Goal: Task Accomplishment & Management: Manage account settings

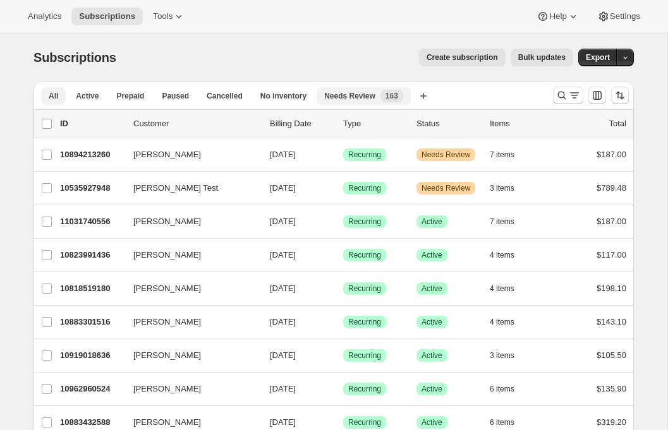
click at [334, 100] on span "Needs Review" at bounding box center [349, 96] width 51 height 10
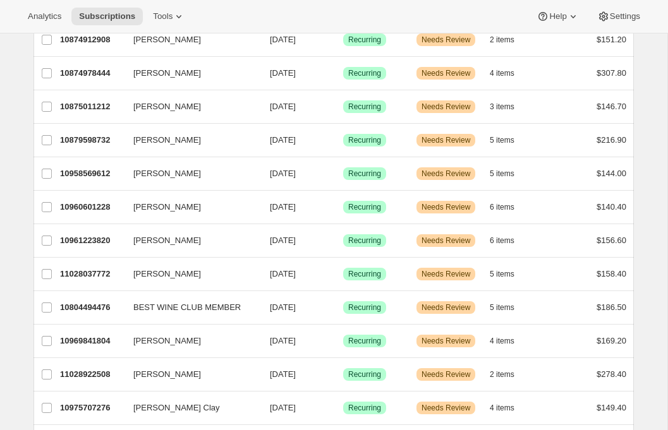
scroll to position [1452, 0]
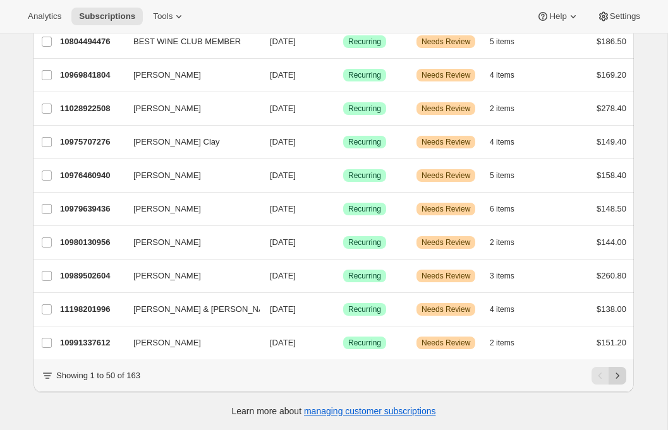
click at [616, 380] on icon "Next" at bounding box center [617, 376] width 13 height 13
click at [618, 375] on icon "Next" at bounding box center [617, 376] width 13 height 13
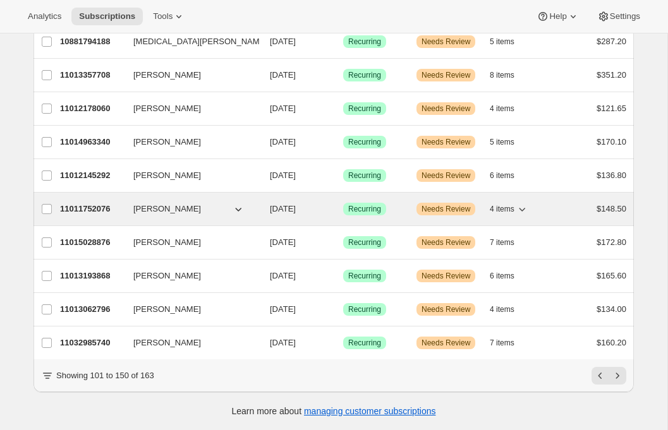
click at [77, 203] on p "11011752076" at bounding box center [91, 209] width 63 height 13
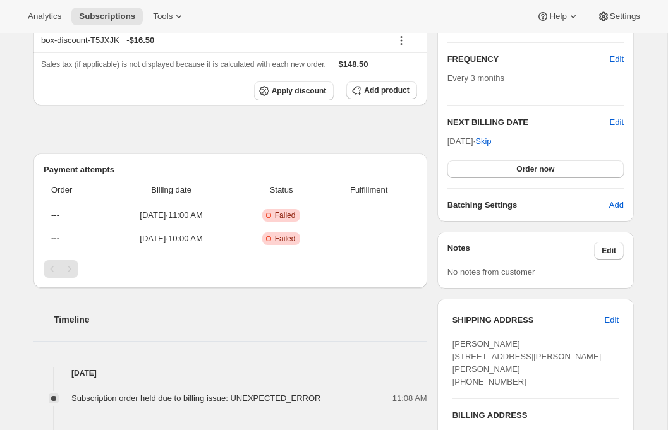
scroll to position [263, 0]
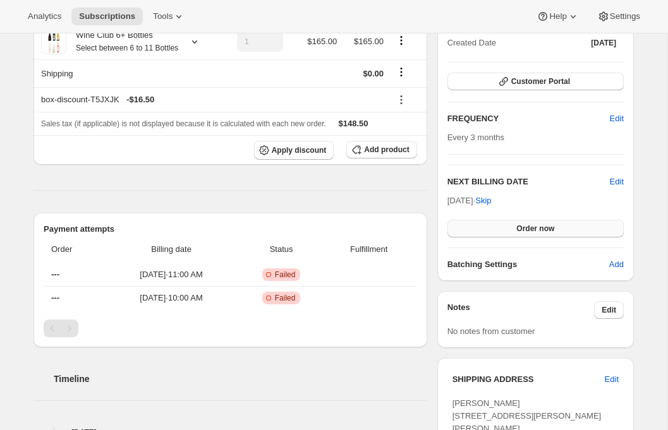
click at [493, 229] on button "Order now" at bounding box center [535, 229] width 176 height 18
click at [534, 230] on span "Click to confirm" at bounding box center [535, 229] width 57 height 10
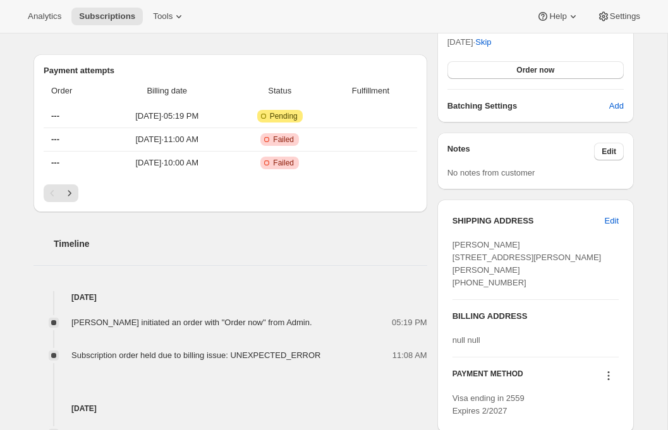
scroll to position [309, 0]
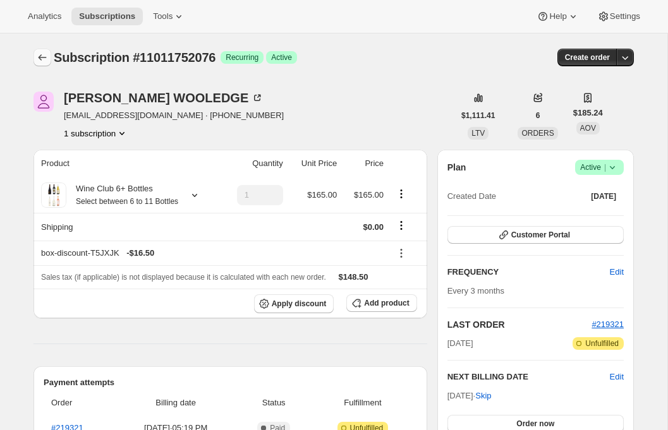
click at [38, 56] on icon "Subscriptions" at bounding box center [42, 57] width 13 height 13
drag, startPoint x: 154, startPoint y: 117, endPoint x: 63, endPoint y: 119, distance: 91.6
click at [63, 119] on div "ZACHARY WOOLEDGE wooledgea@gmail.com · +15178622059 1 subscription" at bounding box center [243, 116] width 420 height 48
copy span "wooledgea@gmail.com"
click at [97, 9] on button "Subscriptions" at bounding box center [106, 17] width 71 height 18
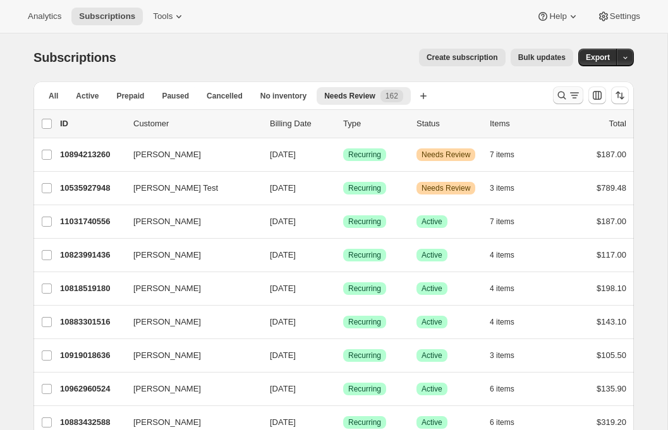
click at [568, 92] on icon "Search and filter results" at bounding box center [574, 95] width 13 height 13
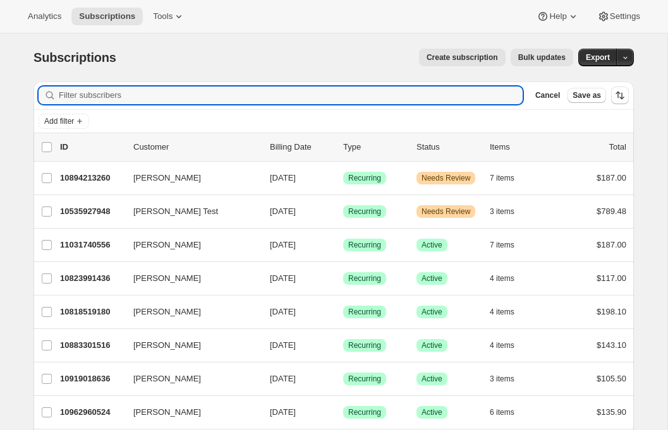
paste input "wooledgea@gmail.com"
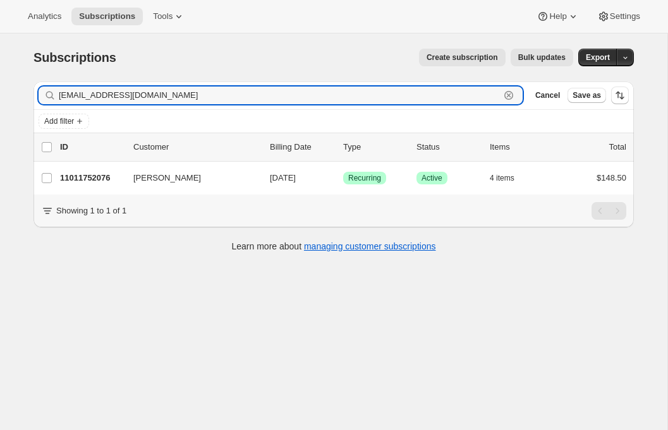
type input "wooledgea@gmail.com"
click at [505, 92] on icon "button" at bounding box center [508, 95] width 9 height 9
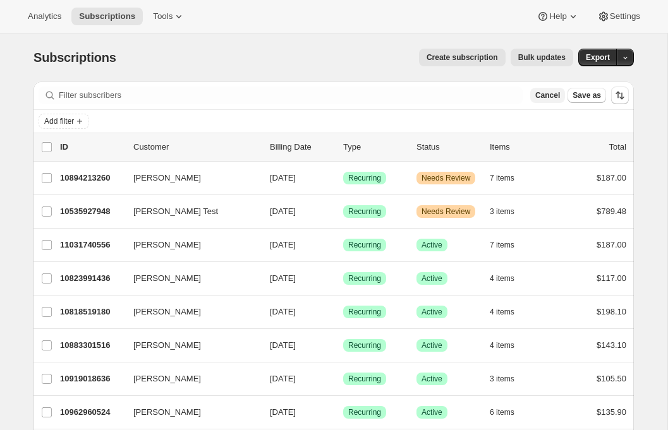
click at [548, 95] on span "Cancel" at bounding box center [547, 95] width 25 height 10
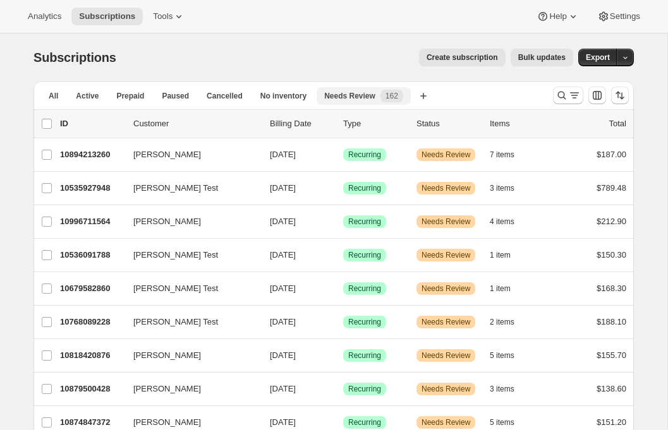
click at [347, 96] on span "Needs Review" at bounding box center [349, 96] width 51 height 10
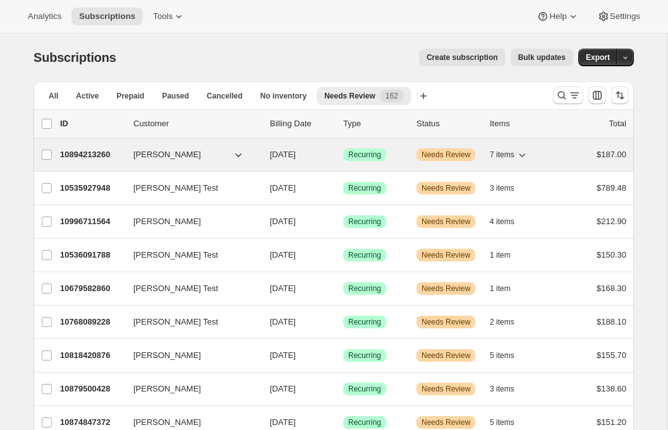
click at [83, 163] on div "10894213260 Nyasha Alleyne 08/14/2025 Success Recurring Warning Needs Review 7 …" at bounding box center [343, 155] width 566 height 18
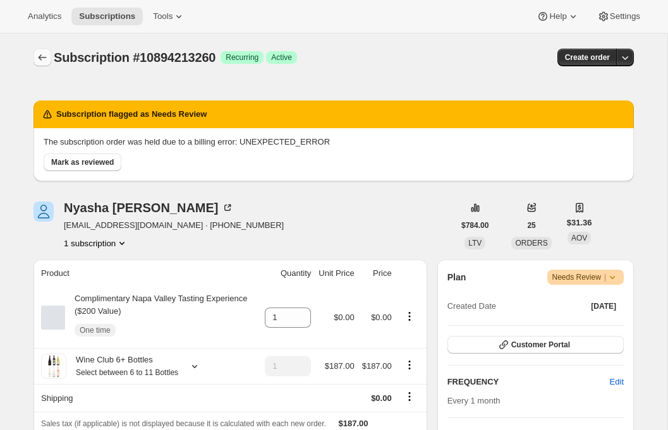
click at [41, 56] on icon "Subscriptions" at bounding box center [42, 57] width 13 height 13
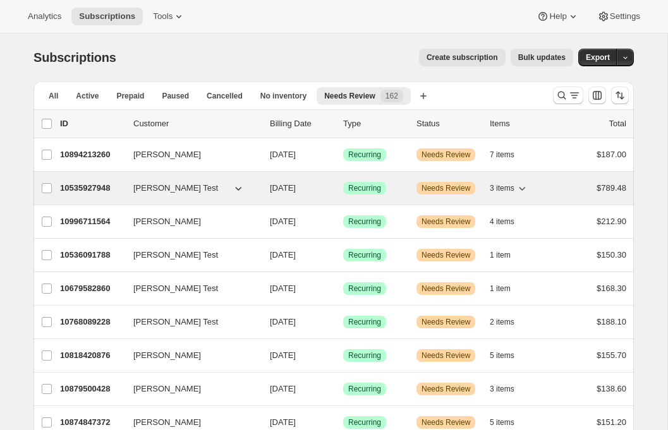
click at [90, 186] on p "10535927948" at bounding box center [91, 188] width 63 height 13
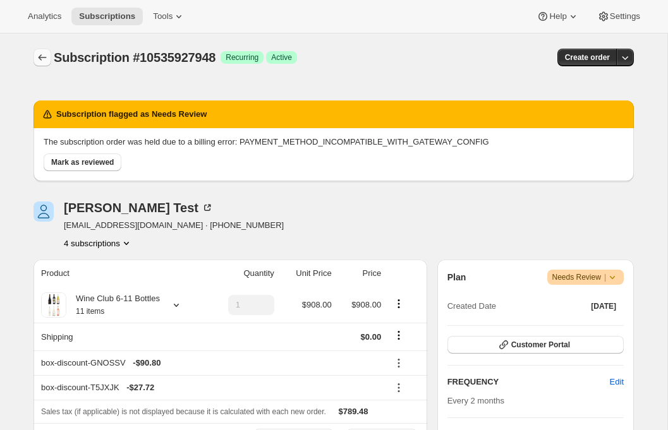
click at [36, 54] on icon "Subscriptions" at bounding box center [42, 57] width 13 height 13
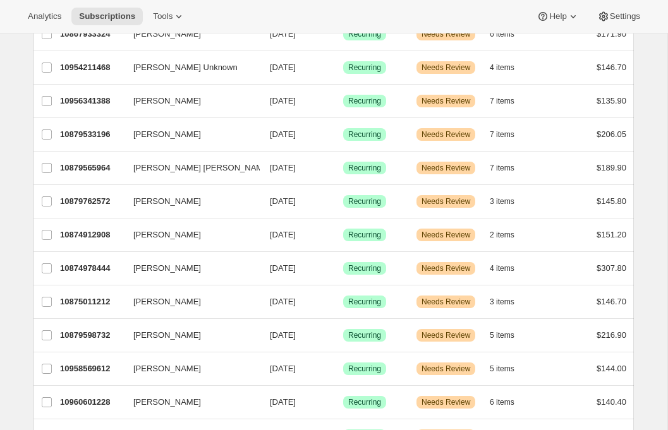
scroll to position [1014, 0]
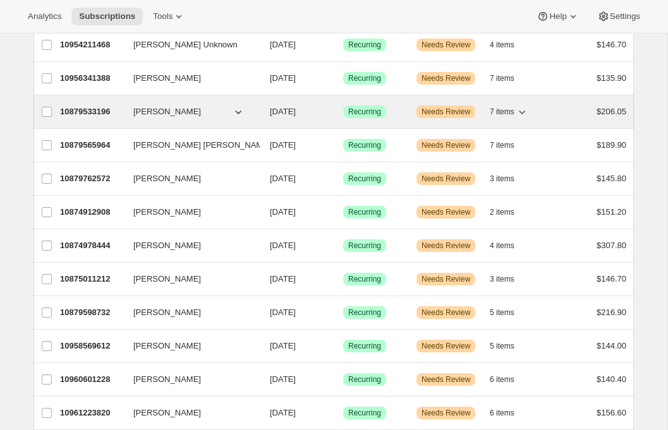
click at [86, 111] on p "10879533196" at bounding box center [91, 111] width 63 height 13
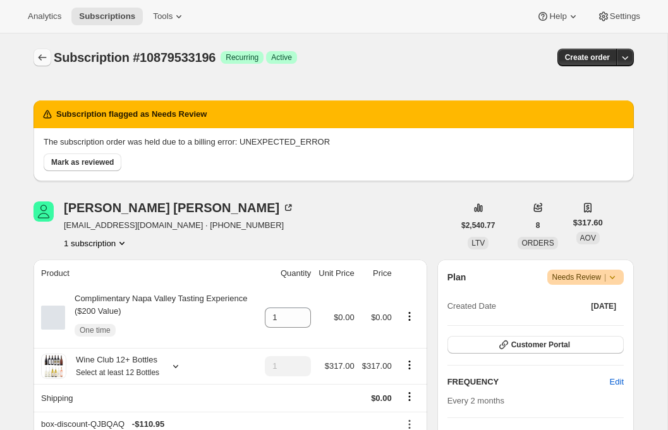
click at [48, 52] on icon "Subscriptions" at bounding box center [42, 57] width 13 height 13
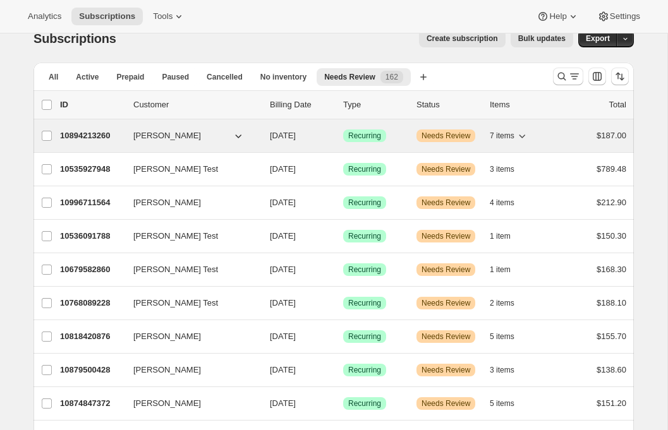
scroll to position [20, 0]
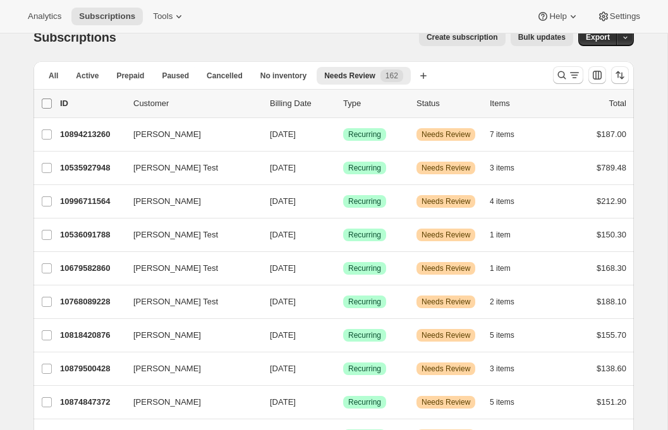
click at [42, 107] on input "0 selected" at bounding box center [47, 104] width 10 height 10
checkbox input "true"
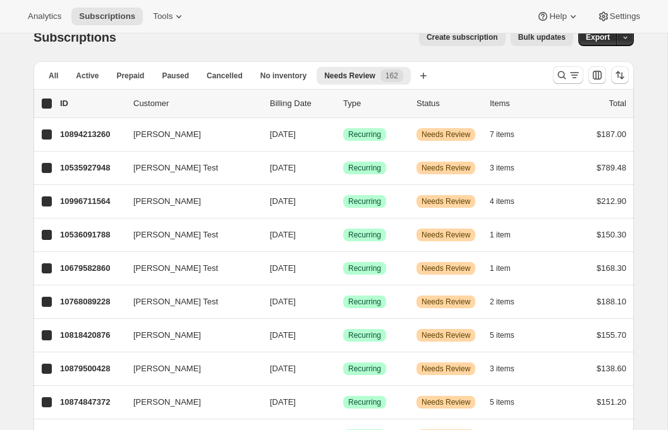
checkbox input "true"
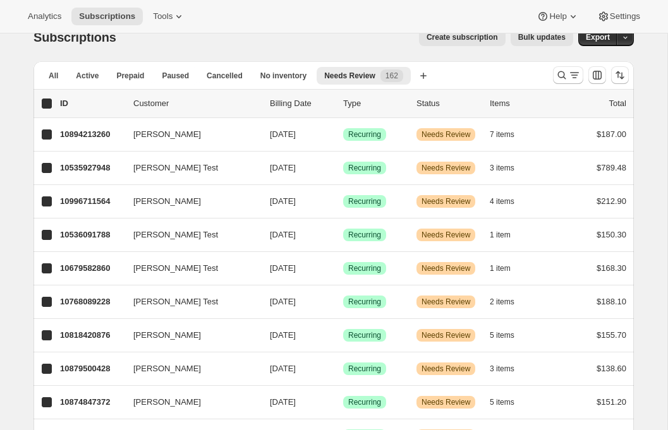
checkbox input "true"
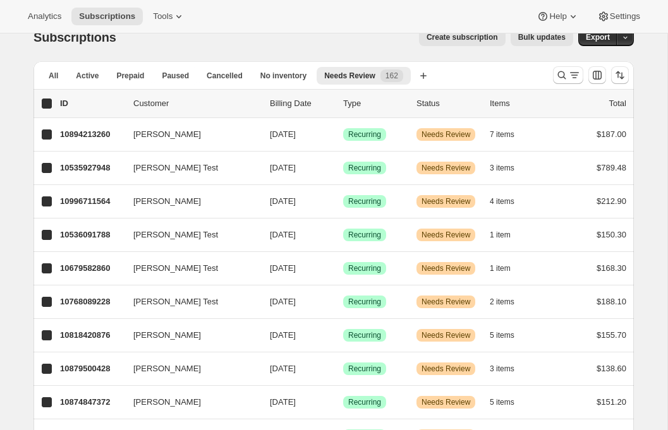
checkbox input "true"
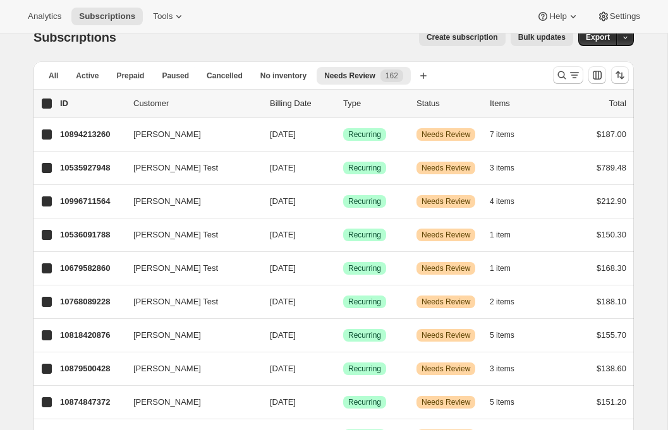
checkbox input "true"
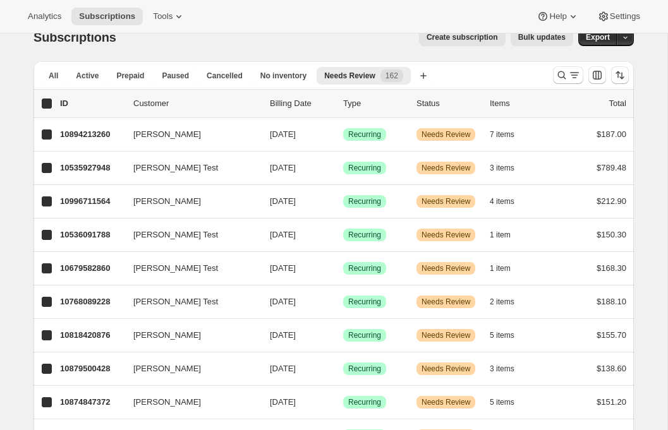
checkbox input "true"
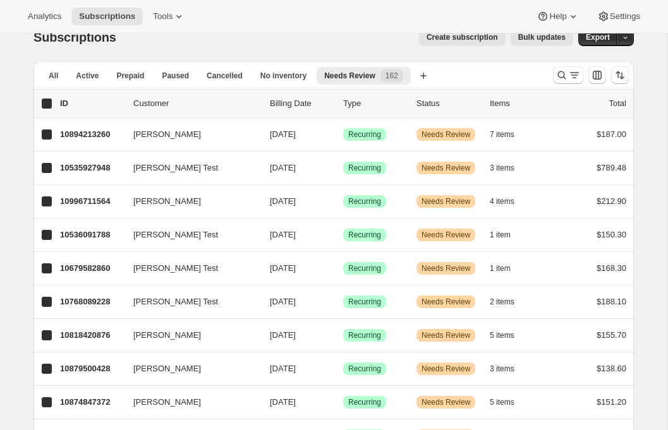
checkbox input "true"
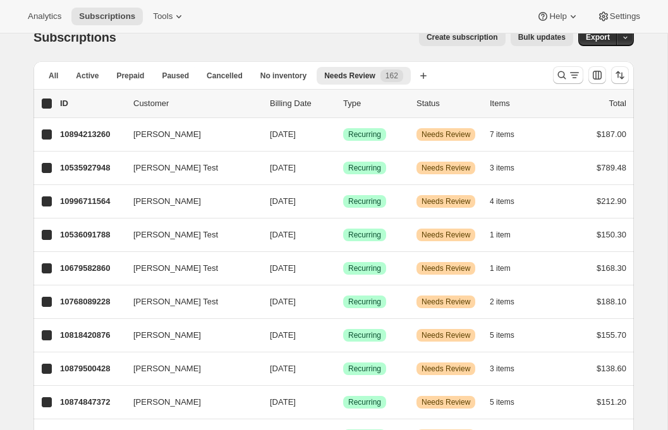
checkbox input "true"
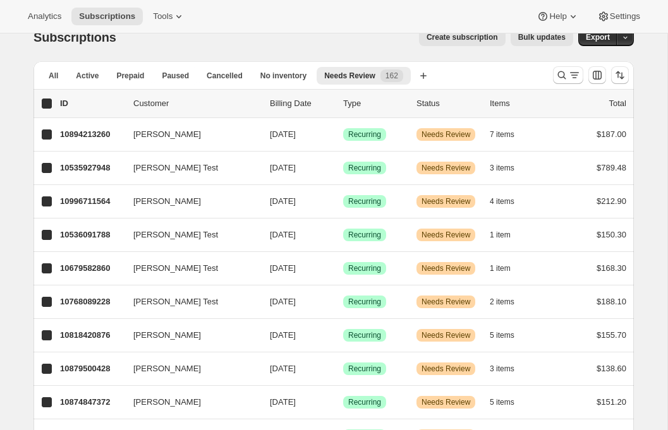
checkbox input "true"
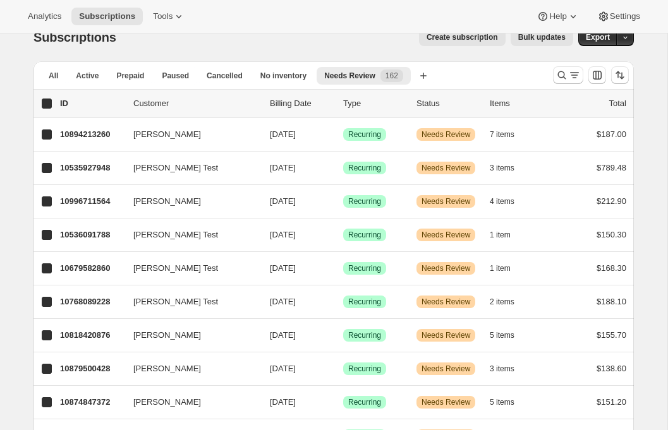
checkbox input "true"
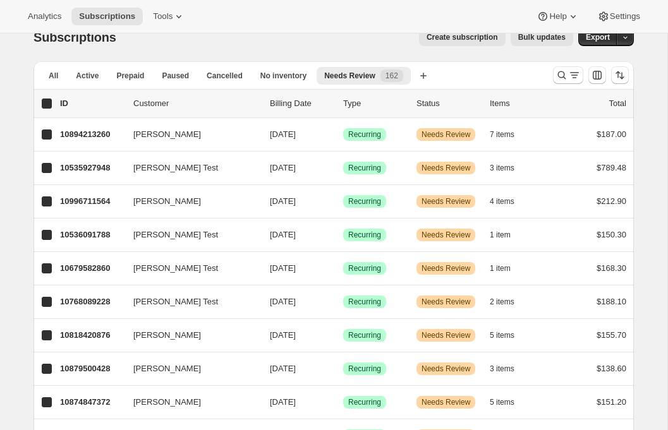
checkbox input "true"
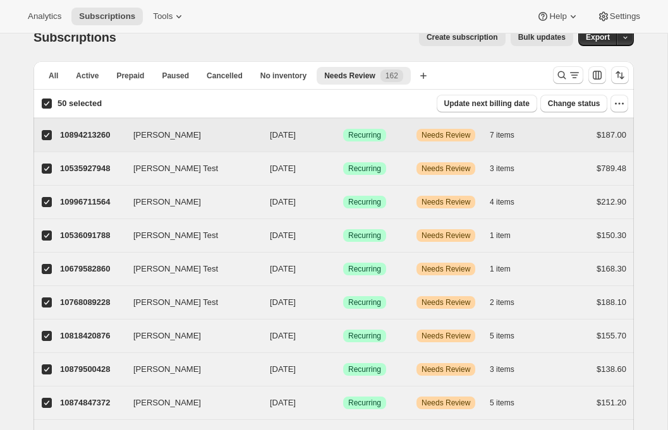
click at [45, 134] on input "Nyasha Alleyne" at bounding box center [47, 135] width 10 height 10
checkbox input "false"
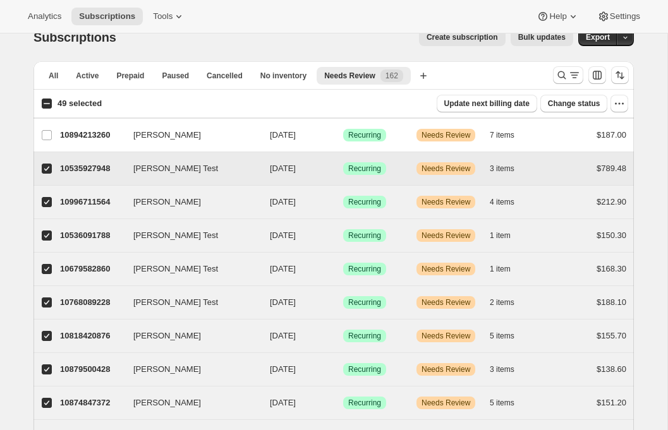
click at [45, 167] on input "Dhruv Test" at bounding box center [47, 169] width 10 height 10
checkbox input "false"
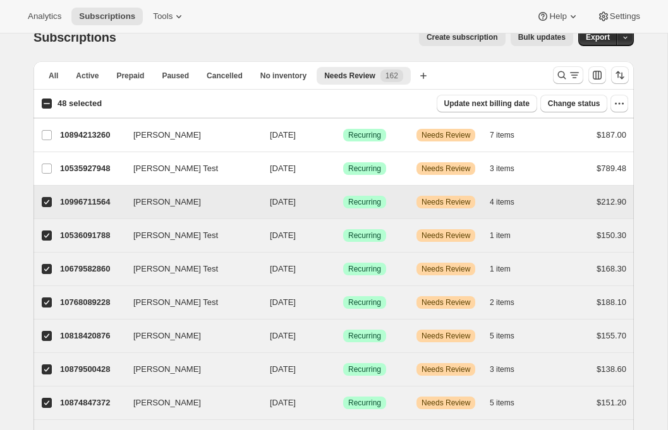
click at [44, 200] on input "Sandra Michels" at bounding box center [47, 202] width 10 height 10
checkbox input "false"
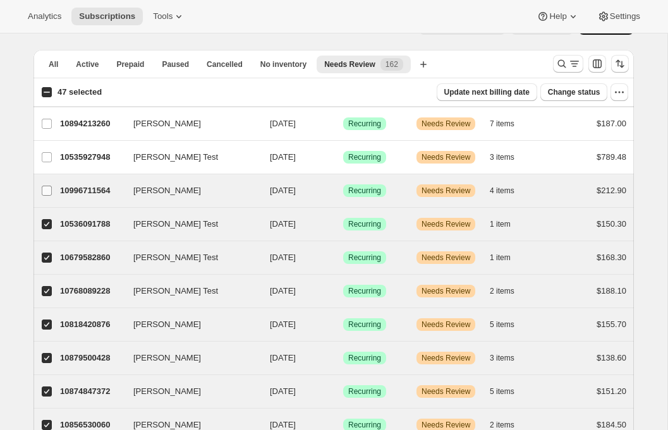
scroll to position [32, 0]
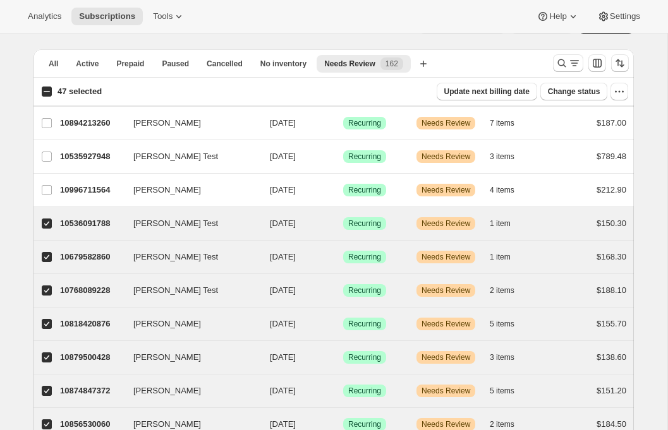
click at [44, 87] on input "47 selected" at bounding box center [47, 92] width 10 height 10
checkbox input "true"
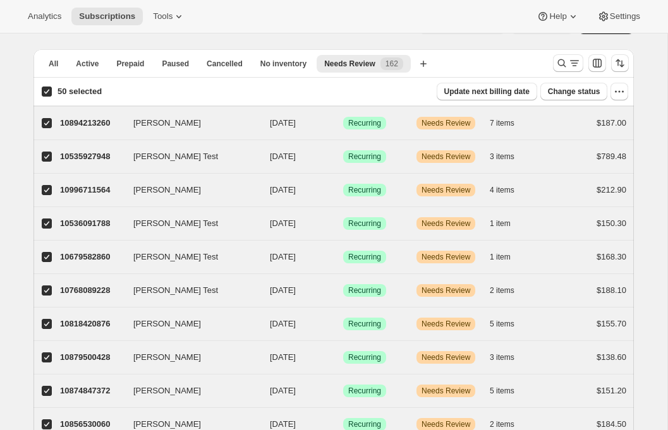
click at [45, 91] on input "50 selected" at bounding box center [47, 92] width 10 height 10
checkbox input "false"
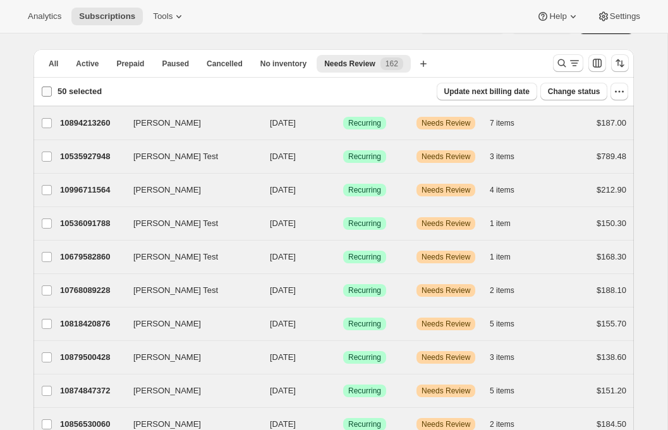
checkbox input "false"
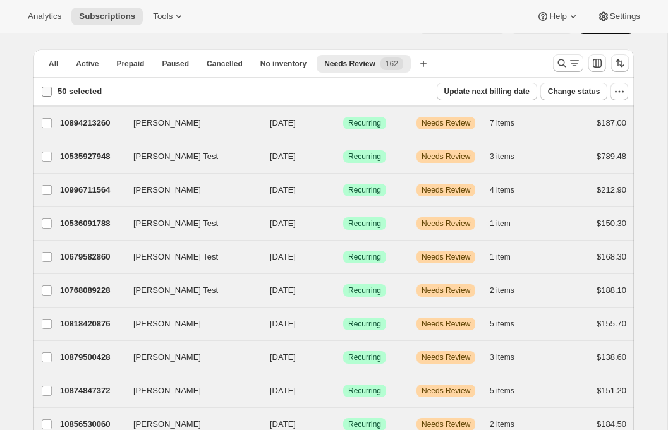
checkbox input "false"
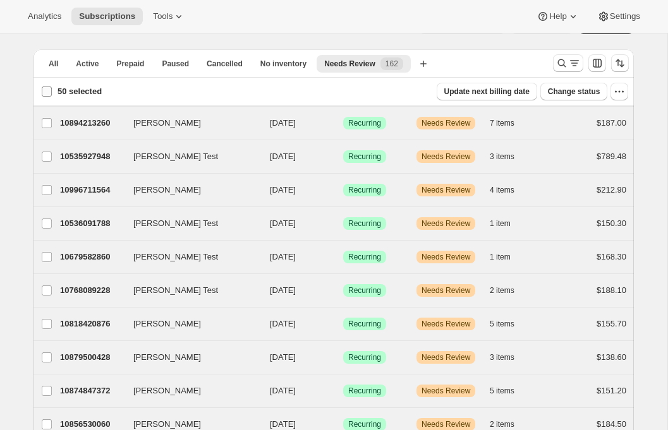
checkbox input "false"
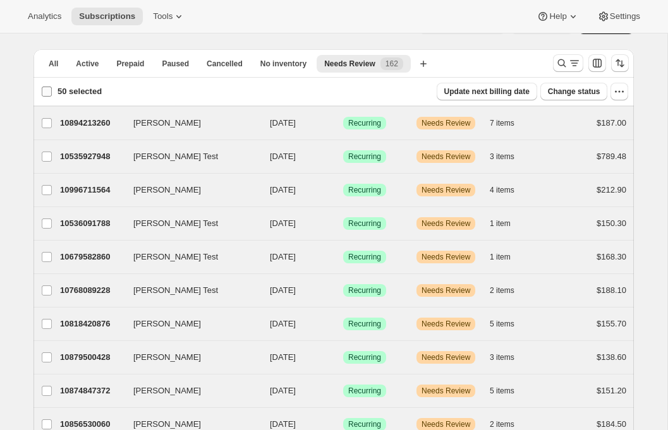
checkbox input "false"
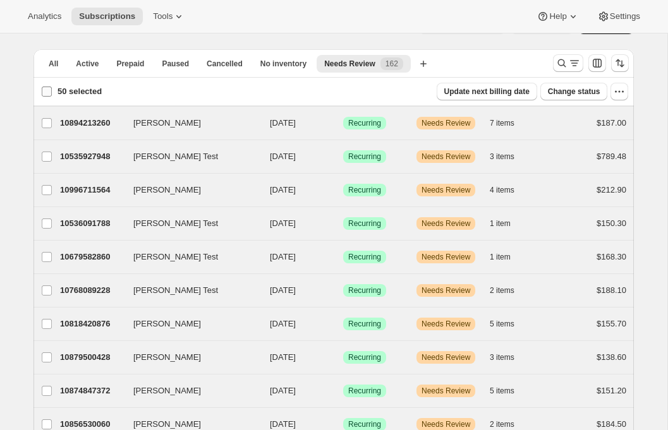
checkbox input "false"
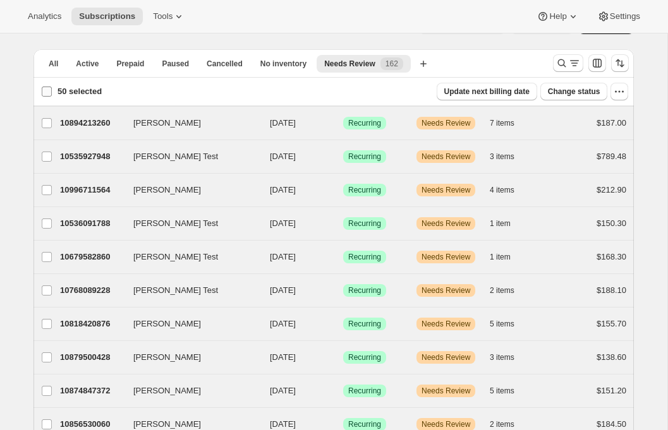
checkbox input "false"
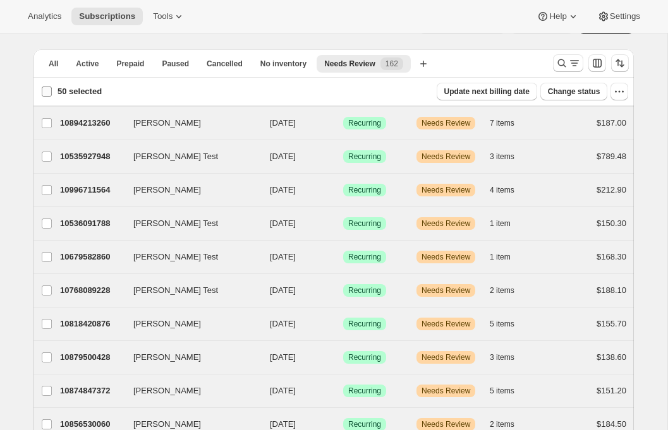
checkbox input "false"
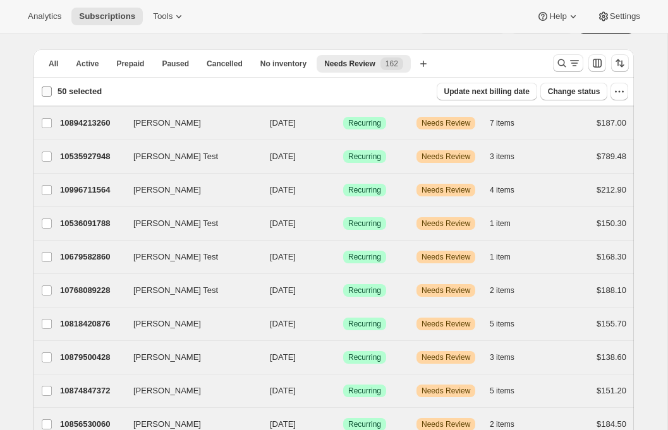
checkbox input "false"
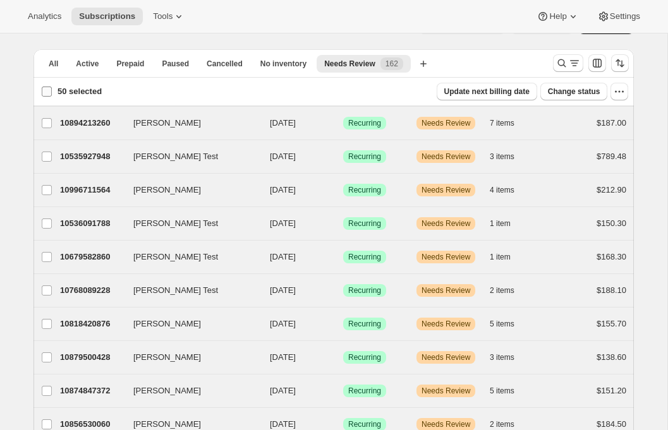
checkbox input "false"
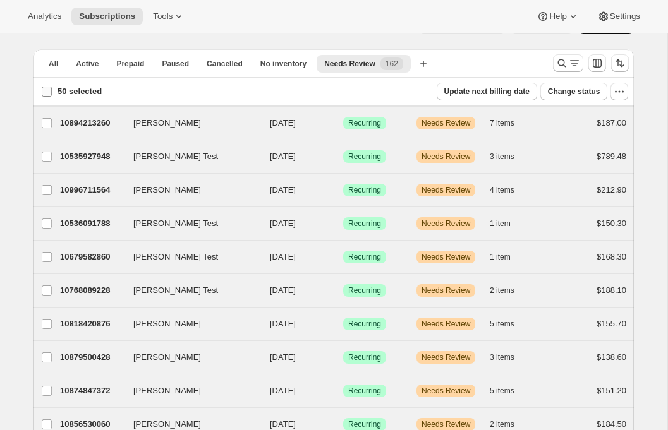
checkbox input "false"
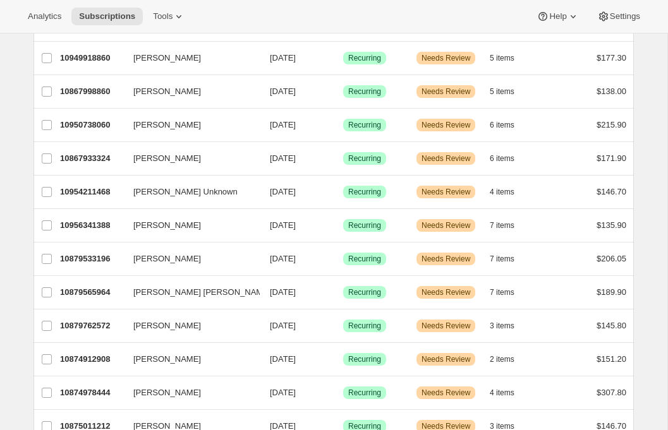
scroll to position [925, 0]
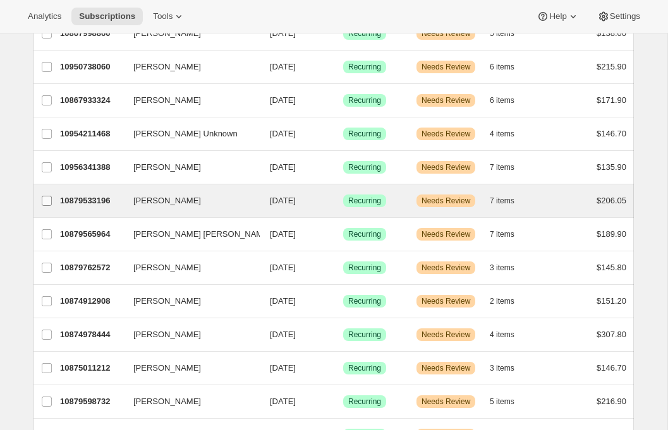
click at [43, 200] on input "Britney Emmerling" at bounding box center [47, 201] width 10 height 10
checkbox input "true"
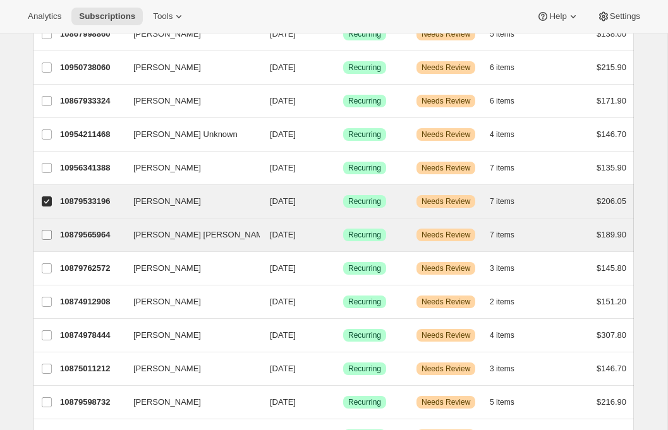
click at [47, 232] on input "Lisa Lynch Sparks" at bounding box center [47, 235] width 10 height 10
checkbox input "true"
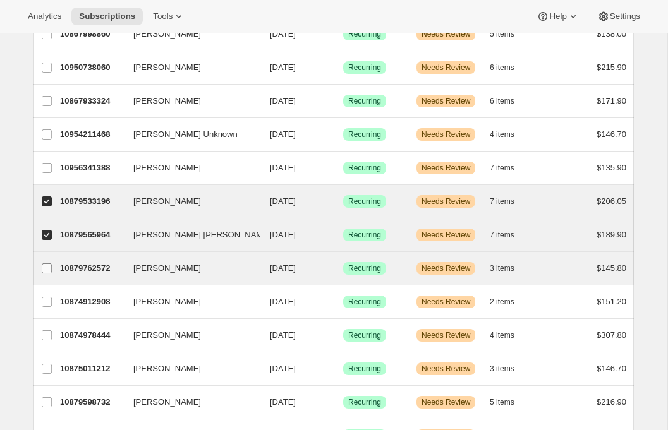
click at [45, 267] on input "Monique Thompson" at bounding box center [47, 268] width 10 height 10
checkbox input "true"
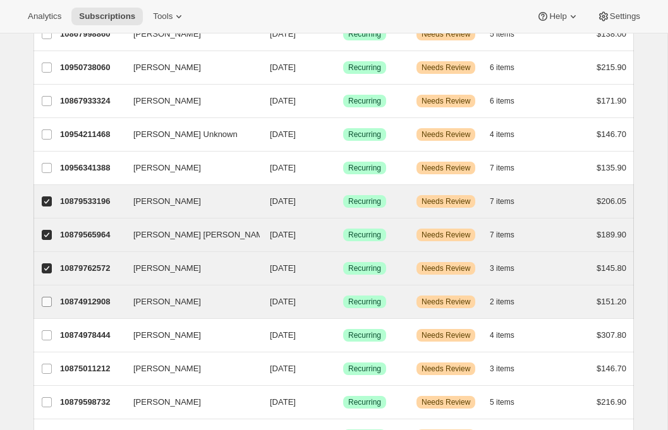
click at [45, 300] on input "Camille Redding" at bounding box center [47, 302] width 10 height 10
checkbox input "true"
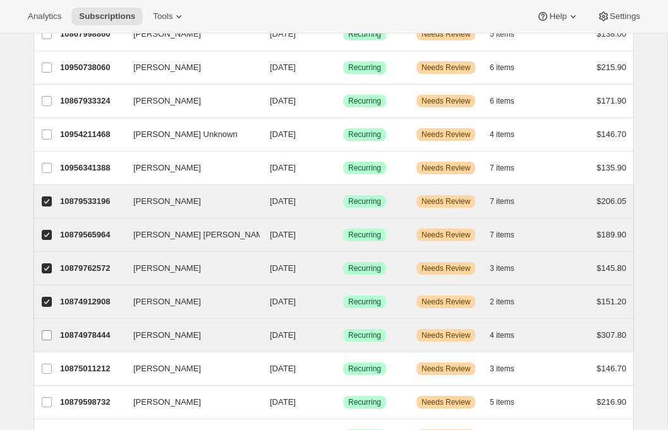
click at [41, 336] on span at bounding box center [46, 335] width 11 height 11
click at [42, 336] on input "Brett Pagan" at bounding box center [47, 335] width 10 height 10
checkbox input "true"
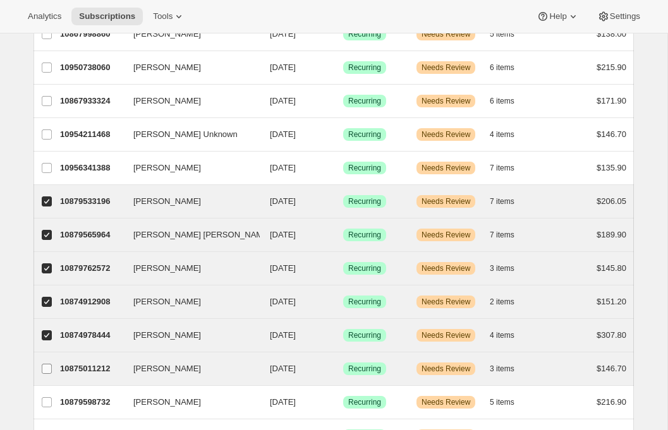
click at [37, 364] on label "Kathleen Ferrarini" at bounding box center [46, 368] width 27 height 33
click at [42, 364] on input "Kathleen Ferrarini" at bounding box center [47, 369] width 10 height 10
checkbox input "true"
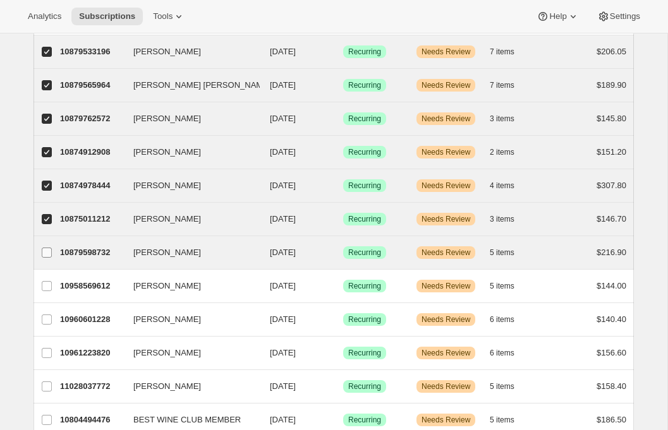
click at [44, 258] on label "Jacque Villano" at bounding box center [46, 252] width 27 height 33
click at [44, 258] on input "Jacque Villano" at bounding box center [47, 253] width 10 height 10
checkbox input "true"
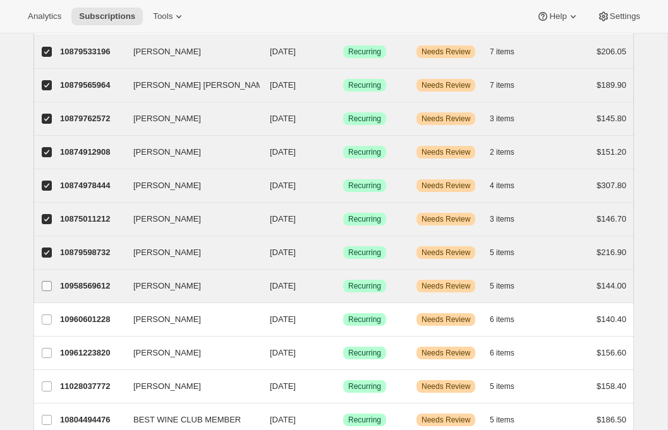
click at [44, 284] on input "MuMu Williams" at bounding box center [47, 286] width 10 height 10
checkbox input "true"
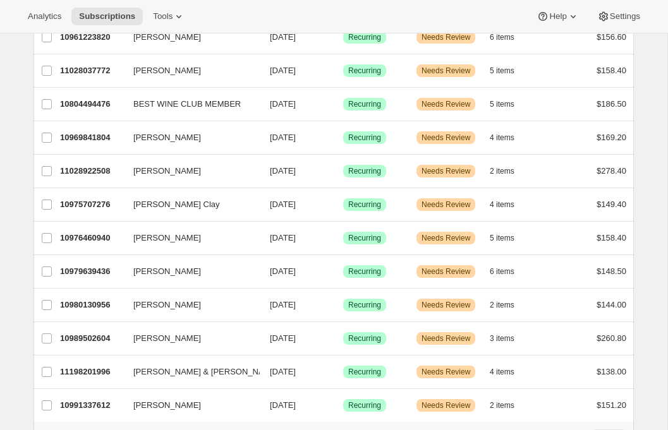
scroll to position [1453, 0]
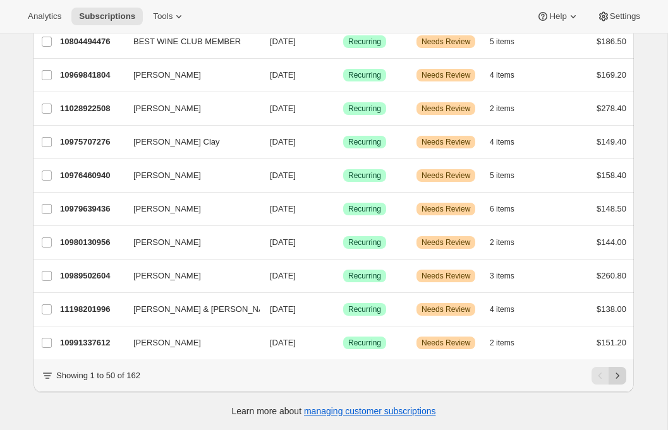
click at [625, 377] on button "Next" at bounding box center [617, 376] width 18 height 18
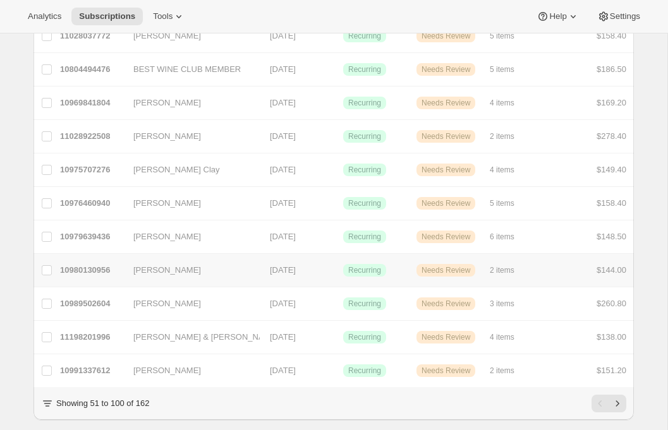
checkbox input "false"
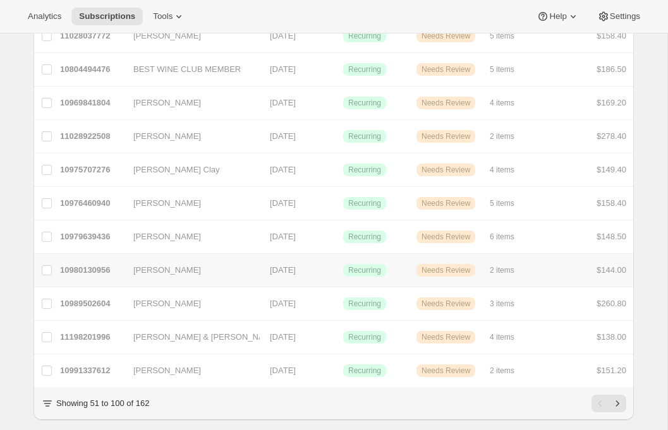
checkbox input "false"
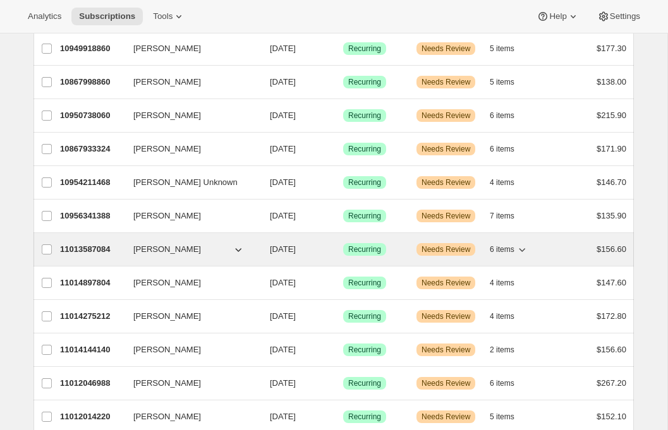
scroll to position [880, 0]
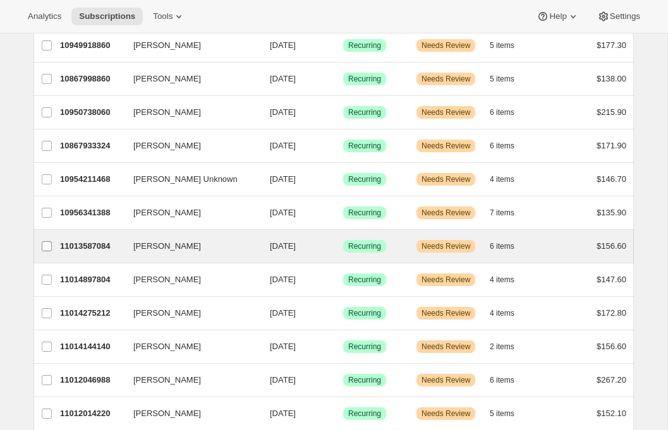
click at [45, 249] on input "[PERSON_NAME]" at bounding box center [47, 246] width 10 height 10
checkbox input "true"
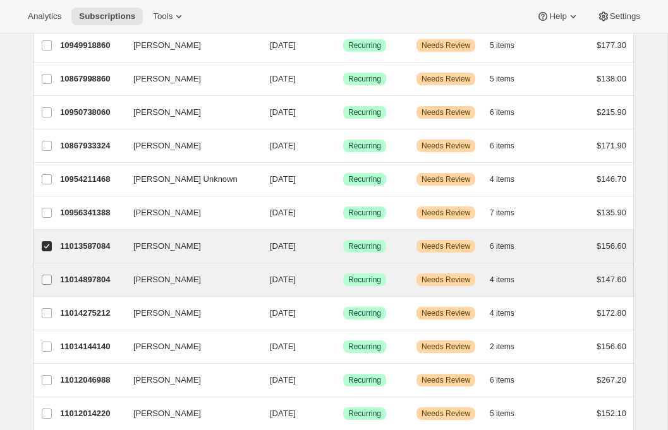
click at [38, 282] on label "Maureen Delaney" at bounding box center [46, 279] width 27 height 33
click at [42, 282] on input "Maureen Delaney" at bounding box center [47, 280] width 10 height 10
checkbox input "true"
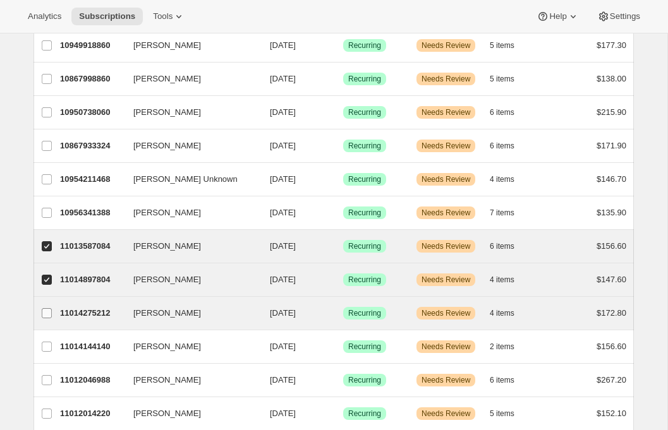
click at [42, 310] on input "[PERSON_NAME]" at bounding box center [47, 313] width 10 height 10
checkbox input "true"
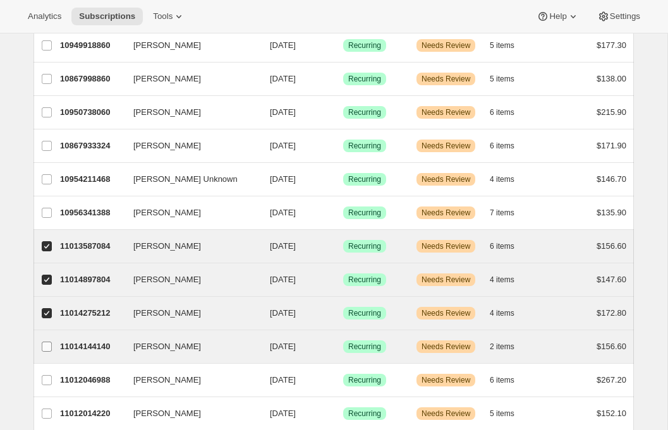
click at [44, 356] on label "Reenie Bonnes" at bounding box center [46, 346] width 27 height 33
click at [44, 352] on input "Reenie Bonnes" at bounding box center [47, 347] width 10 height 10
checkbox input "true"
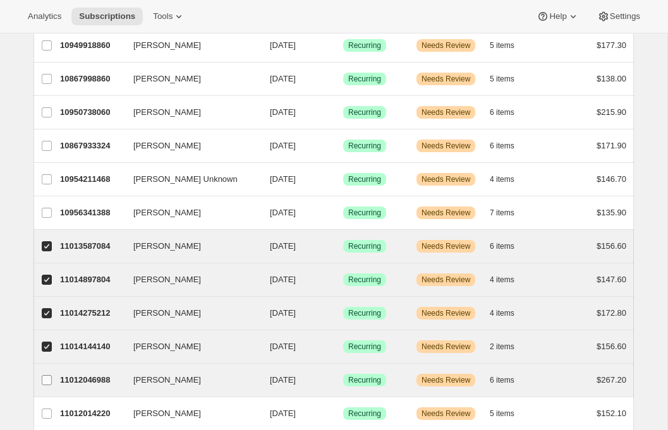
click at [44, 380] on input "[PERSON_NAME]" at bounding box center [47, 380] width 10 height 10
checkbox input "true"
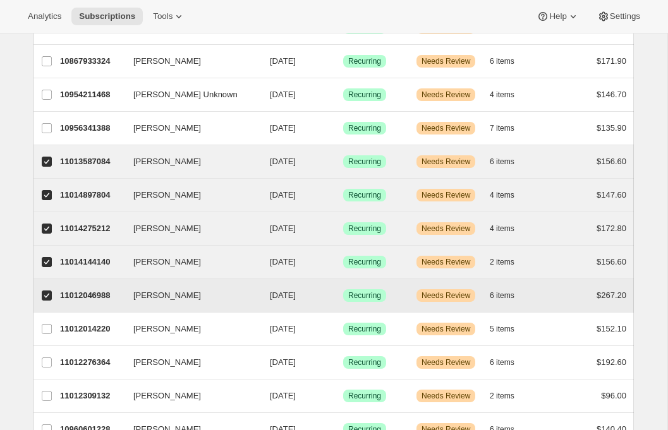
scroll to position [1011, 0]
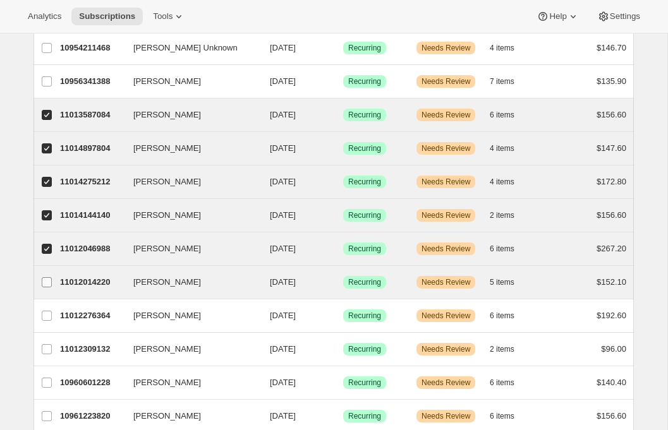
click at [43, 283] on input "Melissa A" at bounding box center [47, 282] width 10 height 10
checkbox input "true"
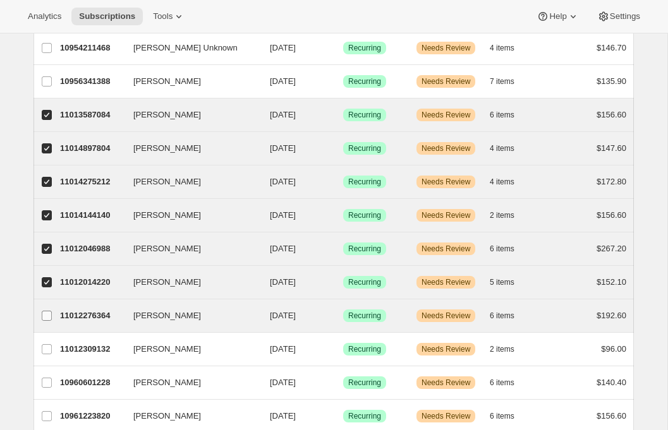
click at [45, 321] on span at bounding box center [46, 315] width 11 height 11
click at [45, 321] on input "Cassie Olah" at bounding box center [47, 316] width 10 height 10
checkbox input "true"
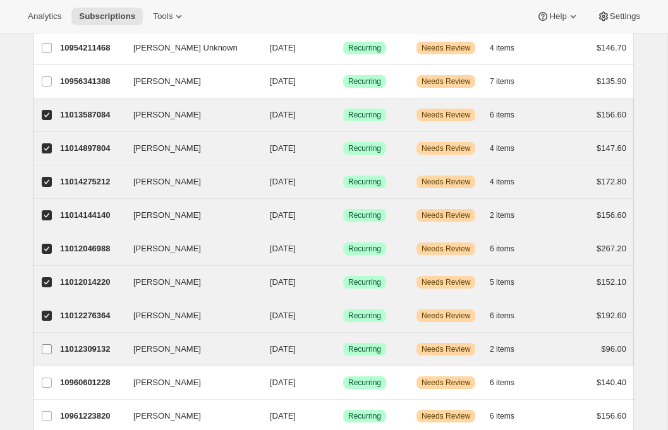
click at [46, 349] on input "[PERSON_NAME]" at bounding box center [47, 349] width 10 height 10
checkbox input "true"
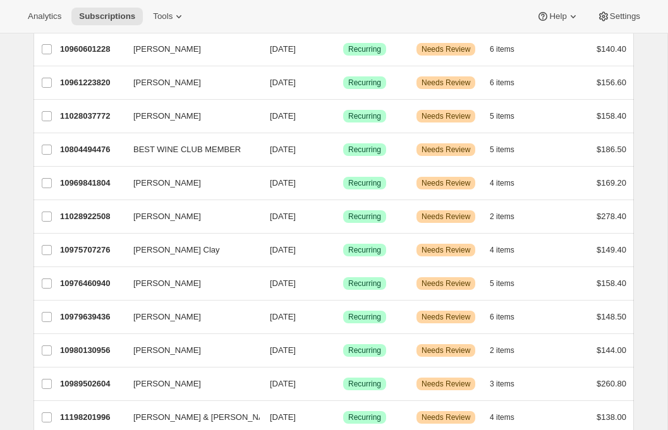
scroll to position [1453, 0]
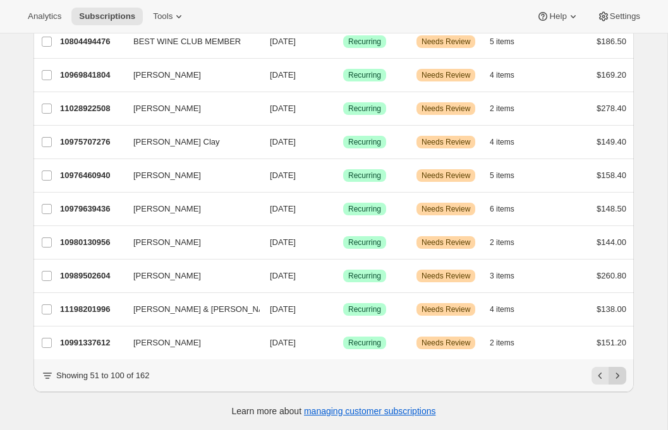
click at [615, 376] on icon "Next" at bounding box center [617, 376] width 13 height 13
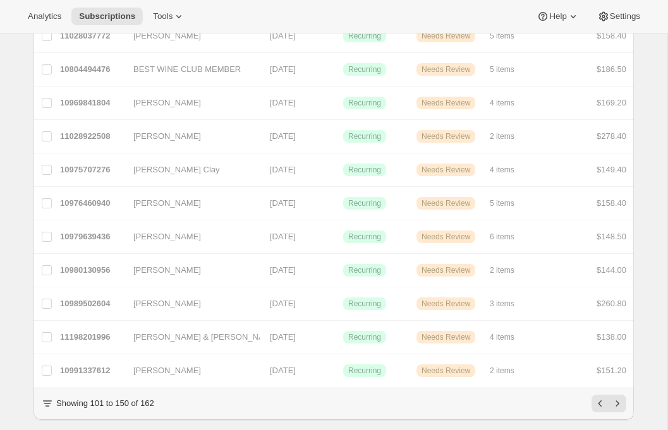
checkbox input "false"
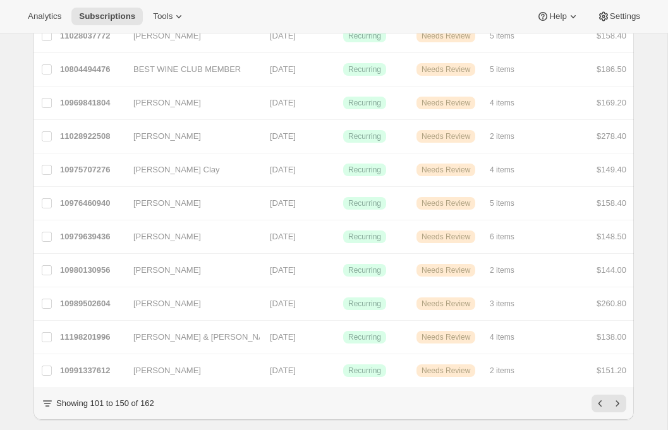
checkbox input "false"
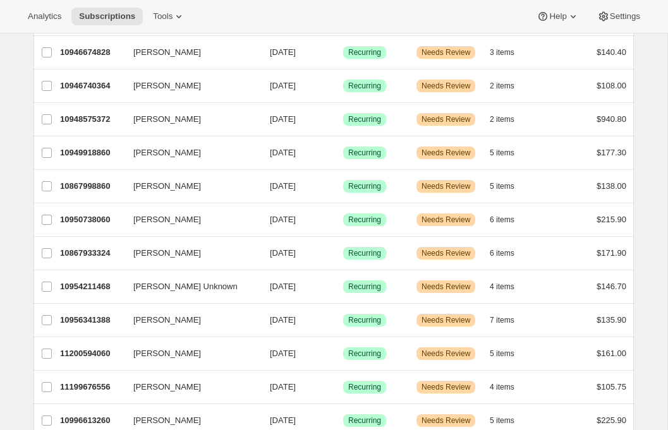
scroll to position [0, 0]
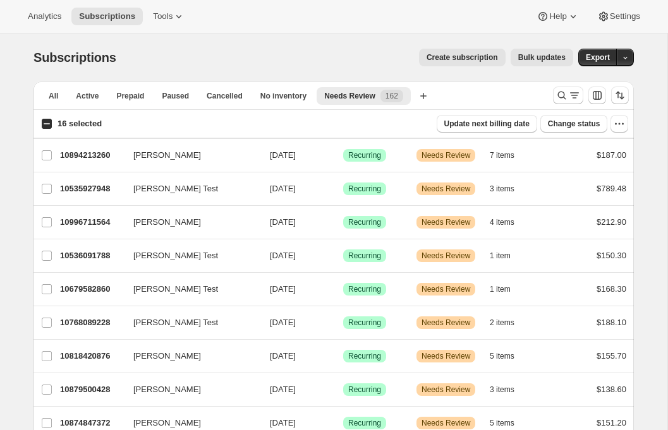
click at [44, 123] on input "16 selected" at bounding box center [47, 124] width 10 height 10
checkbox input "true"
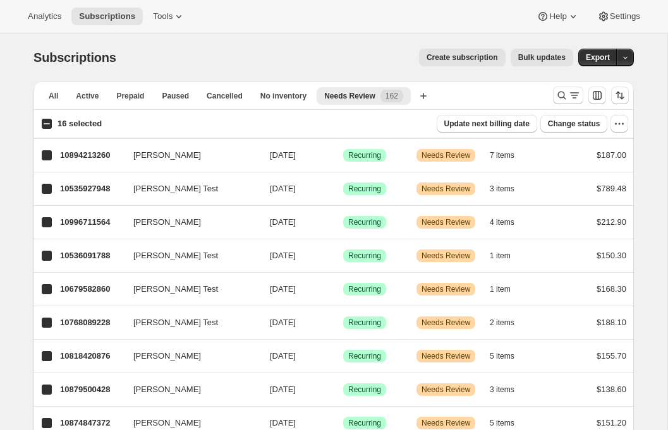
checkbox input "true"
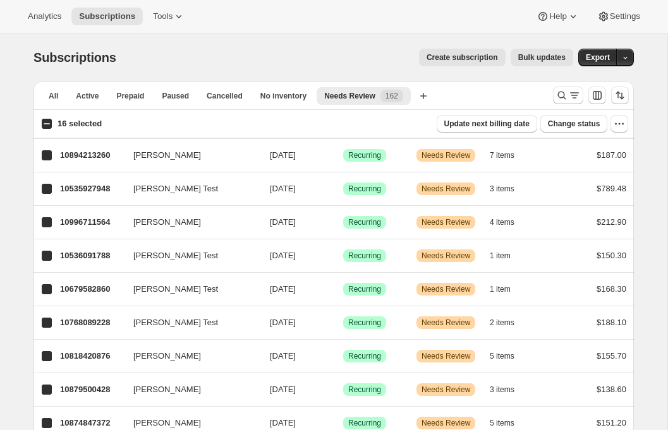
checkbox input "true"
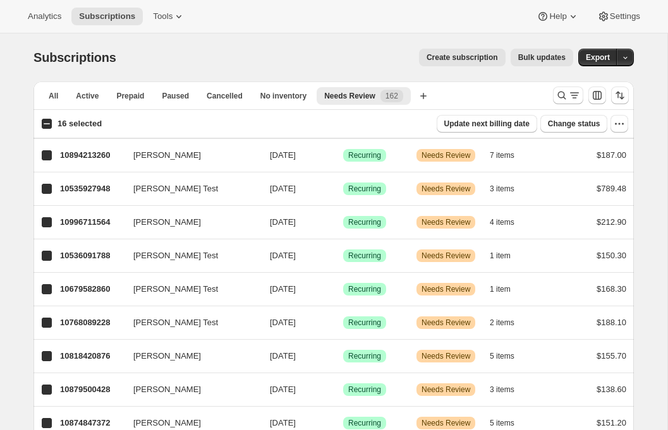
checkbox input "true"
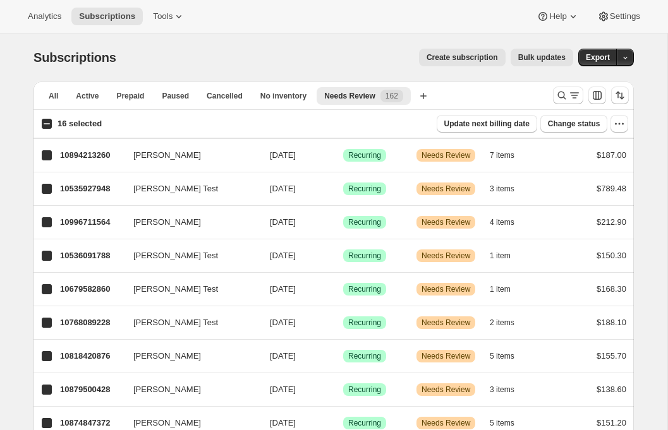
checkbox input "true"
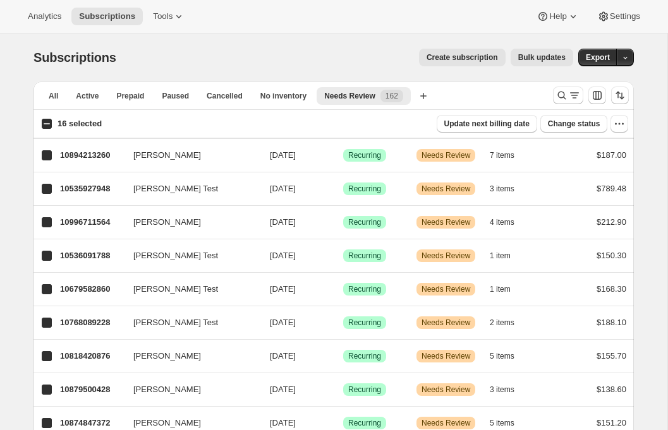
checkbox input "true"
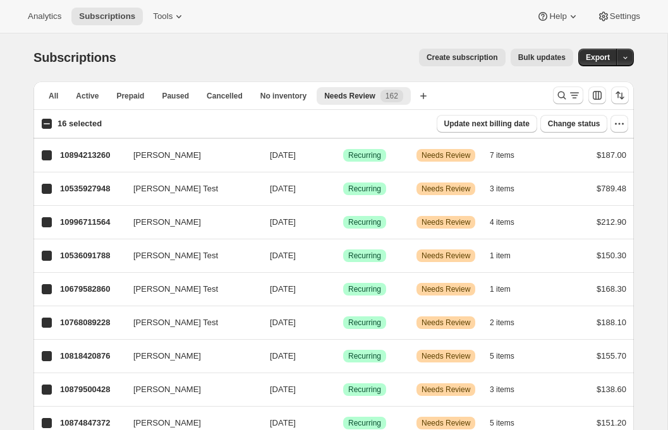
checkbox input "true"
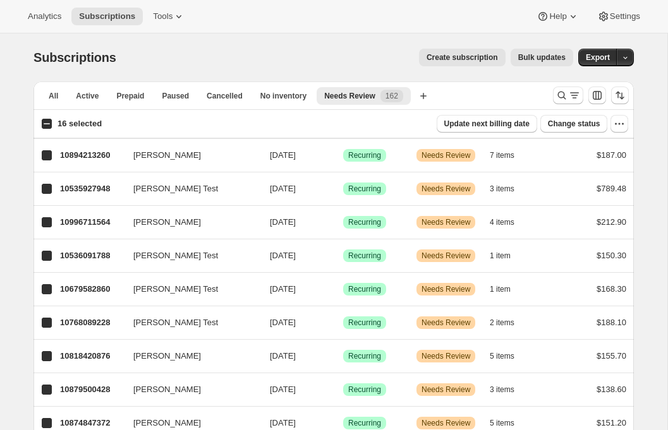
checkbox input "true"
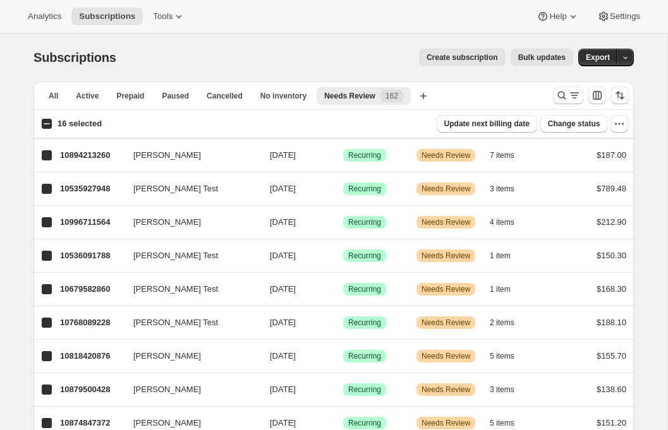
checkbox input "true"
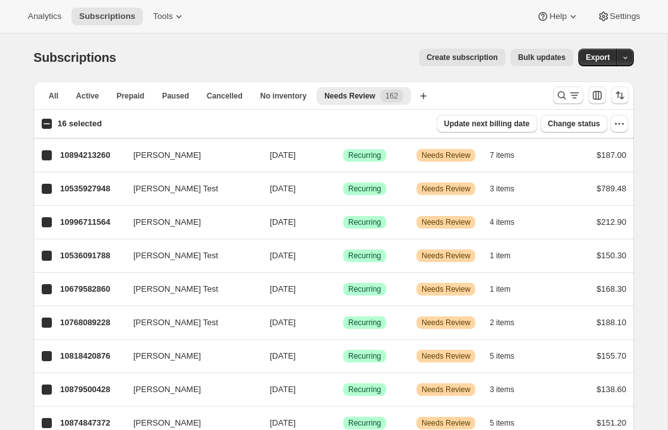
checkbox input "true"
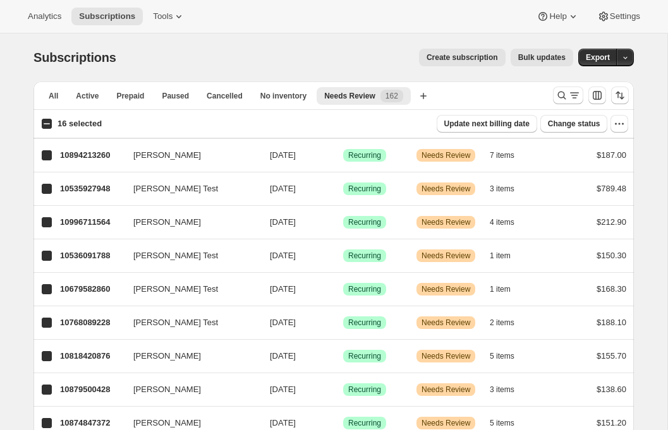
checkbox input "true"
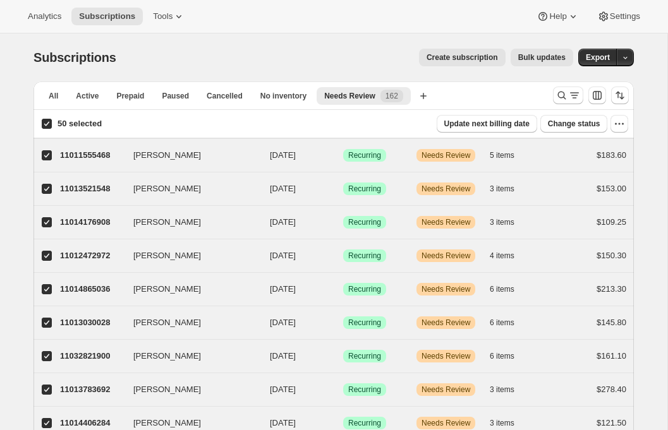
click at [52, 119] on span at bounding box center [46, 123] width 11 height 11
click at [52, 119] on input "50 selected" at bounding box center [47, 124] width 10 height 10
checkbox input "false"
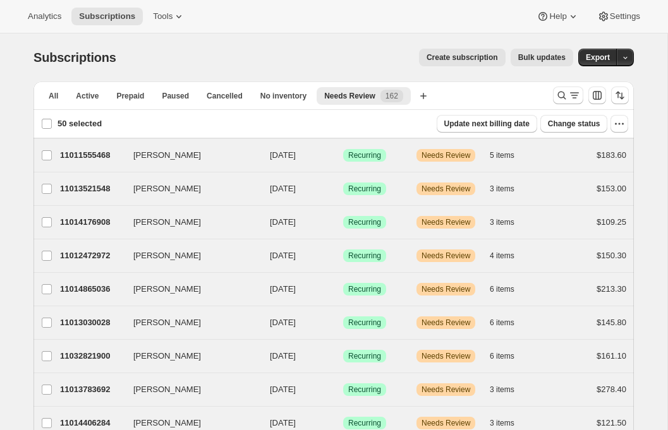
checkbox input "false"
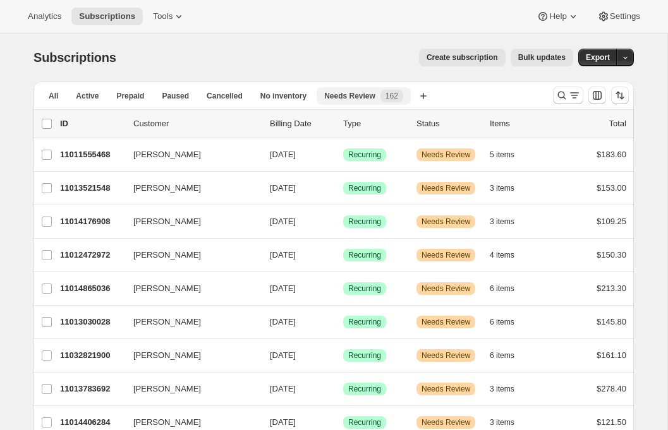
click at [363, 103] on button "Needs Review 162" at bounding box center [363, 96] width 94 height 18
click at [566, 95] on icon "Search and filter results" at bounding box center [561, 95] width 13 height 13
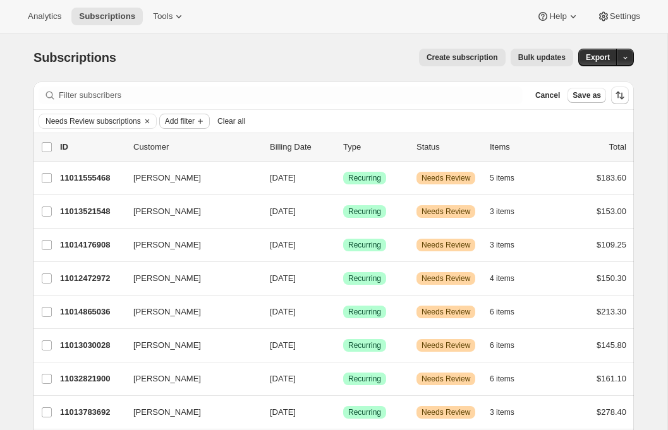
click at [179, 119] on span "Add filter" at bounding box center [180, 121] width 30 height 10
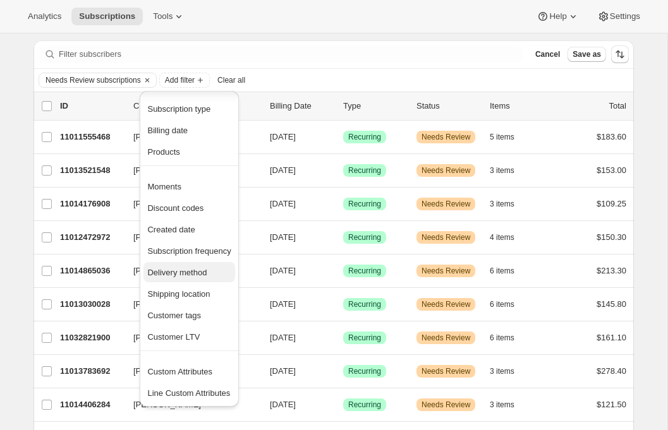
scroll to position [42, 0]
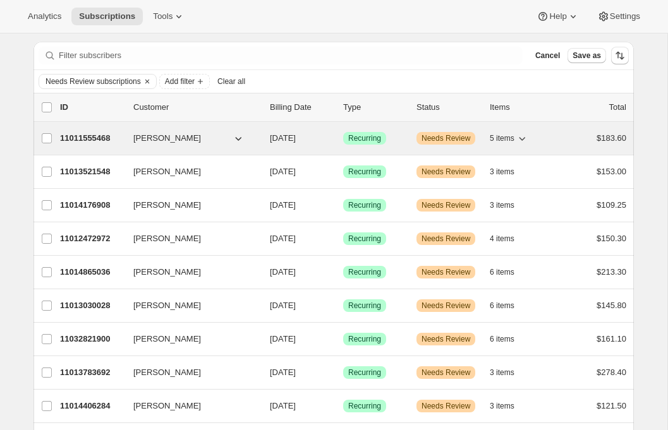
scroll to position [0, 0]
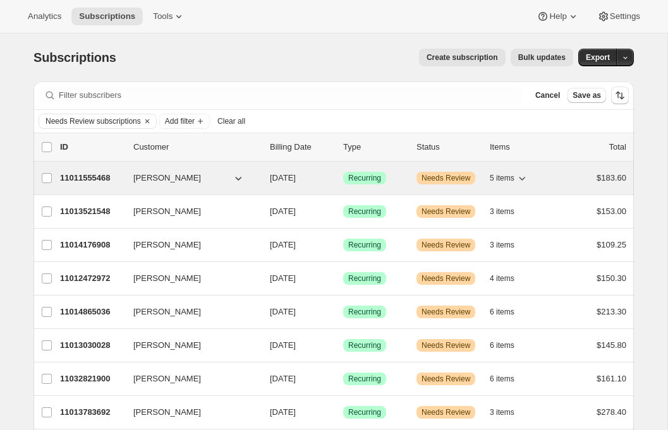
click at [87, 174] on p "11011555468" at bounding box center [91, 178] width 63 height 13
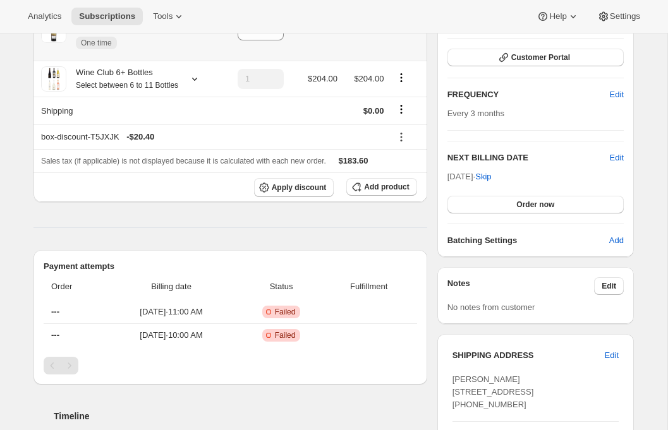
scroll to position [237, 0]
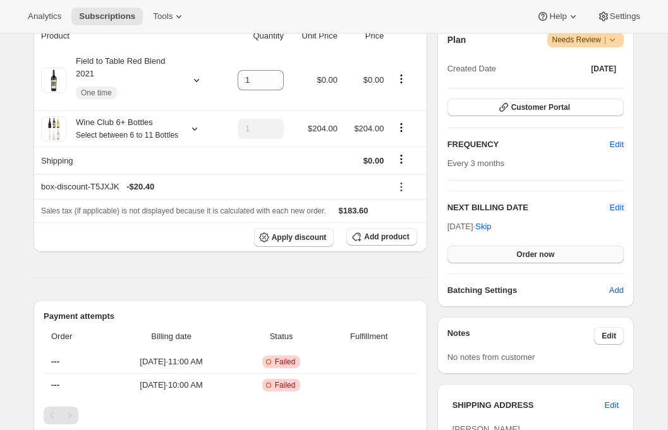
click at [484, 251] on button "Order now" at bounding box center [535, 255] width 176 height 18
click at [484, 249] on button "Click to confirm" at bounding box center [535, 255] width 176 height 18
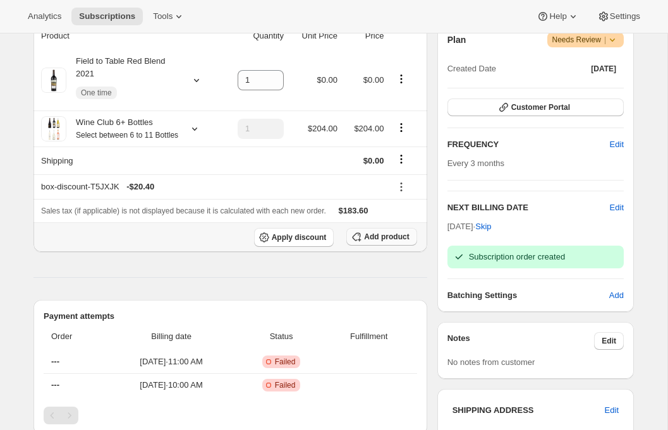
scroll to position [0, 0]
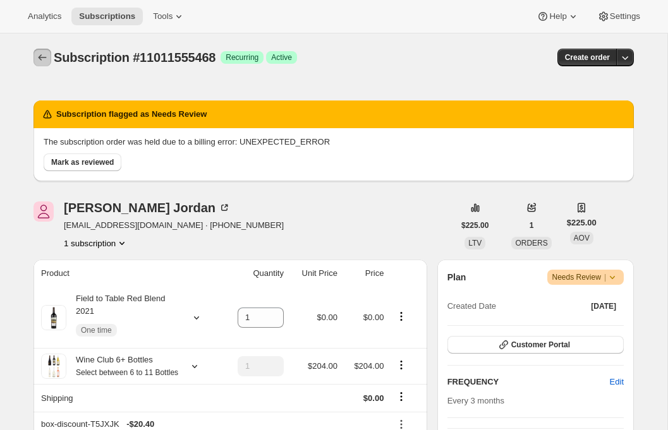
click at [39, 53] on icon "Subscriptions" at bounding box center [42, 57] width 13 height 13
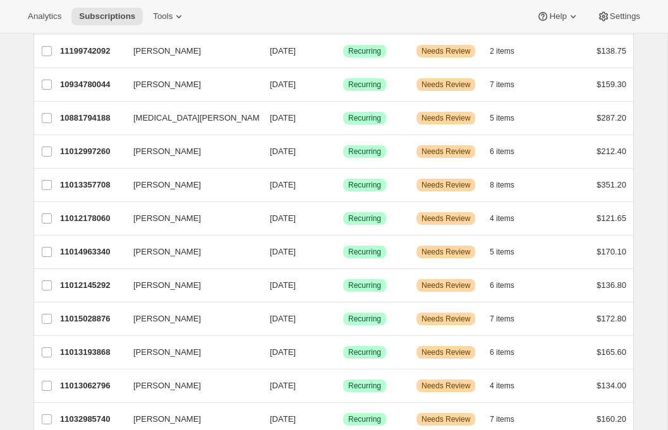
scroll to position [1452, 0]
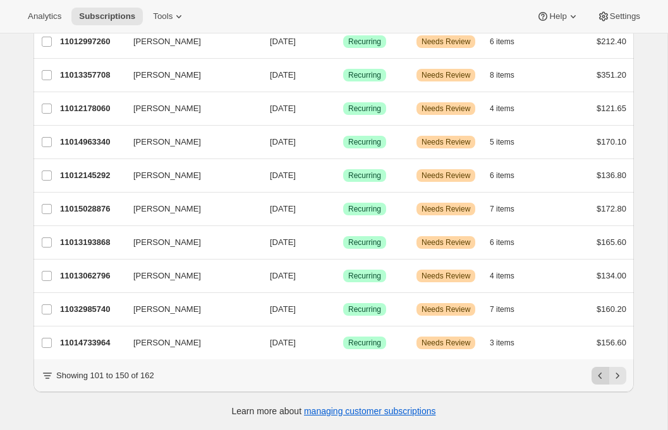
click at [600, 373] on icon "Previous" at bounding box center [600, 376] width 4 height 6
click at [601, 374] on icon "Previous" at bounding box center [600, 376] width 13 height 13
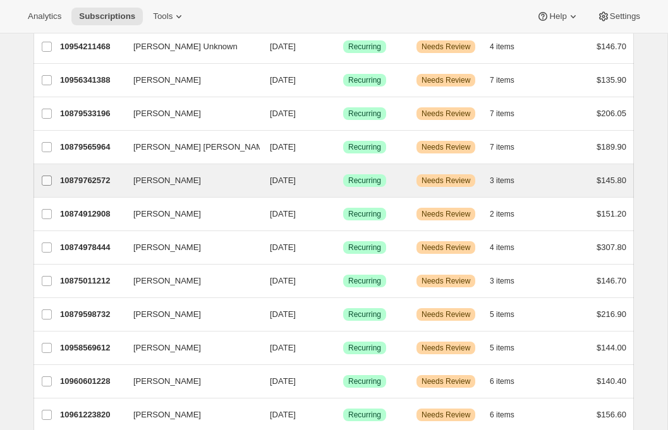
scroll to position [1013, 0]
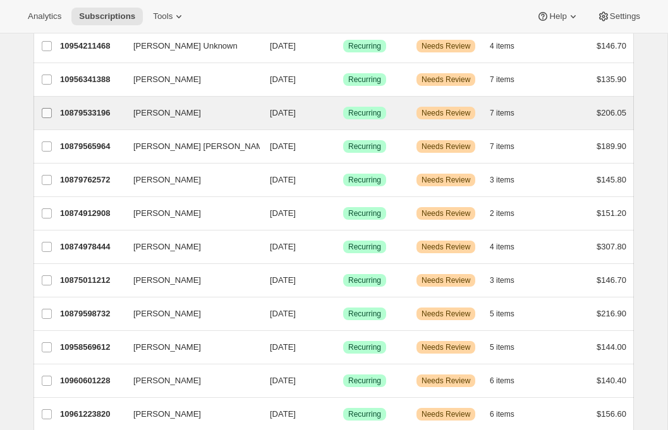
click at [44, 117] on input "Britney Emmerling" at bounding box center [47, 113] width 10 height 10
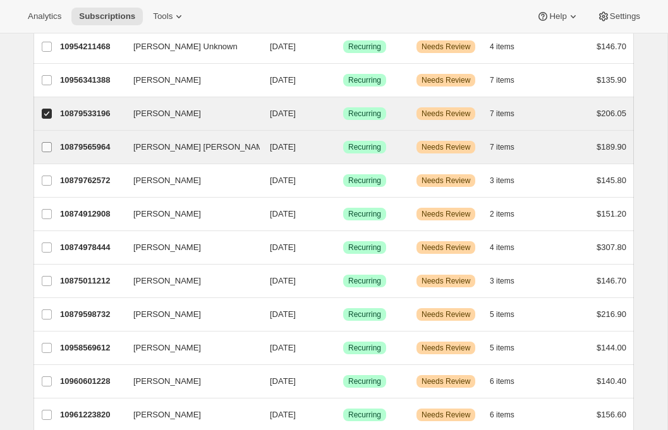
click at [43, 150] on input "Lisa Lynch Sparks" at bounding box center [47, 147] width 10 height 10
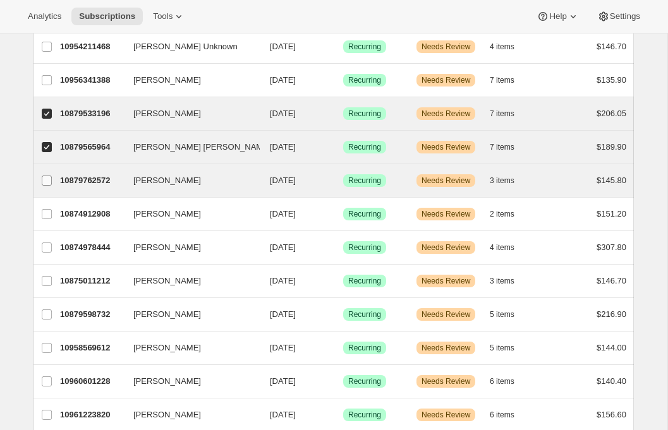
click at [45, 183] on input "Monique Thompson" at bounding box center [47, 181] width 10 height 10
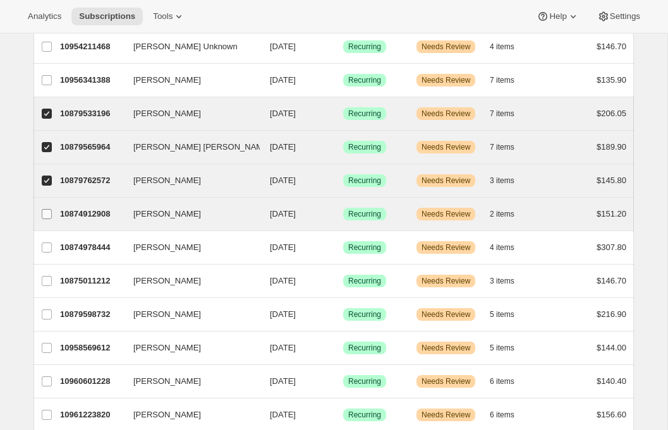
click at [48, 212] on input "Camille Redding" at bounding box center [47, 214] width 10 height 10
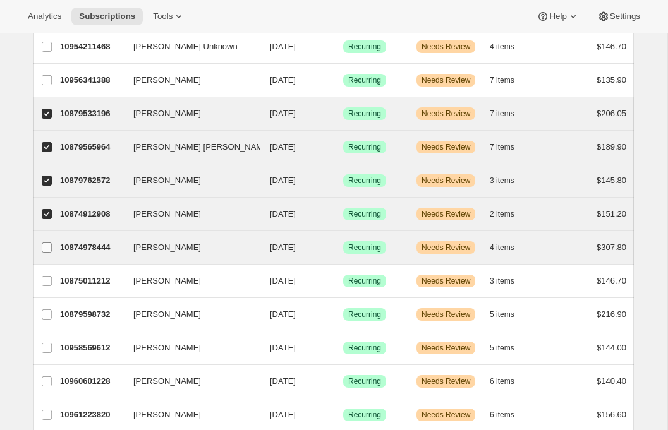
click at [51, 241] on label "Brett Pagan" at bounding box center [46, 247] width 27 height 33
click at [51, 243] on input "Brett Pagan" at bounding box center [47, 248] width 10 height 10
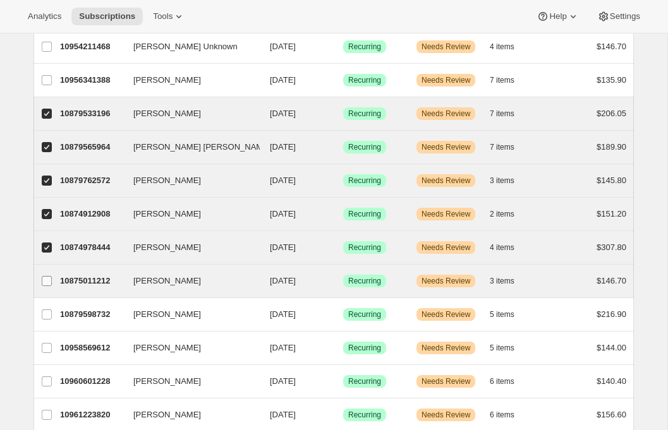
click at [47, 267] on label "Kathleen Ferrarini" at bounding box center [46, 281] width 27 height 33
click at [47, 276] on input "Kathleen Ferrarini" at bounding box center [47, 281] width 10 height 10
click at [45, 294] on label "Kathleen Ferrarini" at bounding box center [46, 281] width 27 height 33
click at [45, 286] on input "Kathleen Ferrarini" at bounding box center [47, 281] width 10 height 10
click at [47, 276] on input "Kathleen Ferrarini" at bounding box center [47, 281] width 10 height 10
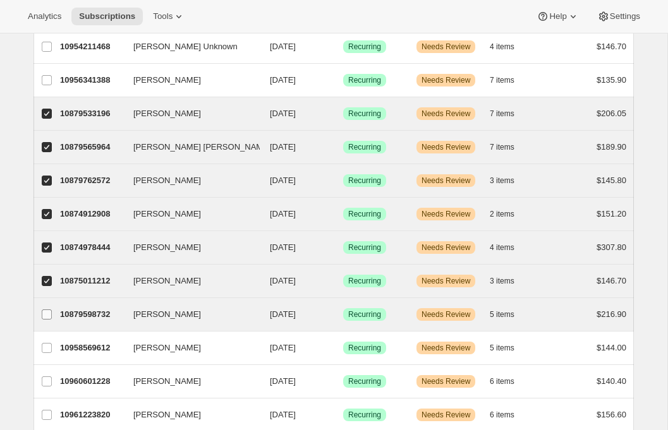
click at [47, 311] on input "Jacque Villano" at bounding box center [47, 315] width 10 height 10
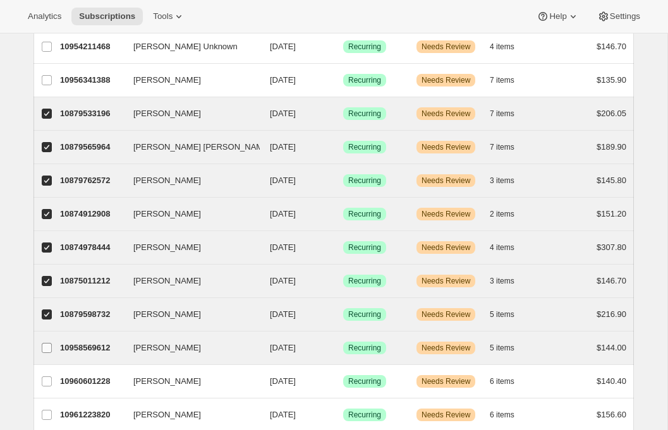
click at [48, 344] on input "MuMu Williams" at bounding box center [47, 348] width 10 height 10
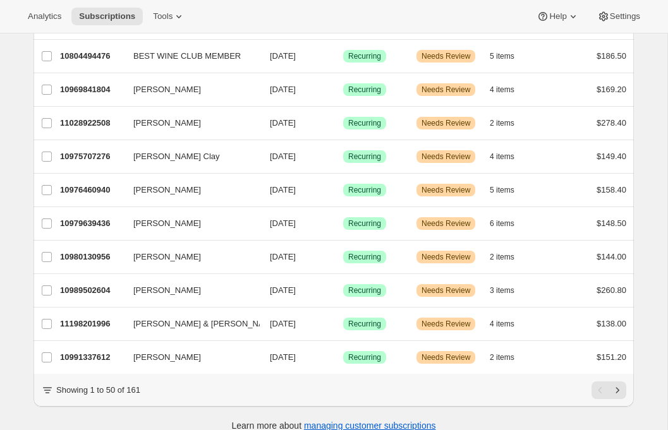
scroll to position [1453, 0]
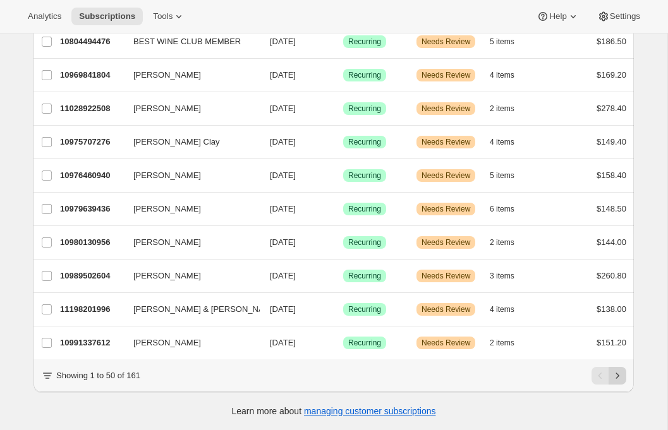
click at [618, 378] on icon "Next" at bounding box center [617, 376] width 13 height 13
click at [599, 373] on icon "Previous" at bounding box center [600, 376] width 13 height 13
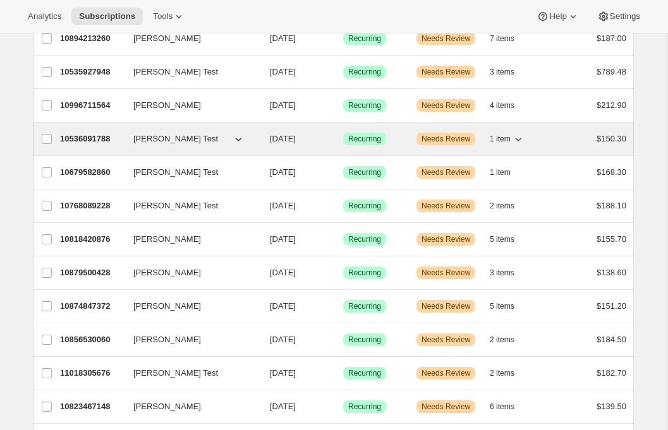
scroll to position [0, 0]
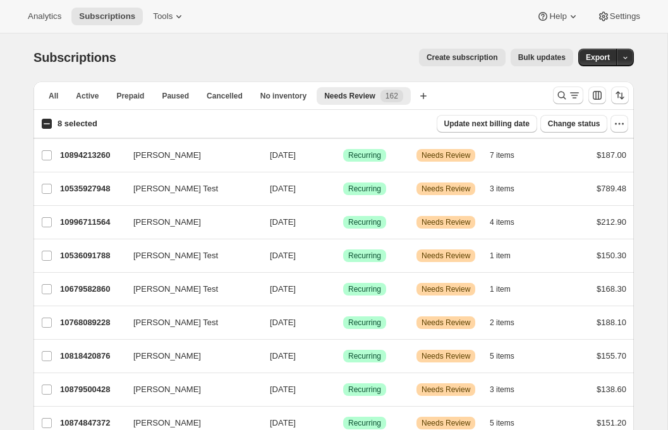
click at [42, 123] on input "8 selected" at bounding box center [47, 124] width 10 height 10
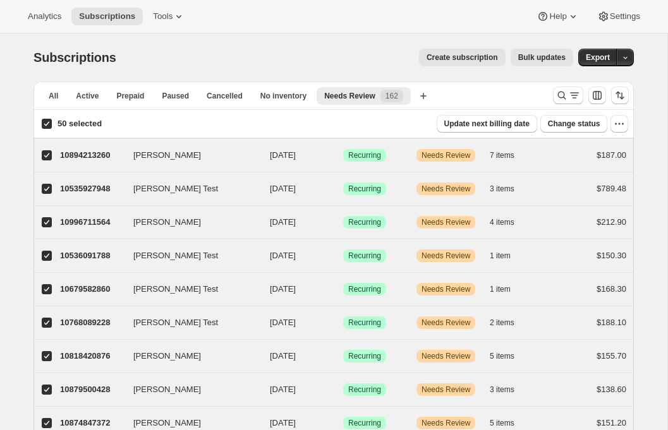
click at [42, 121] on input "50 selected" at bounding box center [47, 124] width 10 height 10
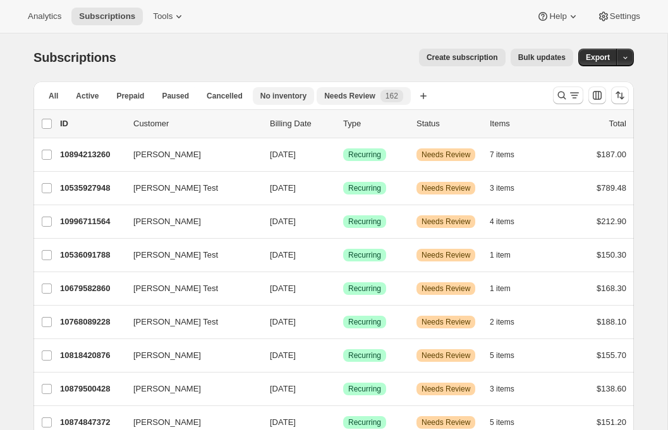
click at [284, 93] on span "No inventory" at bounding box center [283, 96] width 46 height 10
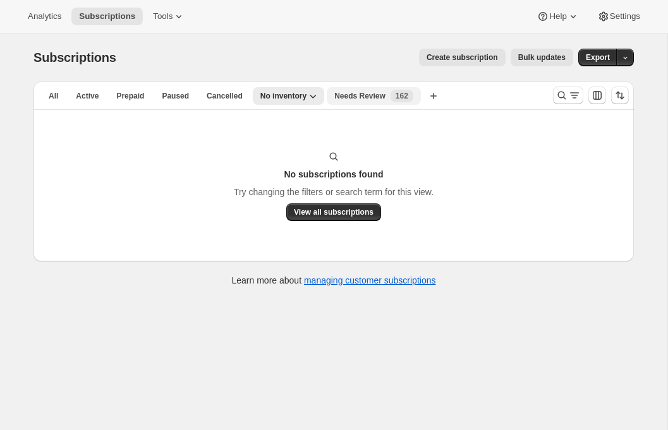
click at [351, 97] on span "Needs Review" at bounding box center [359, 96] width 51 height 10
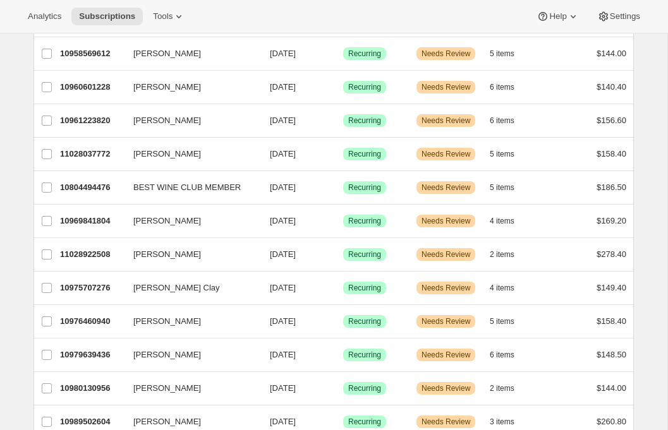
scroll to position [1452, 0]
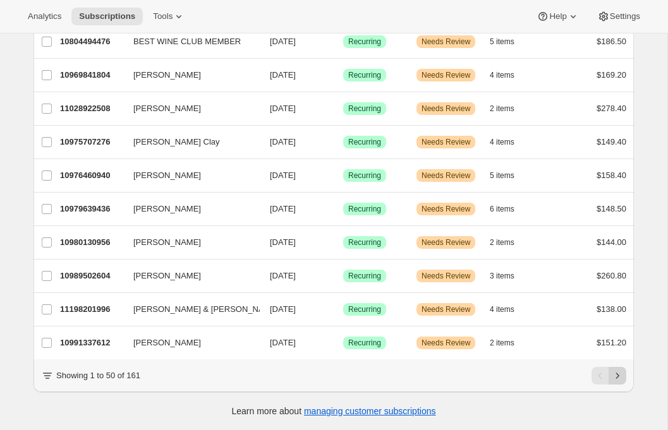
click at [617, 375] on icon "Next" at bounding box center [617, 376] width 3 height 6
click at [621, 377] on icon "Next" at bounding box center [617, 376] width 13 height 13
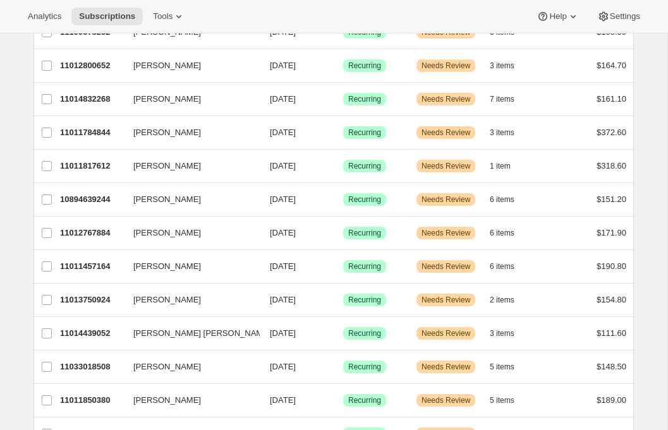
scroll to position [0, 0]
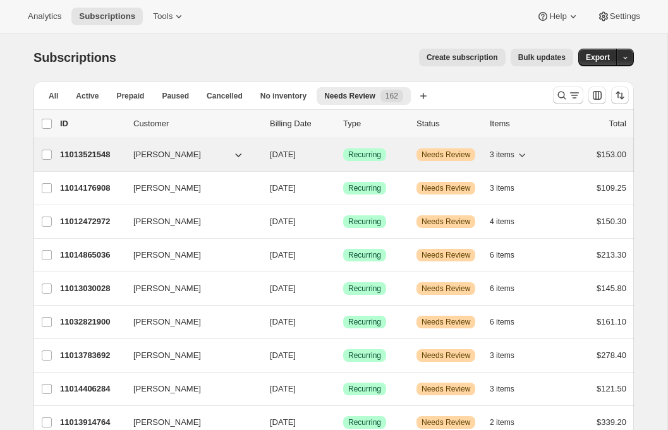
click at [78, 156] on p "11013521548" at bounding box center [91, 154] width 63 height 13
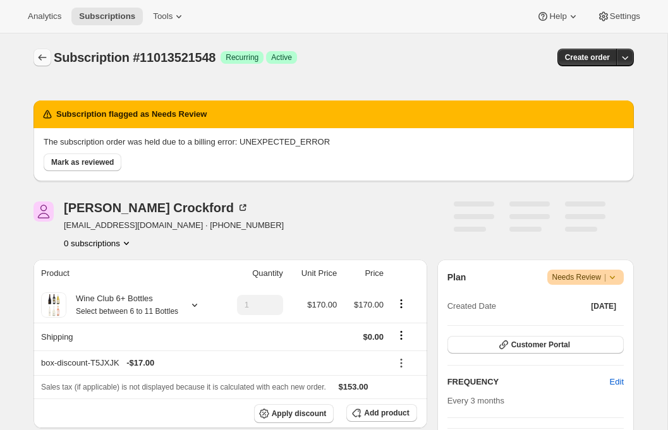
click at [47, 61] on icon "Subscriptions" at bounding box center [42, 57] width 13 height 13
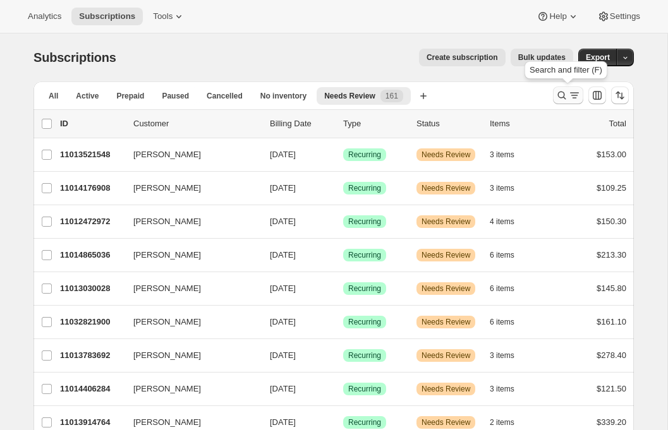
click at [558, 95] on icon "Search and filter results" at bounding box center [562, 96] width 8 height 8
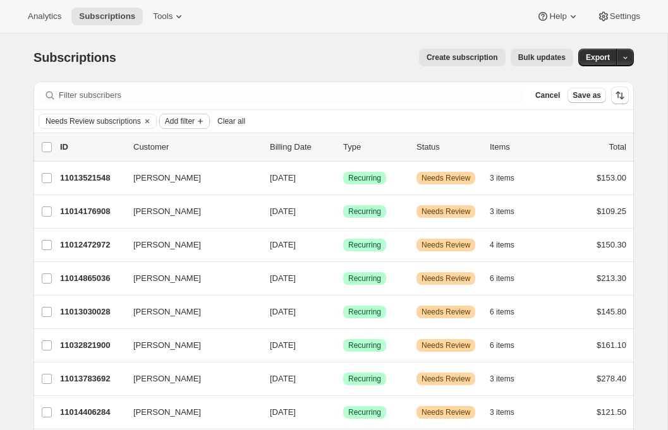
click at [186, 121] on span "Add filter" at bounding box center [180, 121] width 30 height 10
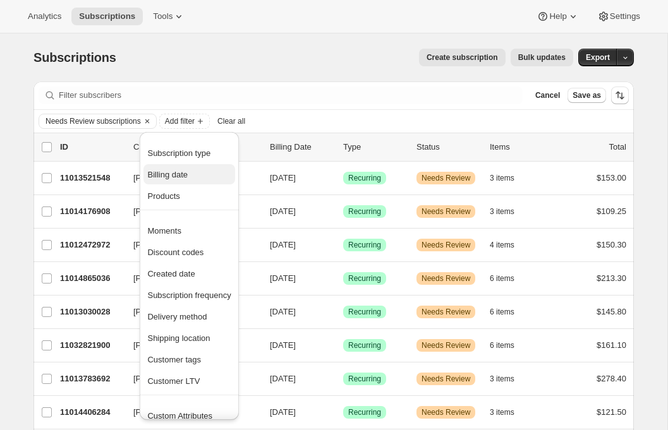
click at [185, 174] on span "Billing date" at bounding box center [167, 174] width 40 height 9
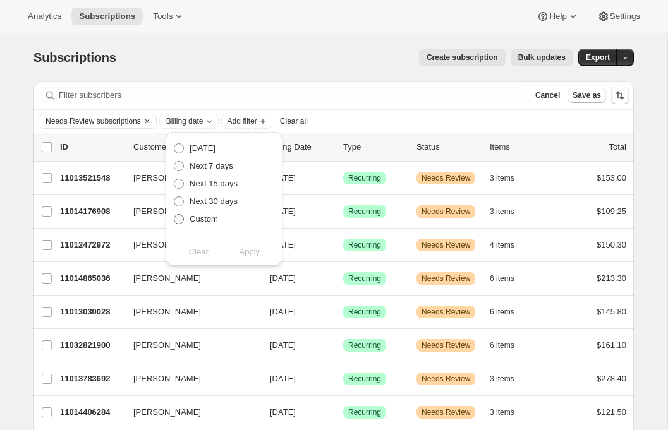
click at [196, 220] on span "Custom" at bounding box center [203, 218] width 28 height 9
click at [174, 215] on input "Custom" at bounding box center [174, 214] width 1 height 1
radio input "true"
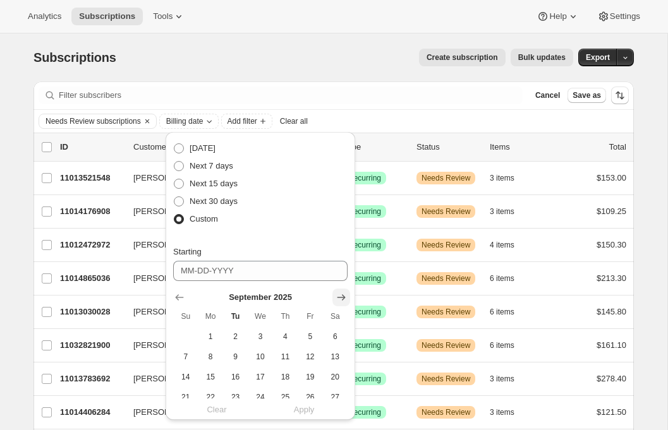
click at [345, 301] on icon "Show next month, October 2025" at bounding box center [341, 297] width 13 height 13
click at [345, 301] on icon "Show next month, November 2025" at bounding box center [341, 297] width 13 height 13
click at [345, 301] on icon "Show next month, December 2025" at bounding box center [341, 297] width 13 height 13
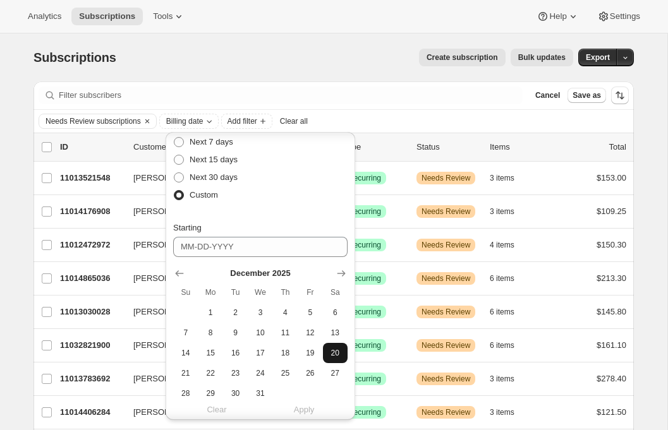
scroll to position [32, 0]
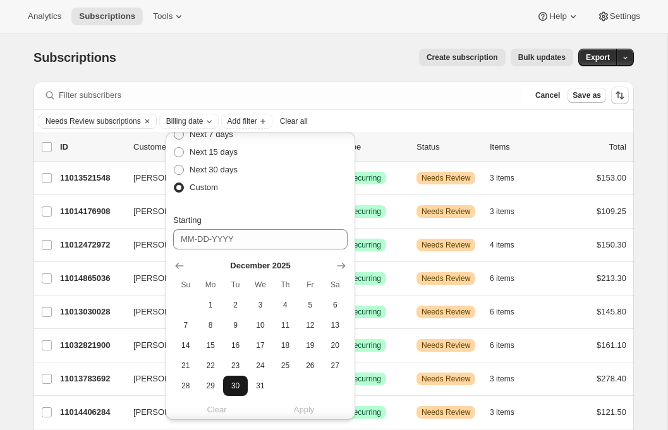
click at [232, 383] on span "30" at bounding box center [235, 386] width 15 height 10
type input "12-30-2025"
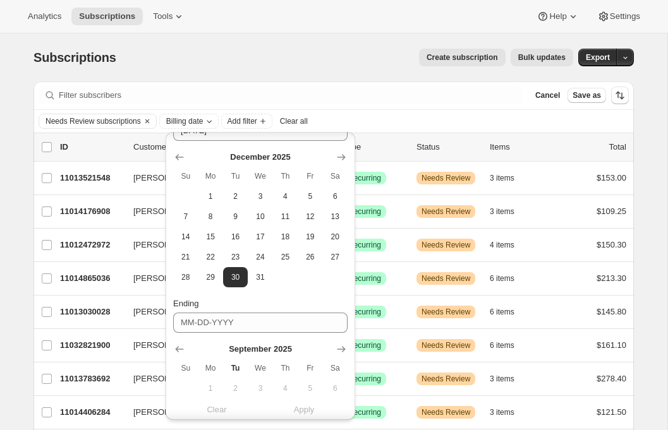
scroll to position [248, 0]
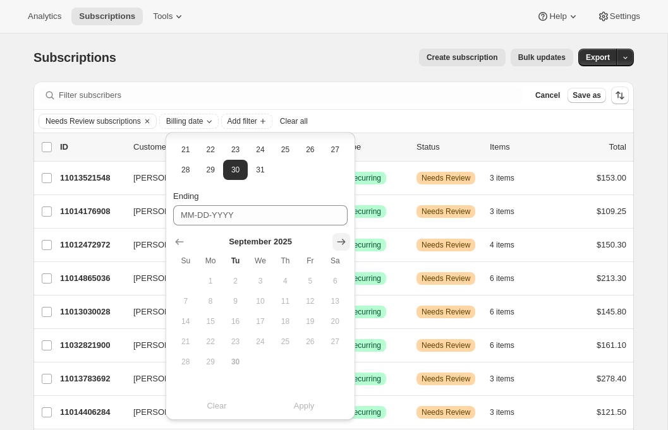
click at [333, 241] on button "Show next month, October 2025" at bounding box center [341, 242] width 18 height 18
click at [333, 241] on button "Show next month, November 2025" at bounding box center [341, 242] width 18 height 18
click at [333, 241] on button "Show next month, December 2025" at bounding box center [341, 242] width 18 height 18
click at [333, 241] on button "Show next month, January 2026" at bounding box center [341, 242] width 18 height 18
click at [178, 241] on icon "Show previous month, December 2025" at bounding box center [180, 242] width 8 height 6
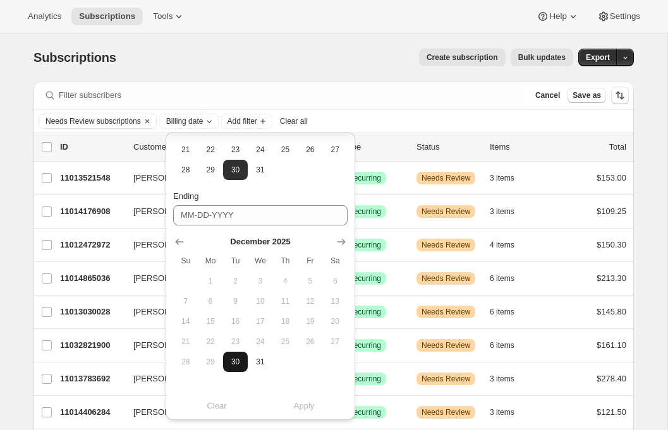
click at [241, 358] on span "30" at bounding box center [235, 362] width 15 height 10
type input "12-30-2025"
click at [298, 404] on span "Apply" at bounding box center [304, 406] width 21 height 13
click at [337, 56] on div "Create subscription Bulk updates" at bounding box center [352, 58] width 442 height 18
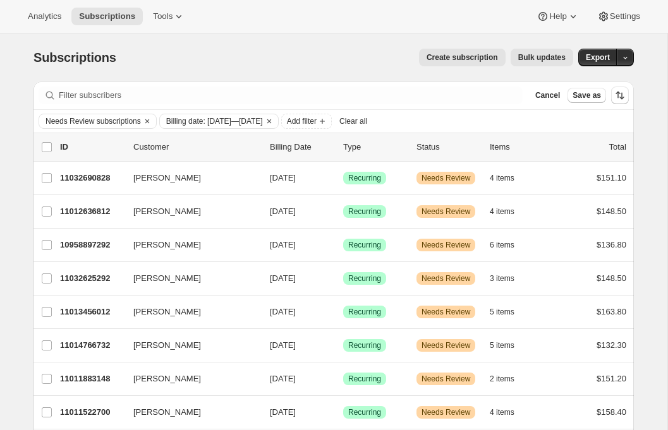
click at [540, 59] on span "Bulk updates" at bounding box center [541, 57] width 47 height 10
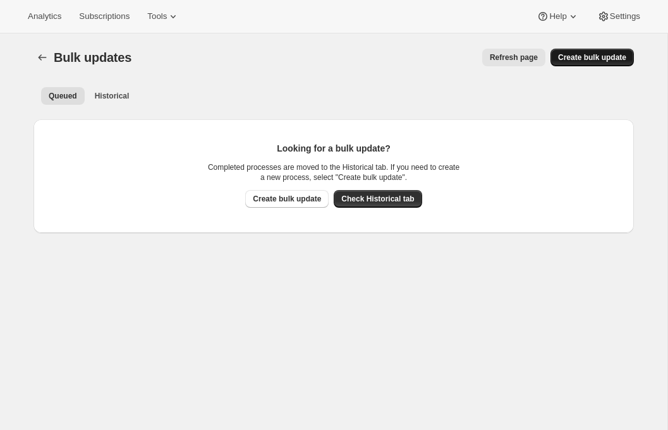
click at [593, 58] on span "Create bulk update" at bounding box center [592, 57] width 68 height 10
select select "20"
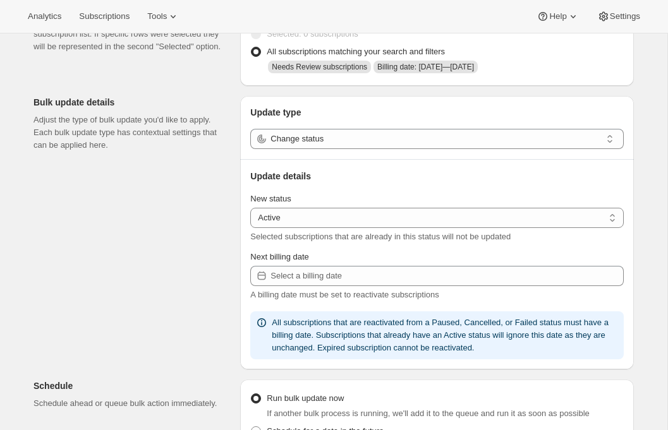
scroll to position [102, 0]
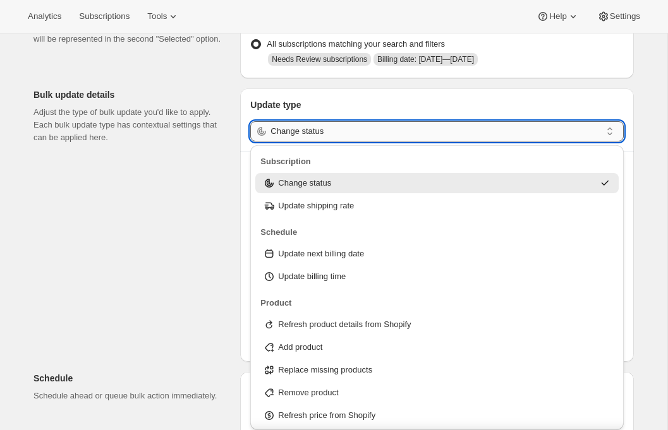
click at [349, 140] on input "Change status" at bounding box center [435, 131] width 330 height 20
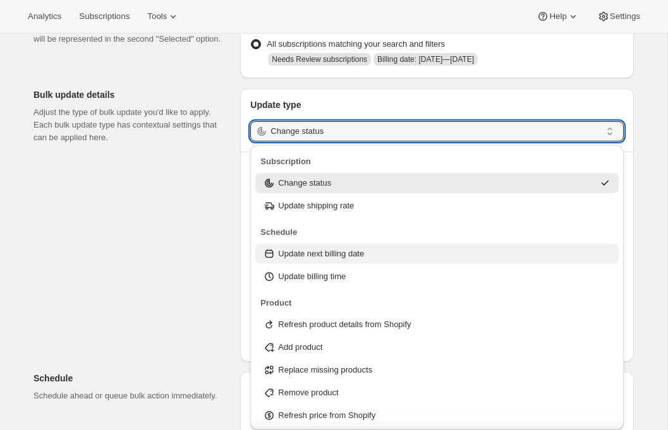
click at [299, 249] on p "Update next billing date" at bounding box center [321, 254] width 86 height 13
type input "Update next billing date"
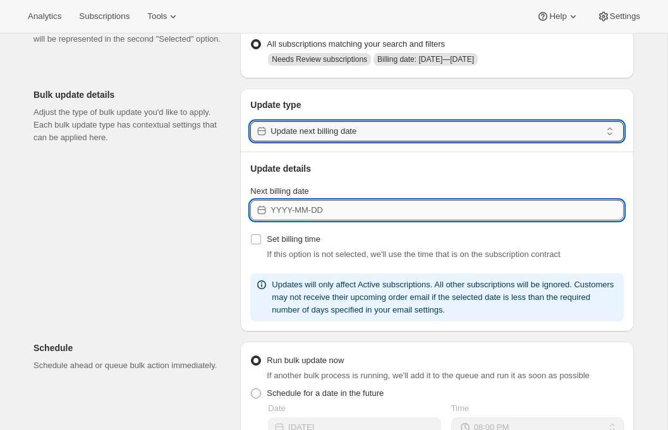
click at [339, 216] on input "Next billing date" at bounding box center [446, 210] width 353 height 20
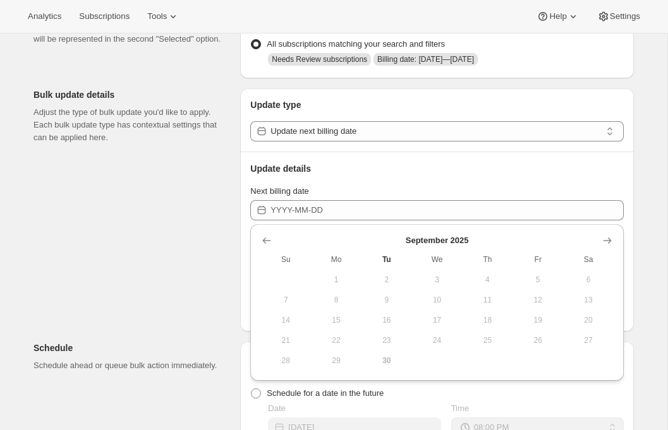
click at [385, 365] on span "30" at bounding box center [386, 361] width 40 height 10
click at [152, 300] on div "Subscriptions to update Filters and selections can be applied from the subscrip…" at bounding box center [328, 358] width 610 height 757
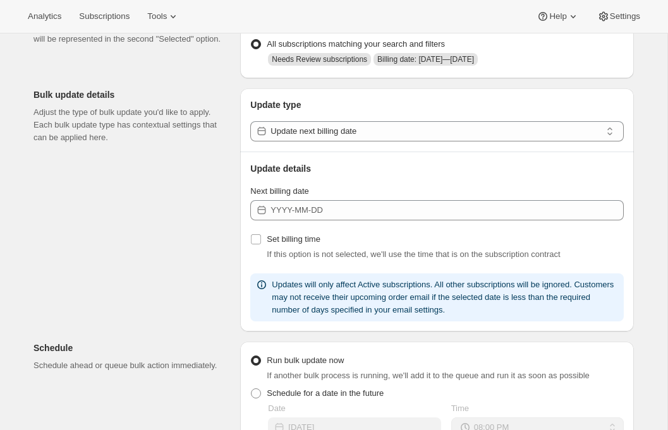
click at [110, 264] on div "Subscriptions to update Filters and selections can be applied from the subscrip…" at bounding box center [328, 358] width 610 height 757
click at [117, 24] on button "Subscriptions" at bounding box center [104, 17] width 66 height 18
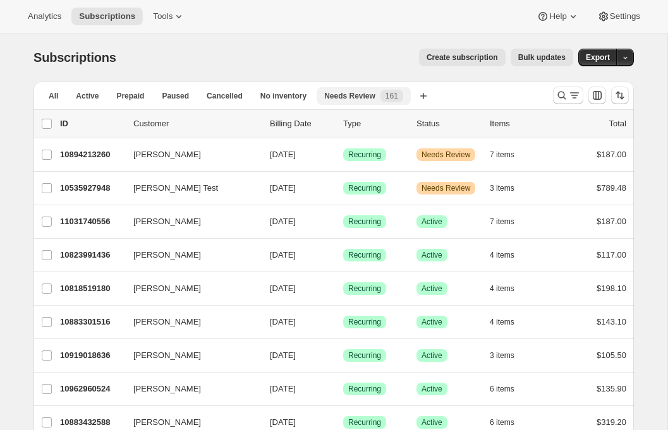
click at [348, 92] on span "Needs Review" at bounding box center [349, 96] width 51 height 10
click at [365, 91] on span "Needs Review" at bounding box center [349, 96] width 51 height 10
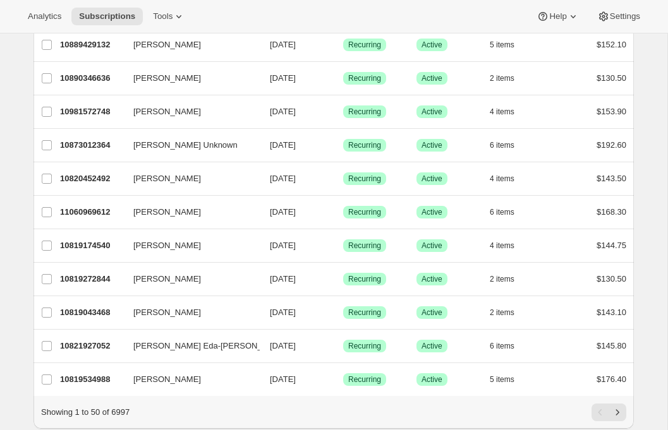
scroll to position [1452, 0]
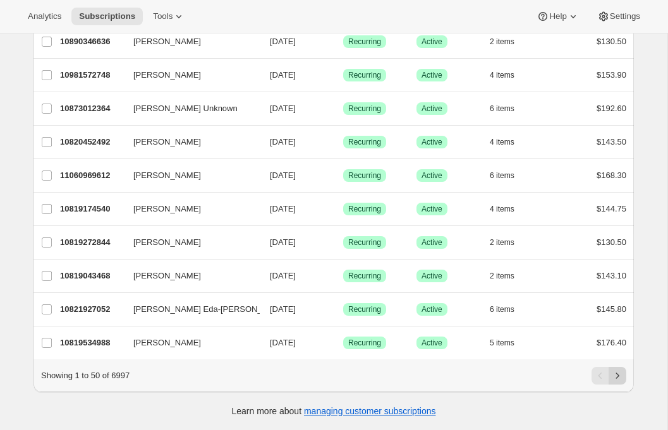
click at [616, 379] on icon "Next" at bounding box center [617, 376] width 13 height 13
click at [622, 376] on icon "Next" at bounding box center [617, 376] width 13 height 13
click at [616, 376] on icon "Next" at bounding box center [617, 376] width 13 height 13
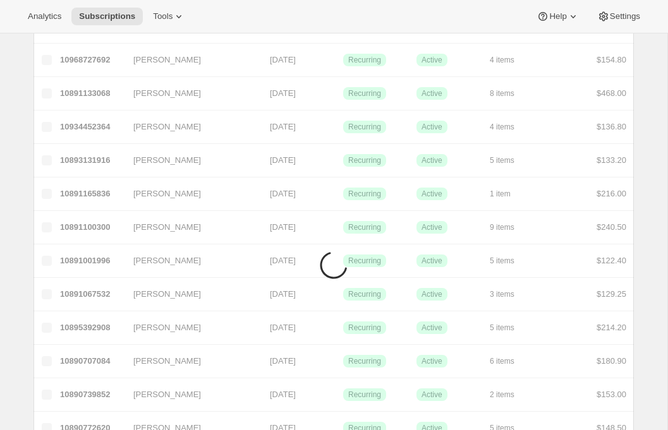
scroll to position [0, 0]
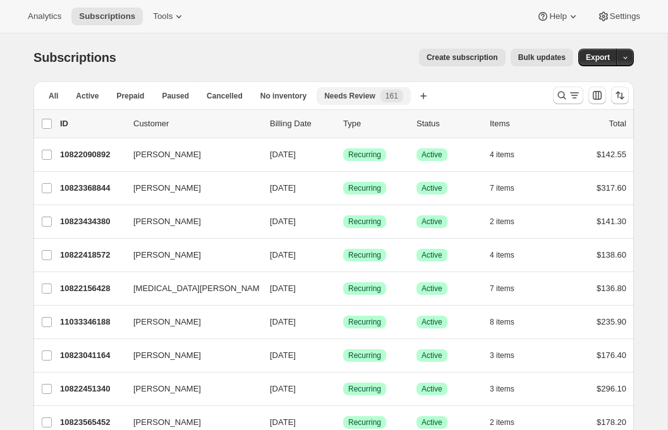
click at [371, 100] on span "Needs Review" at bounding box center [349, 96] width 51 height 10
click at [347, 97] on span "Needs Review" at bounding box center [349, 96] width 51 height 10
click at [290, 92] on span "No inventory" at bounding box center [283, 96] width 46 height 10
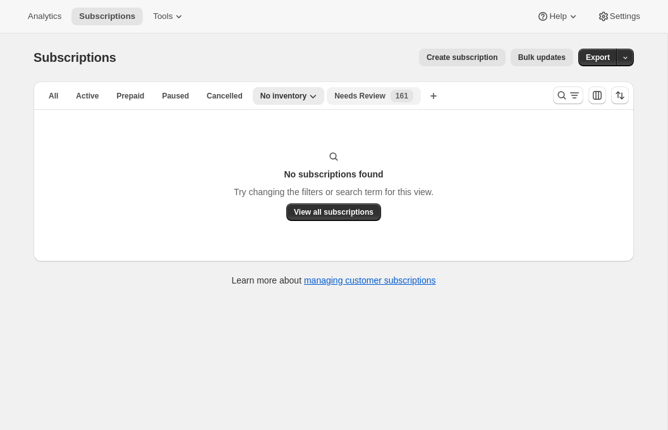
click at [340, 94] on span "Needs Review" at bounding box center [359, 96] width 51 height 10
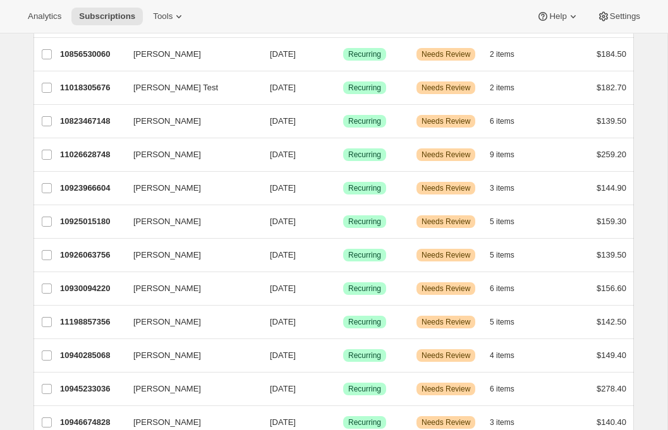
scroll to position [260, 0]
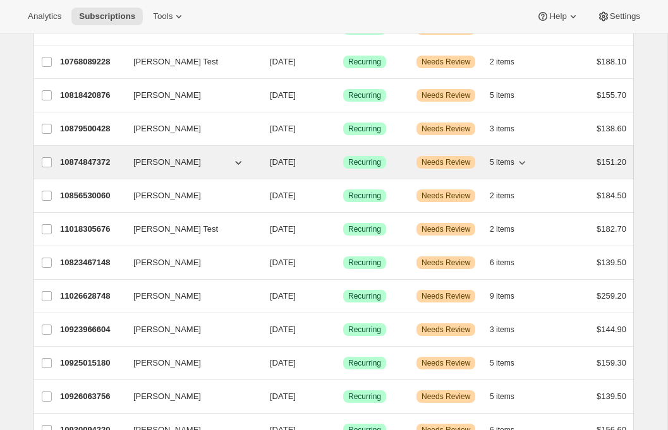
click at [70, 164] on p "10874847372" at bounding box center [91, 162] width 63 height 13
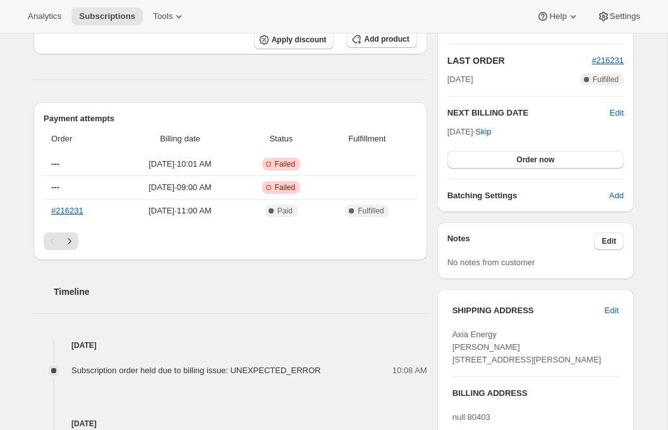
scroll to position [339, 0]
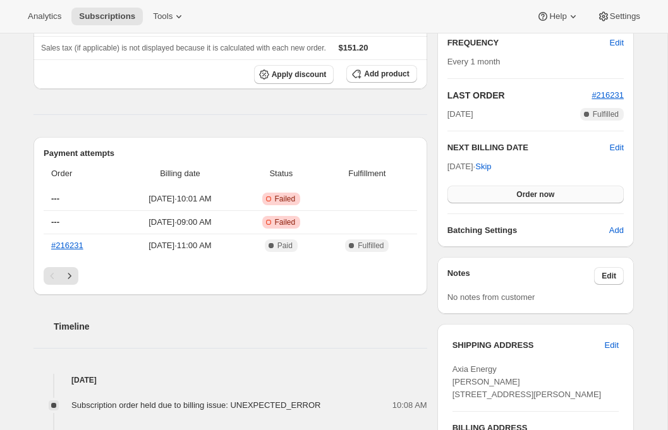
click at [478, 201] on button "Order now" at bounding box center [535, 195] width 176 height 18
click at [478, 201] on button "Click to confirm" at bounding box center [535, 195] width 176 height 18
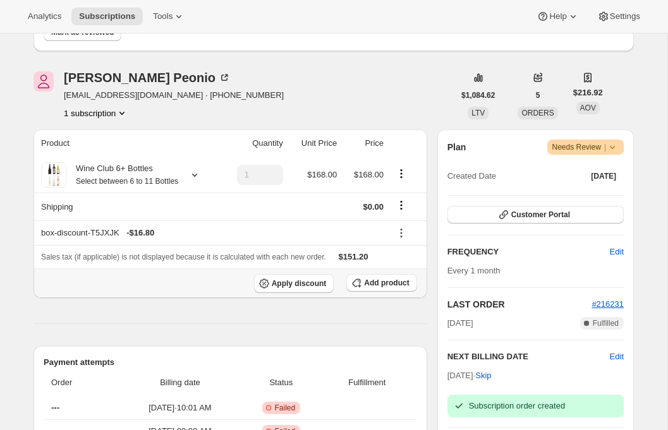
scroll to position [0, 0]
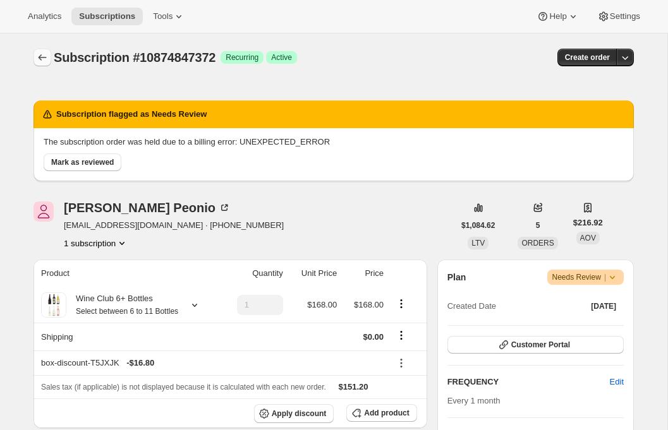
click at [36, 62] on icon "Subscriptions" at bounding box center [42, 57] width 13 height 13
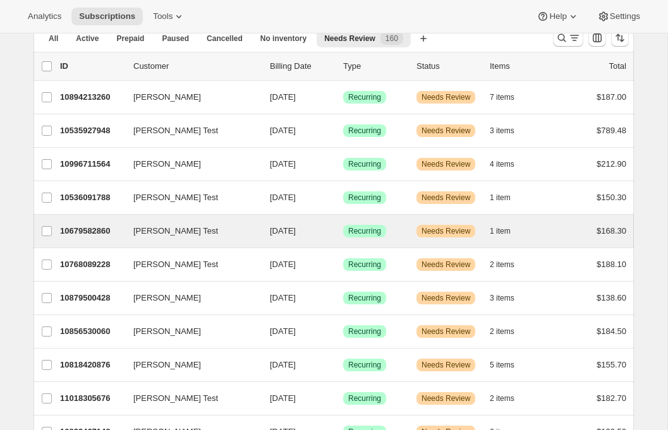
scroll to position [172, 0]
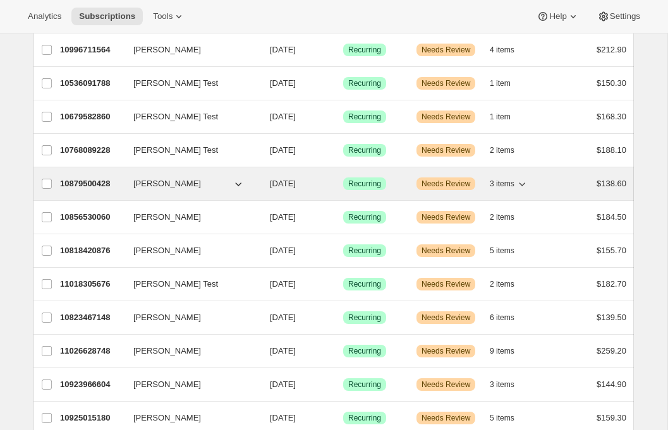
click at [152, 191] on div "10879500428 Suzan Mihoin 10/30/2025 Success Recurring Warning Needs Review 3 it…" at bounding box center [343, 184] width 566 height 18
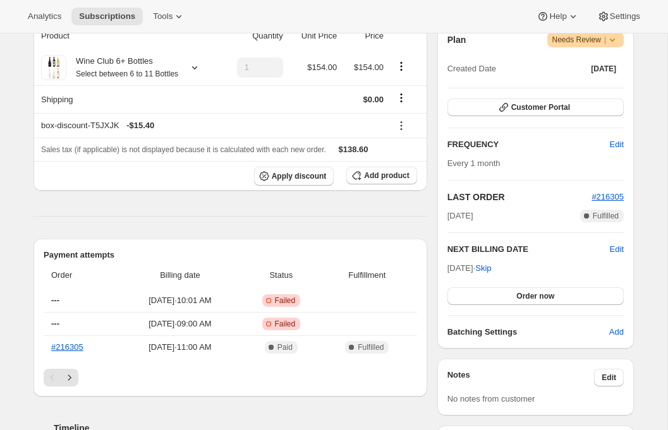
scroll to position [282, 0]
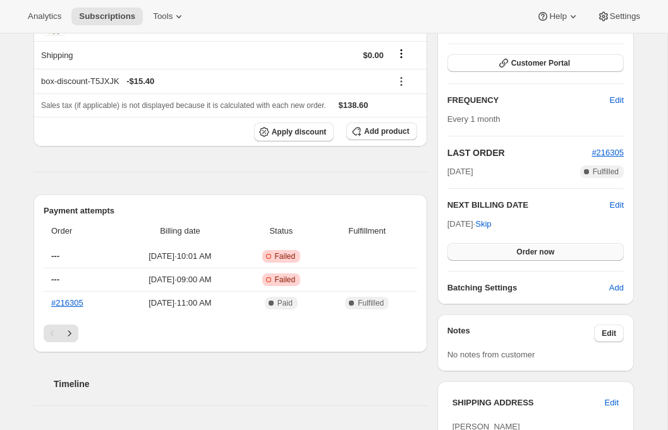
click at [510, 248] on button "Order now" at bounding box center [535, 252] width 176 height 18
click at [510, 249] on span "Click to confirm" at bounding box center [535, 252] width 57 height 10
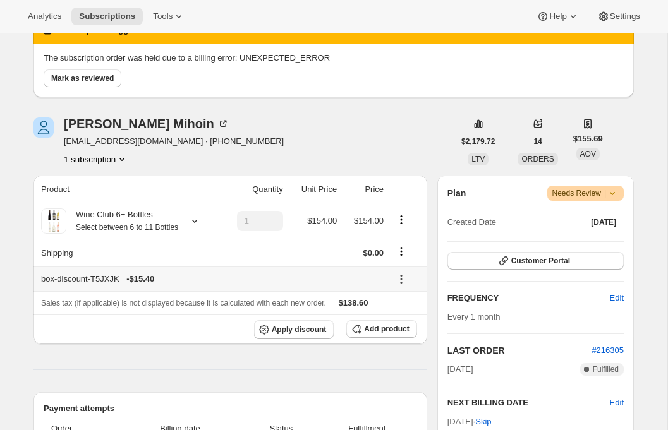
scroll to position [0, 0]
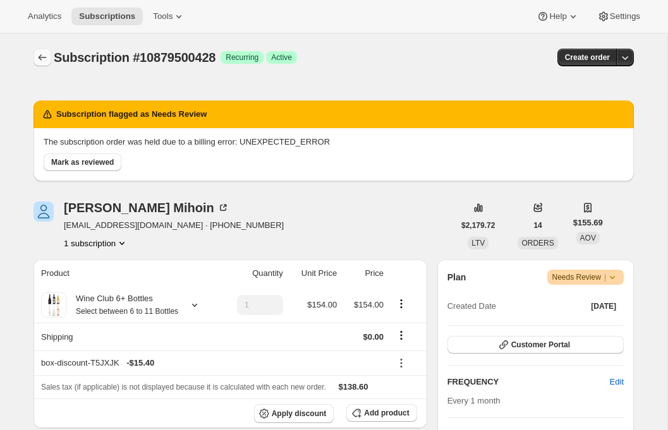
click at [44, 58] on icon "Subscriptions" at bounding box center [42, 57] width 13 height 13
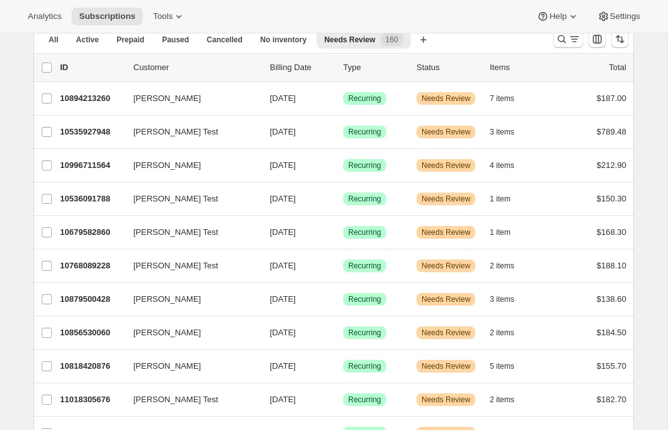
scroll to position [64, 0]
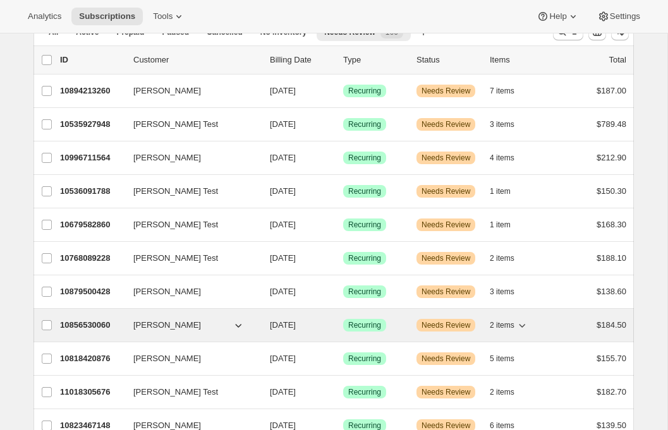
click at [171, 327] on span "Christine Rietz" at bounding box center [167, 325] width 68 height 13
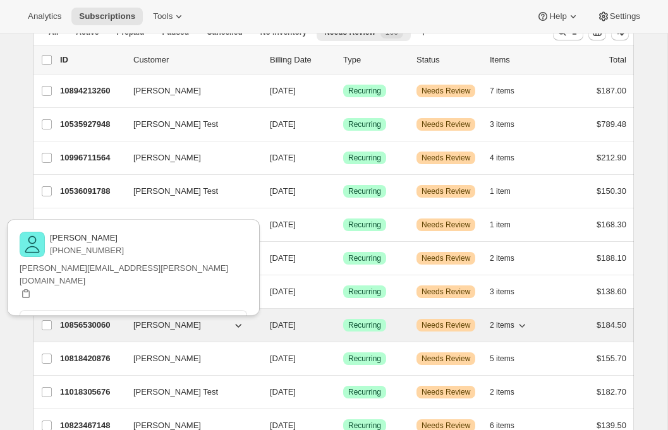
click at [60, 325] on p "10856530060" at bounding box center [91, 325] width 63 height 13
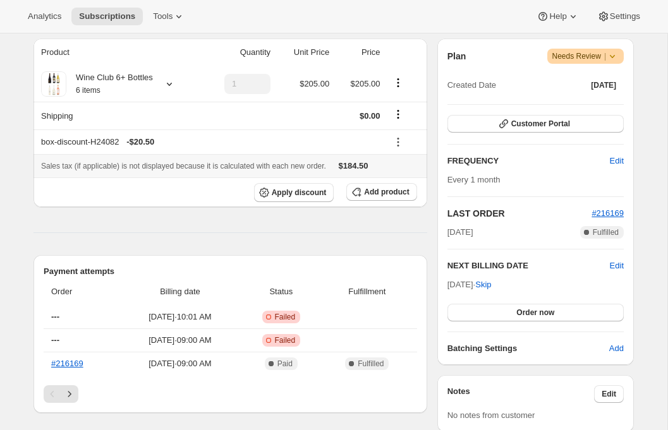
scroll to position [231, 0]
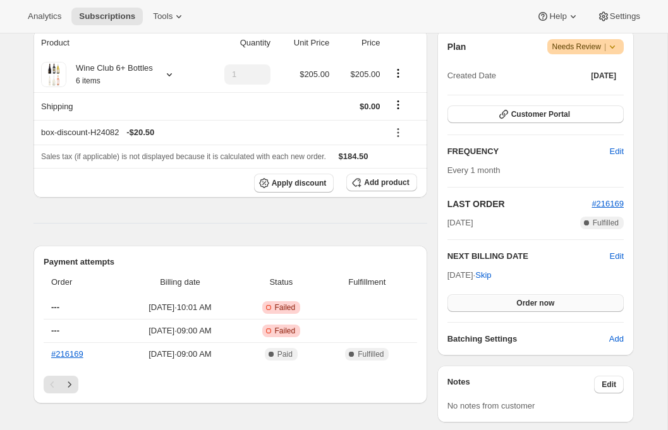
click at [502, 304] on button "Order now" at bounding box center [535, 303] width 176 height 18
click at [502, 304] on button "Click to confirm" at bounding box center [535, 303] width 176 height 18
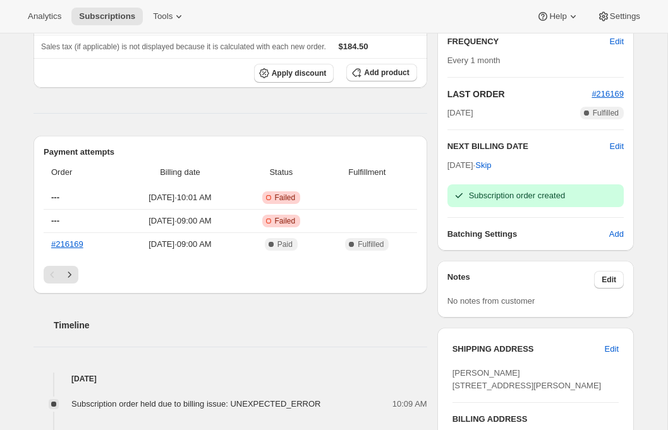
scroll to position [0, 0]
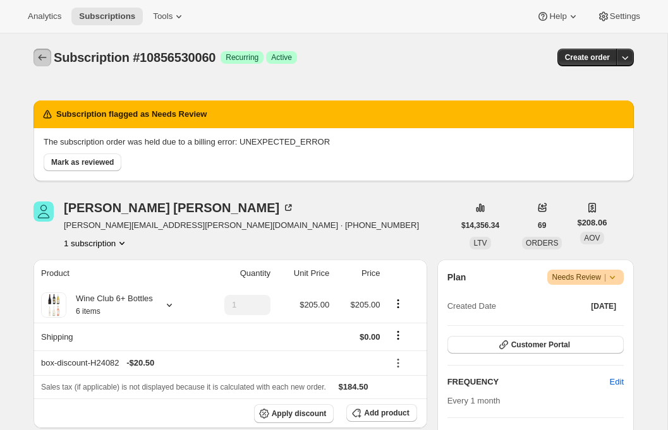
click at [40, 51] on button "Subscriptions" at bounding box center [42, 58] width 18 height 18
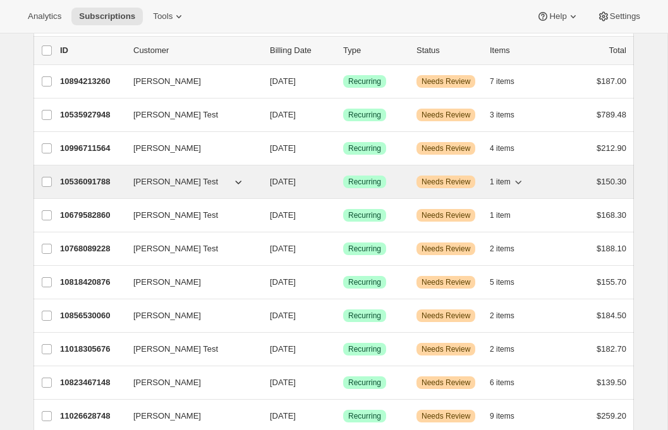
scroll to position [139, 0]
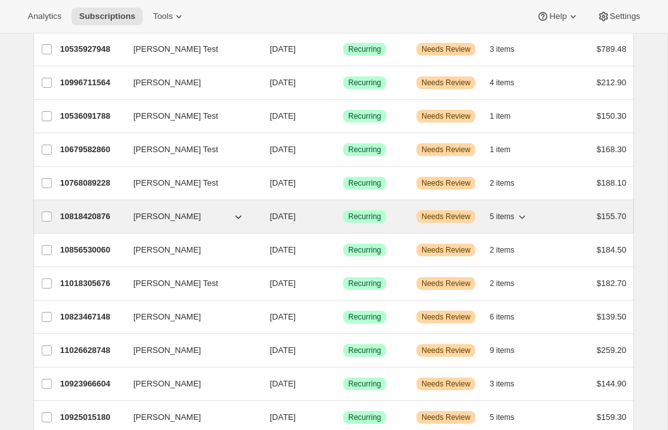
click at [190, 216] on span "Beth Edmunds- Rodriguez" at bounding box center [167, 216] width 68 height 13
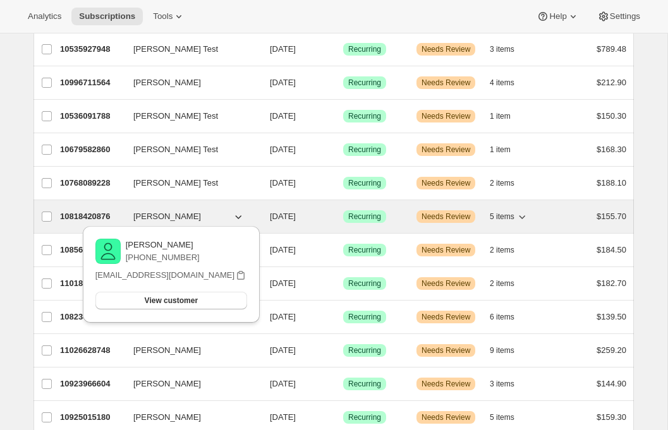
click at [70, 217] on p "10818420876" at bounding box center [91, 216] width 63 height 13
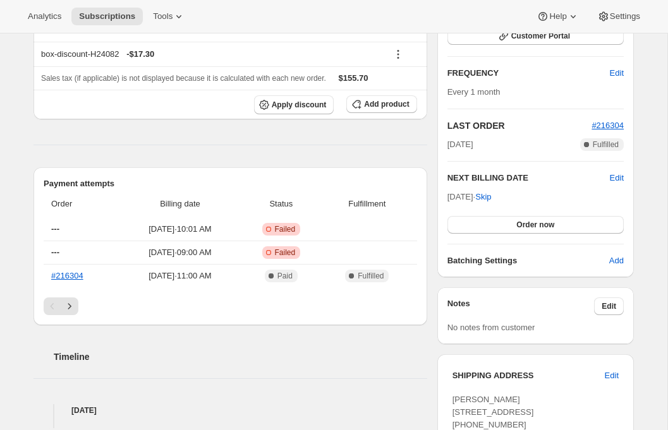
scroll to position [313, 0]
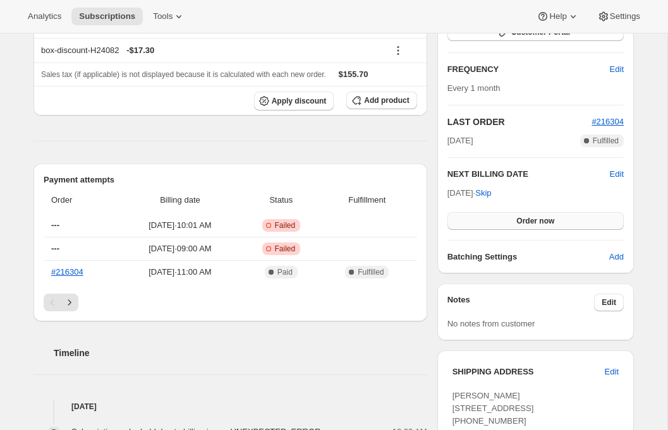
click at [524, 223] on span "Order now" at bounding box center [535, 221] width 38 height 10
click at [524, 223] on span "Click to confirm" at bounding box center [535, 221] width 57 height 10
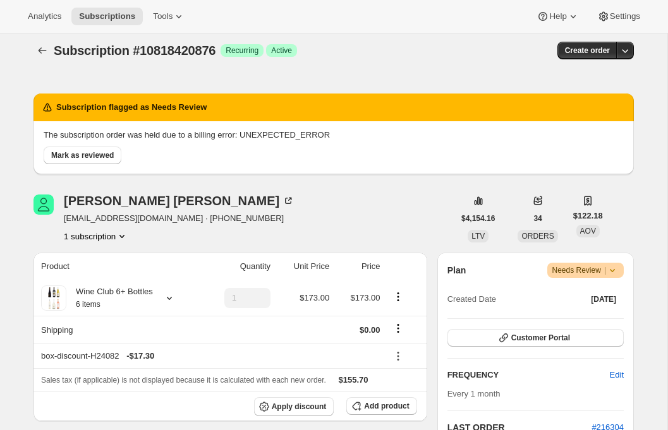
scroll to position [0, 0]
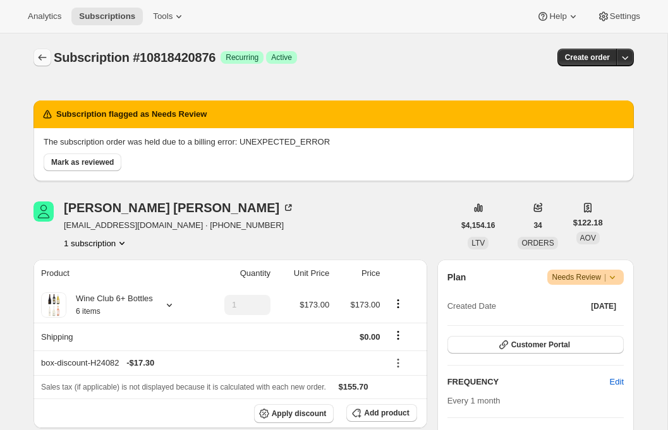
click at [38, 63] on icon "Subscriptions" at bounding box center [42, 57] width 13 height 13
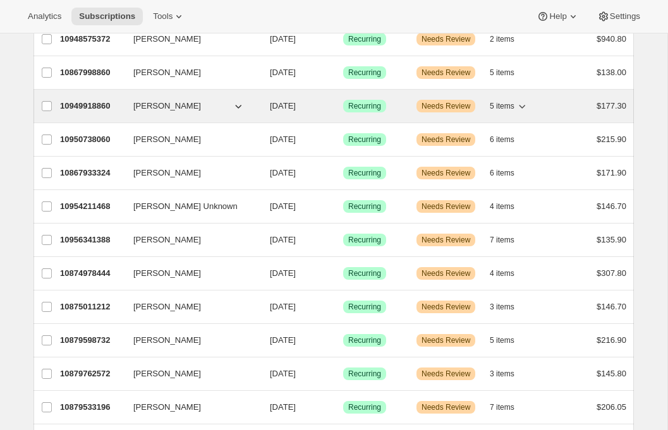
scroll to position [810, 0]
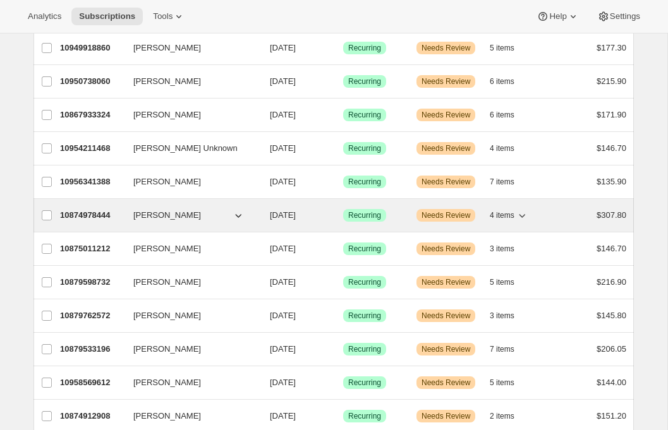
click at [76, 215] on p "10874978444" at bounding box center [91, 215] width 63 height 13
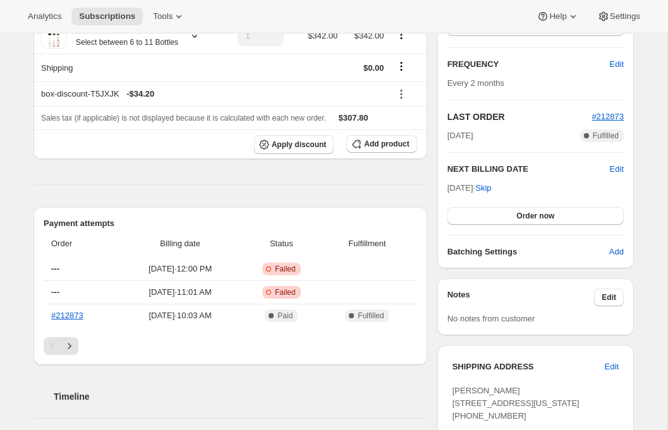
scroll to position [342, 0]
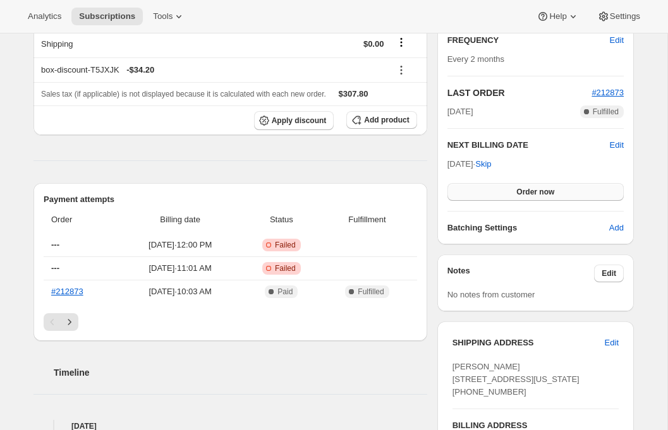
click at [506, 197] on button "Order now" at bounding box center [535, 192] width 176 height 18
click at [506, 197] on button "Click to confirm" at bounding box center [535, 192] width 176 height 18
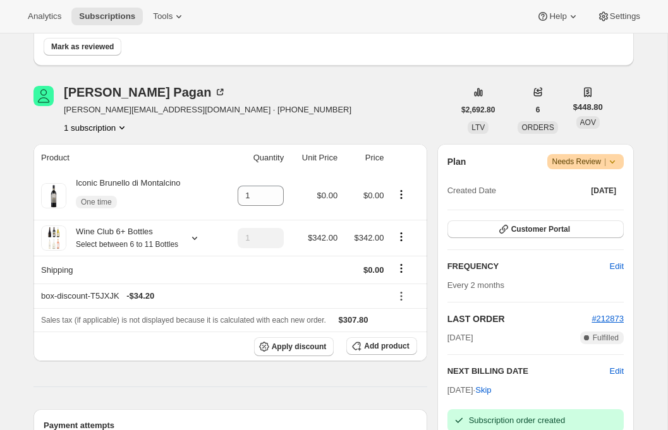
scroll to position [0, 0]
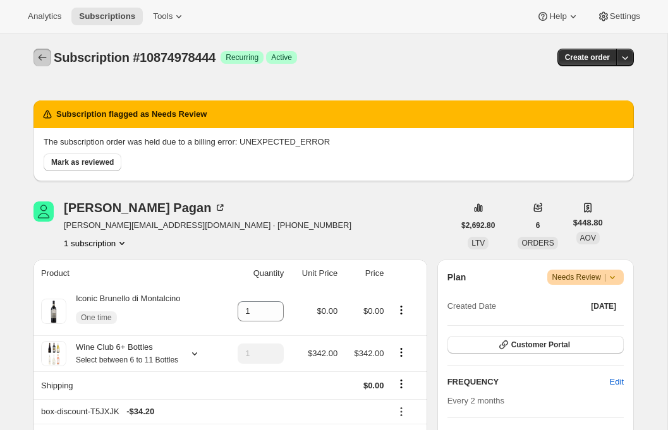
click at [44, 55] on icon "Subscriptions" at bounding box center [42, 57] width 13 height 13
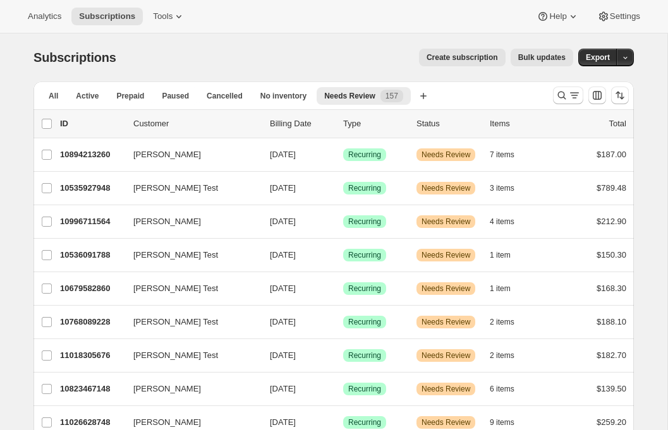
click at [536, 57] on span "Bulk updates" at bounding box center [541, 57] width 47 height 10
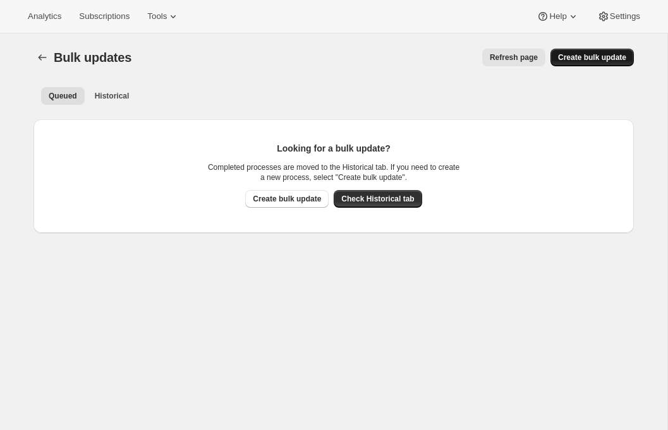
click at [563, 63] on button "Create bulk update" at bounding box center [591, 58] width 83 height 18
select select "20"
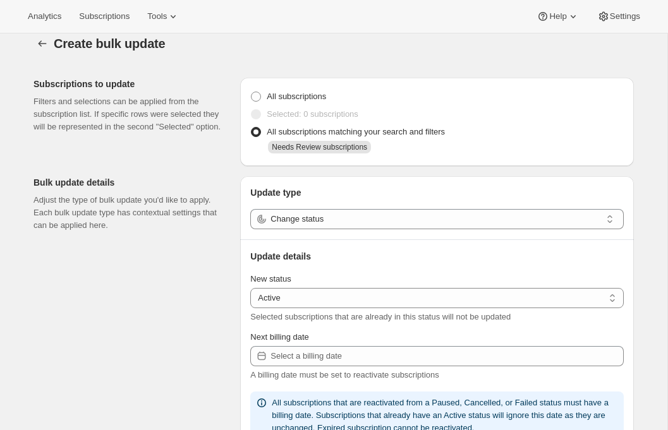
scroll to position [17, 0]
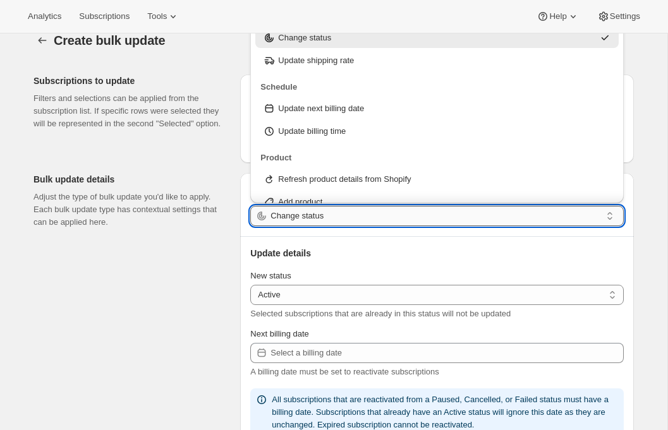
click at [401, 225] on input "Change status" at bounding box center [435, 216] width 330 height 20
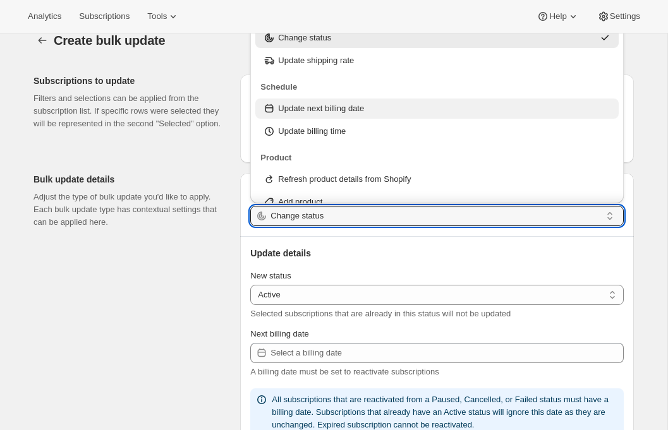
click at [340, 116] on div "Update next billing date" at bounding box center [436, 109] width 363 height 20
type input "Update next billing date"
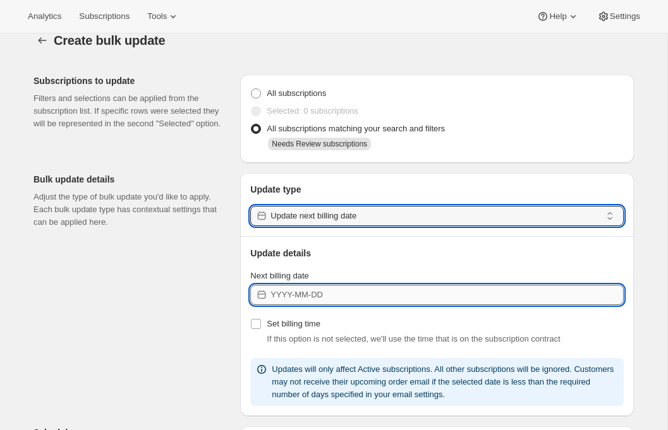
click at [316, 301] on input "Next billing date" at bounding box center [446, 295] width 353 height 20
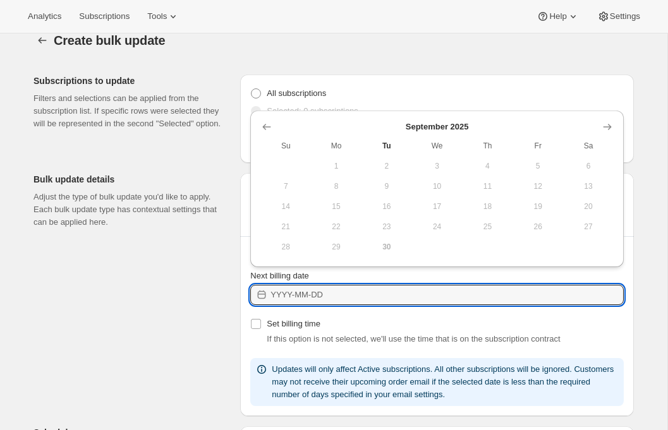
click at [375, 248] on span "30" at bounding box center [386, 247] width 40 height 10
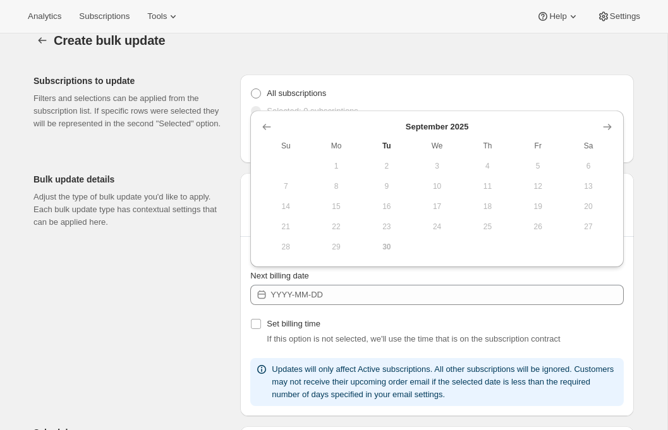
click at [378, 248] on span "30" at bounding box center [386, 247] width 40 height 10
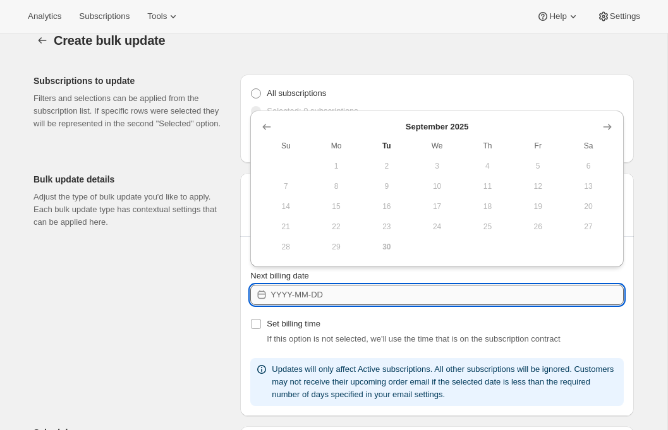
click at [276, 291] on input "Next billing date" at bounding box center [446, 295] width 353 height 20
click at [292, 296] on input "Next billing date" at bounding box center [446, 295] width 353 height 20
click at [601, 123] on icon "Show next month, October 2025" at bounding box center [607, 127] width 13 height 13
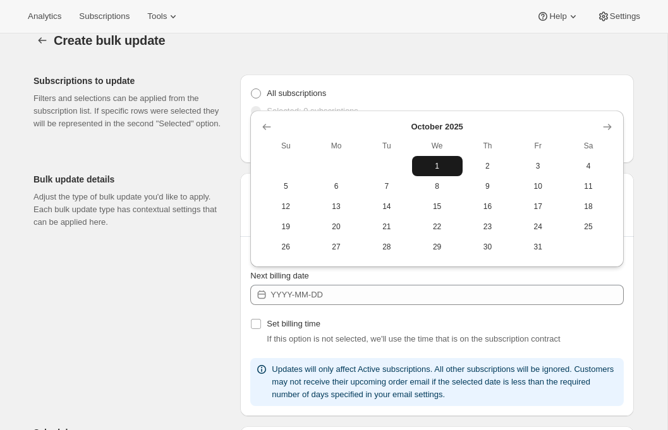
click at [436, 167] on span "1" at bounding box center [437, 166] width 40 height 10
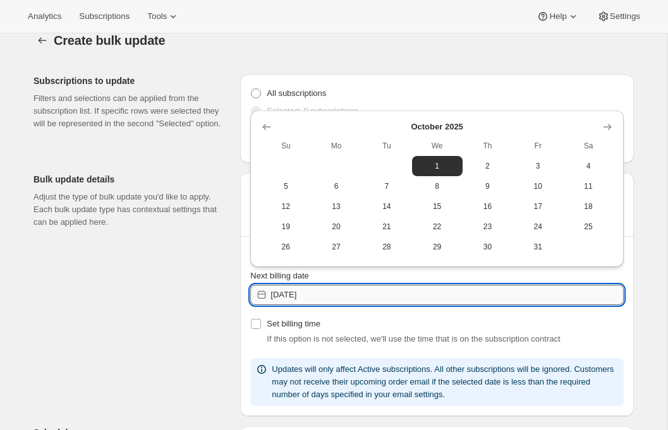
click at [306, 294] on input "2025-10-01" at bounding box center [446, 295] width 353 height 20
click at [310, 296] on input "2025-10-01" at bounding box center [446, 295] width 353 height 20
click at [318, 295] on input "2025-10-01" at bounding box center [446, 295] width 353 height 20
type input "2025-10-01"
click at [269, 127] on icon "Show previous month, September 2025" at bounding box center [267, 127] width 8 height 6
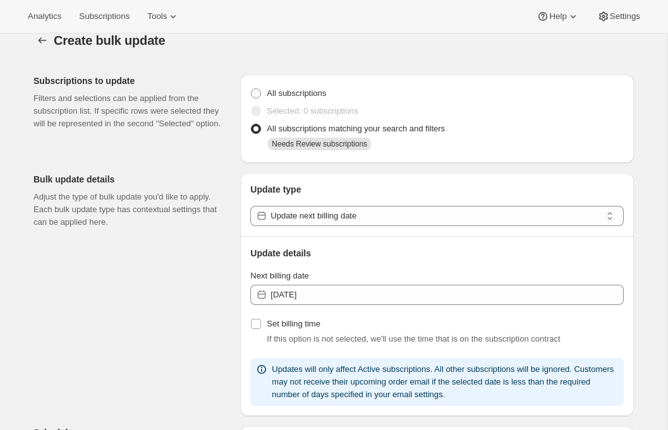
scroll to position [0, 0]
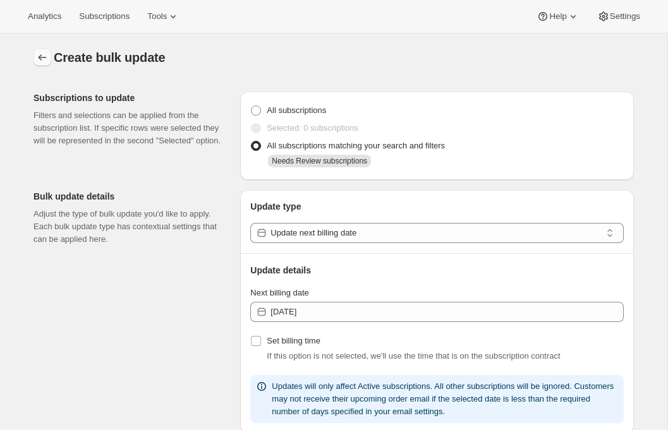
click at [42, 57] on icon "button" at bounding box center [42, 57] width 13 height 13
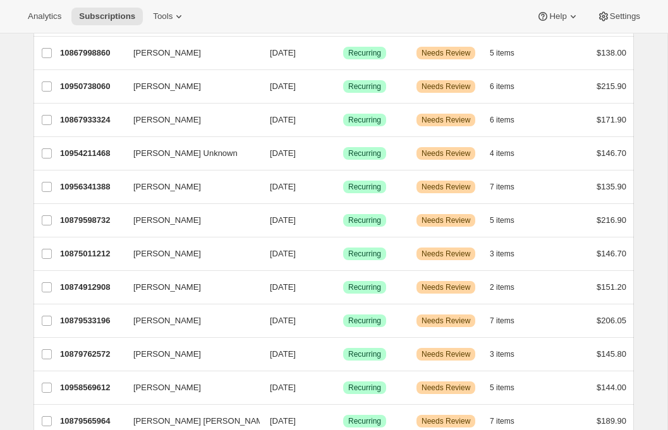
scroll to position [772, 0]
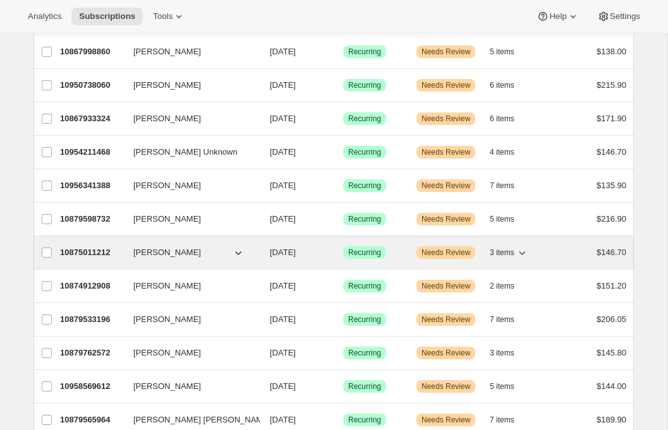
click at [100, 252] on p "10875011212" at bounding box center [91, 252] width 63 height 13
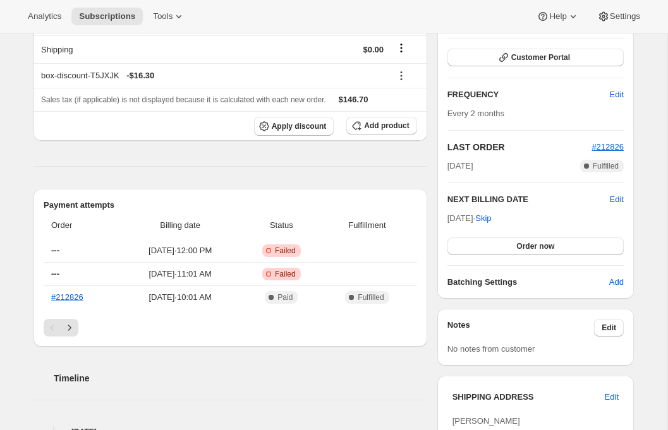
scroll to position [297, 0]
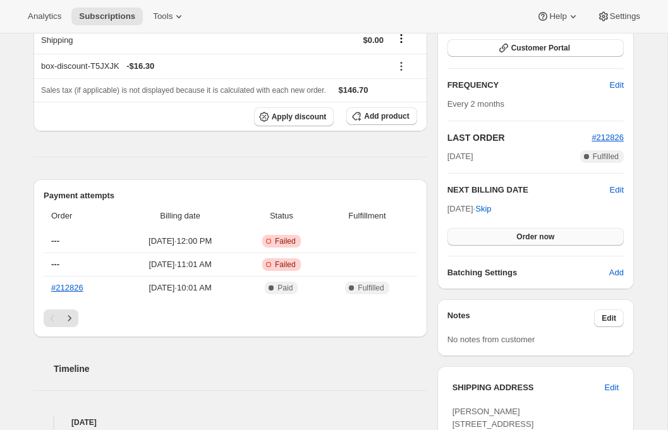
click at [500, 239] on button "Order now" at bounding box center [535, 237] width 176 height 18
click at [500, 239] on button "Click to confirm" at bounding box center [535, 237] width 176 height 18
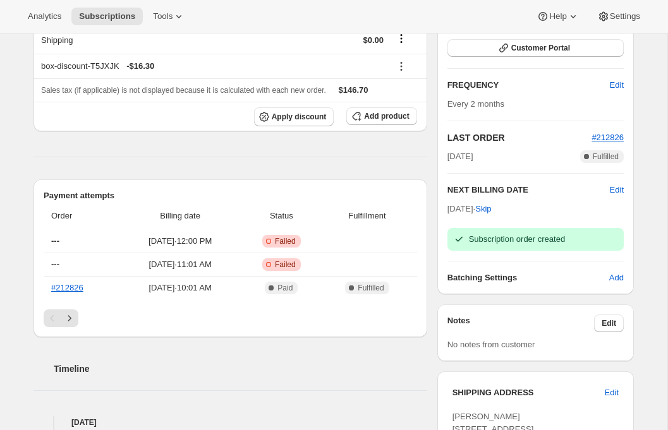
scroll to position [0, 0]
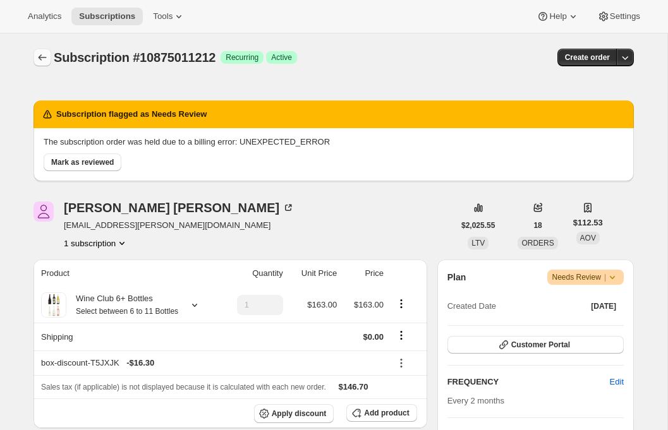
click at [43, 54] on icon "Subscriptions" at bounding box center [42, 57] width 13 height 13
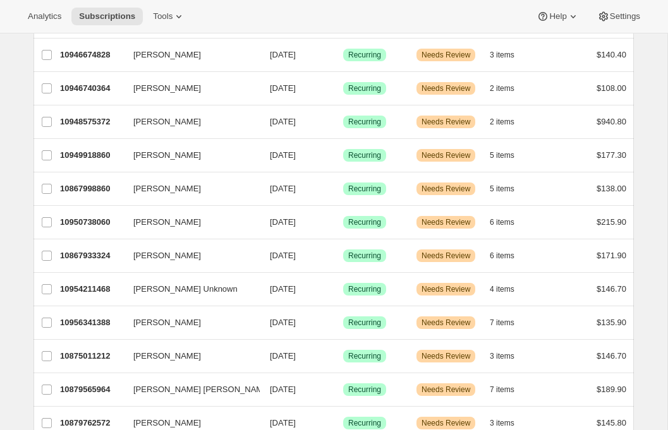
scroll to position [761, 0]
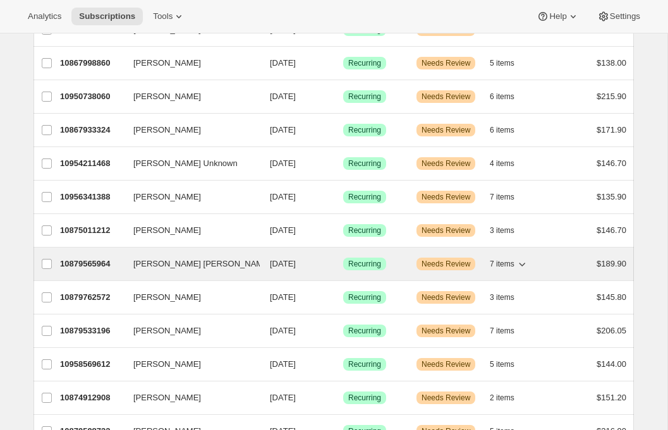
click at [102, 267] on p "10879565964" at bounding box center [91, 264] width 63 height 13
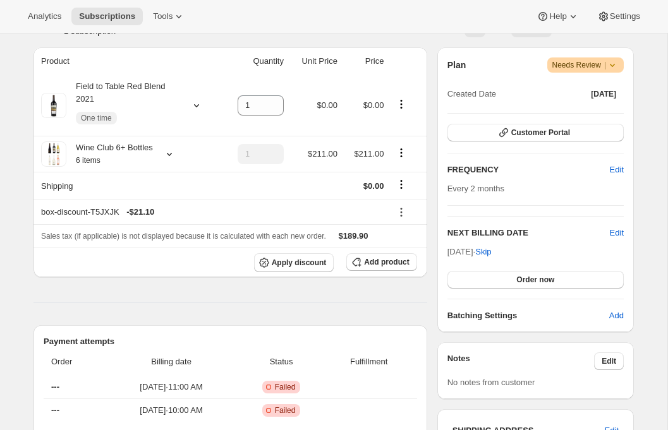
scroll to position [210, 0]
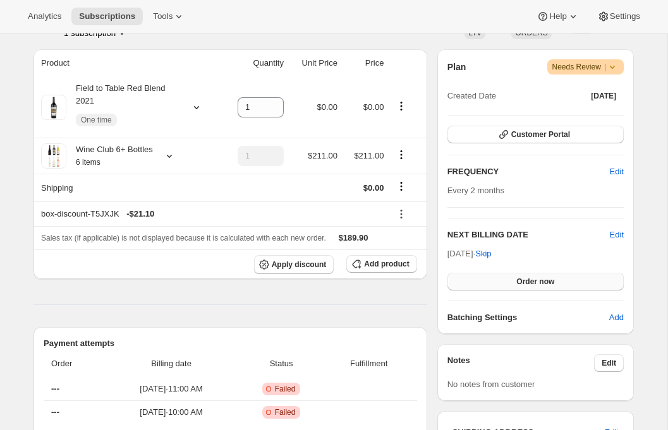
click at [505, 284] on button "Order now" at bounding box center [535, 282] width 176 height 18
click at [505, 284] on button "Click to confirm" at bounding box center [535, 282] width 176 height 18
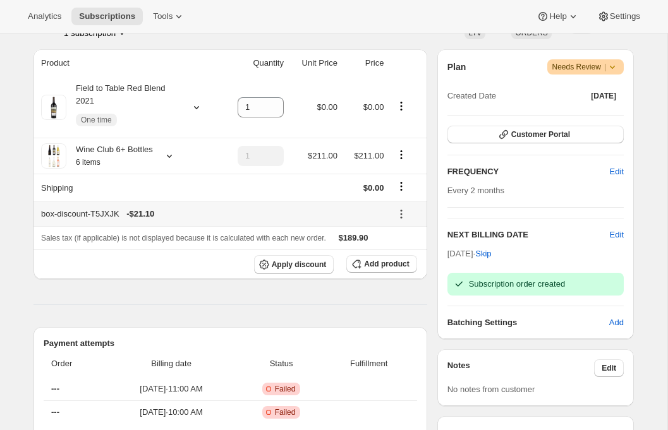
scroll to position [0, 0]
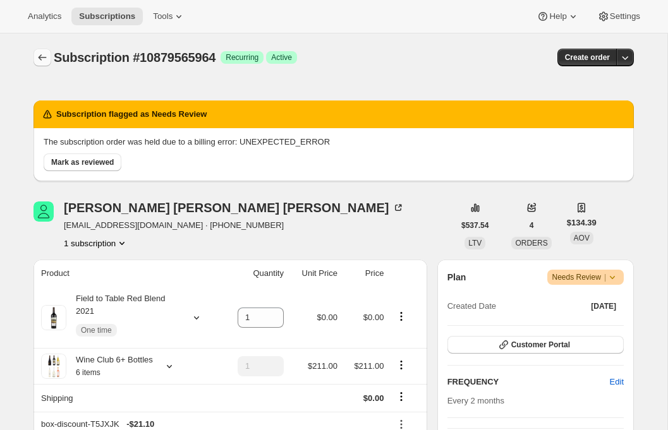
click at [41, 62] on icon "Subscriptions" at bounding box center [42, 57] width 13 height 13
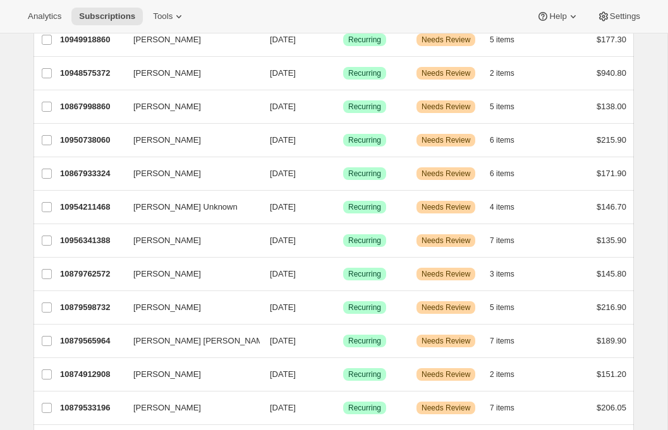
scroll to position [763, 0]
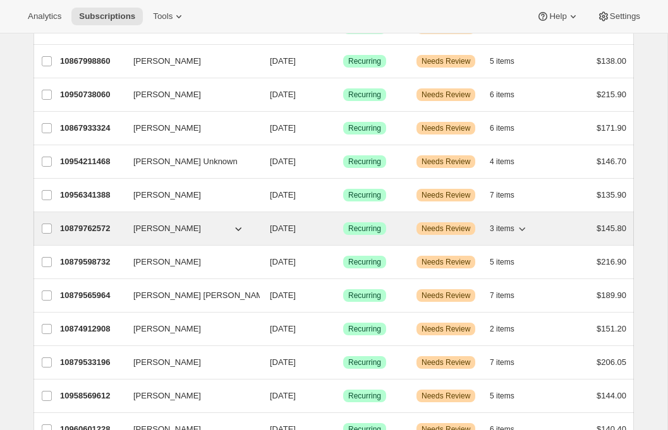
click at [88, 225] on p "10879762572" at bounding box center [91, 228] width 63 height 13
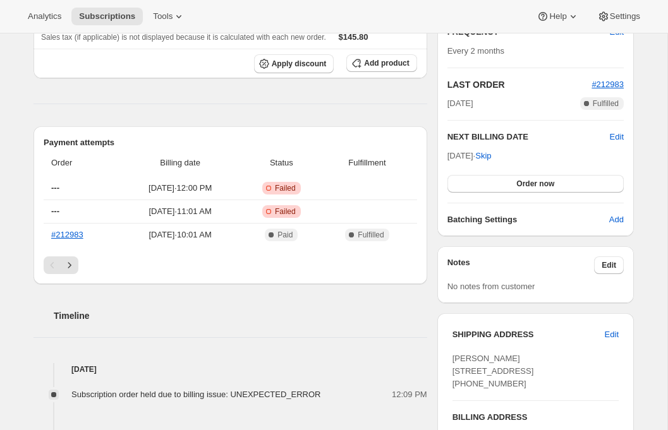
scroll to position [352, 0]
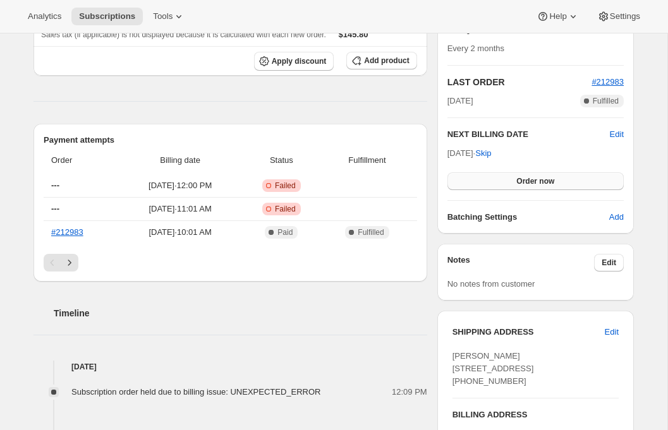
click at [500, 176] on button "Order now" at bounding box center [535, 181] width 176 height 18
click at [500, 176] on button "Click to confirm" at bounding box center [535, 181] width 176 height 18
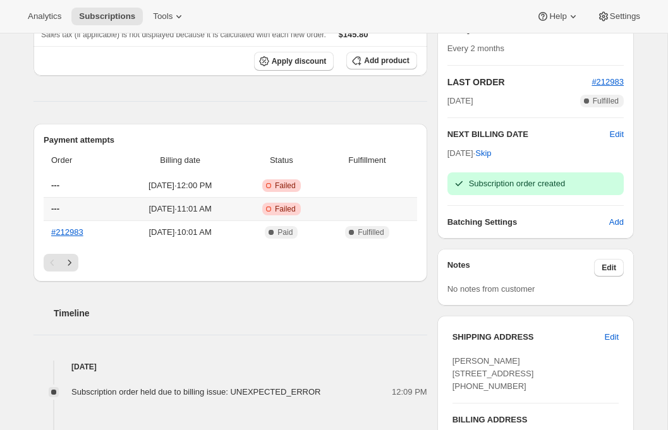
scroll to position [0, 0]
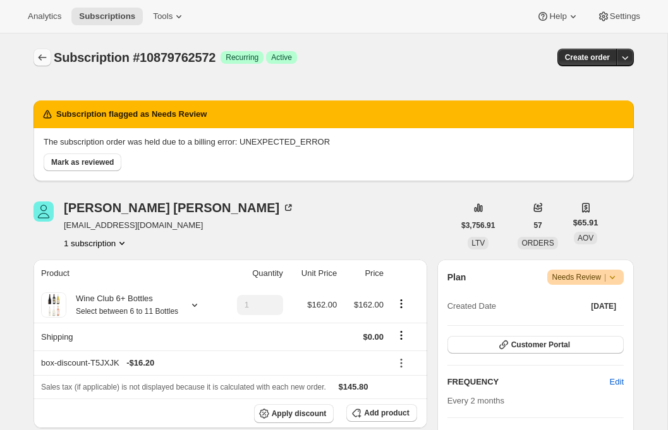
click at [40, 57] on icon "Subscriptions" at bounding box center [43, 57] width 8 height 6
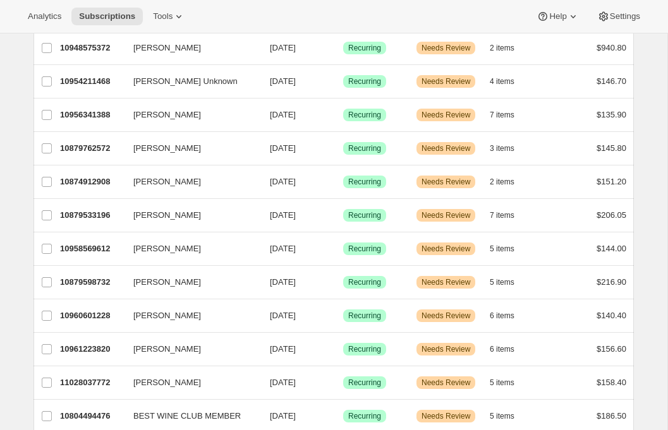
scroll to position [841, 0]
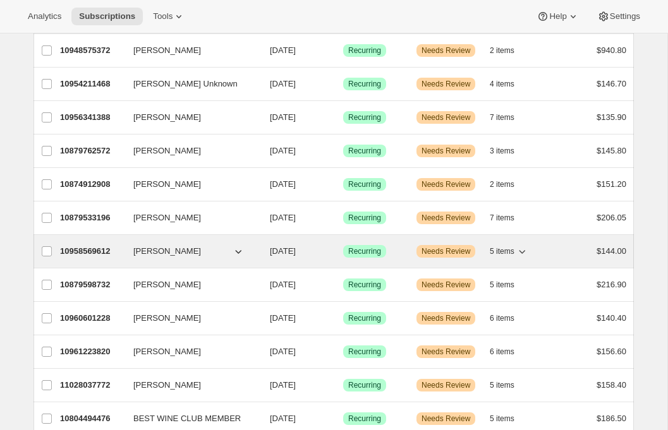
click at [87, 253] on p "10958569612" at bounding box center [91, 251] width 63 height 13
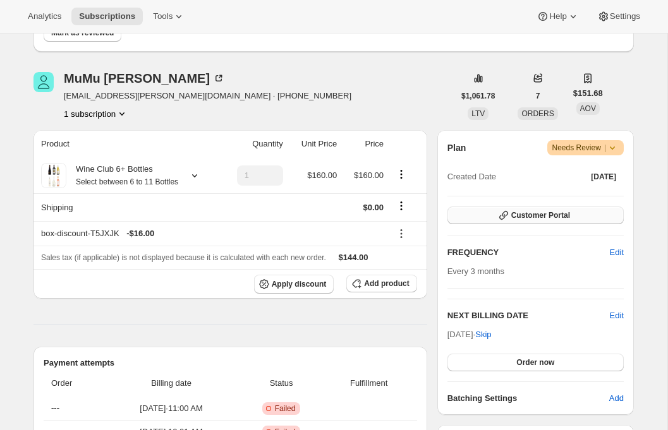
scroll to position [315, 0]
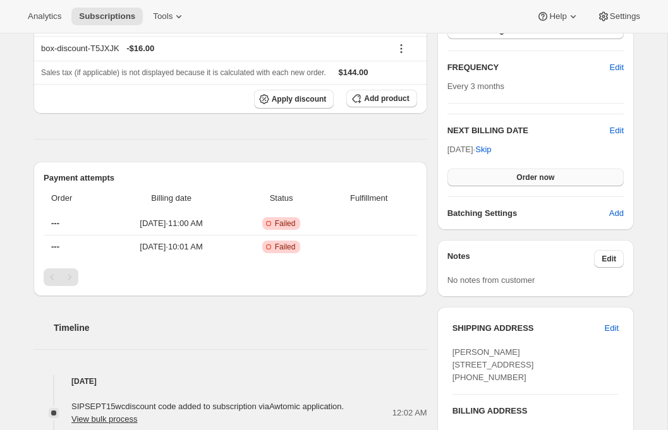
click at [542, 181] on span "Order now" at bounding box center [535, 177] width 38 height 10
click at [542, 181] on span "Click to confirm" at bounding box center [535, 177] width 57 height 10
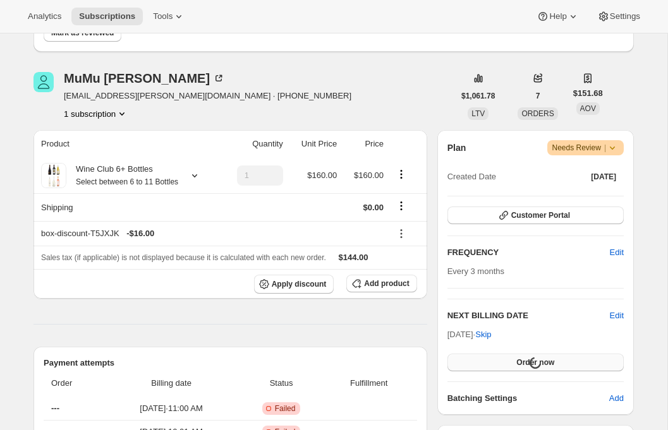
scroll to position [0, 0]
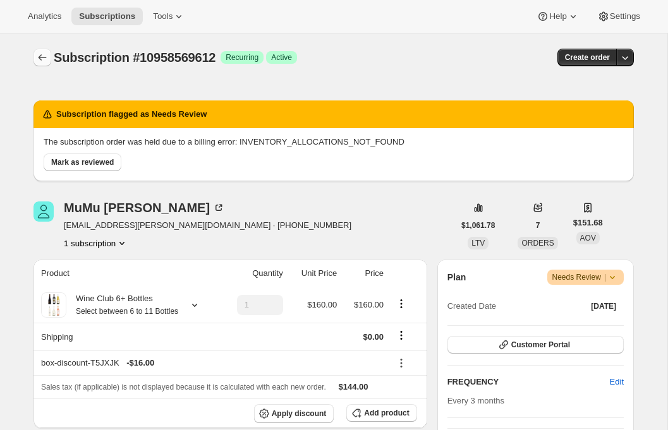
click at [41, 58] on icon "Subscriptions" at bounding box center [42, 57] width 13 height 13
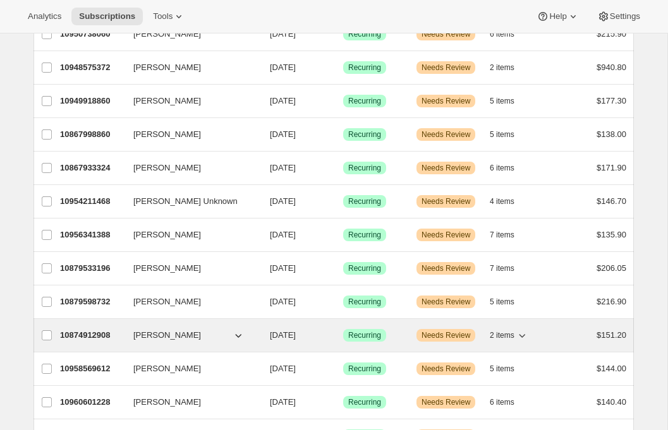
scroll to position [738, 0]
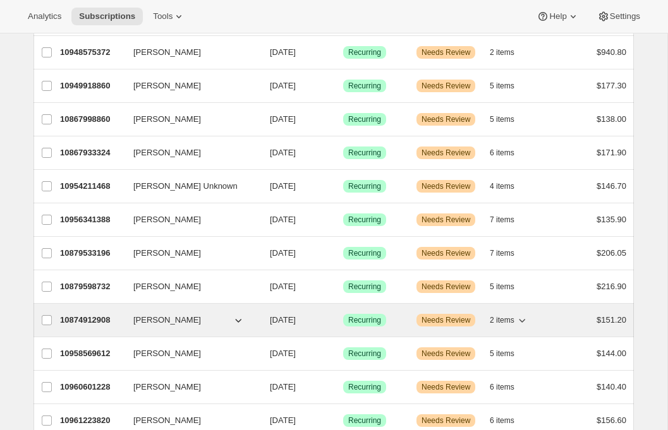
click at [85, 322] on p "10874912908" at bounding box center [91, 320] width 63 height 13
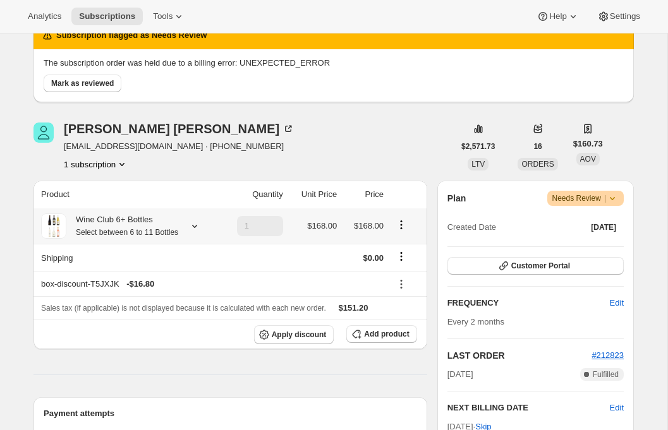
scroll to position [256, 0]
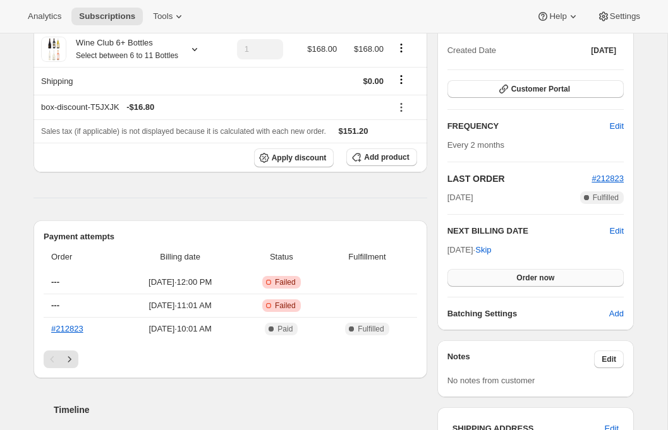
click at [478, 280] on button "Order now" at bounding box center [535, 278] width 176 height 18
click at [478, 280] on button "Click to confirm" at bounding box center [535, 278] width 176 height 18
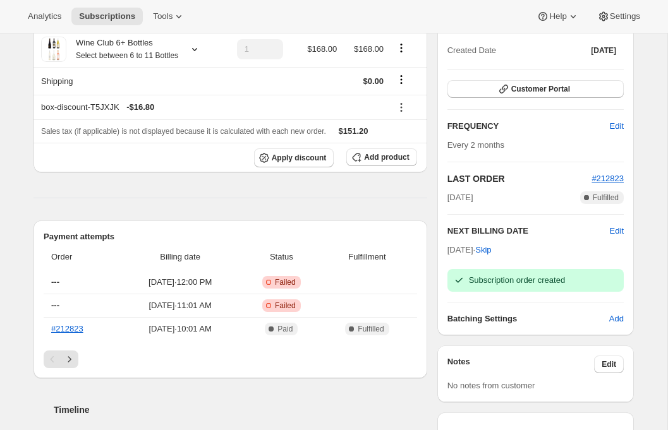
scroll to position [0, 0]
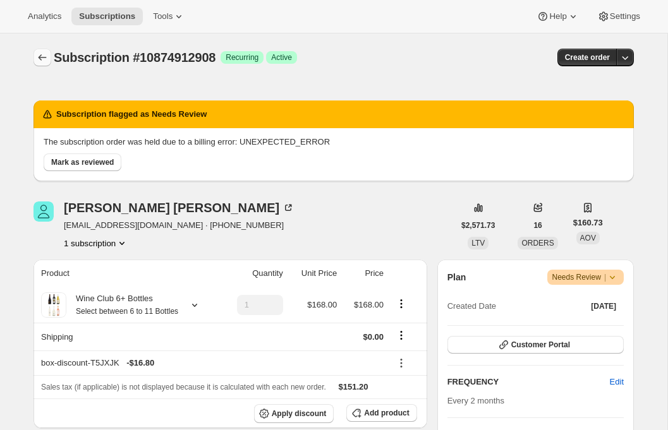
click at [43, 63] on icon "Subscriptions" at bounding box center [42, 57] width 13 height 13
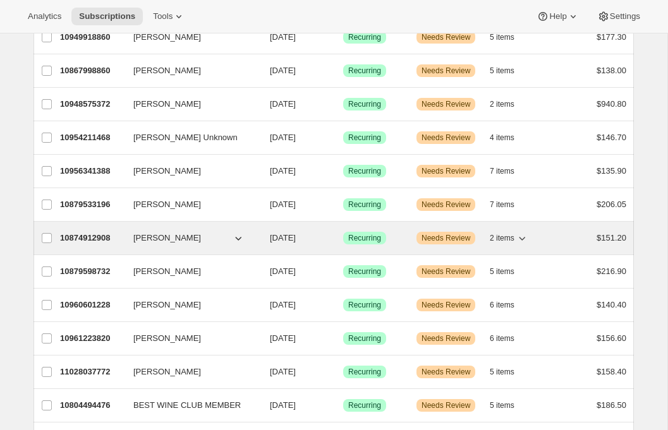
scroll to position [790, 0]
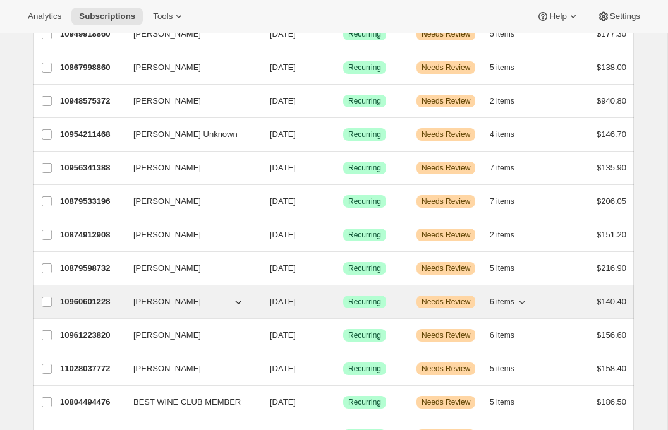
click at [81, 303] on p "10960601228" at bounding box center [91, 302] width 63 height 13
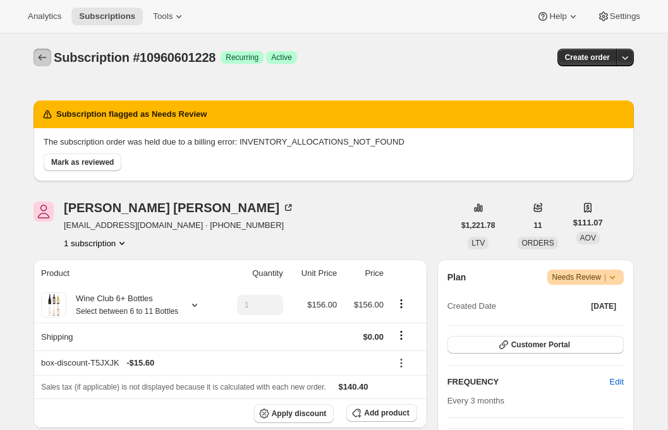
click at [47, 59] on icon "Subscriptions" at bounding box center [42, 57] width 13 height 13
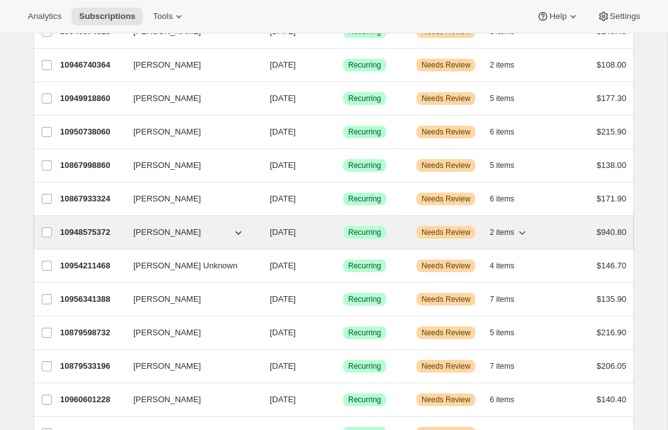
scroll to position [661, 0]
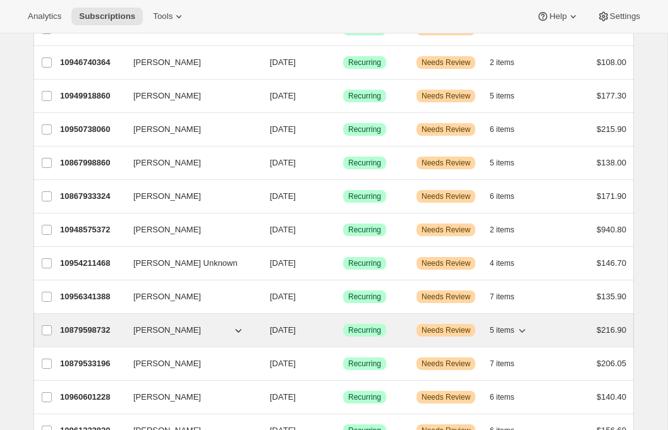
click at [90, 335] on p "10879598732" at bounding box center [91, 330] width 63 height 13
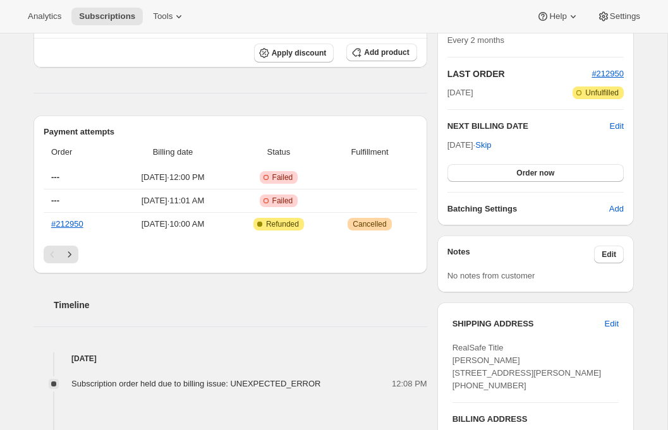
scroll to position [382, 0]
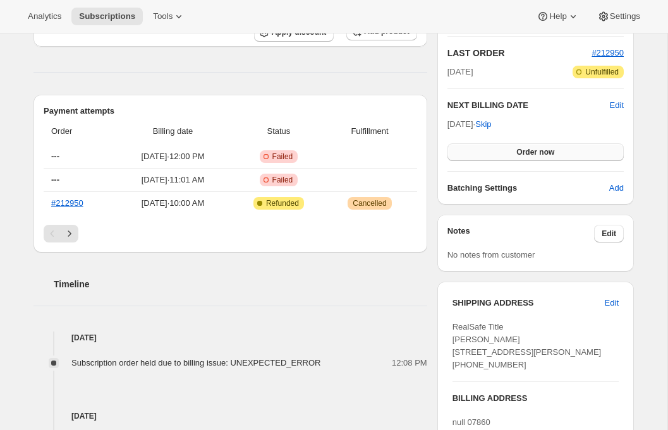
click at [496, 157] on button "Order now" at bounding box center [535, 152] width 176 height 18
click at [496, 157] on button "Click to confirm" at bounding box center [535, 152] width 176 height 18
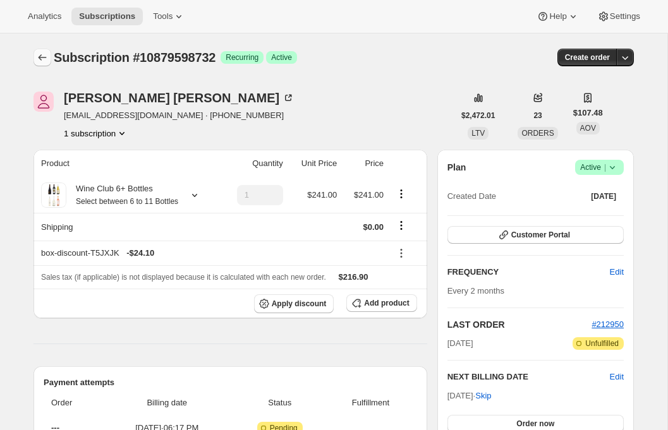
click at [36, 59] on icon "Subscriptions" at bounding box center [42, 57] width 13 height 13
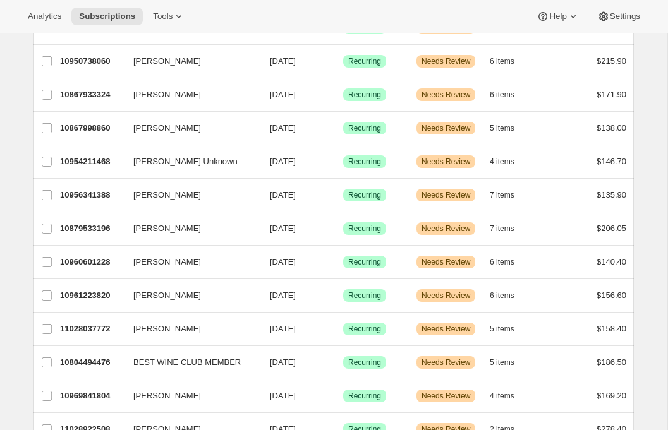
scroll to position [766, 0]
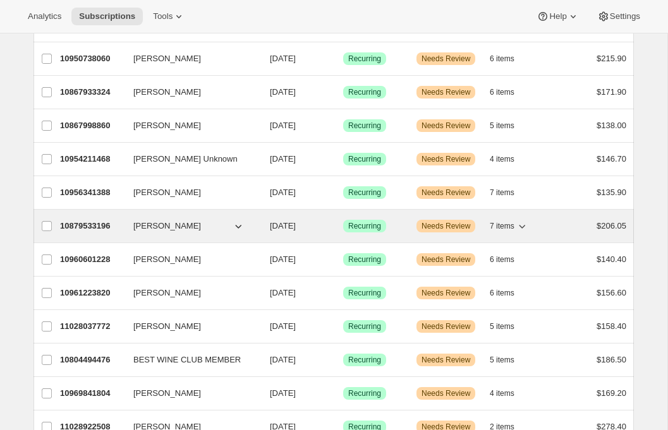
click at [93, 232] on p "10879533196" at bounding box center [91, 226] width 63 height 13
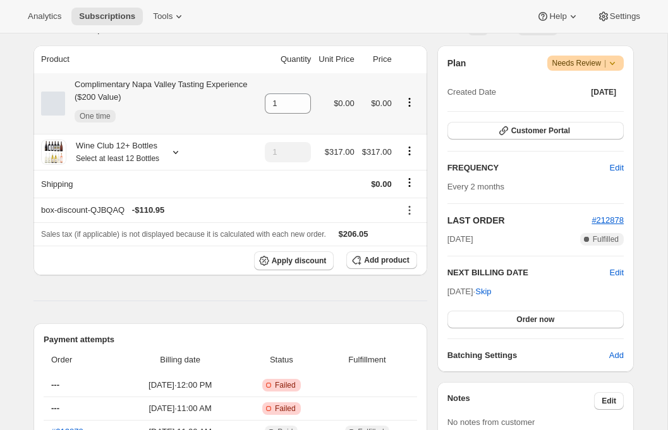
scroll to position [465, 0]
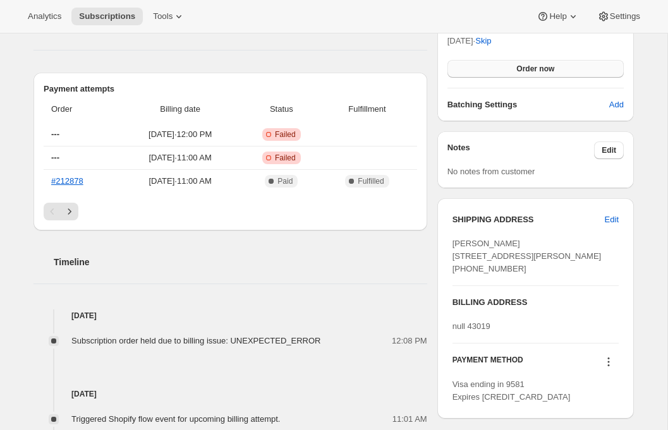
click at [520, 67] on span "Order now" at bounding box center [535, 69] width 38 height 10
click at [520, 67] on span "Click to confirm" at bounding box center [535, 69] width 57 height 10
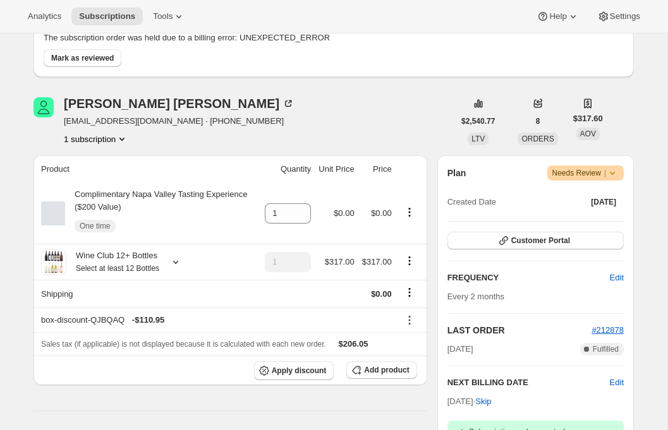
scroll to position [0, 0]
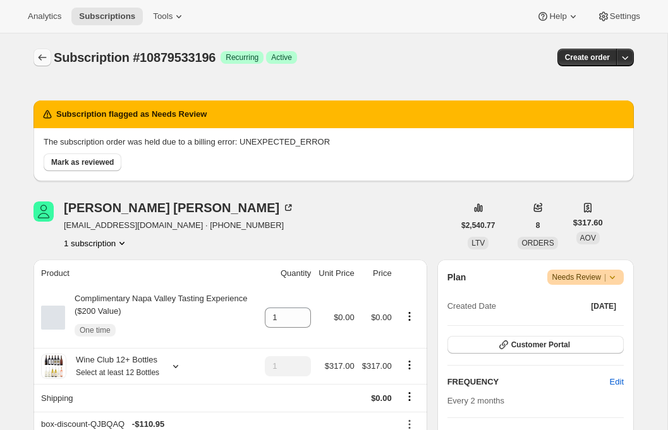
click at [38, 55] on icon "Subscriptions" at bounding box center [42, 57] width 13 height 13
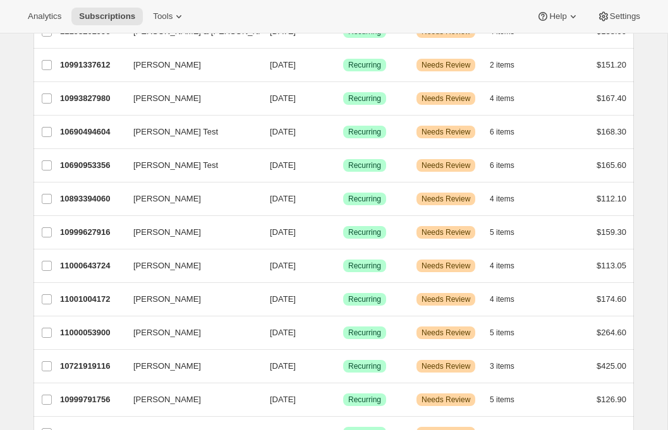
scroll to position [1452, 0]
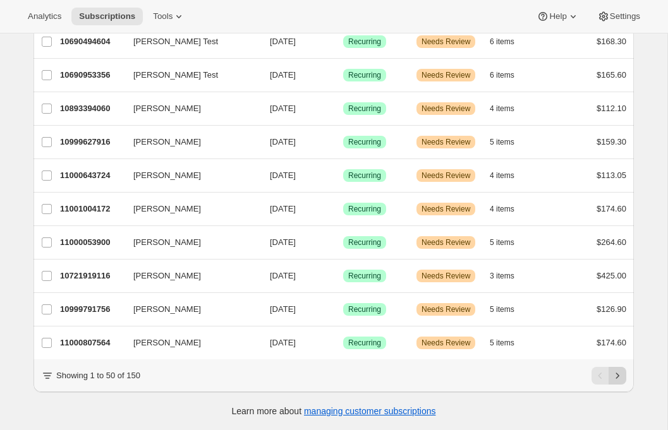
click at [620, 373] on icon "Next" at bounding box center [617, 376] width 13 height 13
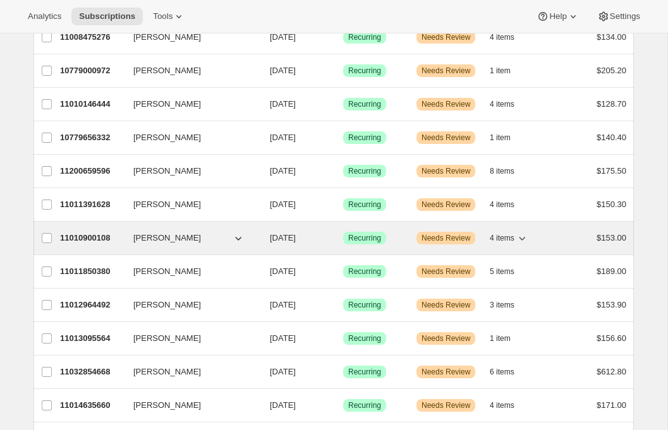
scroll to position [418, 0]
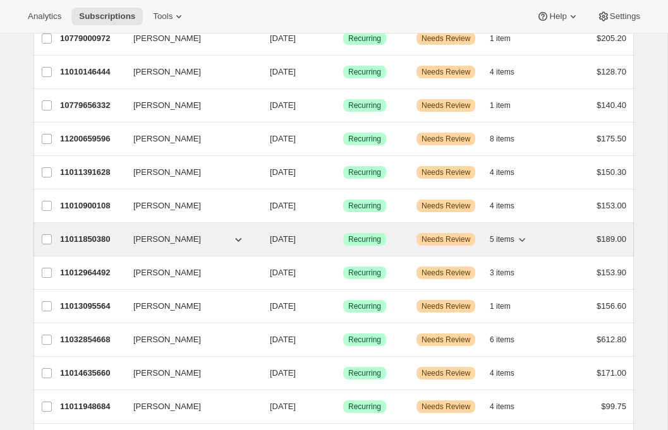
click at [84, 240] on p "11011850380" at bounding box center [91, 239] width 63 height 13
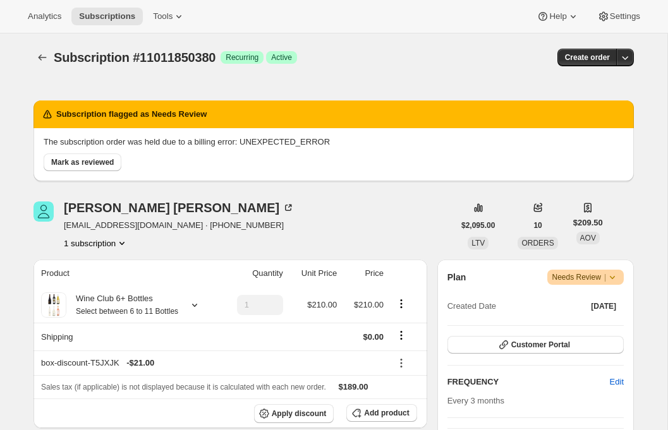
scroll to position [361, 0]
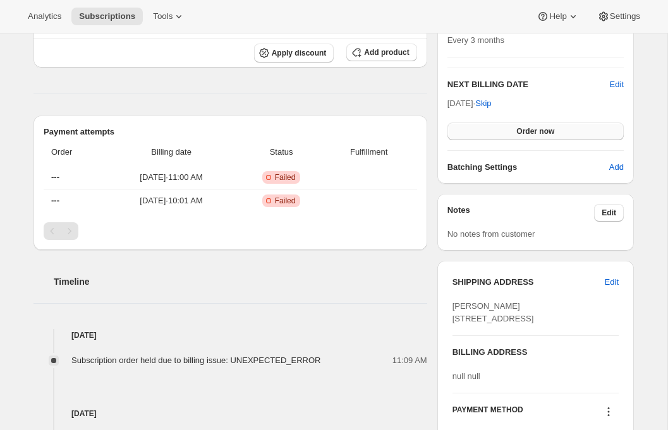
click at [531, 134] on span "Order now" at bounding box center [535, 131] width 38 height 10
click at [531, 134] on span "Click to confirm" at bounding box center [535, 131] width 57 height 10
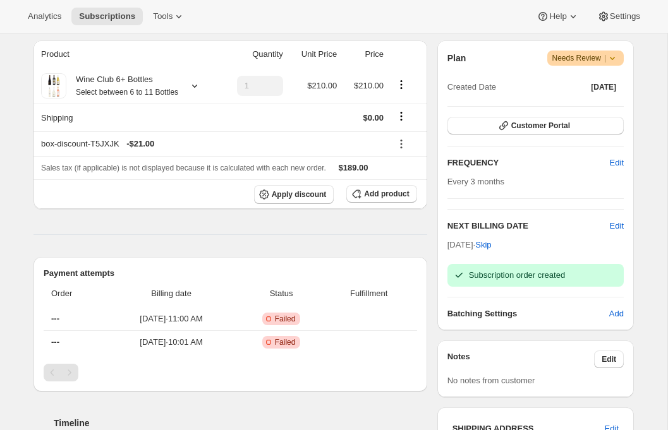
scroll to position [0, 0]
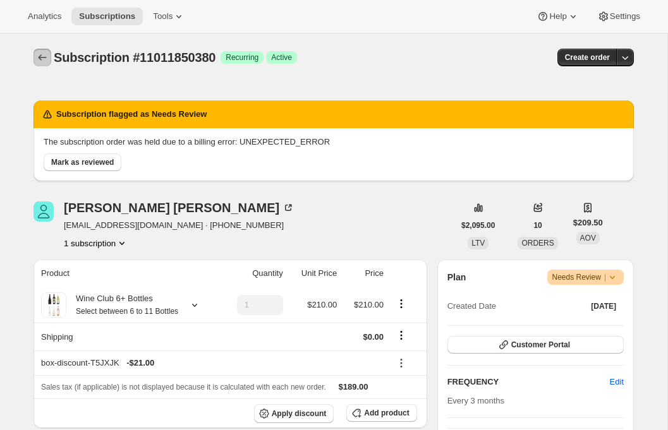
click at [44, 59] on icon "Subscriptions" at bounding box center [42, 57] width 13 height 13
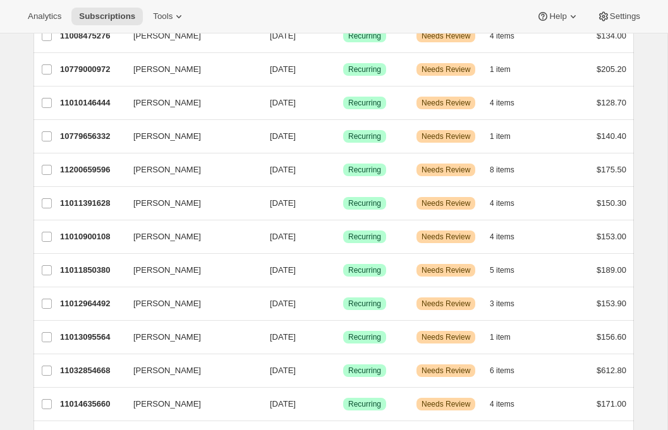
scroll to position [422, 0]
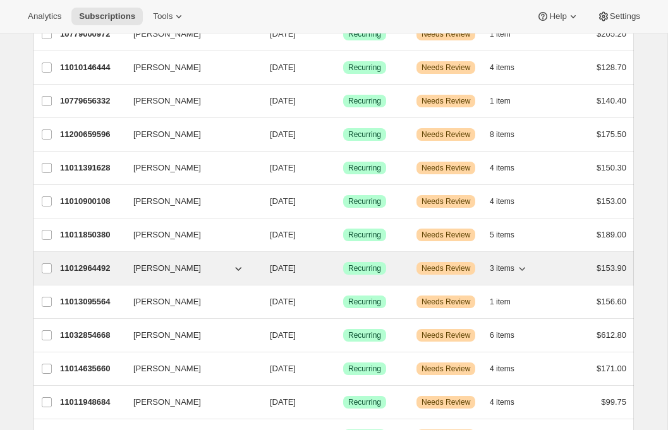
click at [150, 272] on span "Amanda Mabry" at bounding box center [167, 268] width 68 height 13
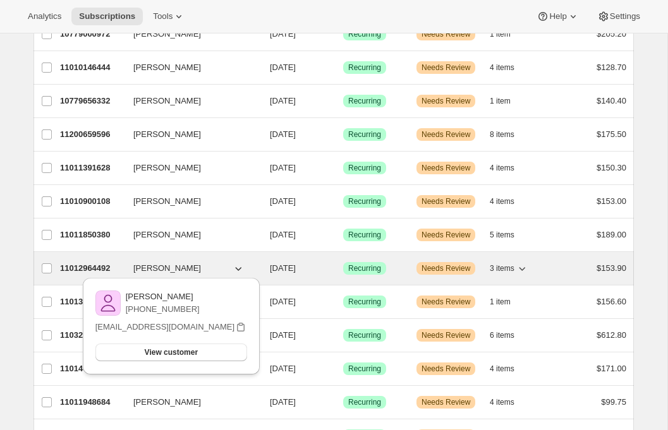
click at [102, 266] on p "11012964492" at bounding box center [91, 268] width 63 height 13
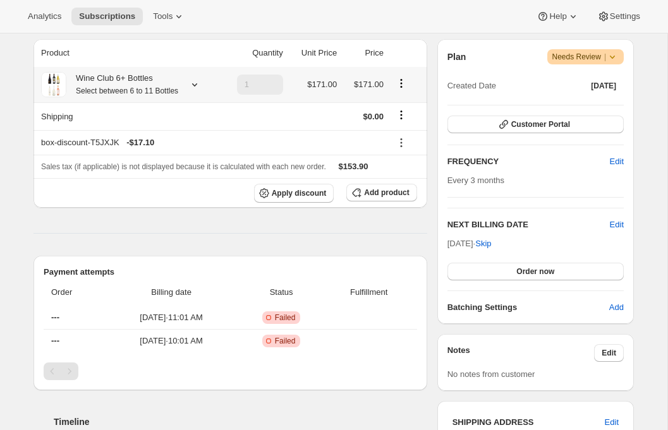
scroll to position [225, 0]
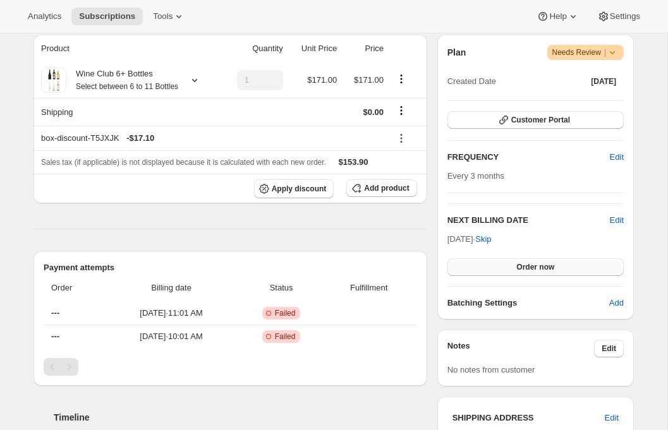
click at [480, 265] on button "Order now" at bounding box center [535, 267] width 176 height 18
click at [480, 265] on button "Click to confirm" at bounding box center [535, 267] width 176 height 18
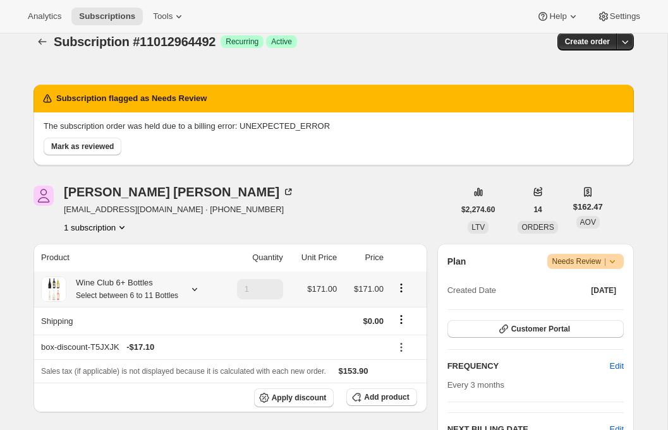
scroll to position [0, 0]
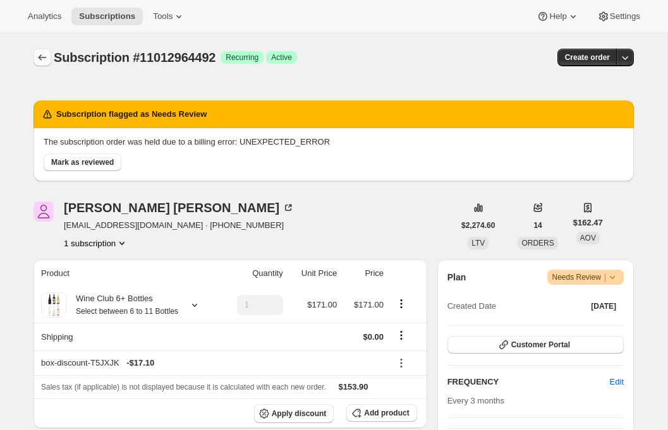
click at [43, 51] on button "Subscriptions" at bounding box center [42, 58] width 18 height 18
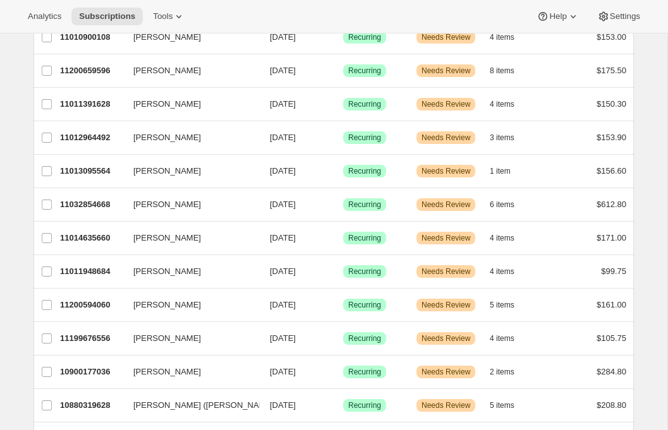
scroll to position [520, 0]
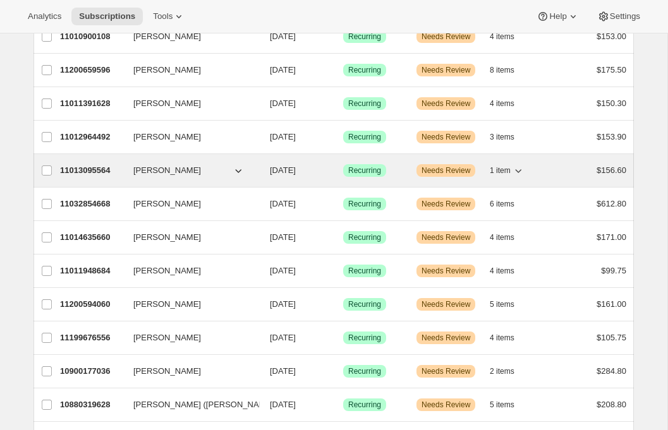
click at [84, 177] on div "11013095564 Jay Hart 12/30/2025 Success Recurring Warning Needs Review 1 item $…" at bounding box center [343, 171] width 566 height 18
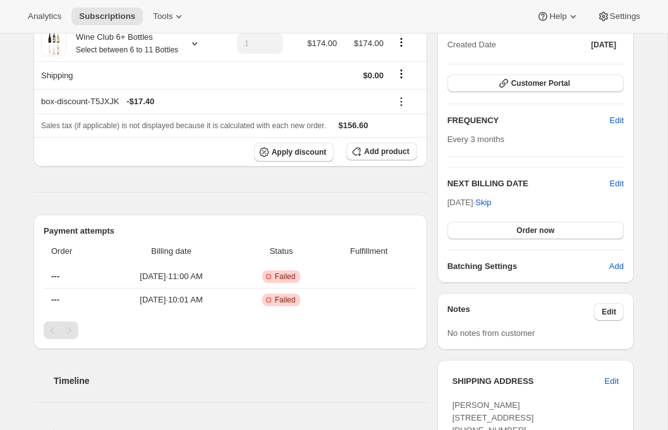
scroll to position [263, 0]
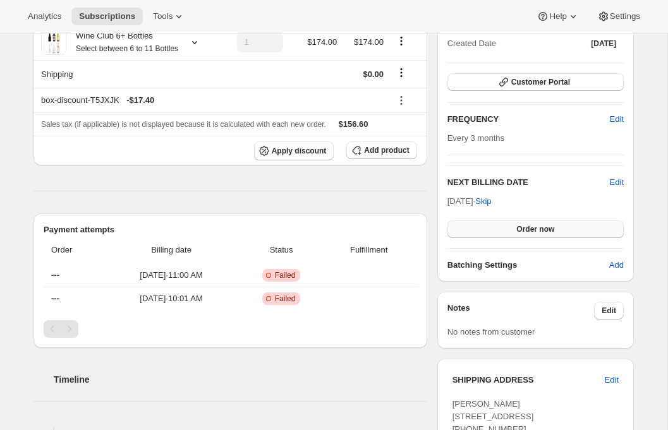
click at [513, 231] on button "Order now" at bounding box center [535, 229] width 176 height 18
click at [513, 231] on span "Click to confirm" at bounding box center [535, 229] width 57 height 10
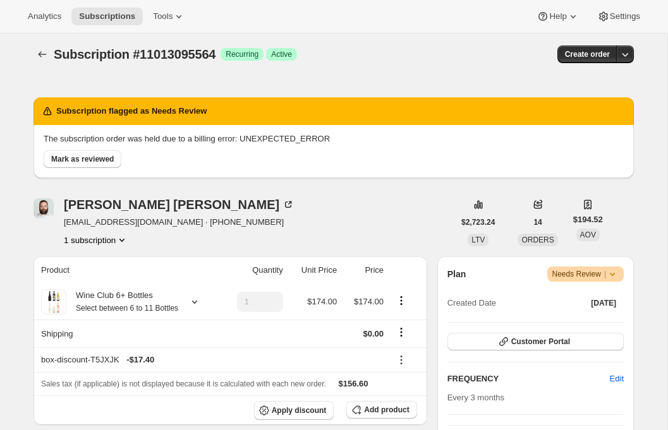
scroll to position [0, 0]
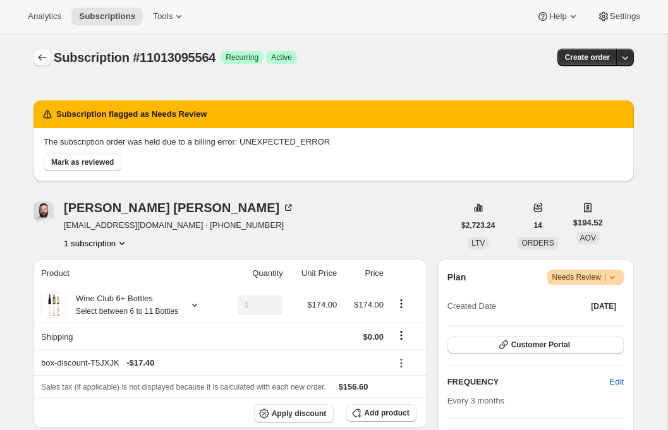
click at [42, 56] on icon "Subscriptions" at bounding box center [42, 57] width 13 height 13
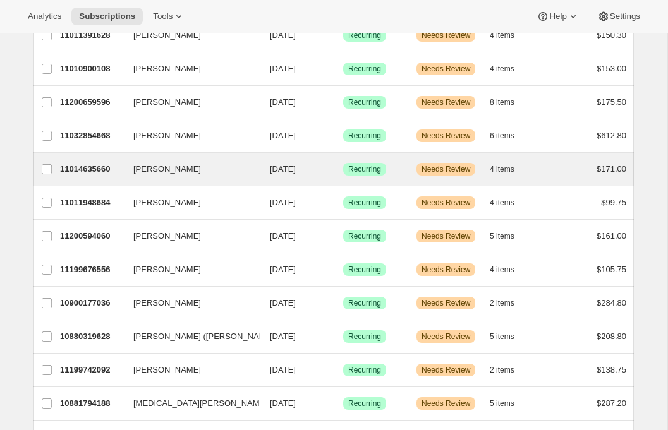
scroll to position [519, 0]
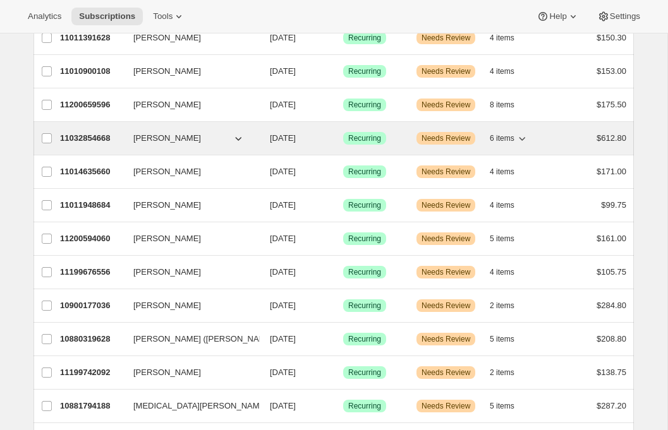
click at [96, 136] on p "11032854668" at bounding box center [91, 138] width 63 height 13
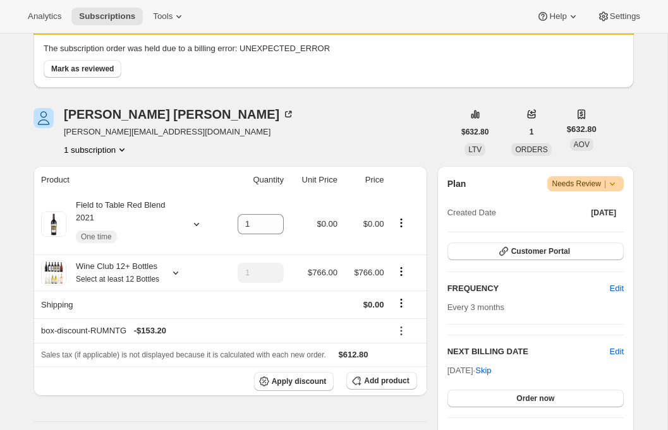
scroll to position [326, 0]
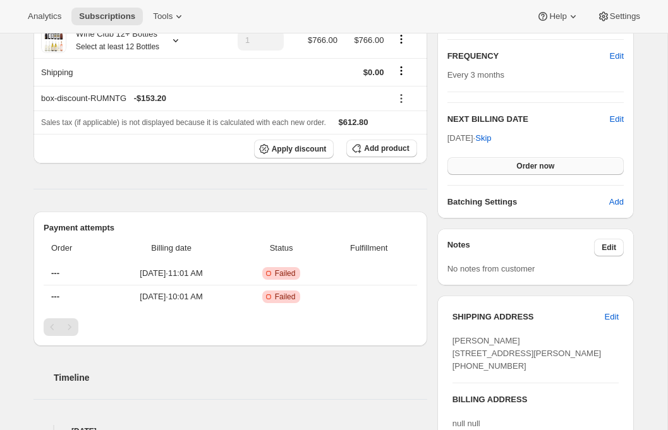
click at [539, 159] on button "Order now" at bounding box center [535, 166] width 176 height 18
click at [535, 162] on span "Click to confirm" at bounding box center [535, 166] width 57 height 10
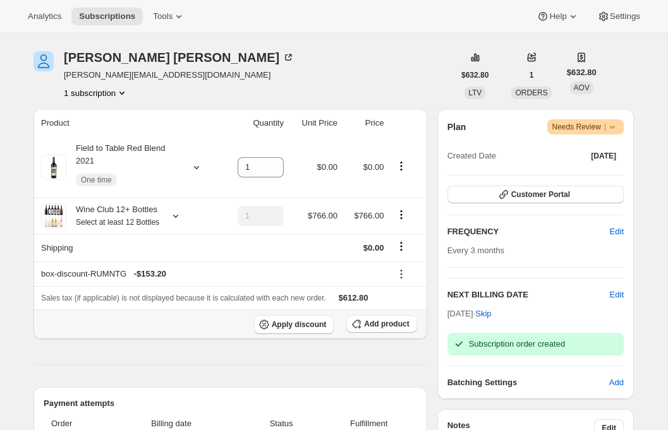
scroll to position [0, 0]
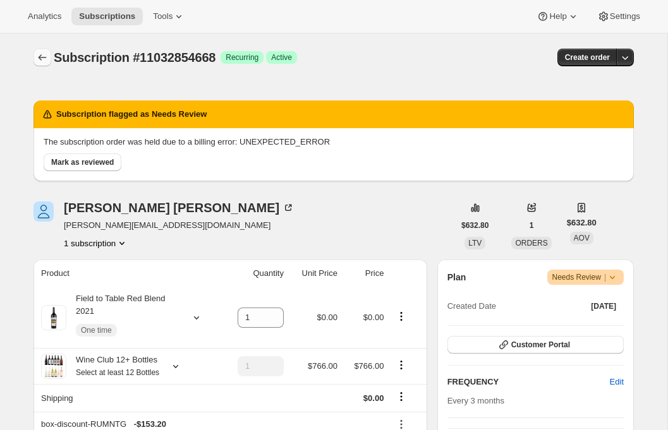
click at [38, 57] on icon "Subscriptions" at bounding box center [42, 57] width 13 height 13
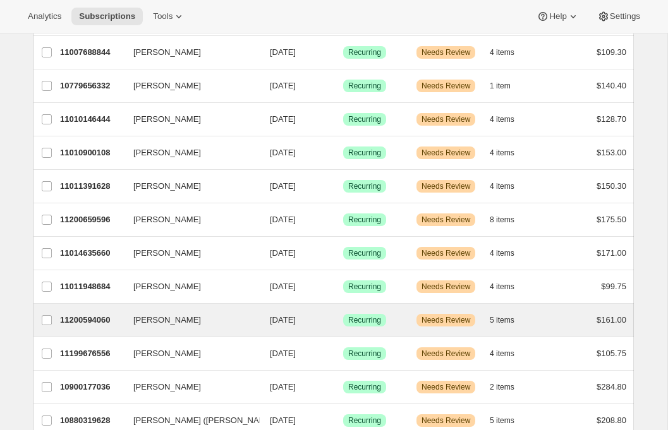
scroll to position [421, 0]
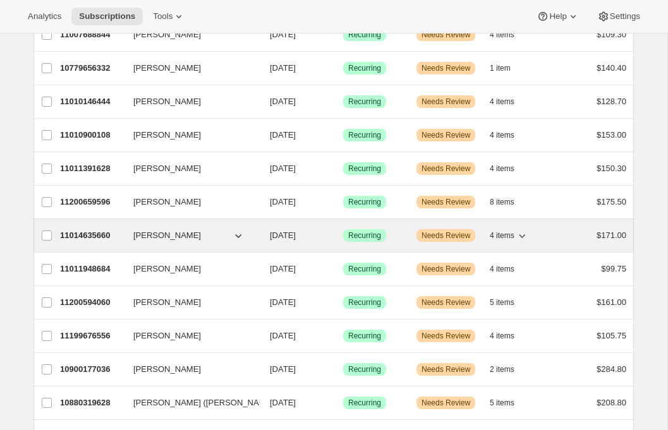
click at [73, 239] on p "11014635660" at bounding box center [91, 235] width 63 height 13
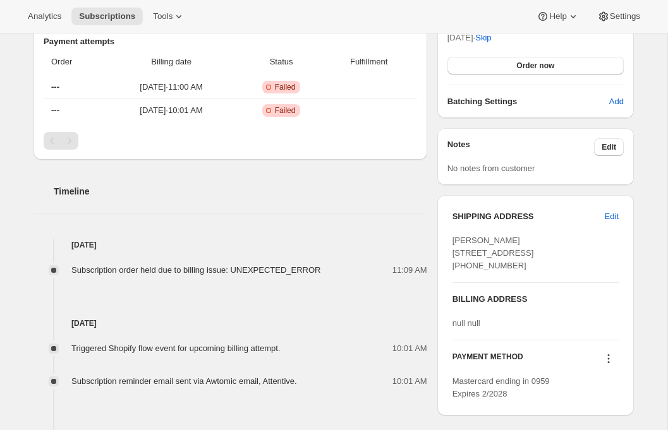
scroll to position [421, 0]
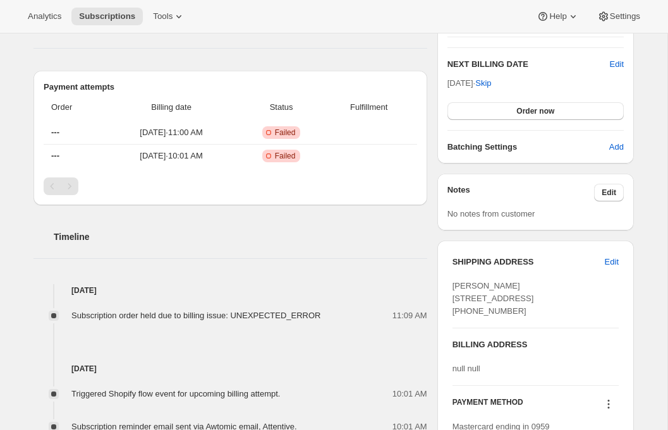
scroll to position [298, 0]
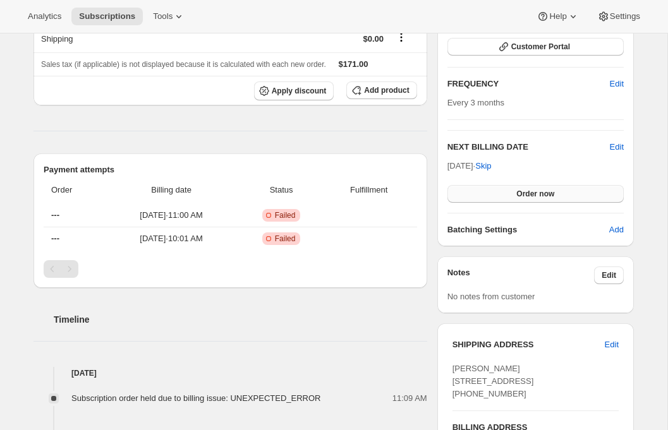
click at [548, 195] on span "Order now" at bounding box center [535, 194] width 38 height 10
click at [548, 195] on span "Click to confirm" at bounding box center [535, 194] width 57 height 10
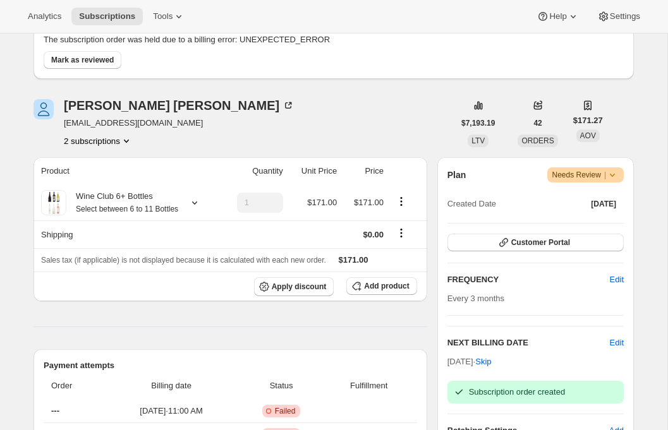
scroll to position [0, 0]
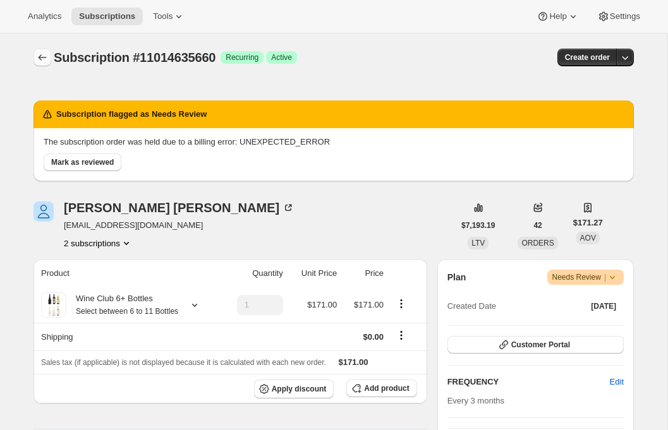
click at [44, 57] on icon "Subscriptions" at bounding box center [43, 57] width 8 height 6
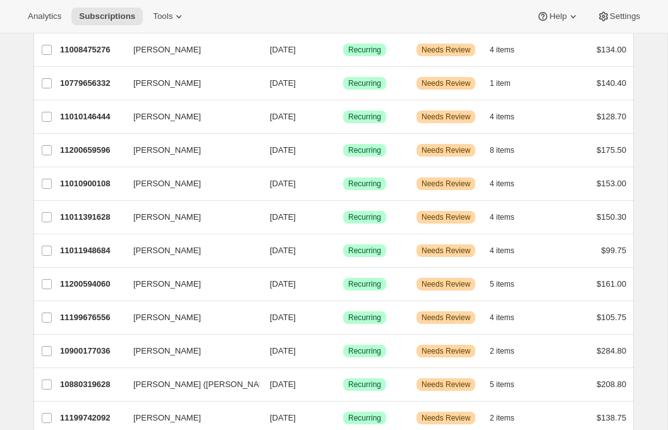
scroll to position [591, 0]
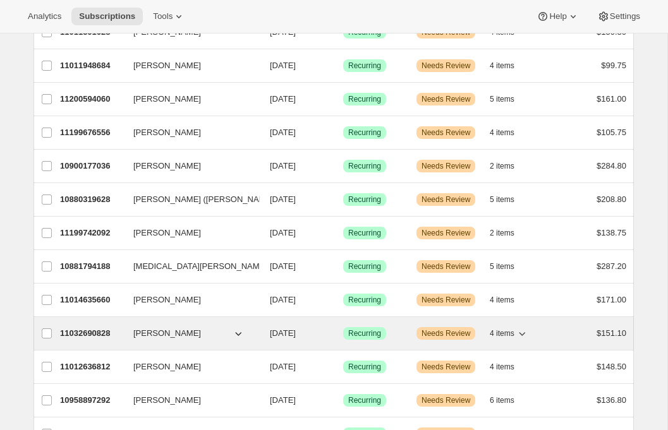
click at [95, 335] on p "11032690828" at bounding box center [91, 333] width 63 height 13
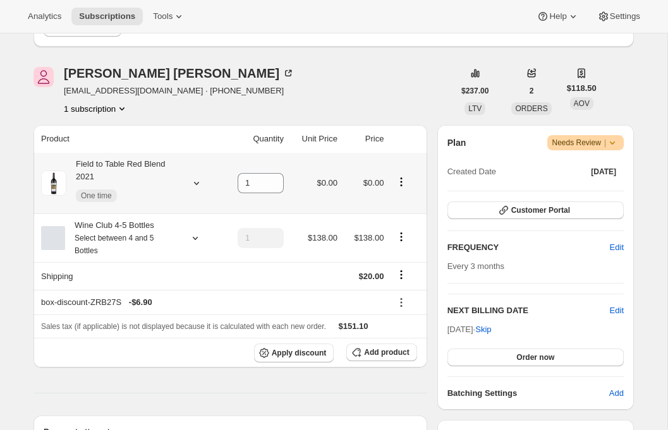
scroll to position [332, 0]
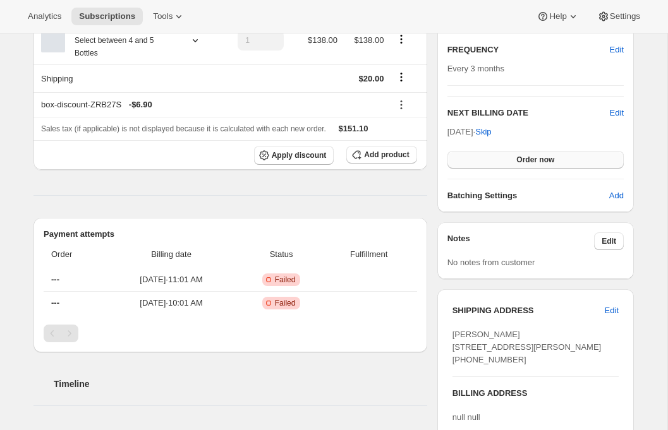
click at [538, 161] on span "Order now" at bounding box center [535, 160] width 38 height 10
click at [538, 161] on span "Click to confirm" at bounding box center [535, 160] width 57 height 10
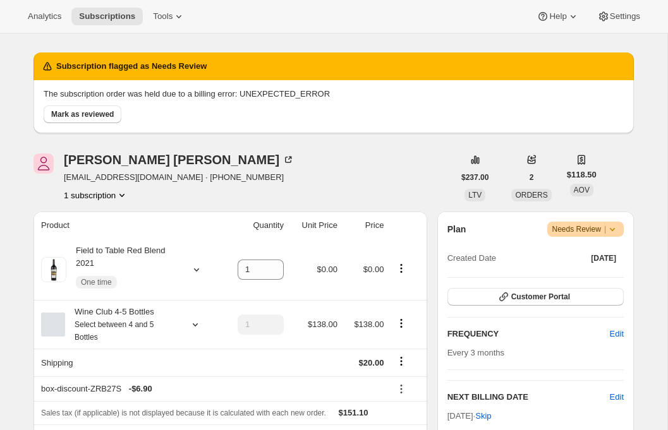
scroll to position [0, 0]
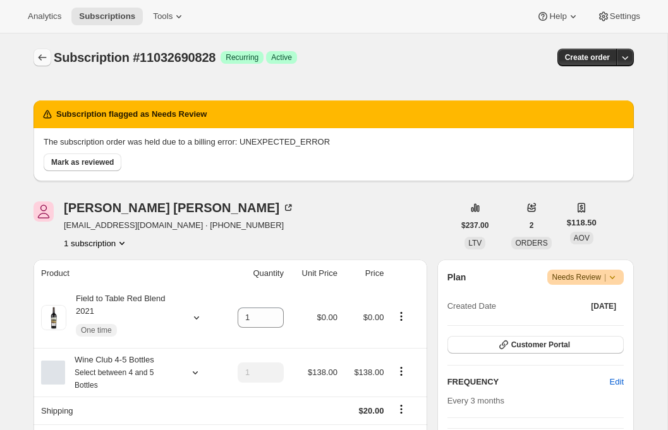
click at [42, 57] on icon "Subscriptions" at bounding box center [42, 57] width 13 height 13
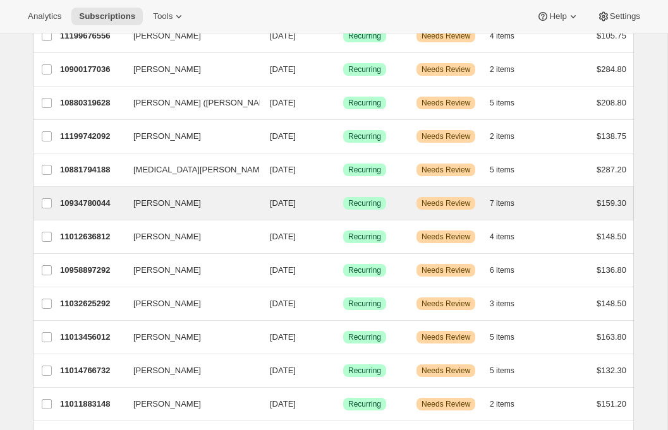
scroll to position [648, 0]
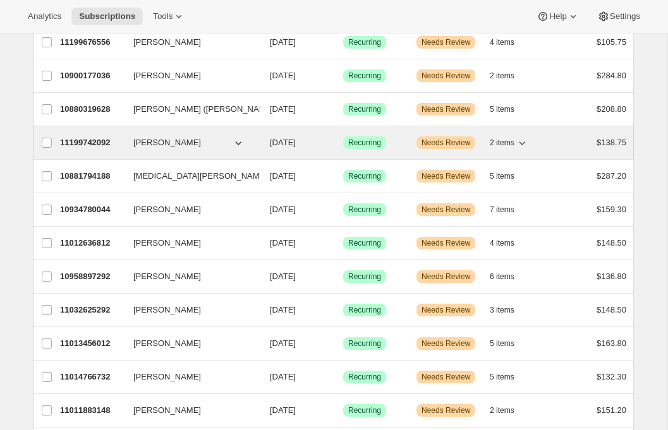
click at [94, 139] on p "11199742092" at bounding box center [91, 142] width 63 height 13
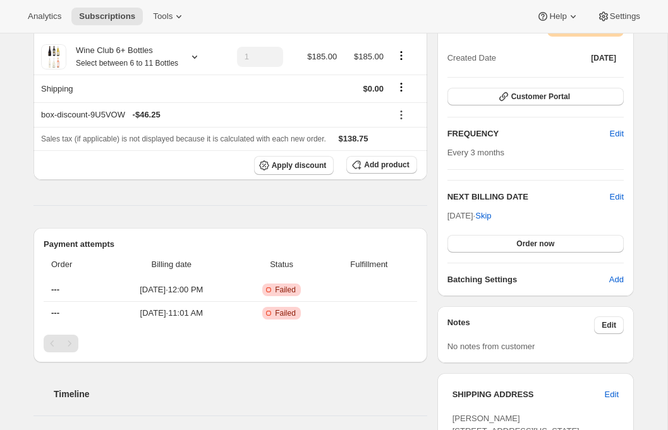
scroll to position [250, 0]
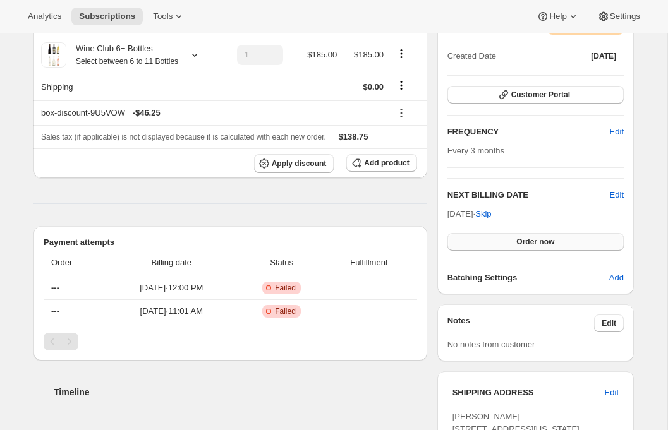
click at [529, 241] on span "Order now" at bounding box center [535, 242] width 38 height 10
click at [529, 241] on span "Click to confirm" at bounding box center [535, 242] width 57 height 10
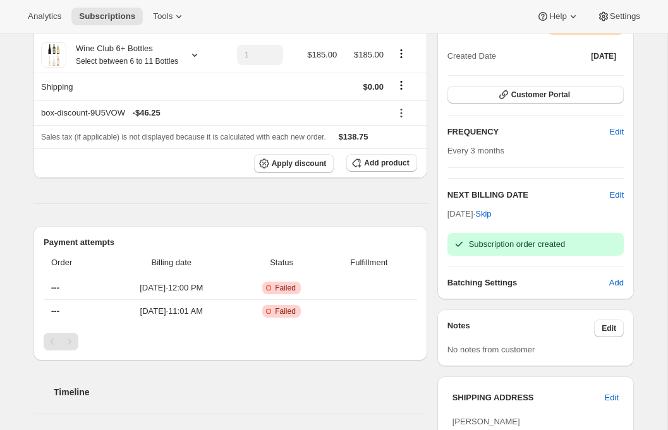
scroll to position [0, 0]
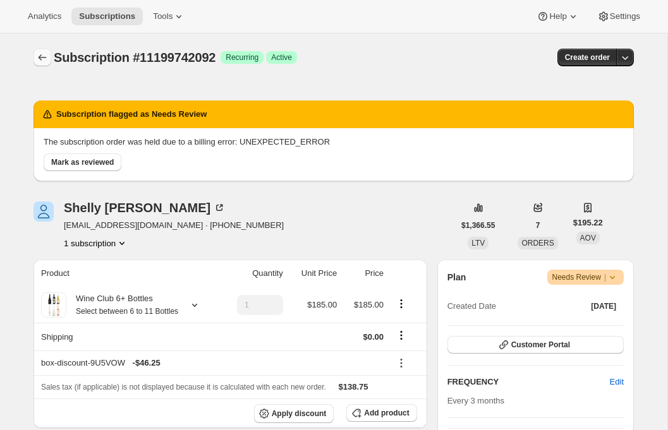
click at [48, 56] on icon "Subscriptions" at bounding box center [42, 57] width 13 height 13
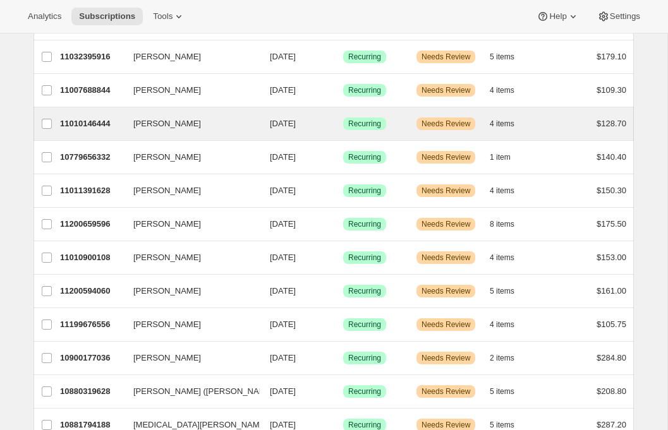
scroll to position [367, 0]
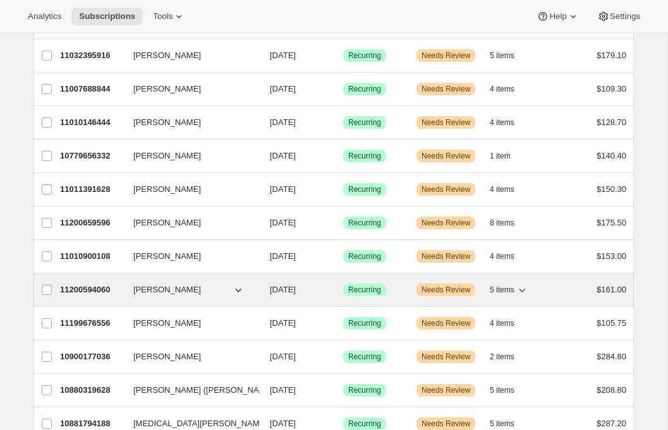
click at [110, 288] on p "11200594060" at bounding box center [91, 290] width 63 height 13
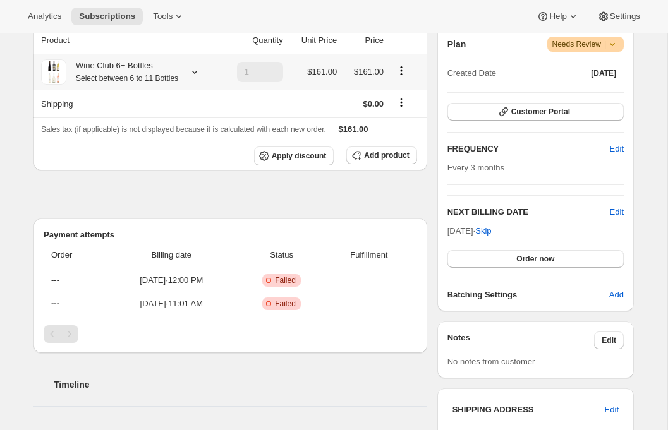
scroll to position [277, 0]
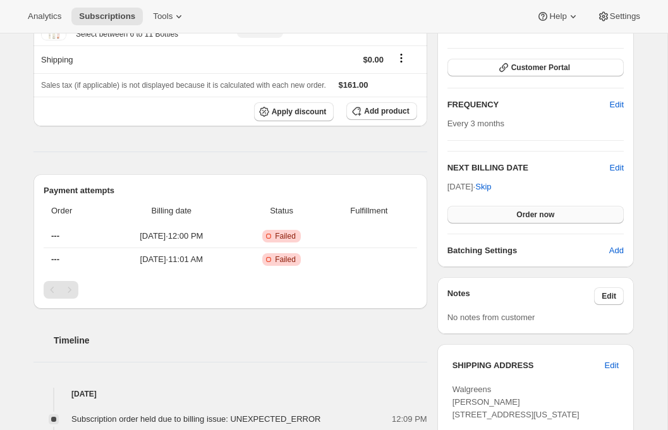
click at [549, 221] on button "Order now" at bounding box center [535, 215] width 176 height 18
click at [549, 221] on button "Click to confirm" at bounding box center [535, 215] width 176 height 18
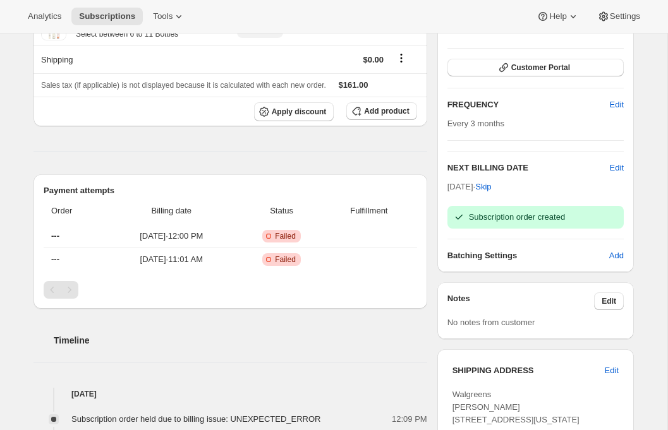
scroll to position [0, 0]
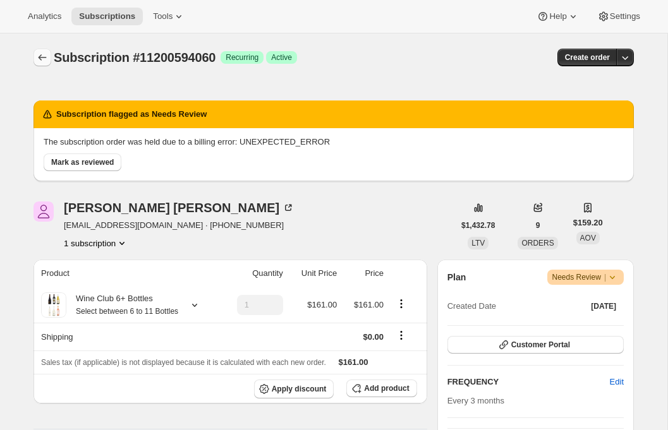
click at [40, 61] on icon "Subscriptions" at bounding box center [42, 57] width 13 height 13
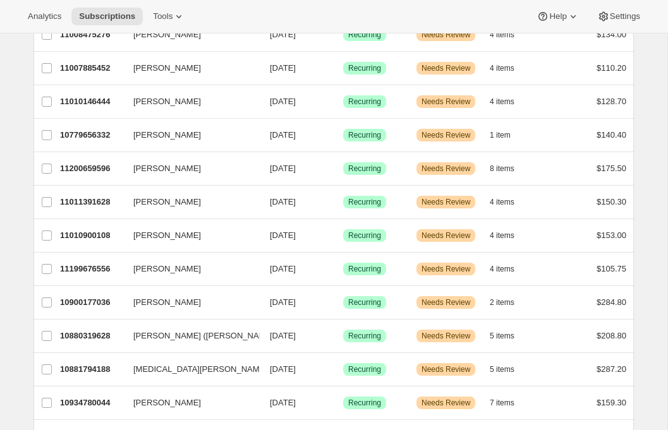
scroll to position [478, 0]
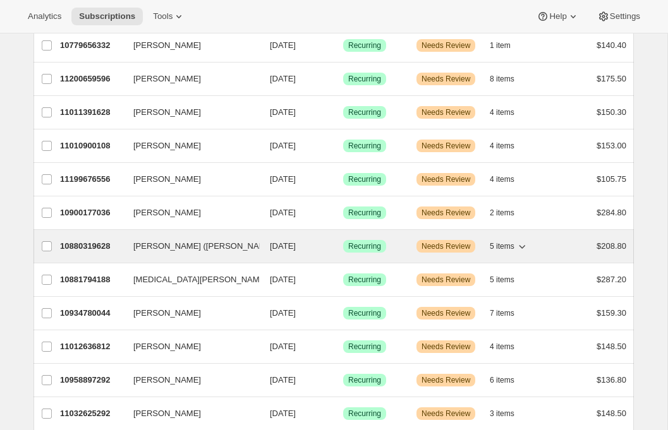
click at [80, 248] on p "10880319628" at bounding box center [91, 246] width 63 height 13
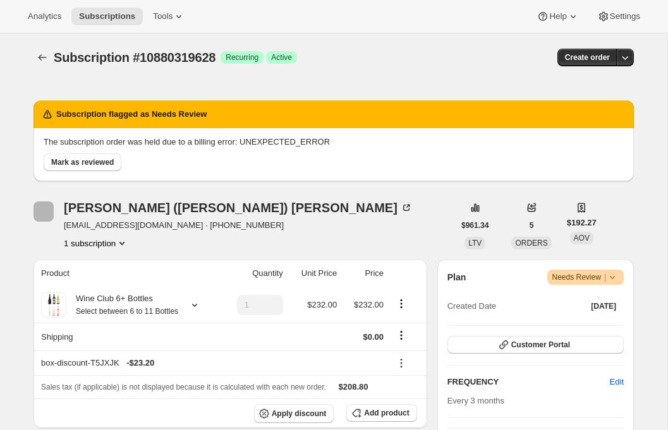
scroll to position [220, 0]
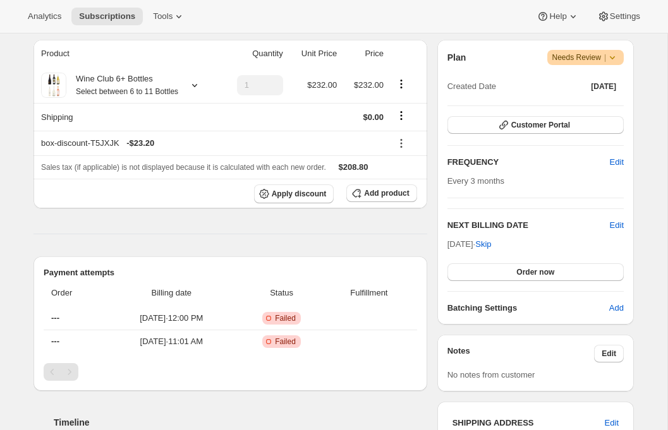
click at [507, 282] on div "Plan Warning Needs Review | Created Date Nov 24, 2023 Customer Portal FREQUENCY…" at bounding box center [535, 182] width 176 height 265
click at [507, 276] on button "Order now" at bounding box center [535, 272] width 176 height 18
click at [507, 276] on span "Click to confirm" at bounding box center [535, 272] width 57 height 10
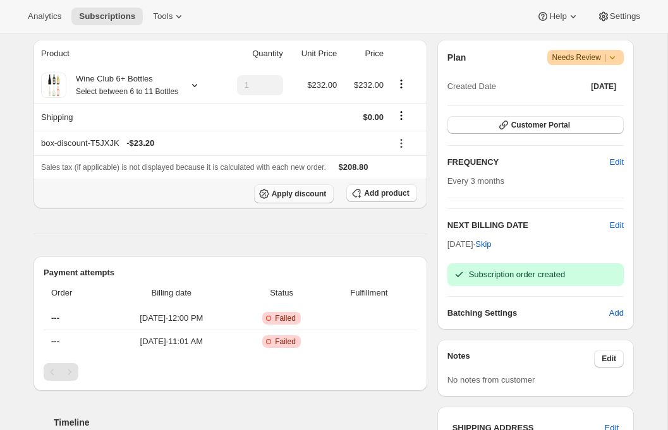
scroll to position [0, 0]
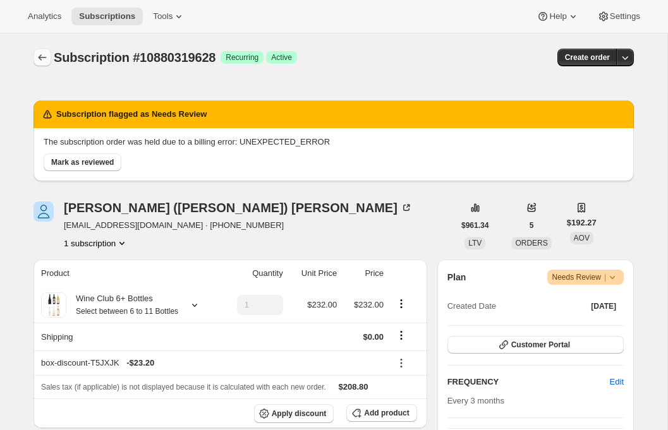
click at [44, 56] on icon "Subscriptions" at bounding box center [42, 57] width 13 height 13
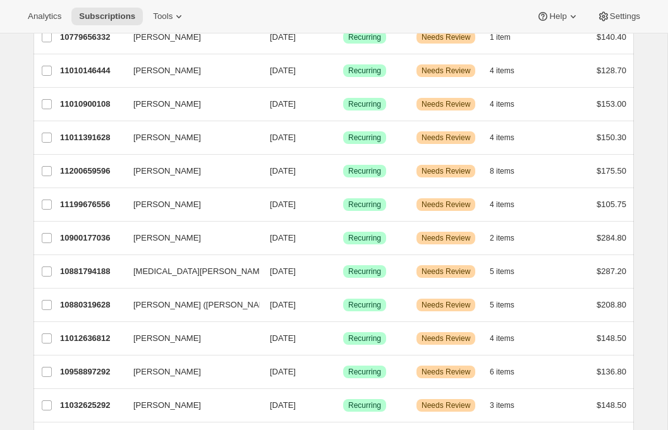
scroll to position [459, 0]
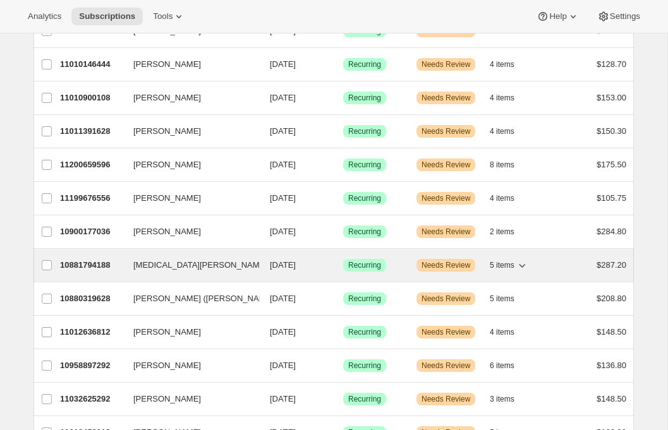
click at [99, 267] on p "10881794188" at bounding box center [91, 265] width 63 height 13
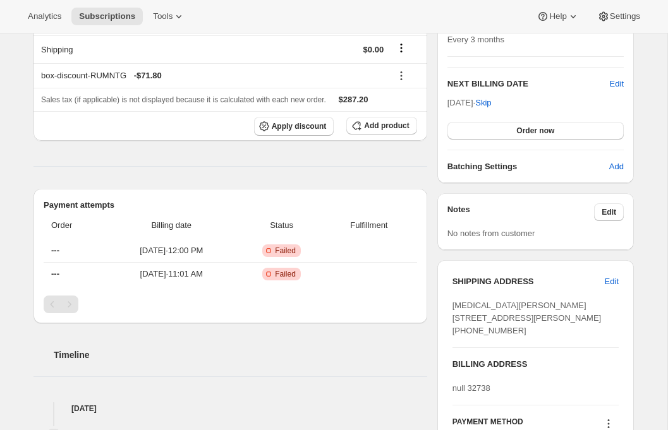
scroll to position [399, 0]
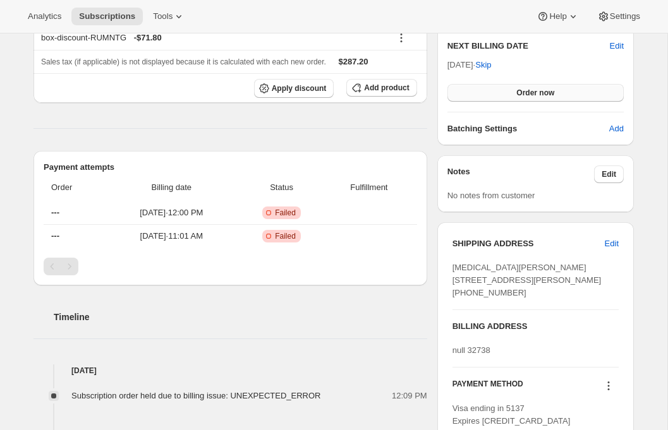
click at [528, 92] on span "Order now" at bounding box center [535, 93] width 38 height 10
click at [528, 92] on span "Click to confirm" at bounding box center [535, 93] width 57 height 10
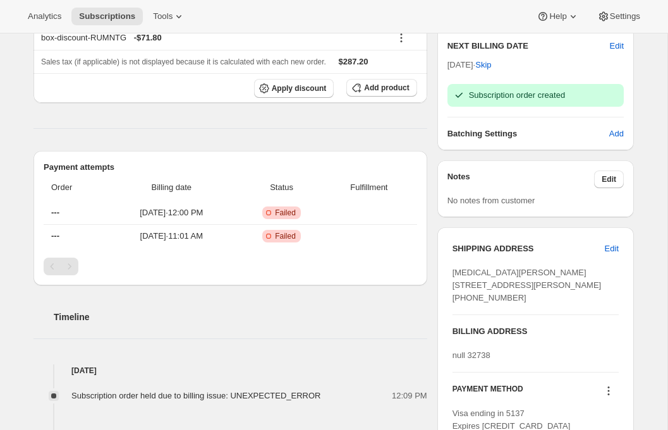
scroll to position [0, 0]
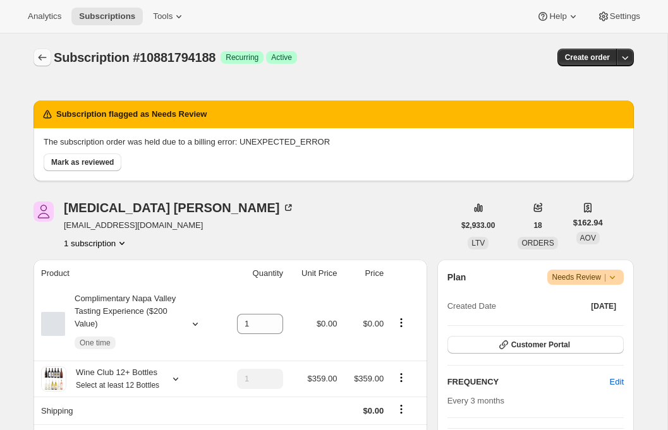
click at [44, 59] on icon "Subscriptions" at bounding box center [42, 57] width 13 height 13
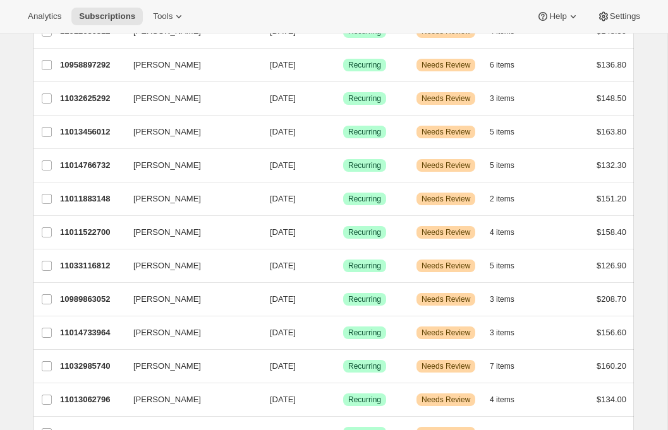
scroll to position [873, 0]
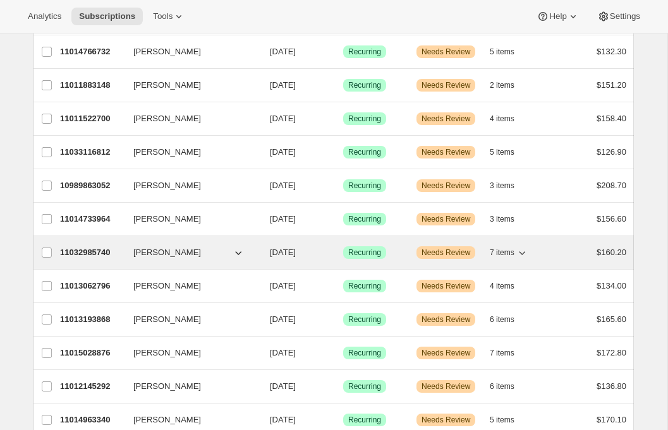
click at [103, 259] on div "11032985740 Maura McGovern 12/30/2025 Success Recurring Warning Needs Review 7 …" at bounding box center [343, 253] width 566 height 18
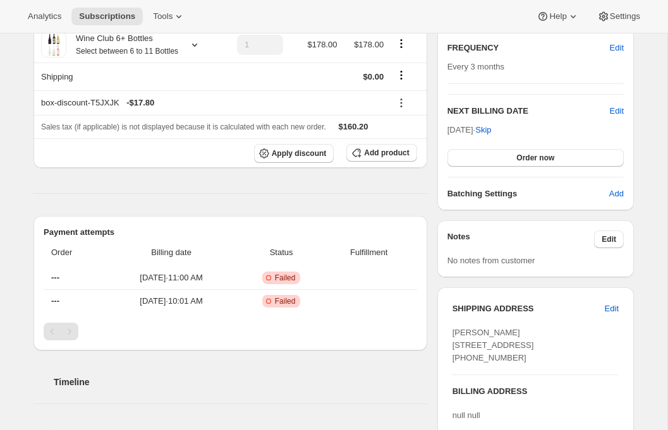
scroll to position [387, 0]
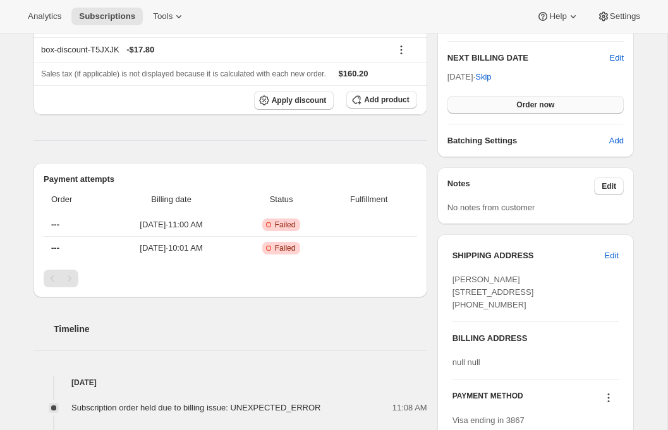
click at [517, 107] on span "Order now" at bounding box center [535, 105] width 38 height 10
click at [517, 107] on span "Click to confirm" at bounding box center [535, 105] width 57 height 10
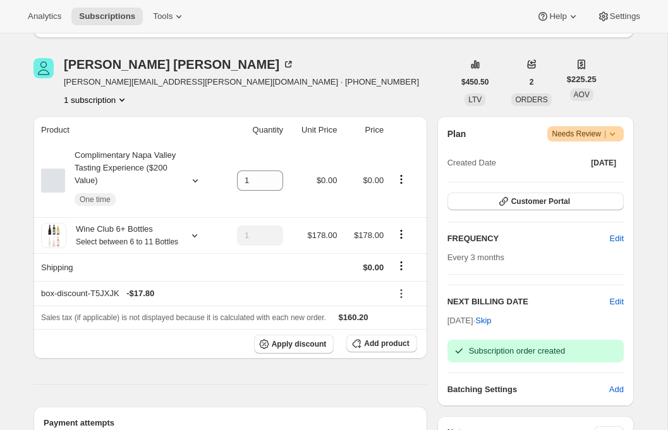
scroll to position [0, 0]
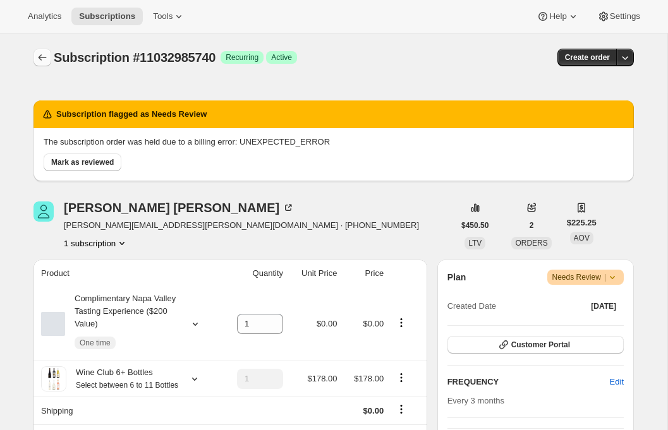
click at [49, 57] on button "Subscriptions" at bounding box center [42, 58] width 18 height 18
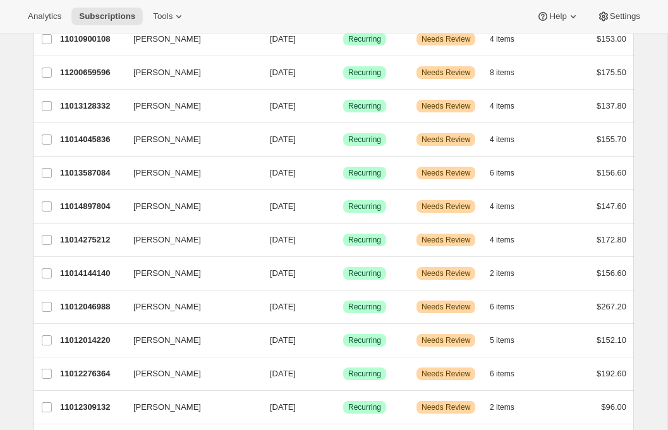
scroll to position [569, 0]
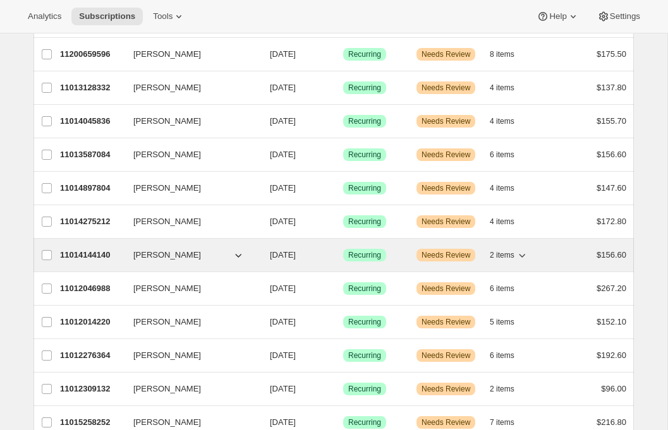
click at [108, 253] on p "11014144140" at bounding box center [91, 255] width 63 height 13
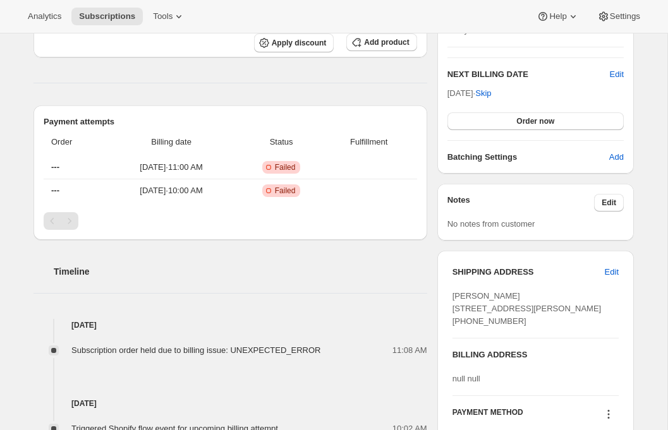
scroll to position [386, 0]
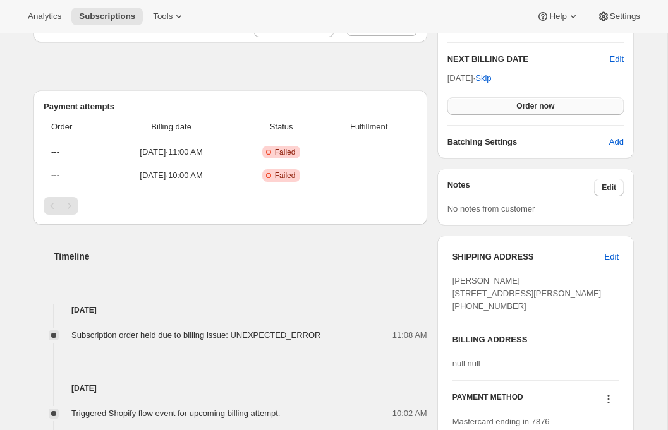
click at [515, 100] on button "Order now" at bounding box center [535, 106] width 176 height 18
click at [515, 101] on span "Click to confirm" at bounding box center [535, 106] width 57 height 10
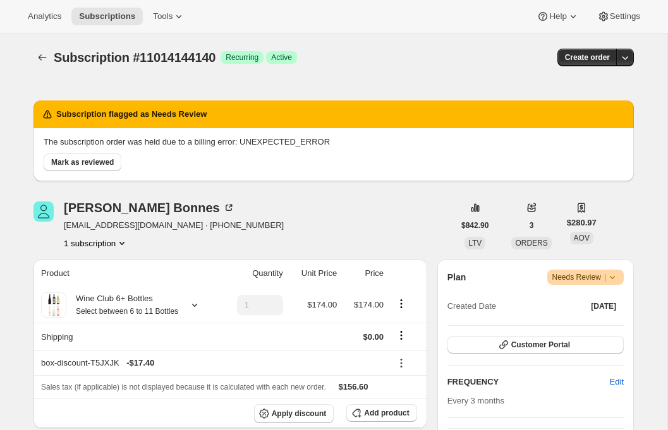
click at [37, 56] on icon "Subscriptions" at bounding box center [42, 57] width 13 height 13
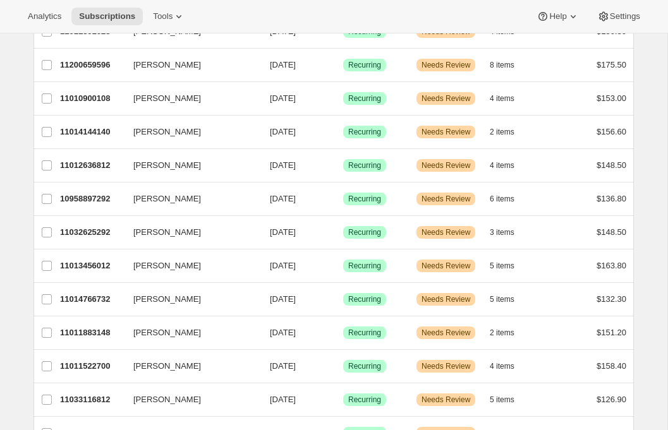
scroll to position [527, 0]
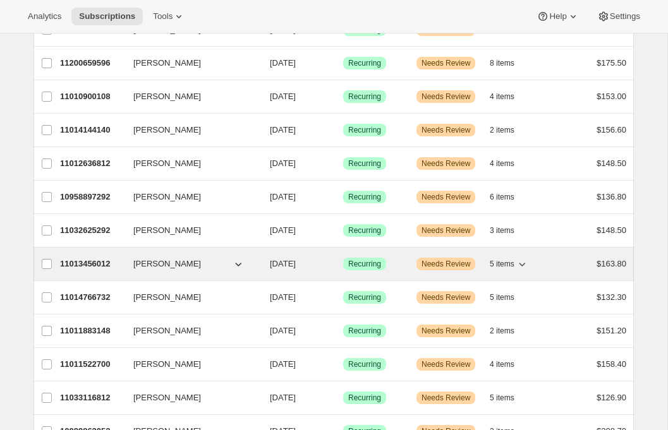
click at [90, 258] on p "11013456012" at bounding box center [91, 264] width 63 height 13
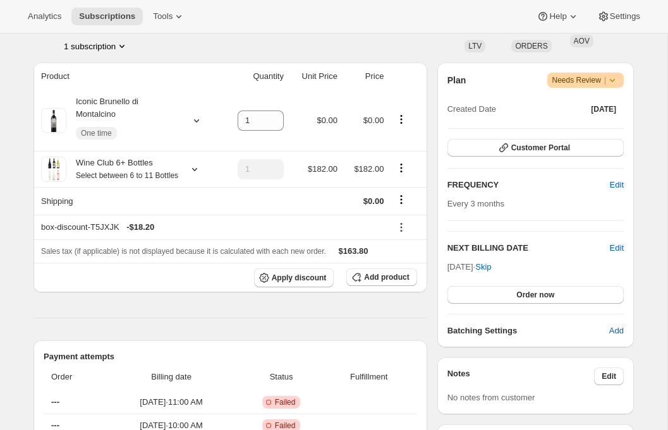
scroll to position [423, 0]
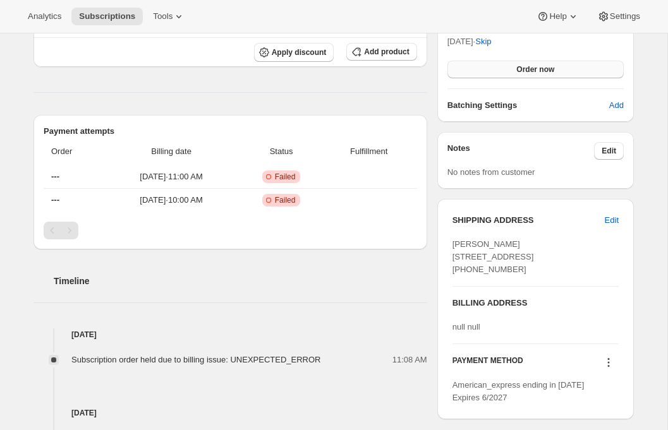
click at [541, 67] on span "Order now" at bounding box center [535, 69] width 38 height 10
click at [541, 67] on span "Click to confirm" at bounding box center [535, 69] width 57 height 10
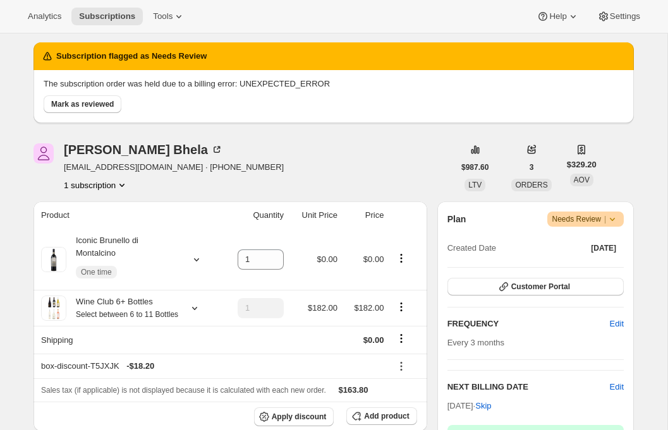
scroll to position [0, 0]
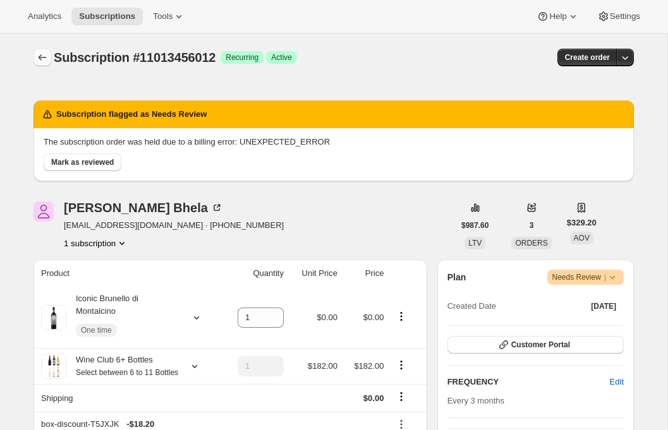
click at [39, 54] on icon "Subscriptions" at bounding box center [42, 57] width 13 height 13
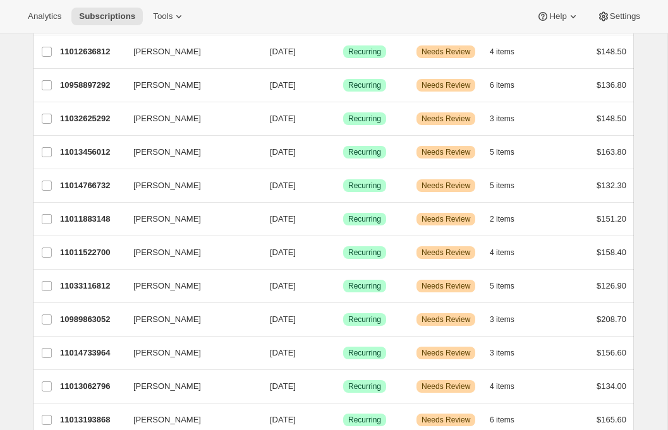
scroll to position [644, 0]
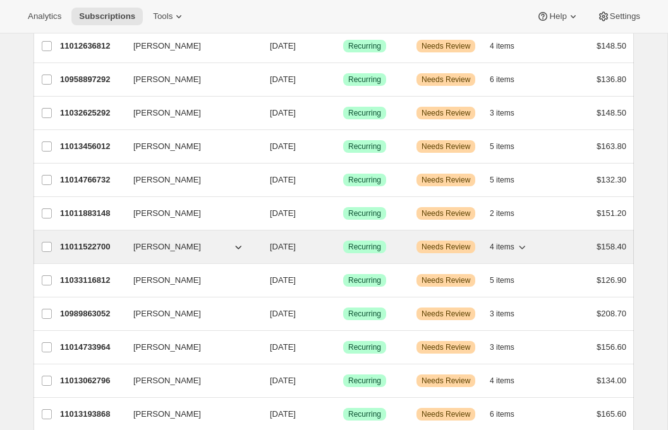
click at [143, 242] on span "John Johnson" at bounding box center [167, 247] width 68 height 13
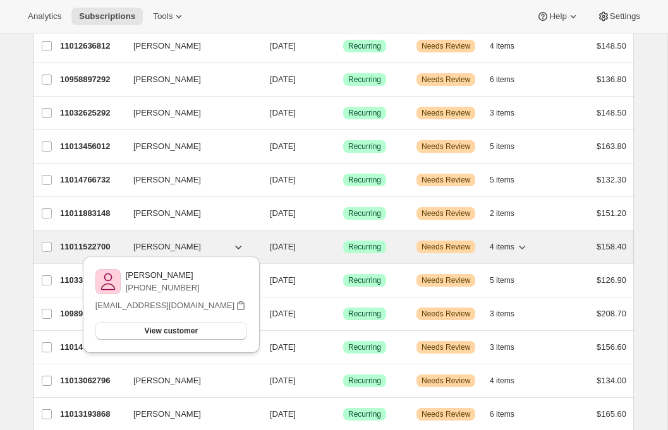
click at [81, 243] on p "11011522700" at bounding box center [91, 247] width 63 height 13
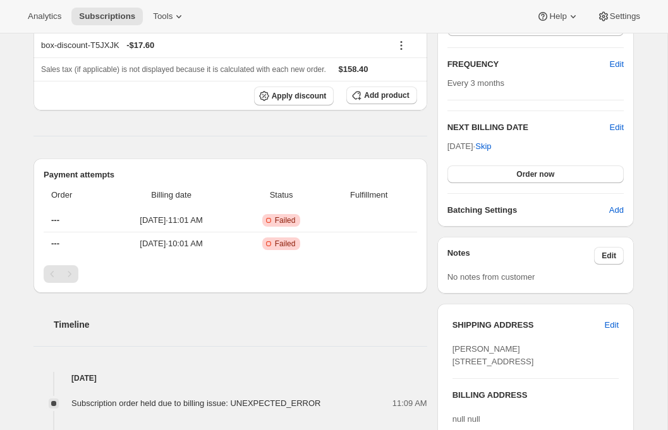
scroll to position [320, 0]
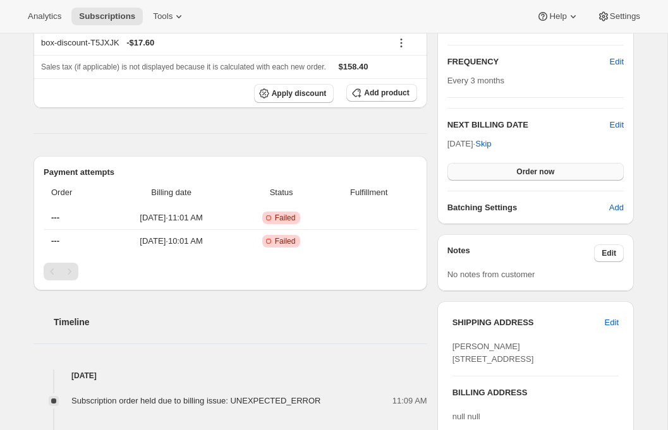
click at [495, 177] on button "Order now" at bounding box center [535, 172] width 176 height 18
click at [495, 177] on button "Click to confirm" at bounding box center [535, 172] width 176 height 18
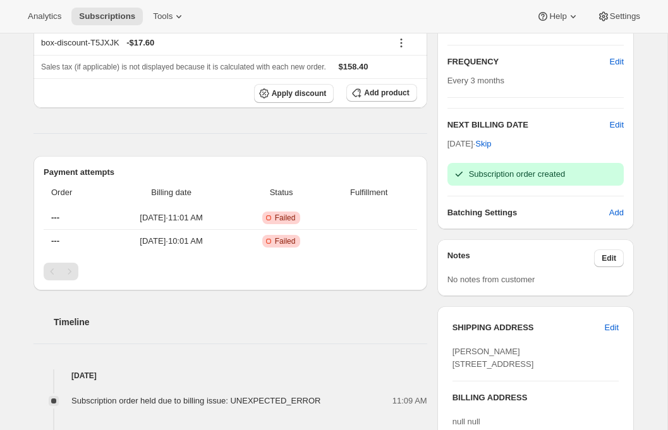
scroll to position [0, 0]
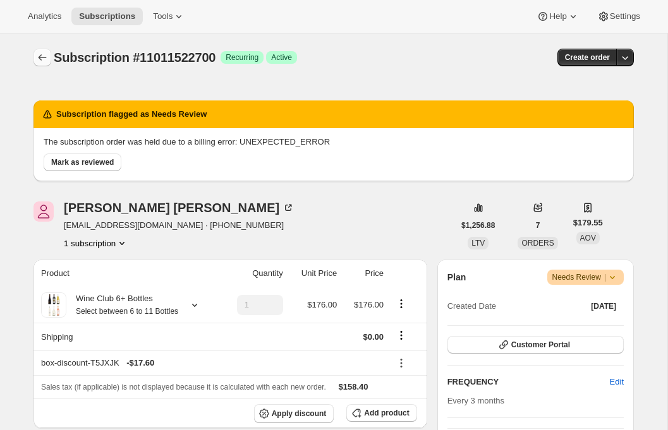
click at [43, 55] on icon "Subscriptions" at bounding box center [42, 57] width 13 height 13
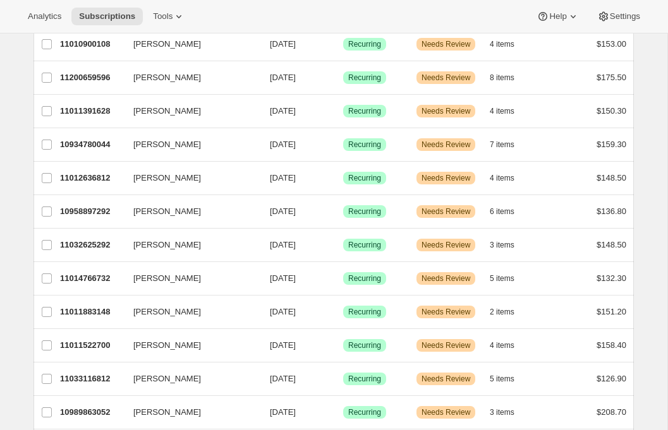
scroll to position [627, 0]
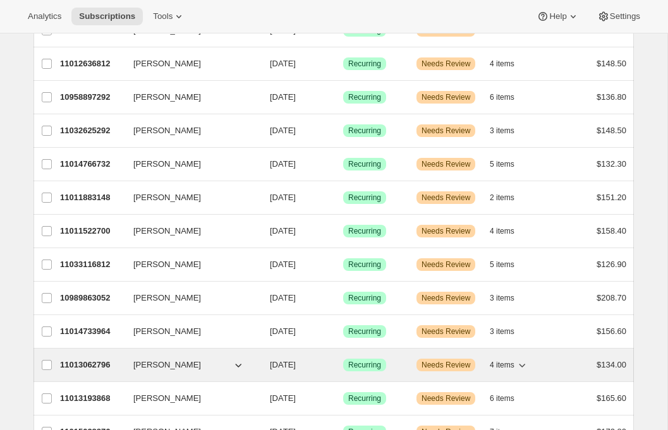
click at [85, 366] on p "11013062796" at bounding box center [91, 365] width 63 height 13
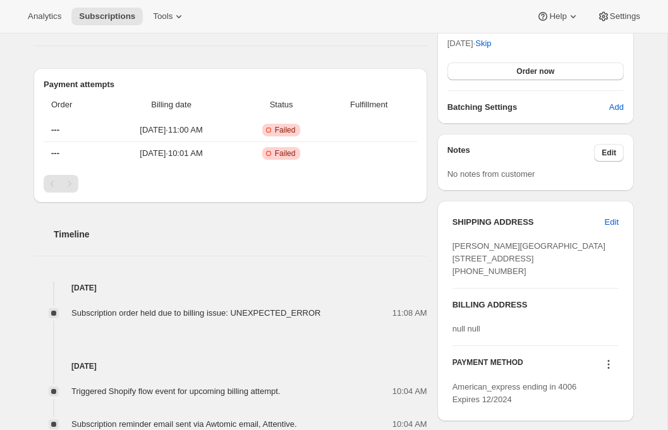
scroll to position [400, 0]
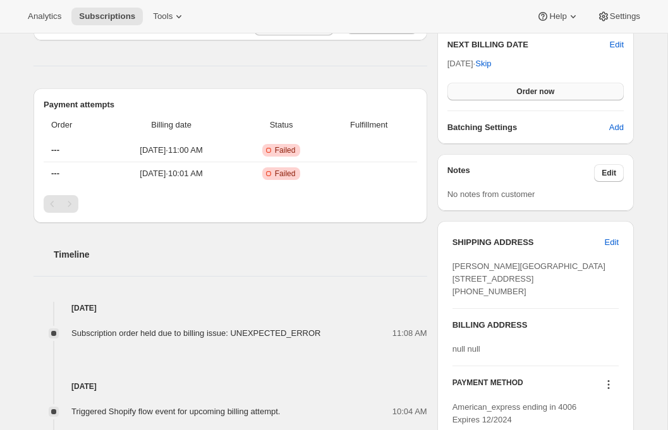
click at [499, 87] on button "Order now" at bounding box center [535, 92] width 176 height 18
click at [499, 87] on button "Click to confirm" at bounding box center [535, 92] width 176 height 18
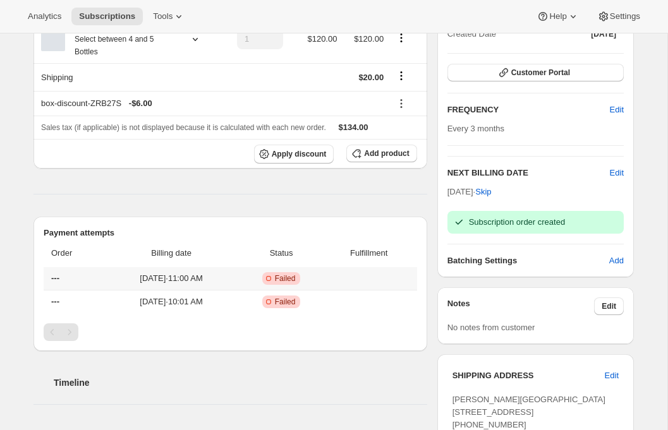
scroll to position [0, 0]
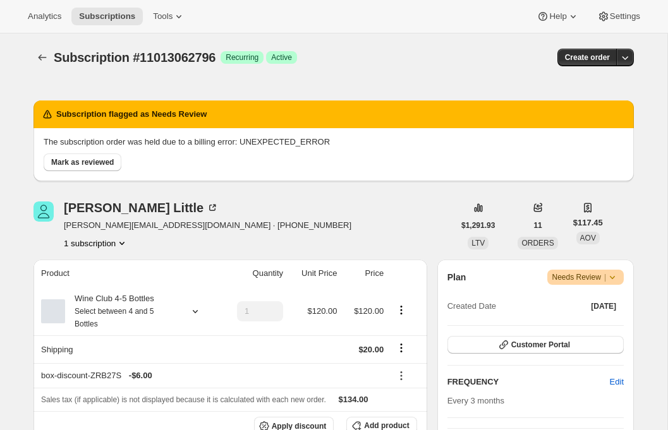
click at [36, 56] on icon "Subscriptions" at bounding box center [42, 57] width 13 height 13
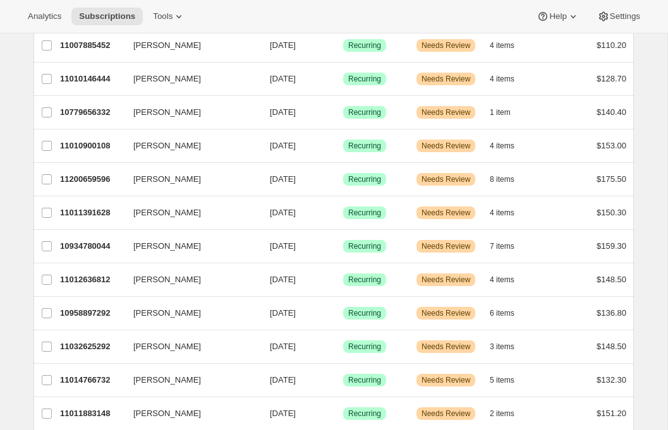
scroll to position [435, 0]
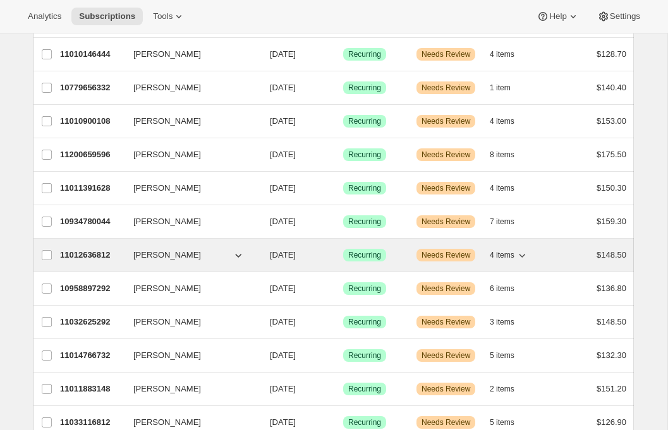
click at [79, 254] on p "11012636812" at bounding box center [91, 255] width 63 height 13
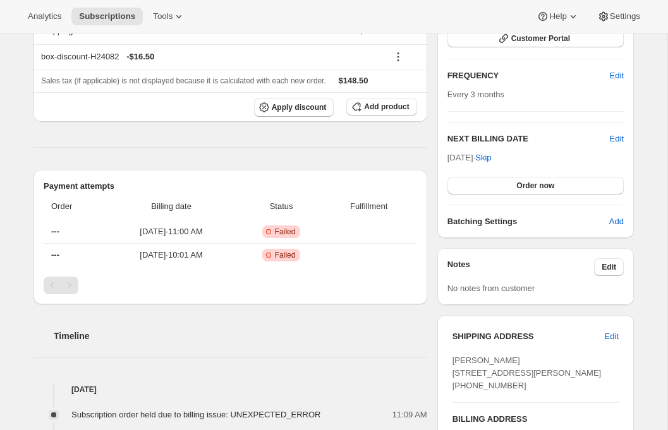
scroll to position [319, 0]
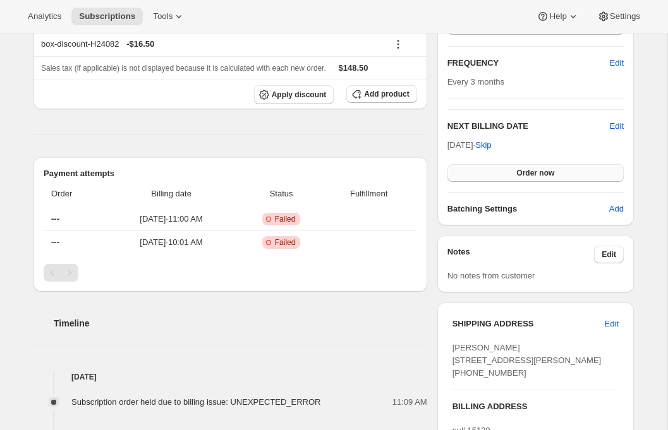
click at [524, 179] on button "Order now" at bounding box center [535, 173] width 176 height 18
click at [524, 179] on button "Click to confirm" at bounding box center [535, 173] width 176 height 18
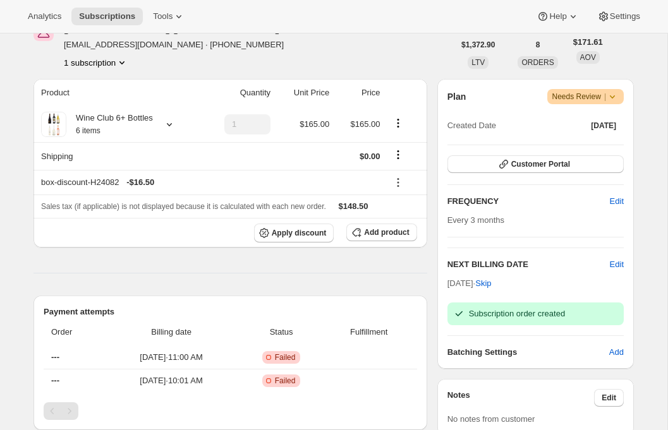
scroll to position [0, 0]
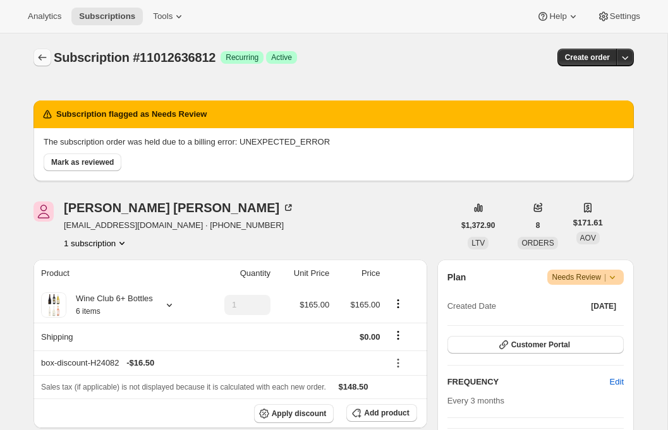
click at [41, 59] on icon "Subscriptions" at bounding box center [42, 57] width 13 height 13
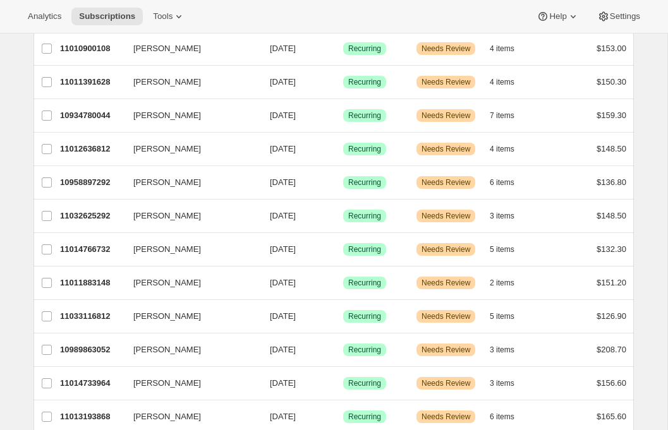
scroll to position [558, 0]
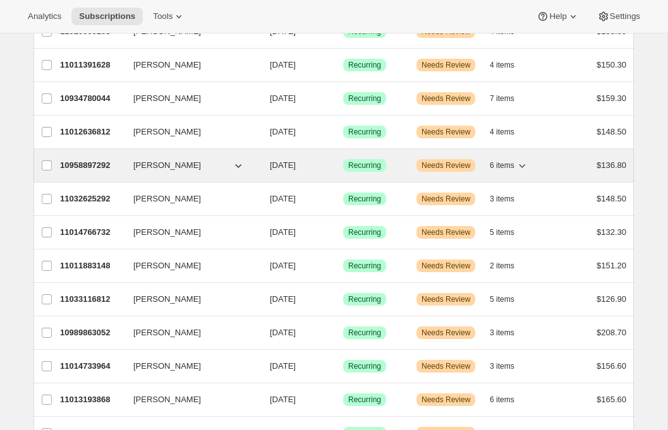
click at [78, 166] on p "10958897292" at bounding box center [91, 165] width 63 height 13
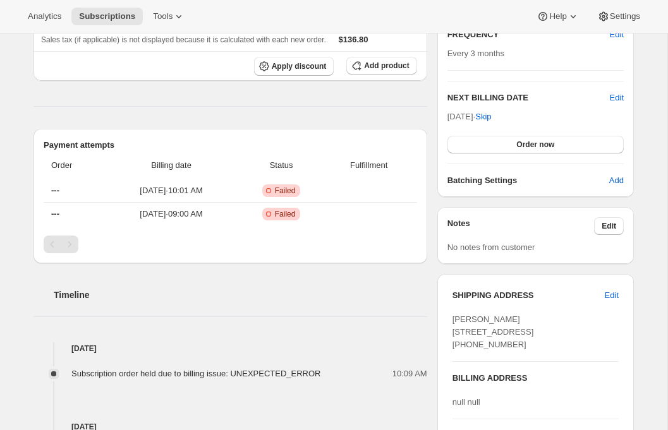
scroll to position [421, 0]
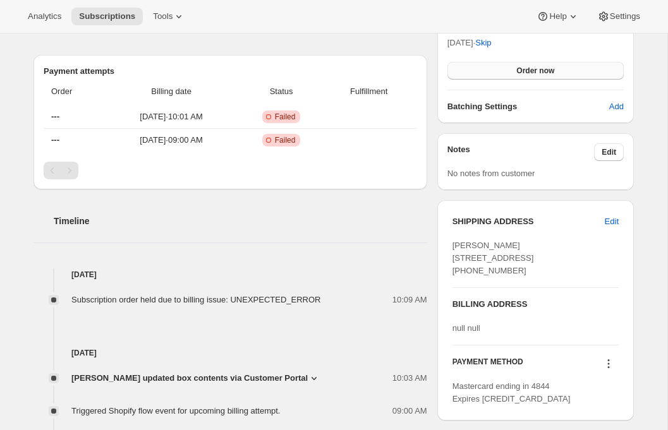
click at [519, 69] on span "Order now" at bounding box center [535, 71] width 38 height 10
click at [519, 69] on span "Click to confirm" at bounding box center [535, 71] width 57 height 10
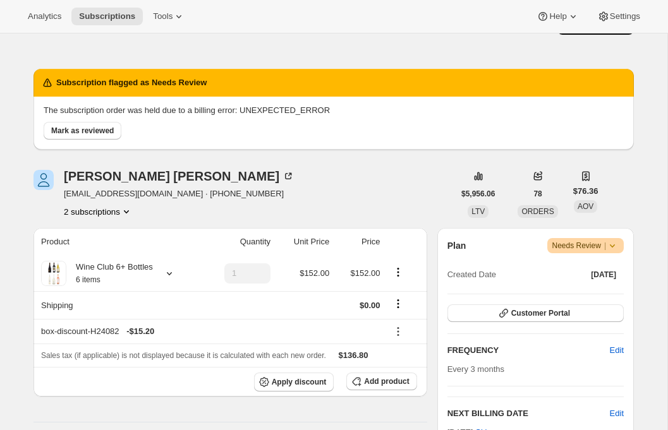
scroll to position [0, 0]
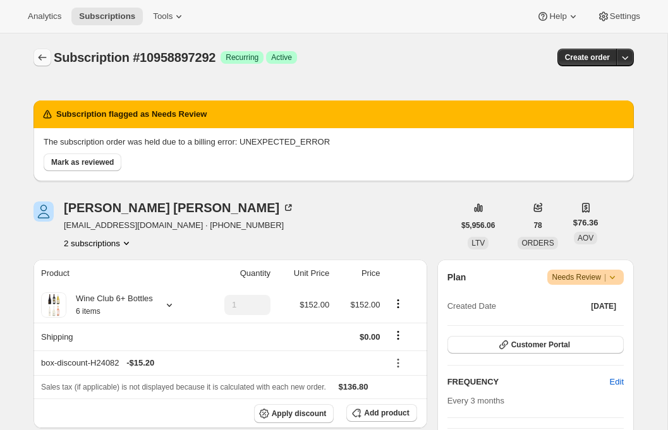
click at [37, 61] on icon "Subscriptions" at bounding box center [42, 57] width 13 height 13
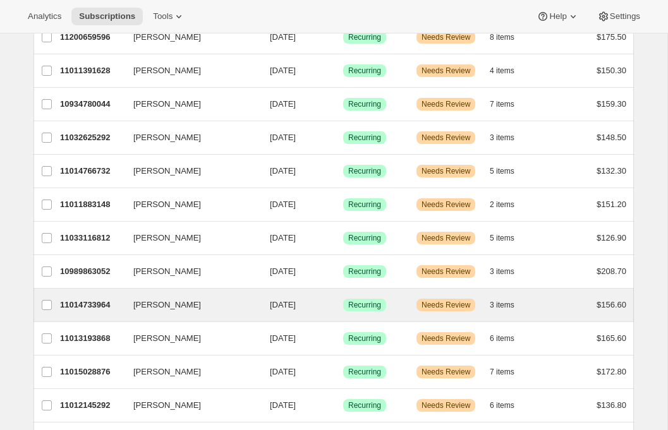
scroll to position [555, 0]
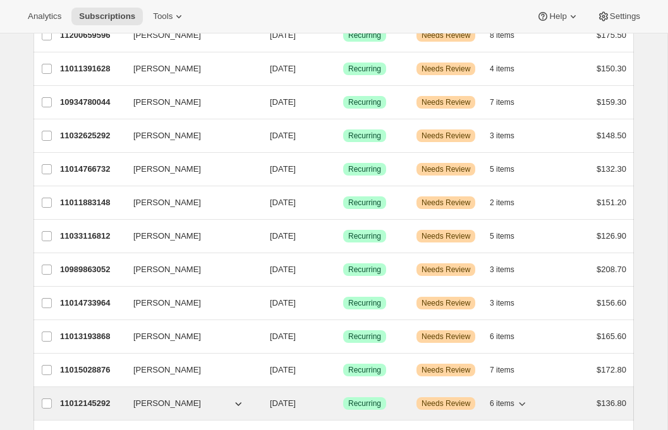
click at [80, 406] on p "11012145292" at bounding box center [91, 403] width 63 height 13
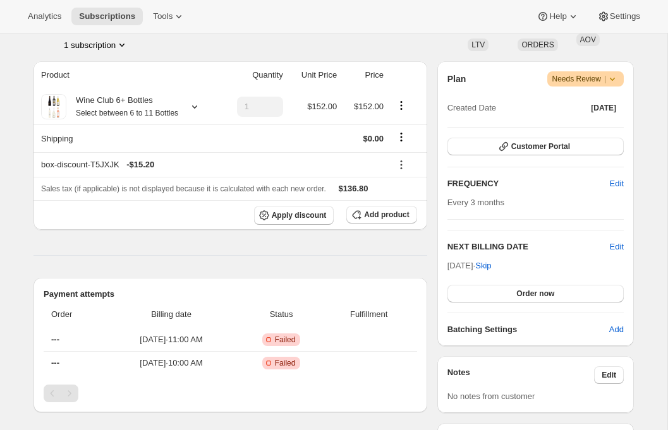
scroll to position [206, 0]
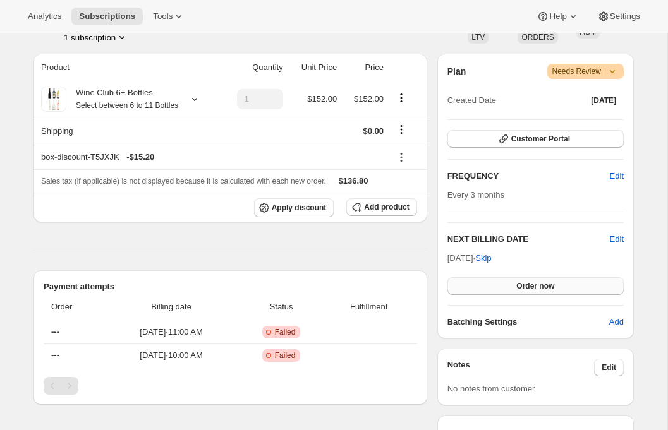
click at [526, 291] on button "Order now" at bounding box center [535, 286] width 176 height 18
click at [526, 291] on button "Click to confirm" at bounding box center [535, 286] width 176 height 18
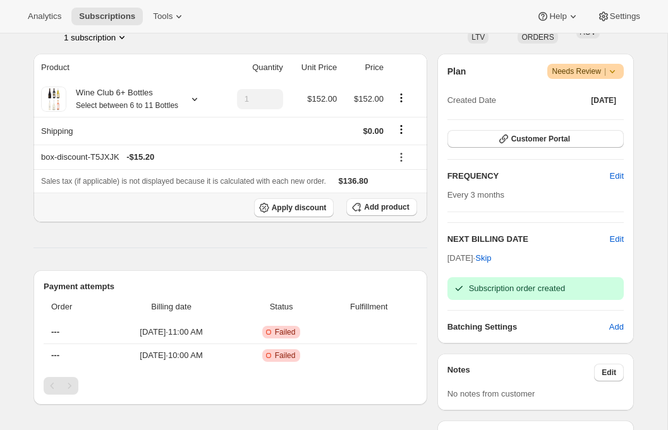
scroll to position [0, 0]
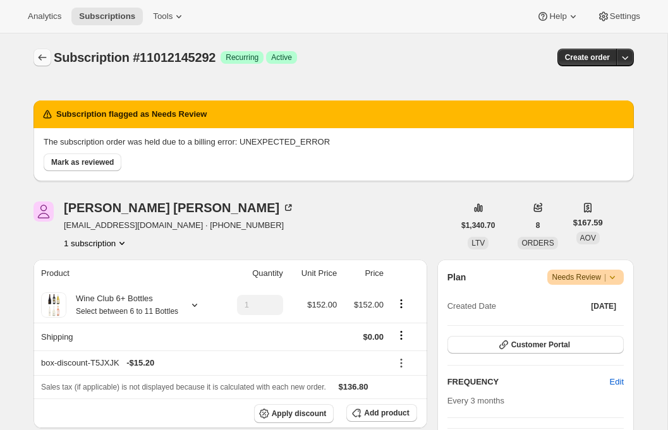
click at [37, 58] on icon "Subscriptions" at bounding box center [42, 57] width 13 height 13
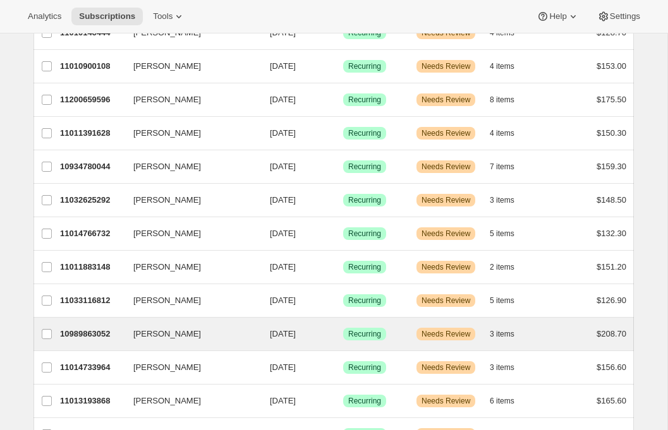
scroll to position [494, 0]
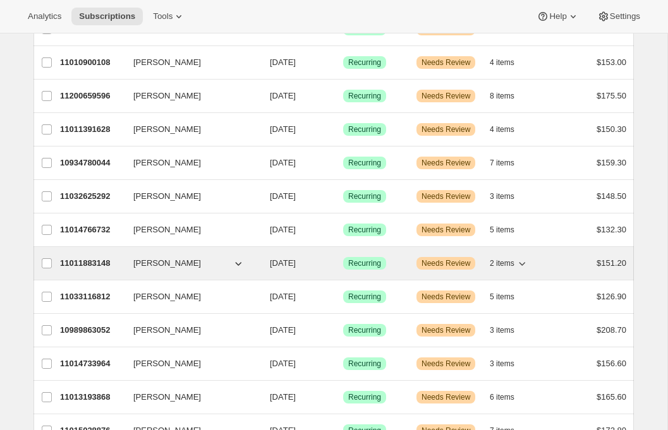
click at [88, 261] on p "11011883148" at bounding box center [91, 263] width 63 height 13
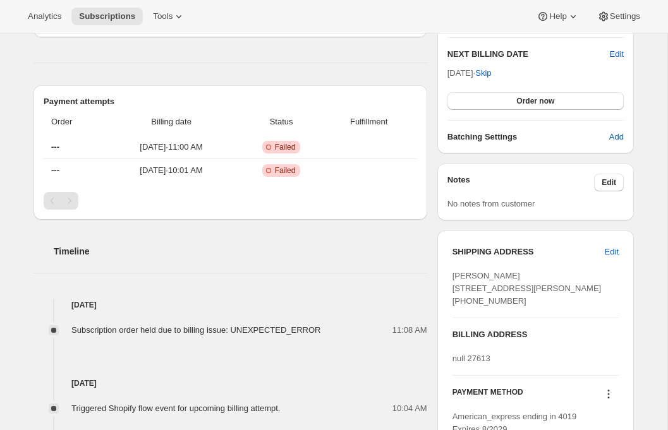
scroll to position [395, 0]
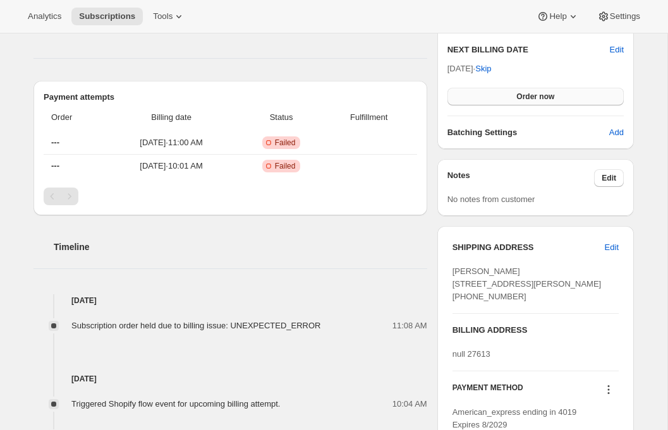
click at [521, 93] on span "Order now" at bounding box center [535, 97] width 38 height 10
click at [521, 93] on span "Click to confirm" at bounding box center [535, 97] width 57 height 10
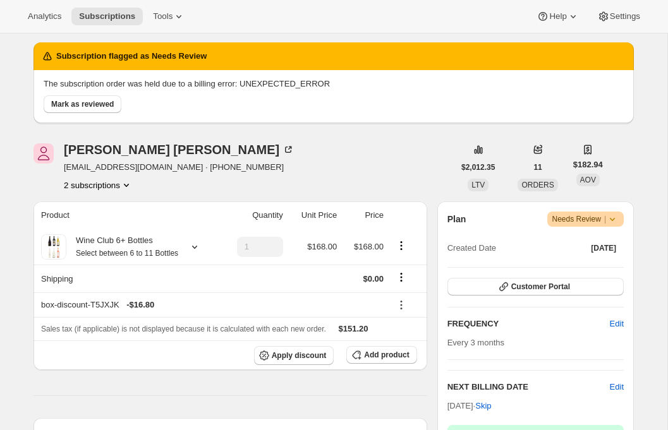
scroll to position [0, 0]
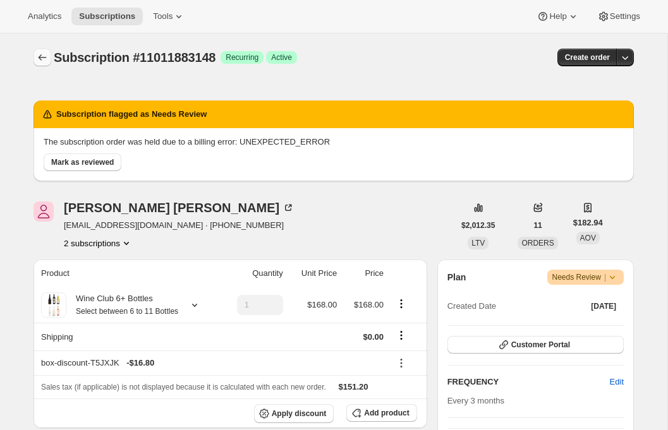
click at [44, 56] on icon "Subscriptions" at bounding box center [42, 57] width 13 height 13
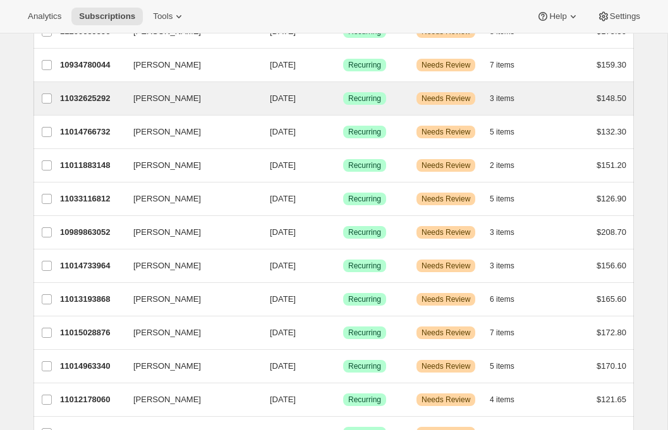
scroll to position [612, 0]
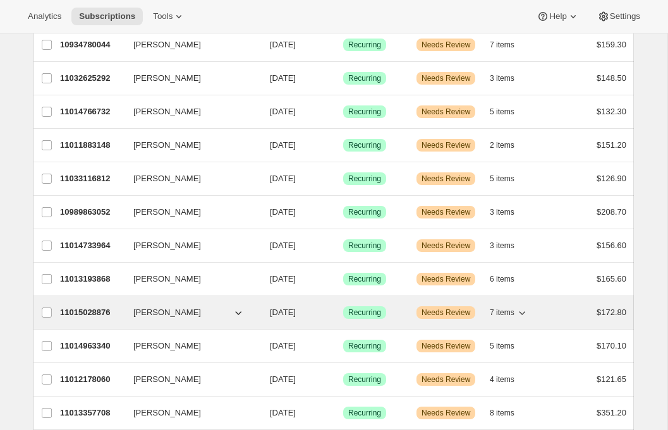
click at [91, 313] on p "11015028876" at bounding box center [91, 312] width 63 height 13
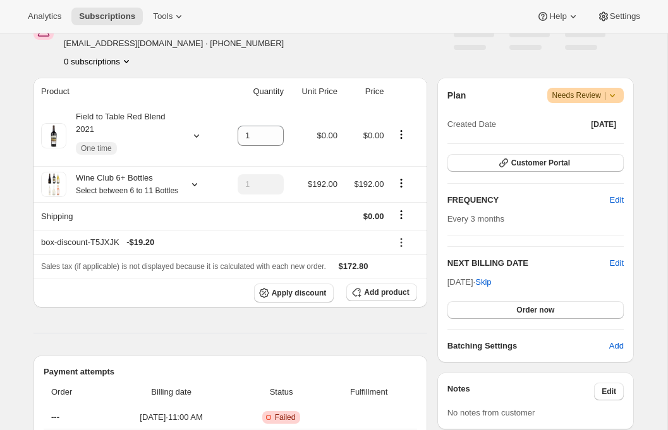
scroll to position [363, 0]
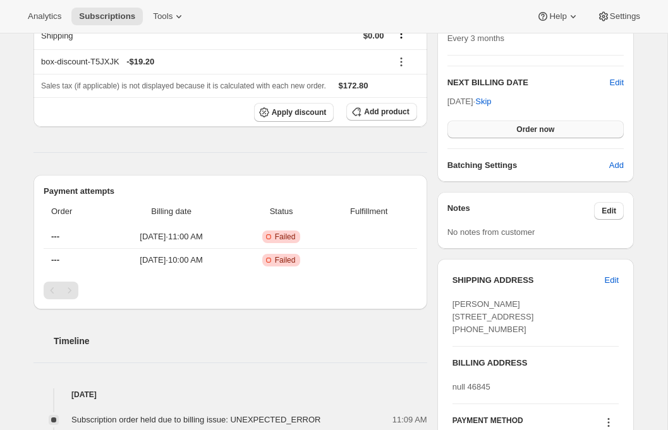
click at [553, 136] on button "Order now" at bounding box center [535, 130] width 176 height 18
click at [551, 131] on span "Click to confirm" at bounding box center [535, 129] width 57 height 10
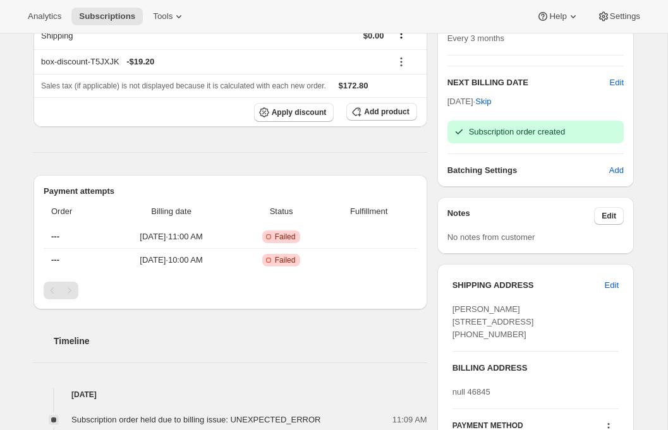
scroll to position [0, 0]
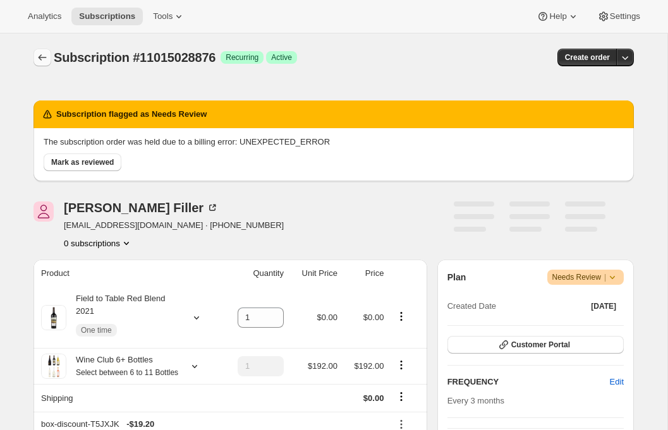
click at [34, 58] on button "Subscriptions" at bounding box center [42, 58] width 18 height 18
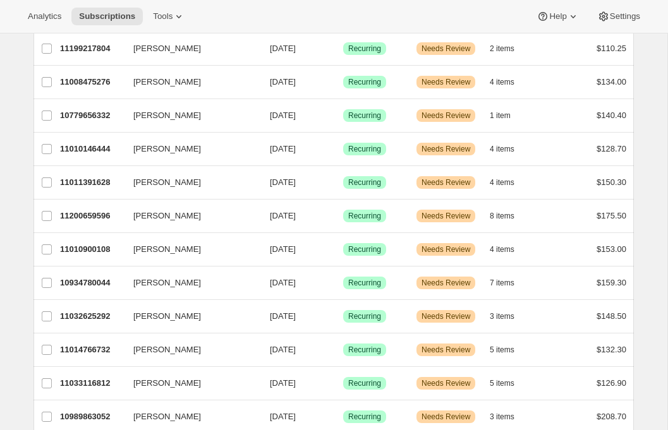
scroll to position [443, 0]
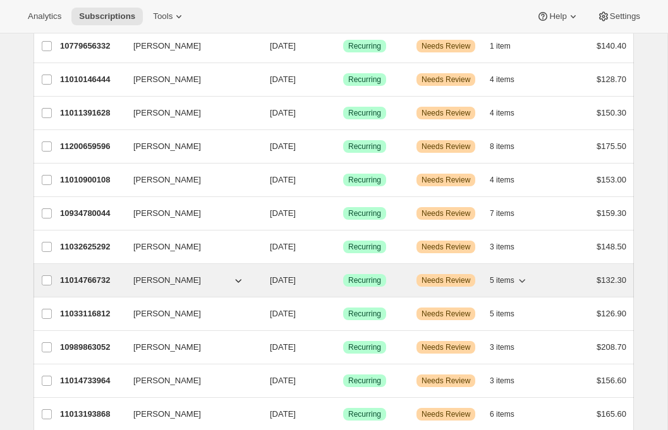
click at [85, 281] on p "11014766732" at bounding box center [91, 280] width 63 height 13
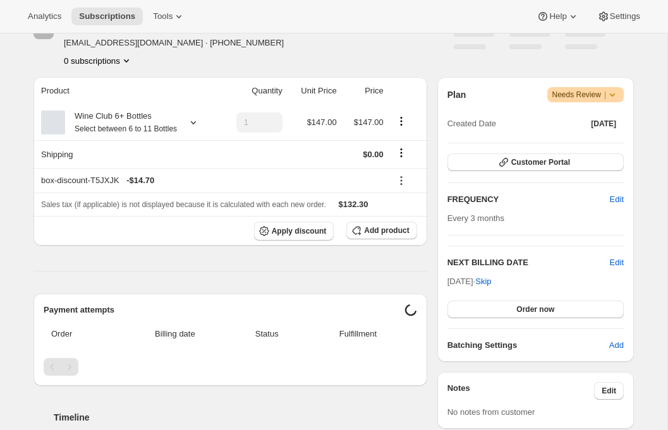
scroll to position [253, 0]
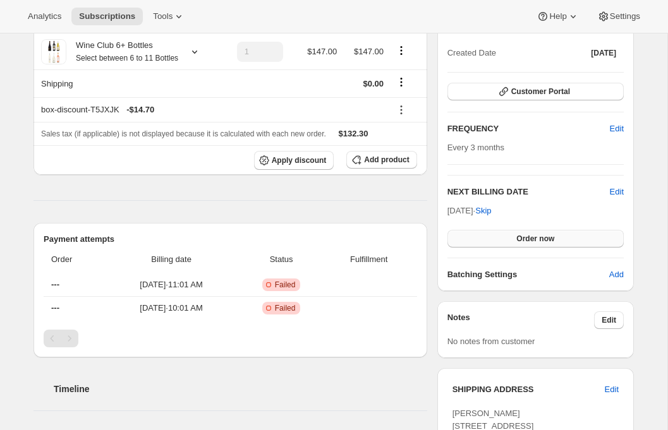
click at [513, 238] on button "Order now" at bounding box center [535, 239] width 176 height 18
click at [513, 238] on span "Click to confirm" at bounding box center [535, 239] width 57 height 10
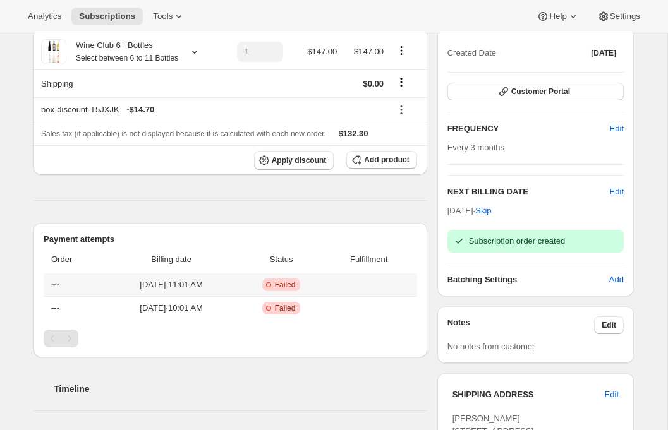
scroll to position [0, 0]
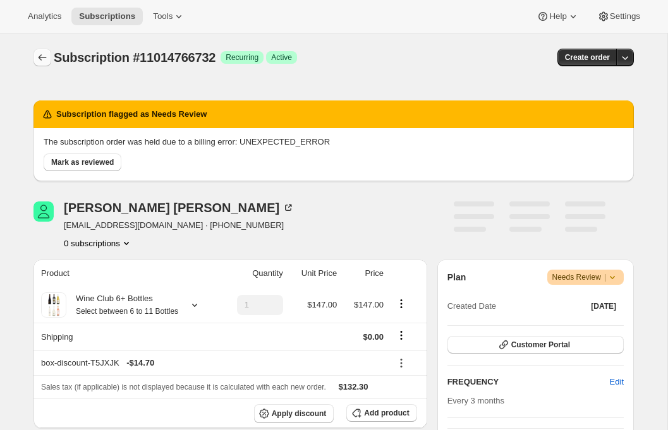
click at [40, 63] on icon "Subscriptions" at bounding box center [42, 57] width 13 height 13
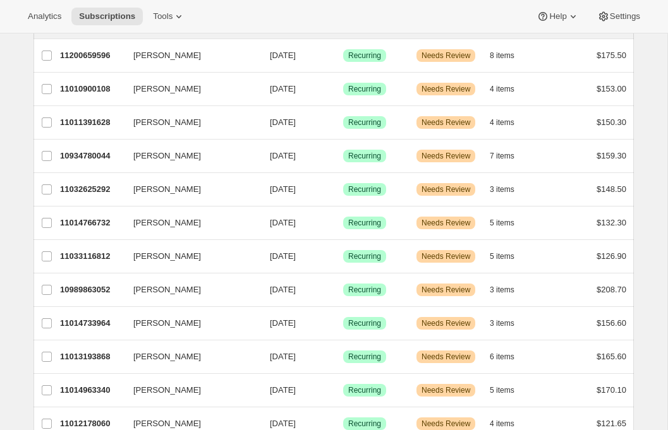
scroll to position [548, 0]
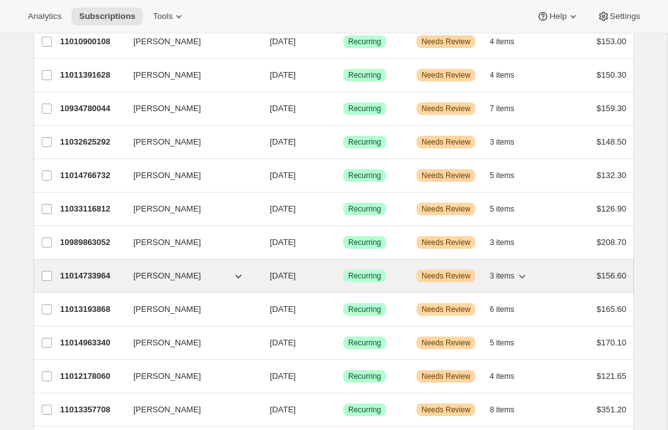
click at [83, 277] on p "11014733964" at bounding box center [91, 276] width 63 height 13
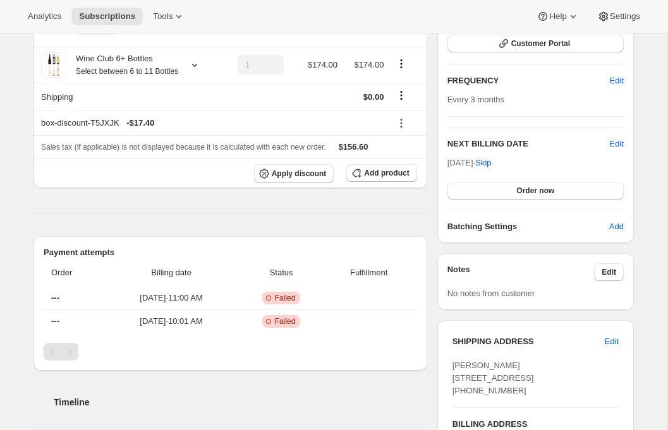
scroll to position [340, 0]
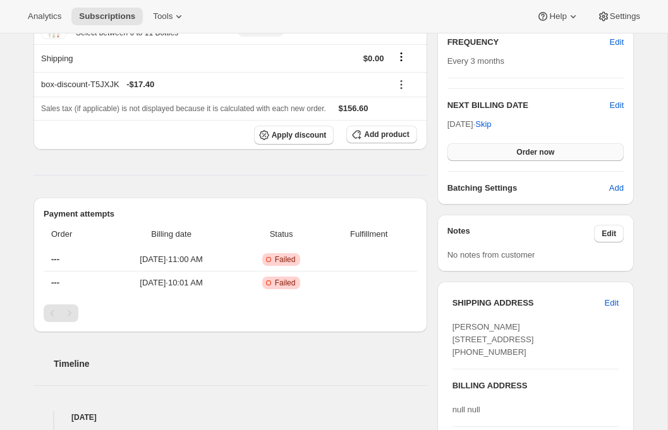
click at [548, 147] on span "Order now" at bounding box center [535, 152] width 38 height 10
click at [548, 147] on span "Click to confirm" at bounding box center [535, 152] width 57 height 10
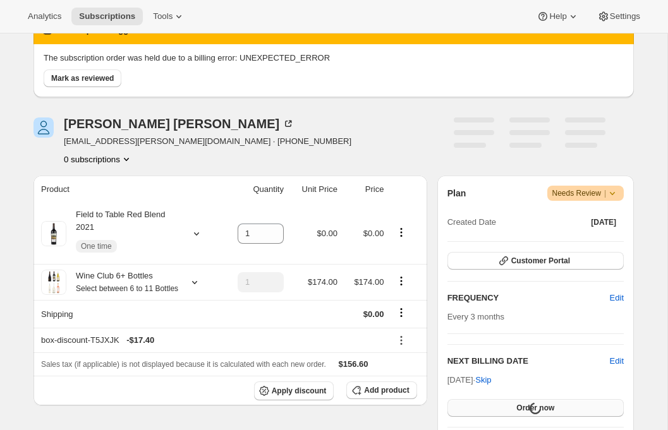
scroll to position [0, 0]
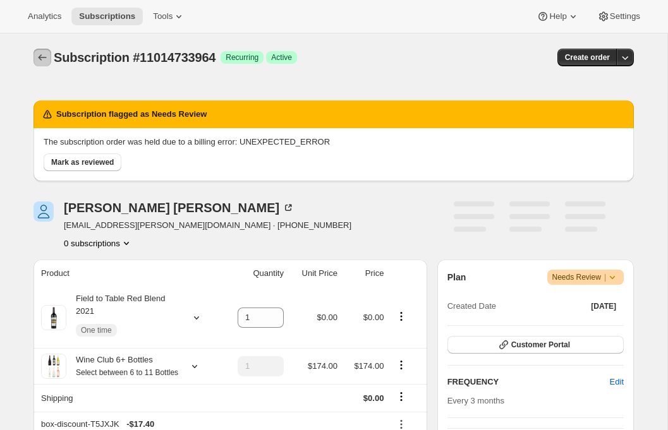
click at [42, 56] on icon "Subscriptions" at bounding box center [42, 57] width 13 height 13
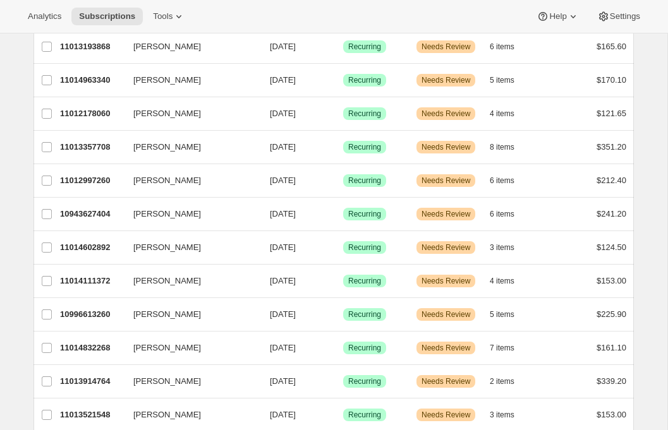
scroll to position [844, 0]
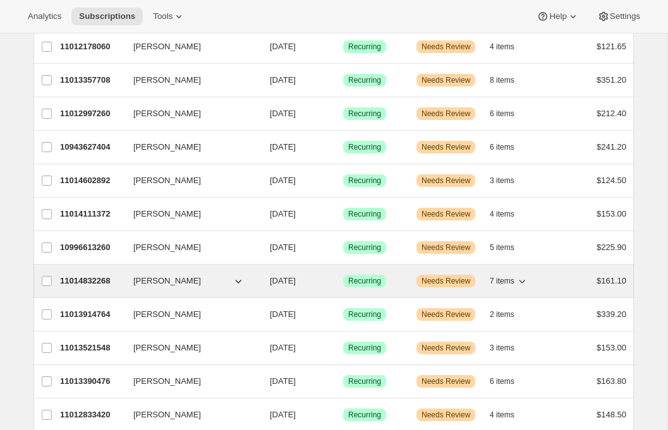
click at [90, 281] on p "11014832268" at bounding box center [91, 281] width 63 height 13
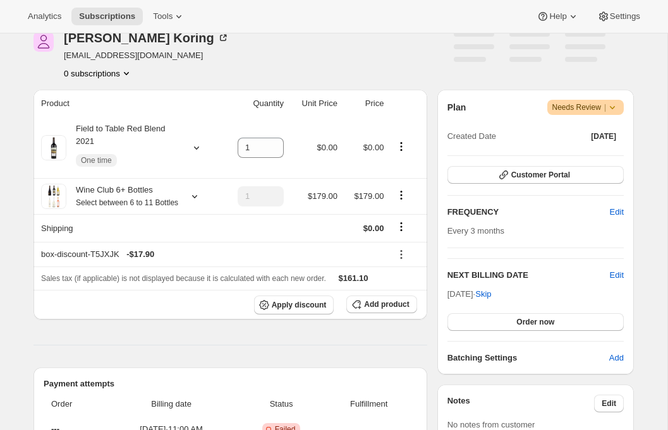
scroll to position [351, 0]
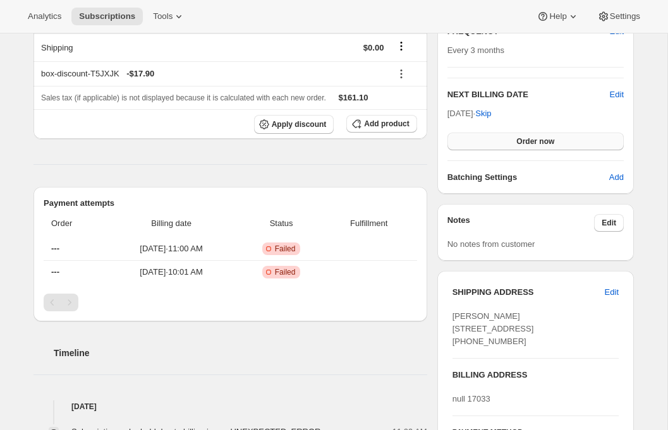
click at [546, 137] on span "Order now" at bounding box center [535, 141] width 38 height 10
click at [546, 137] on span "Click to confirm" at bounding box center [535, 141] width 57 height 10
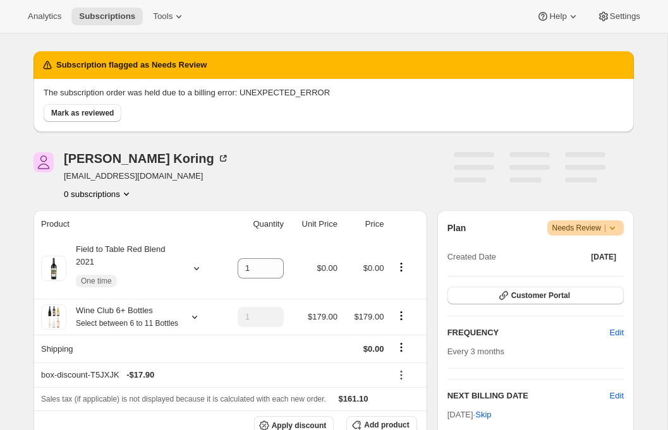
scroll to position [0, 0]
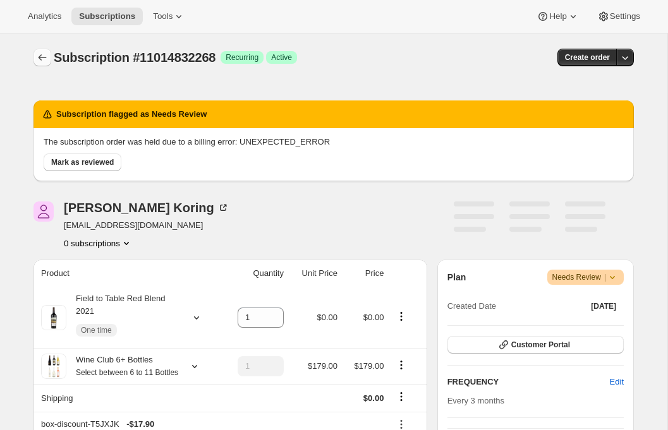
click at [37, 56] on icon "Subscriptions" at bounding box center [42, 57] width 13 height 13
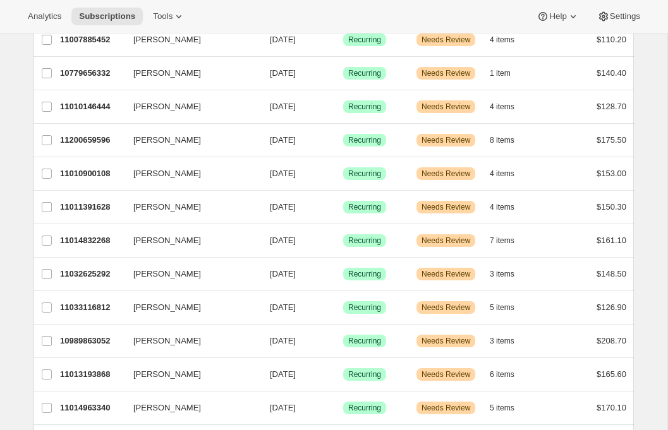
scroll to position [509, 0]
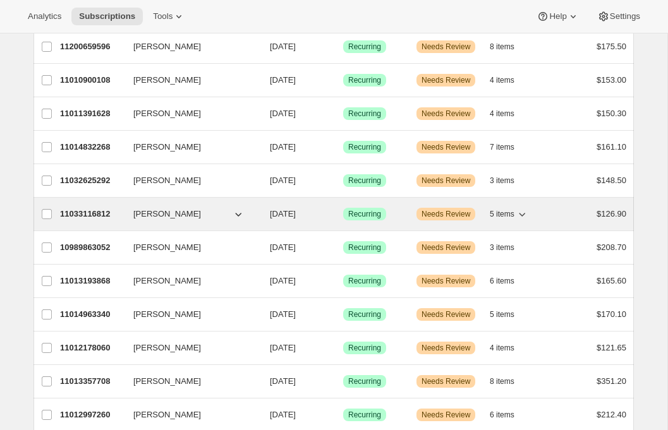
click at [73, 215] on p "11033116812" at bounding box center [91, 214] width 63 height 13
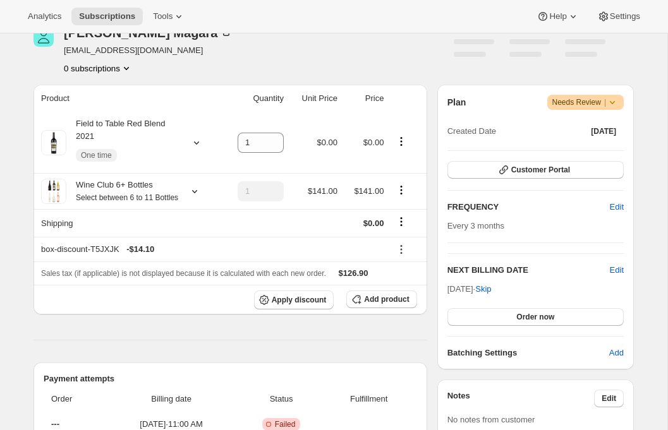
scroll to position [335, 0]
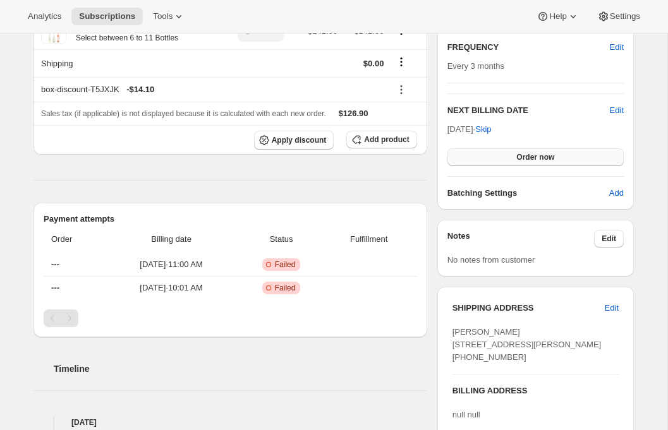
click at [558, 159] on button "Order now" at bounding box center [535, 157] width 176 height 18
click at [558, 159] on span "Click to confirm" at bounding box center [535, 157] width 57 height 10
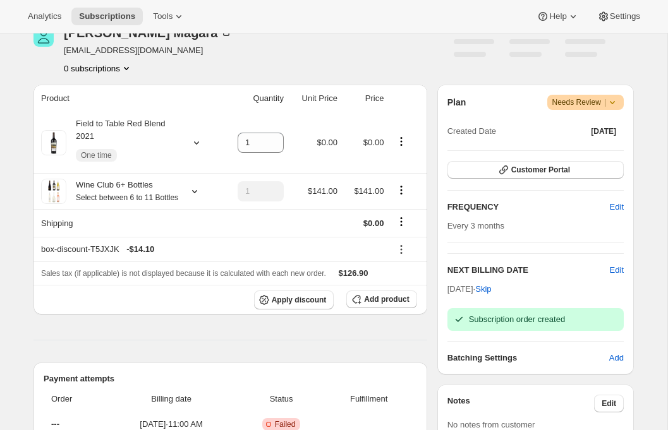
scroll to position [0, 0]
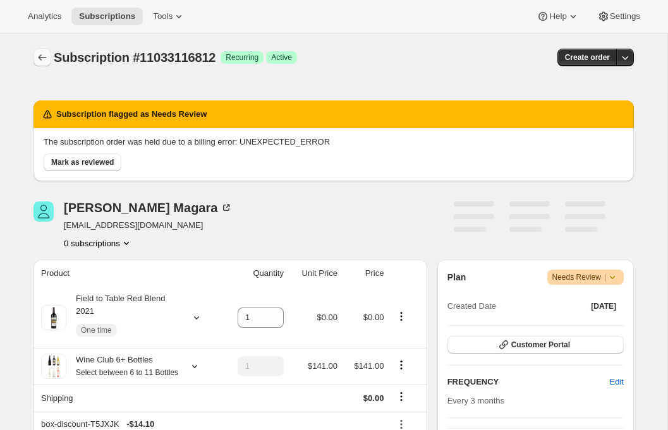
click at [38, 59] on icon "Subscriptions" at bounding box center [42, 57] width 13 height 13
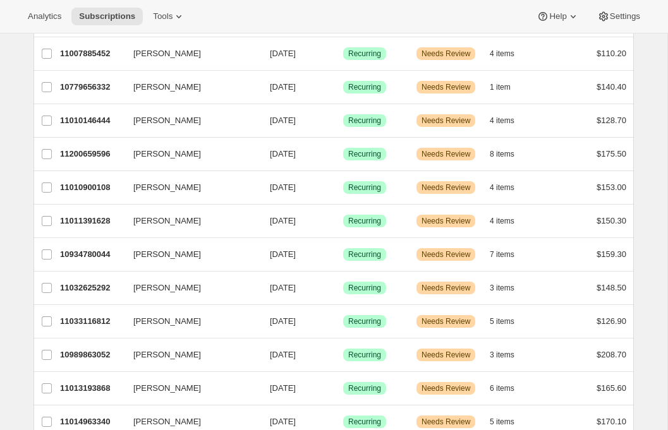
scroll to position [658, 0]
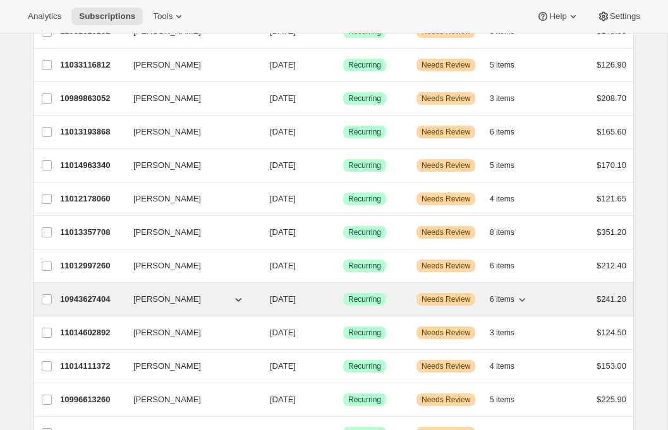
click at [71, 296] on p "10943627404" at bounding box center [91, 299] width 63 height 13
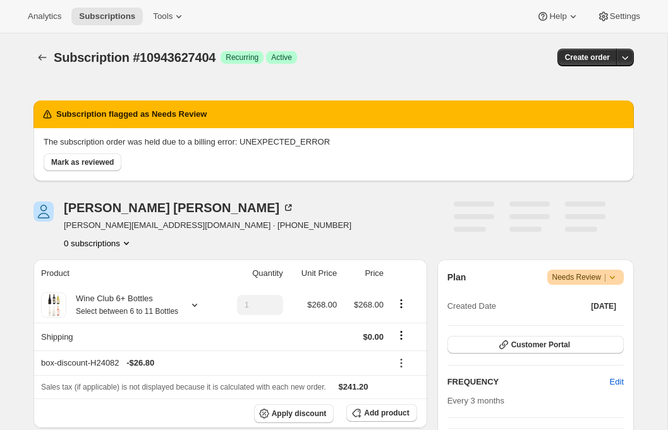
scroll to position [289, 0]
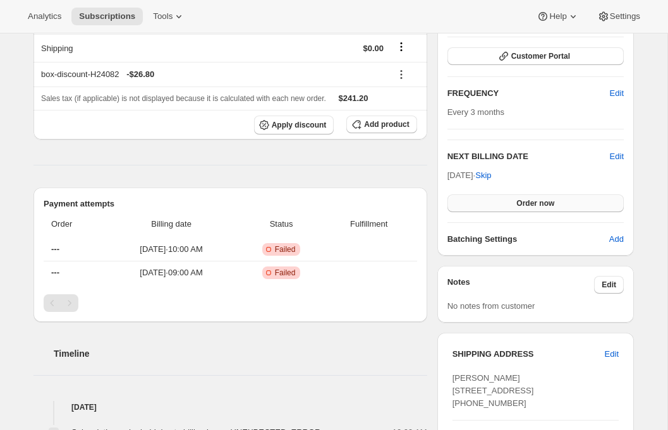
click at [520, 201] on span "Order now" at bounding box center [535, 203] width 38 height 10
click at [520, 201] on span "Click to confirm" at bounding box center [535, 203] width 57 height 10
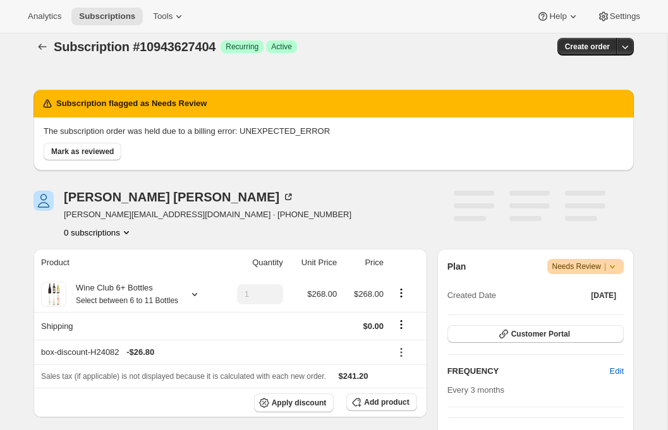
scroll to position [0, 0]
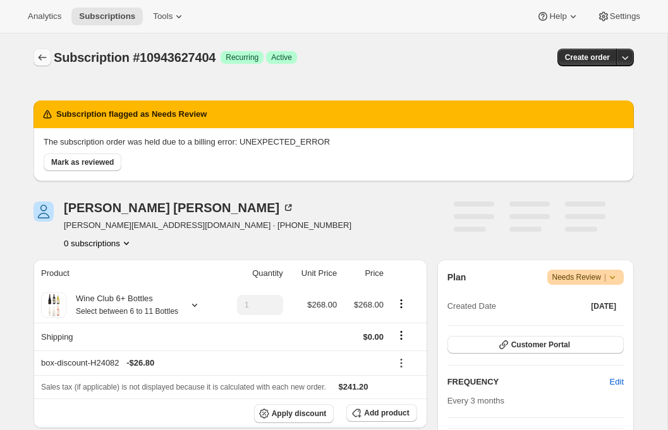
click at [37, 57] on icon "Subscriptions" at bounding box center [42, 57] width 13 height 13
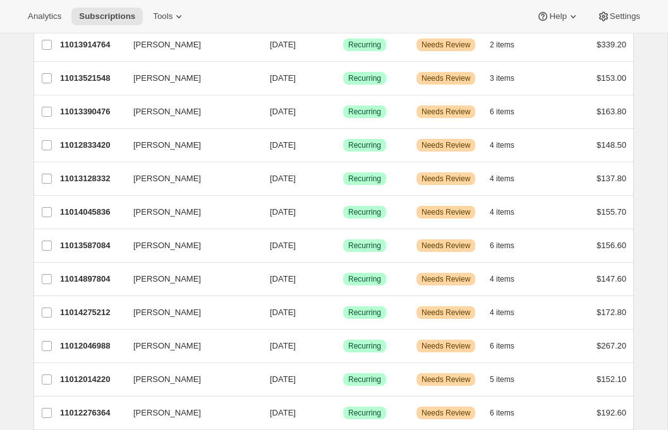
scroll to position [1025, 0]
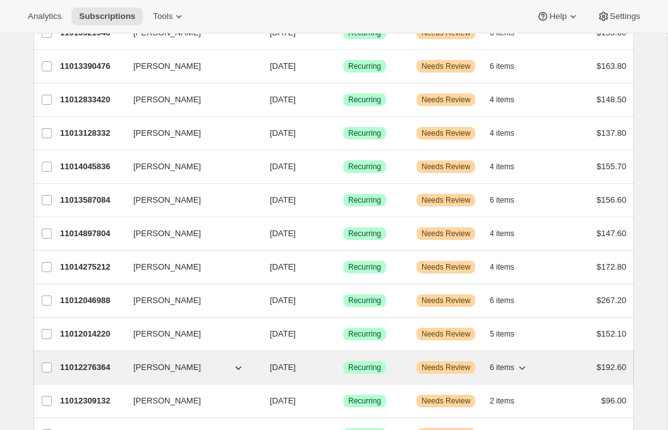
click at [85, 360] on div "11012276364 Cassie Olah 12/30/2025 Success Recurring Warning Needs Review 6 ite…" at bounding box center [343, 368] width 566 height 18
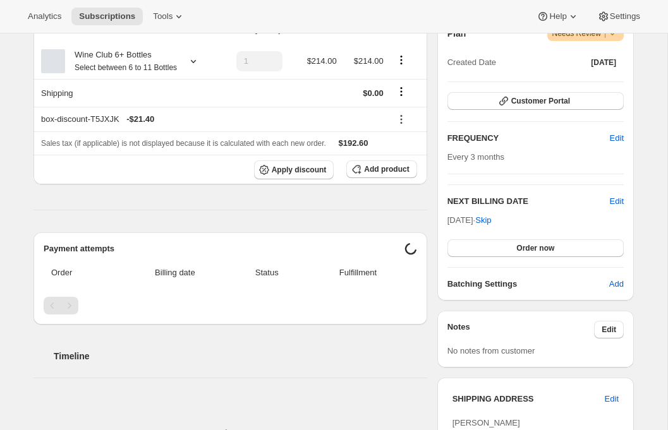
scroll to position [308, 0]
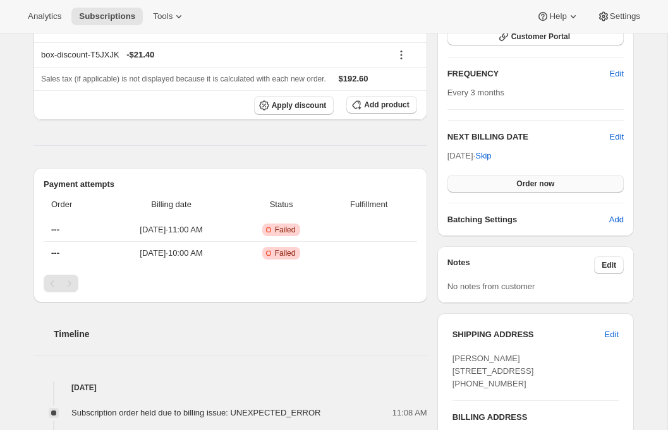
click at [521, 181] on span "Order now" at bounding box center [535, 184] width 38 height 10
click at [514, 186] on span "Click to confirm" at bounding box center [535, 184] width 57 height 10
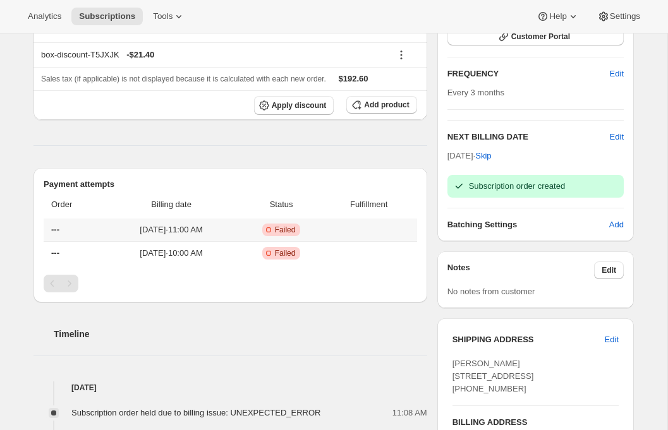
scroll to position [0, 0]
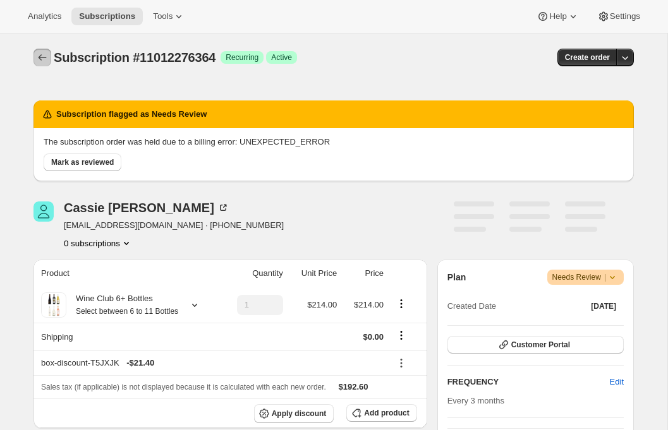
click at [45, 65] on button "Subscriptions" at bounding box center [42, 58] width 18 height 18
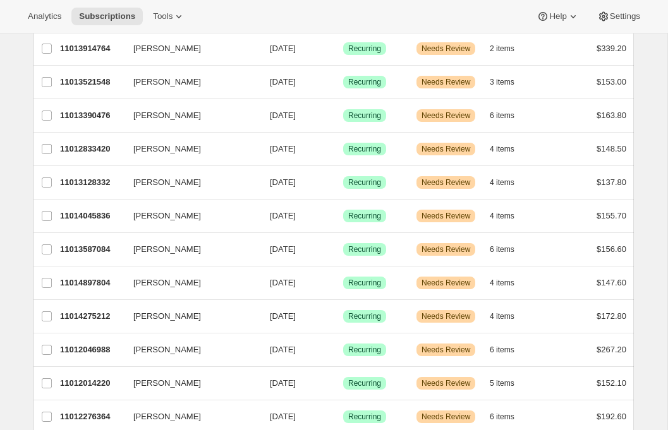
scroll to position [1062, 0]
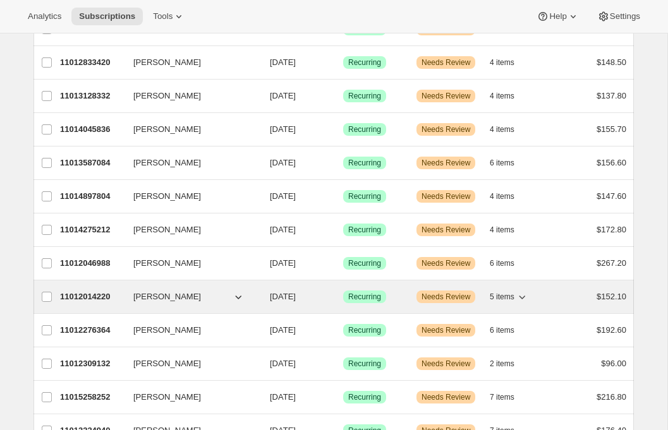
click at [92, 294] on p "11012014220" at bounding box center [91, 297] width 63 height 13
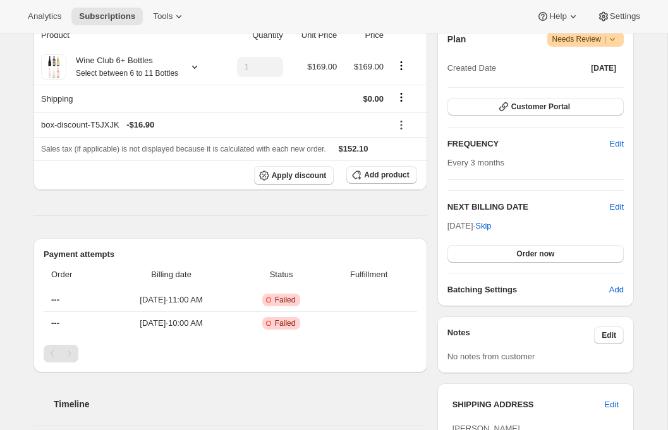
scroll to position [288, 0]
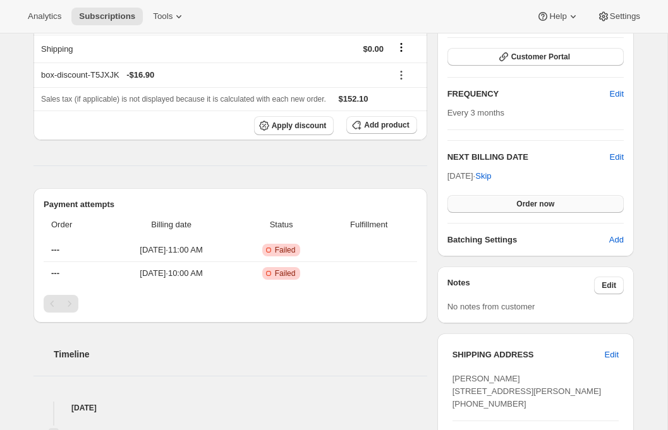
click at [510, 205] on button "Order now" at bounding box center [535, 204] width 176 height 18
click at [503, 208] on button "Click to confirm" at bounding box center [535, 204] width 176 height 18
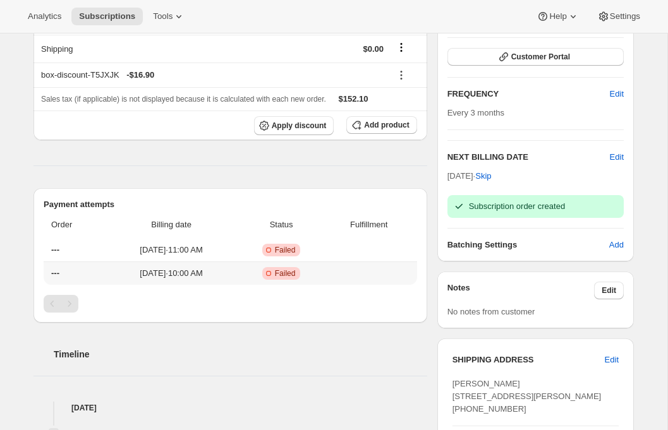
scroll to position [0, 0]
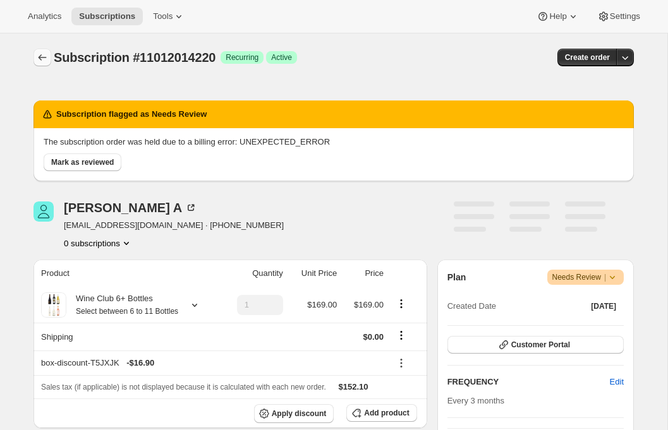
click at [39, 56] on icon "Subscriptions" at bounding box center [43, 57] width 8 height 6
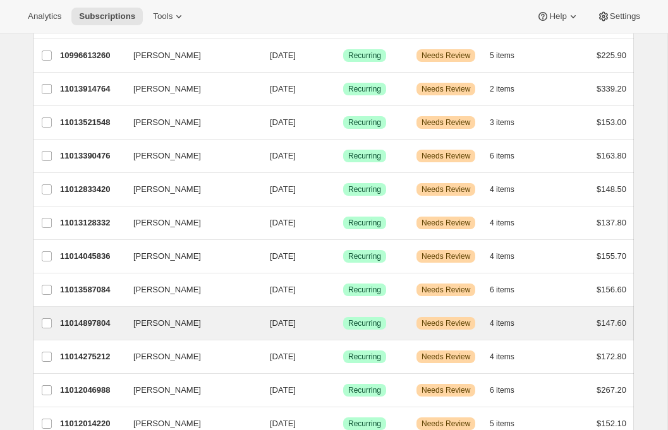
scroll to position [1050, 0]
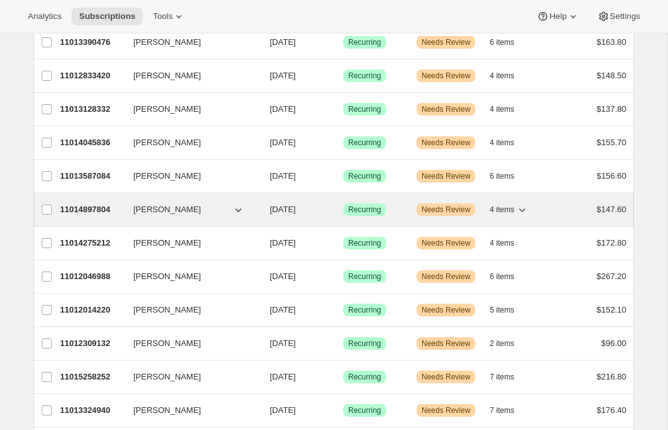
click at [85, 209] on p "11014897804" at bounding box center [91, 209] width 63 height 13
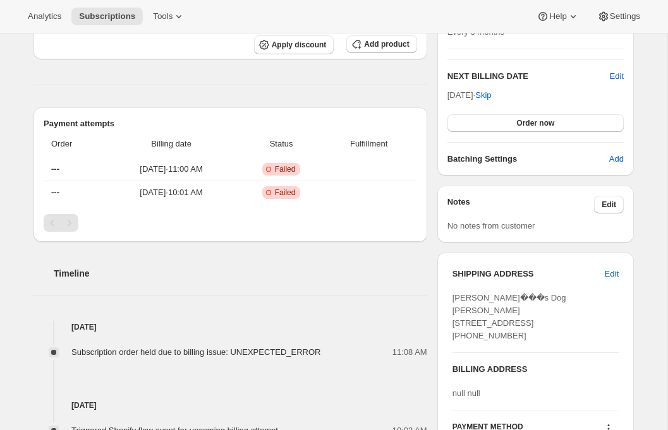
scroll to position [246, 0]
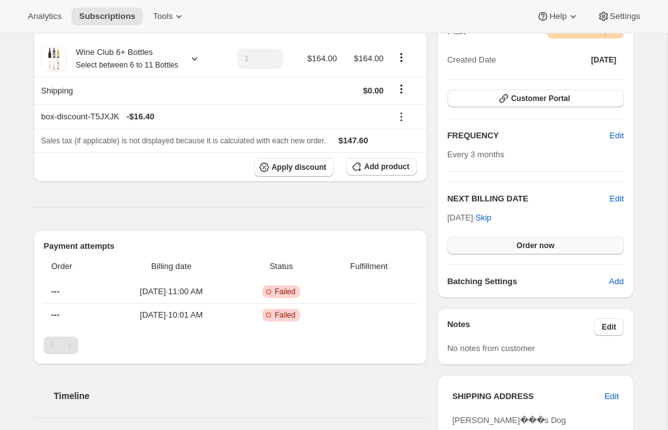
click at [555, 247] on button "Order now" at bounding box center [535, 246] width 176 height 18
click at [555, 247] on span "Click to confirm" at bounding box center [535, 246] width 57 height 10
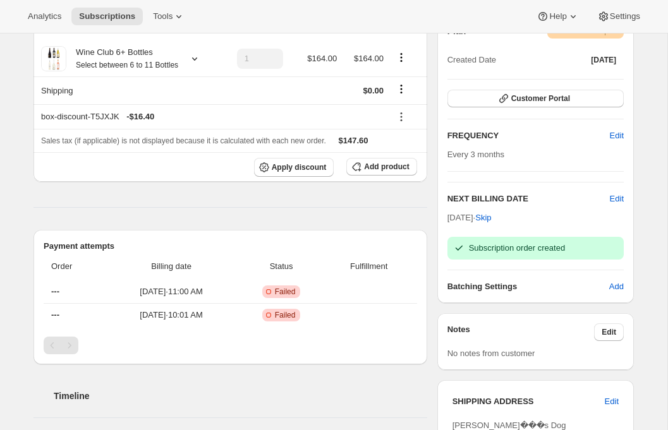
scroll to position [0, 0]
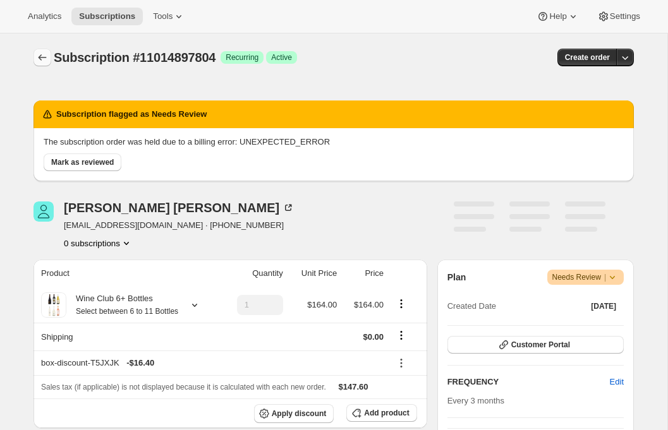
click at [43, 56] on icon "Subscriptions" at bounding box center [42, 57] width 13 height 13
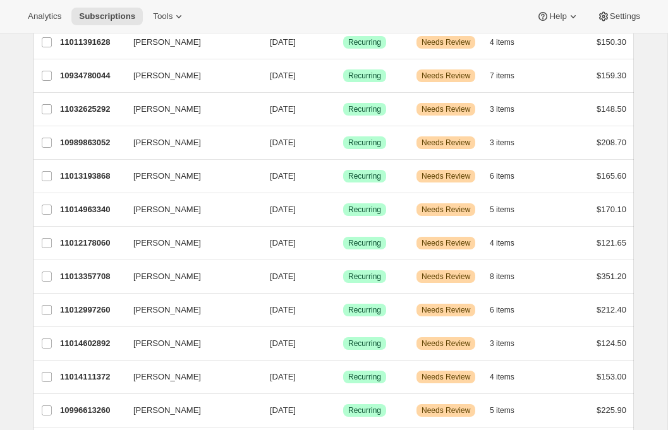
scroll to position [613, 0]
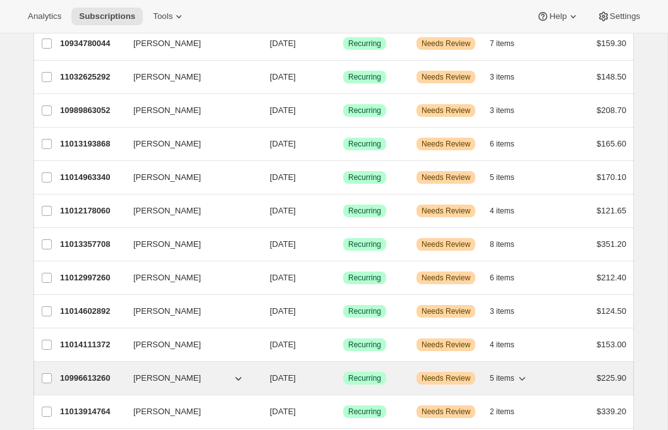
click at [72, 381] on p "10996613260" at bounding box center [91, 378] width 63 height 13
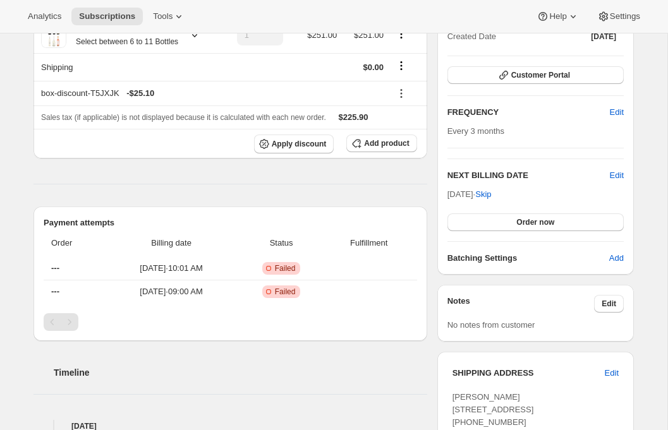
scroll to position [407, 0]
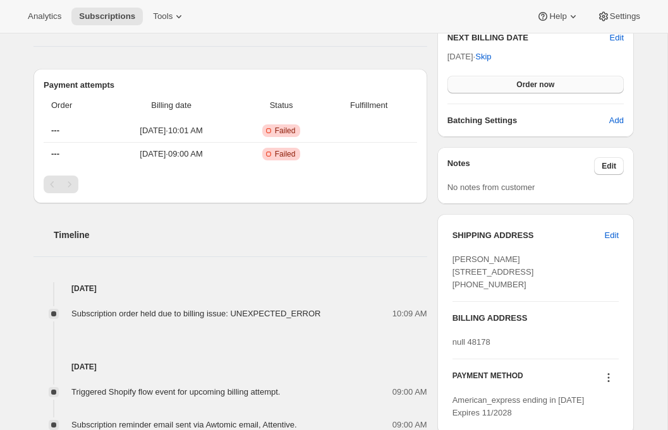
click at [533, 88] on span "Order now" at bounding box center [535, 85] width 38 height 10
click at [533, 88] on span "Click to confirm" at bounding box center [535, 85] width 57 height 10
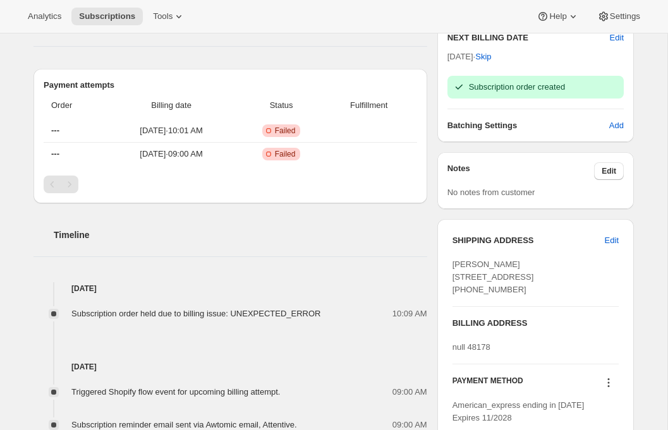
scroll to position [0, 0]
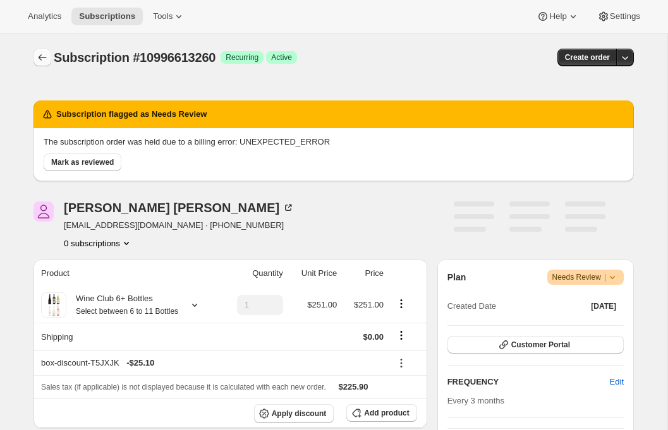
click at [45, 61] on icon "Subscriptions" at bounding box center [42, 57] width 13 height 13
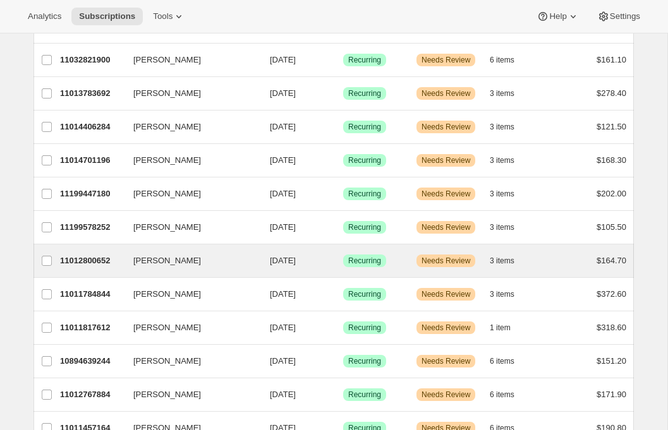
scroll to position [800, 0]
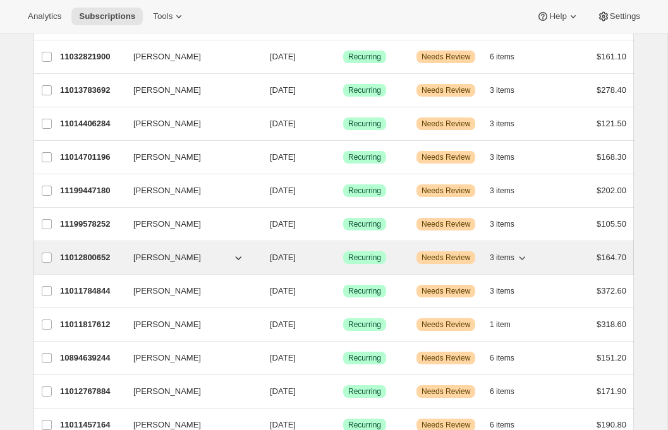
click at [92, 256] on p "11012800652" at bounding box center [91, 257] width 63 height 13
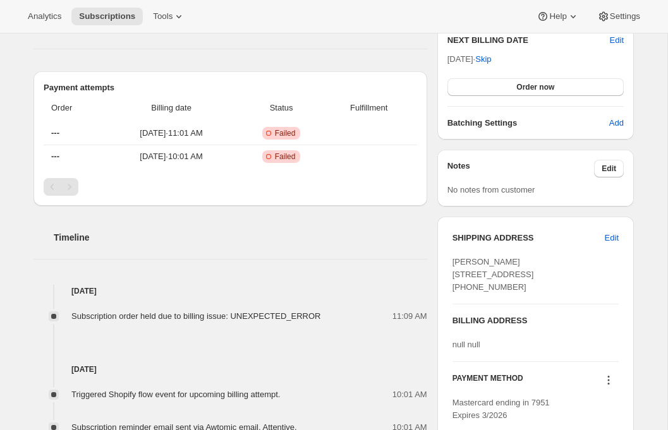
scroll to position [292, 0]
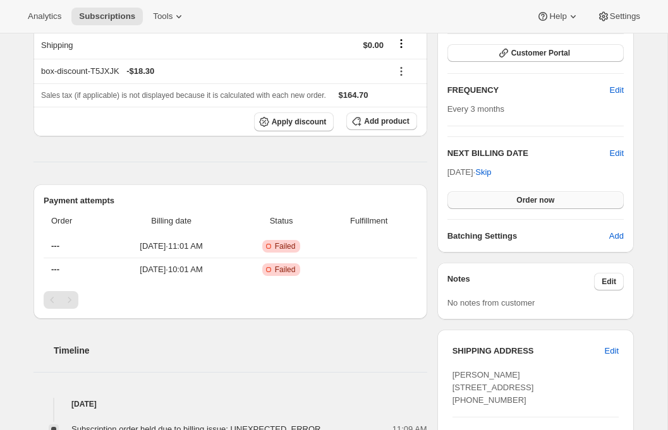
click at [508, 198] on button "Order now" at bounding box center [535, 200] width 176 height 18
click at [508, 198] on span "Click to confirm" at bounding box center [535, 200] width 57 height 10
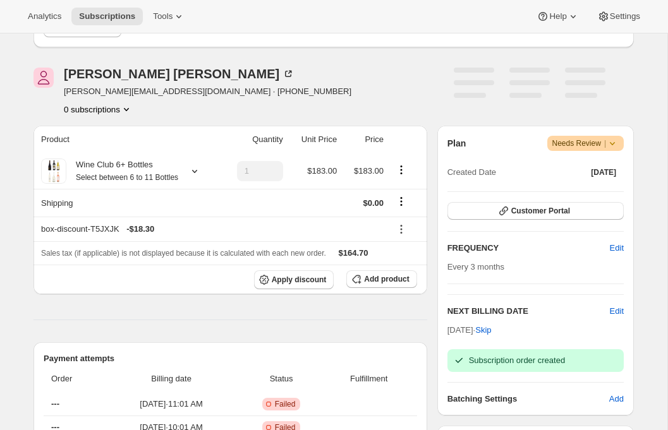
scroll to position [0, 0]
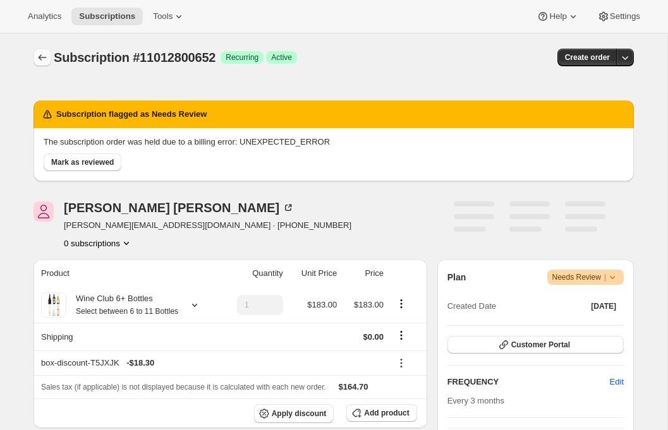
click at [39, 50] on button "Subscriptions" at bounding box center [42, 58] width 18 height 18
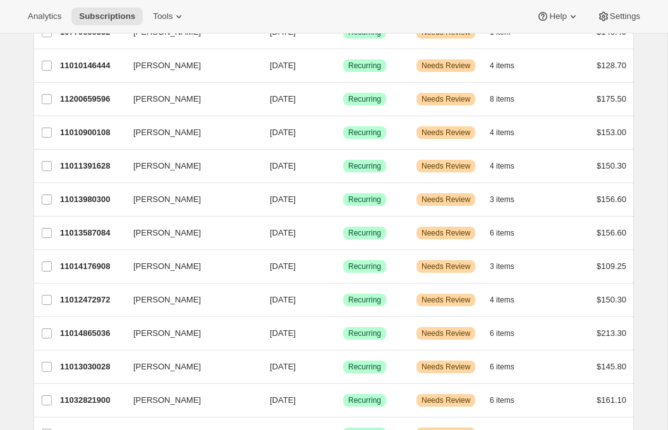
scroll to position [604, 0]
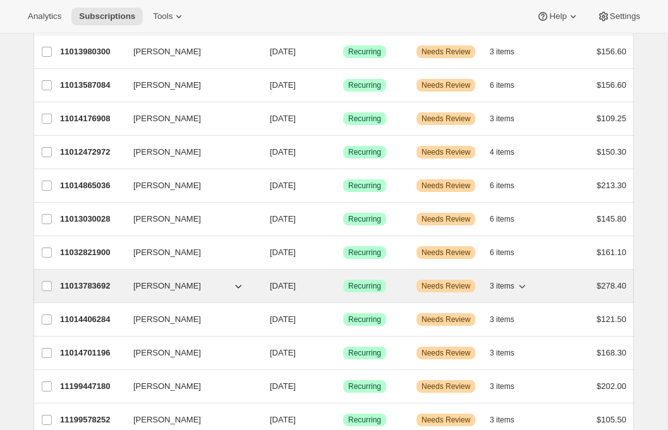
click at [76, 288] on p "11013783692" at bounding box center [91, 286] width 63 height 13
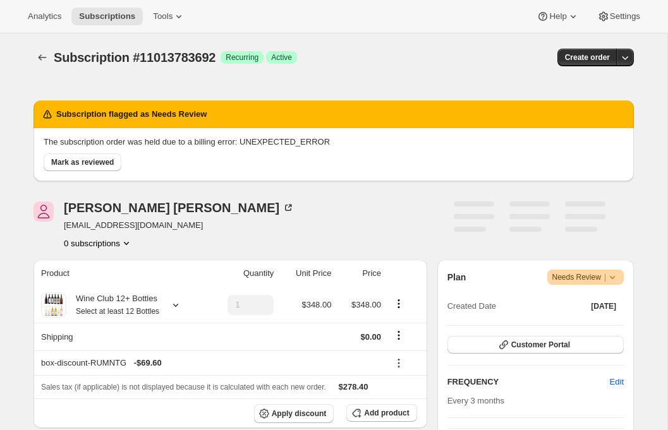
scroll to position [236, 0]
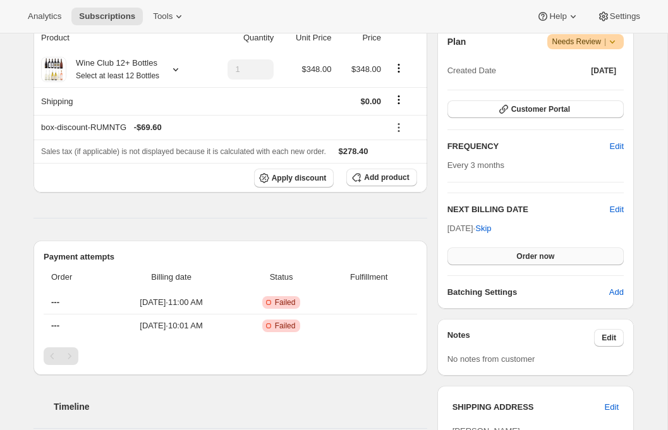
click at [486, 260] on button "Order now" at bounding box center [535, 257] width 176 height 18
click at [486, 260] on button "Click to confirm" at bounding box center [535, 257] width 176 height 18
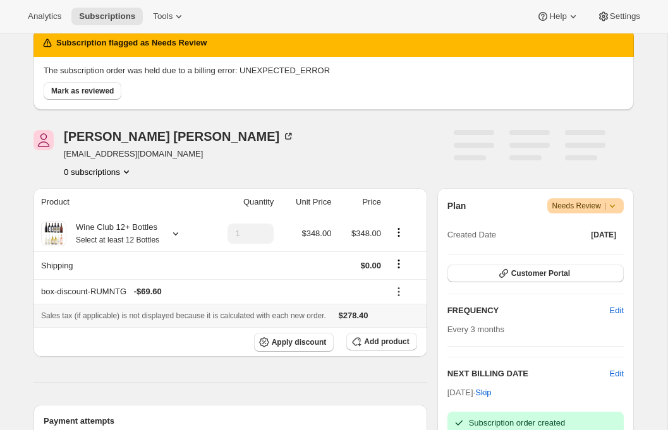
scroll to position [0, 0]
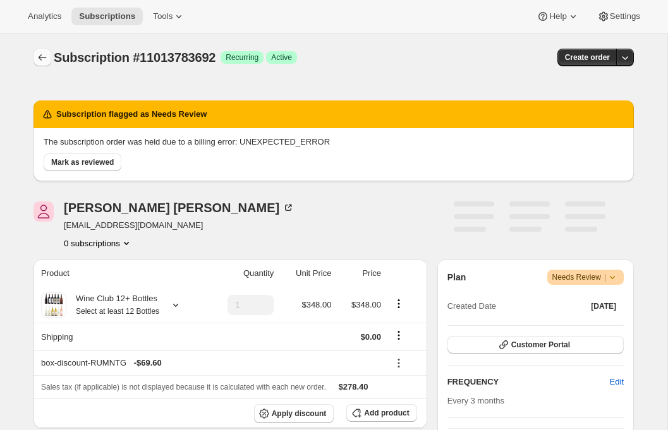
click at [39, 52] on icon "Subscriptions" at bounding box center [42, 57] width 13 height 13
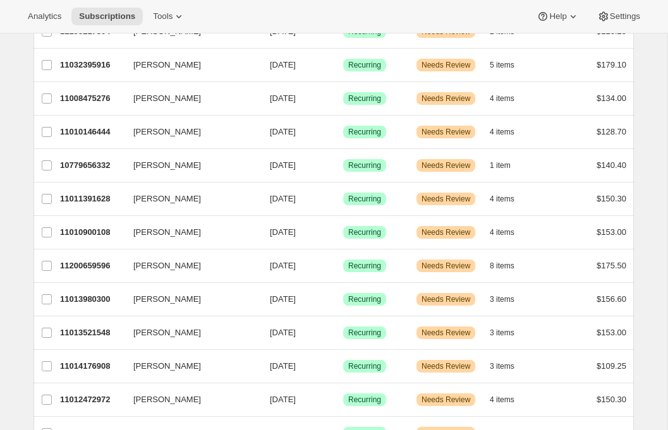
scroll to position [455, 0]
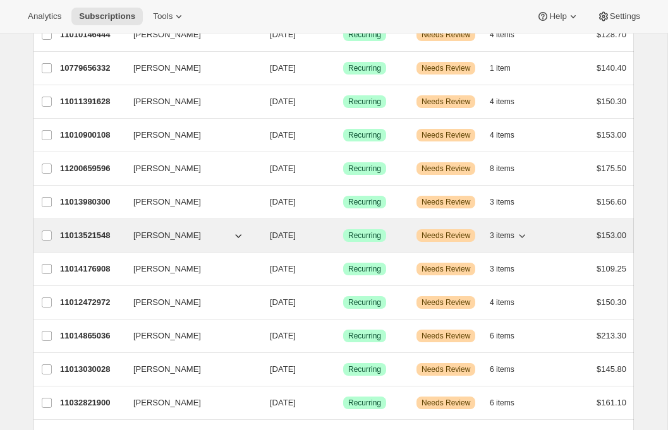
click at [72, 235] on p "11013521548" at bounding box center [91, 235] width 63 height 13
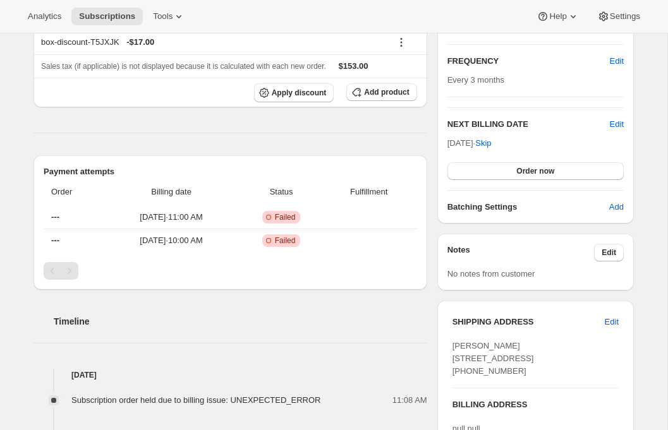
scroll to position [407, 0]
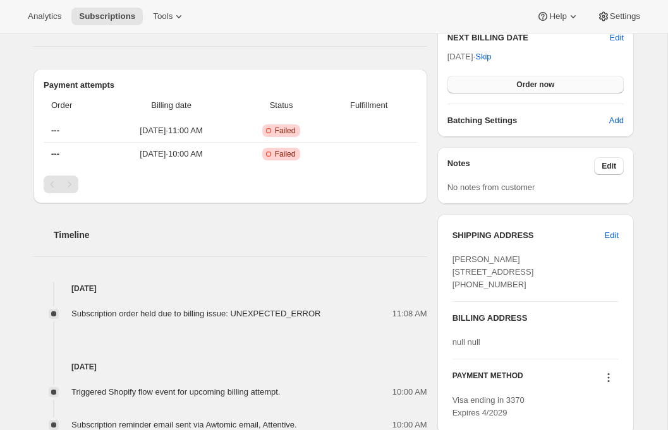
click at [552, 78] on button "Order now" at bounding box center [535, 85] width 176 height 18
click at [552, 78] on button "Click to confirm" at bounding box center [535, 85] width 176 height 18
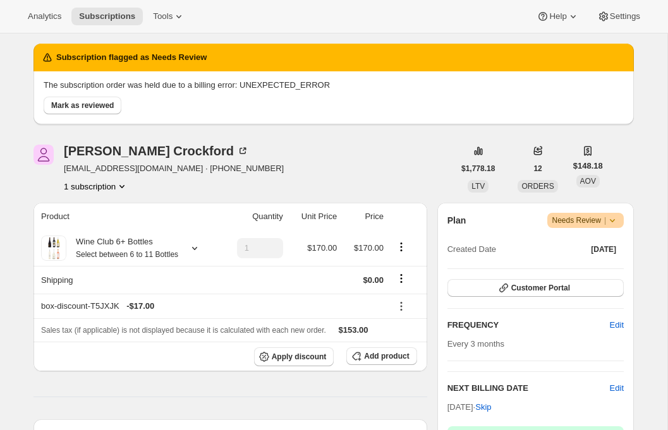
scroll to position [0, 0]
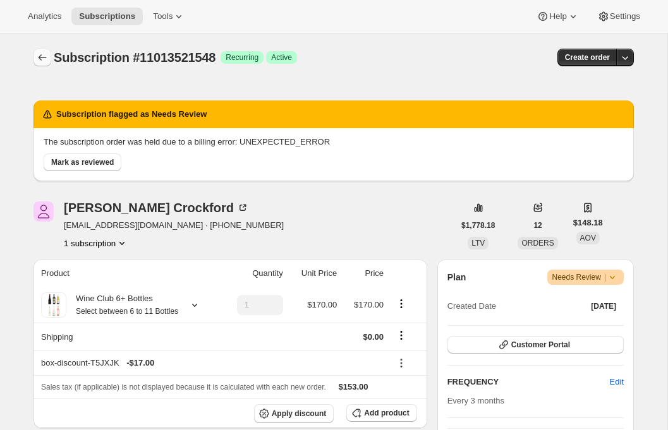
click at [37, 52] on icon "Subscriptions" at bounding box center [42, 57] width 13 height 13
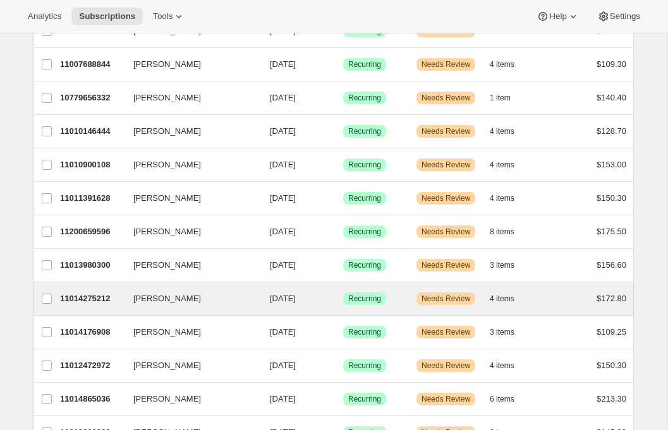
scroll to position [427, 0]
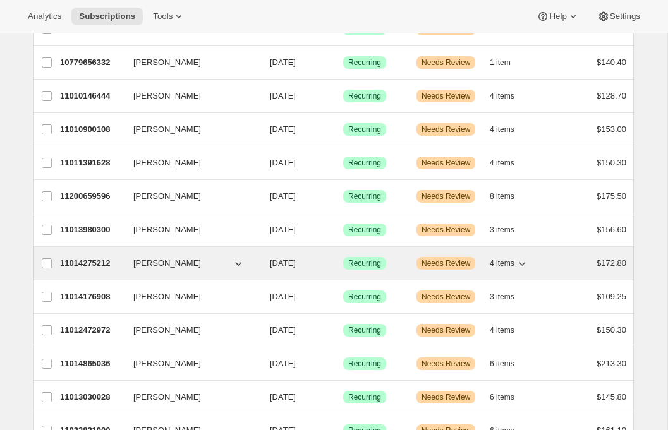
click at [85, 267] on p "11014275212" at bounding box center [91, 263] width 63 height 13
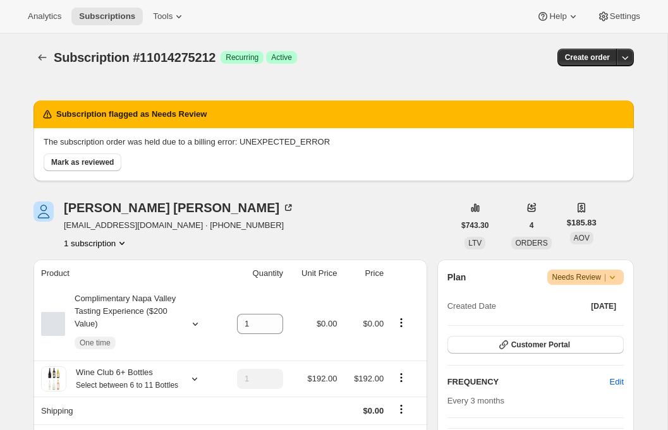
scroll to position [298, 0]
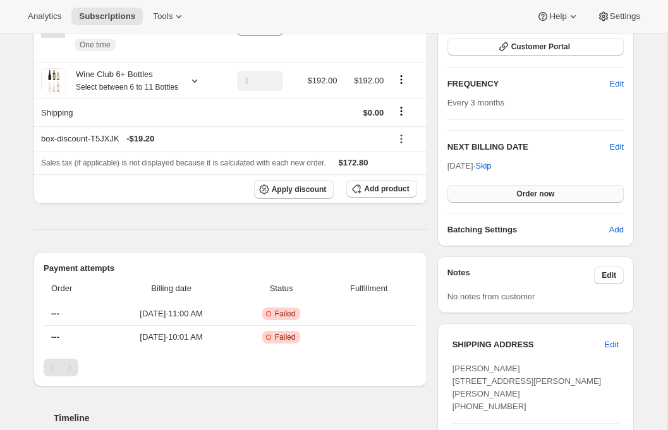
click at [508, 190] on button "Order now" at bounding box center [535, 194] width 176 height 18
click at [508, 190] on span "Click to confirm" at bounding box center [535, 194] width 57 height 10
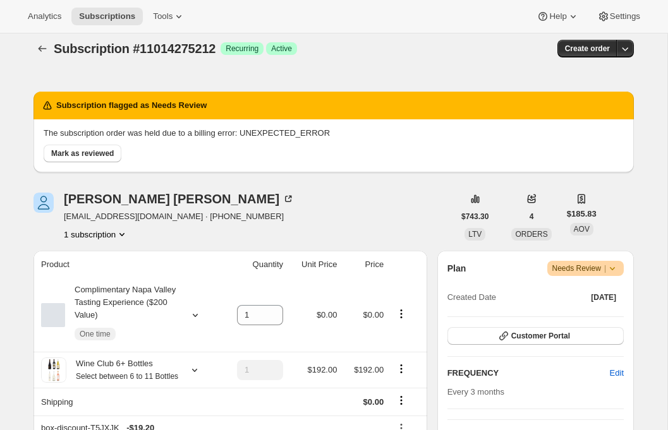
scroll to position [0, 0]
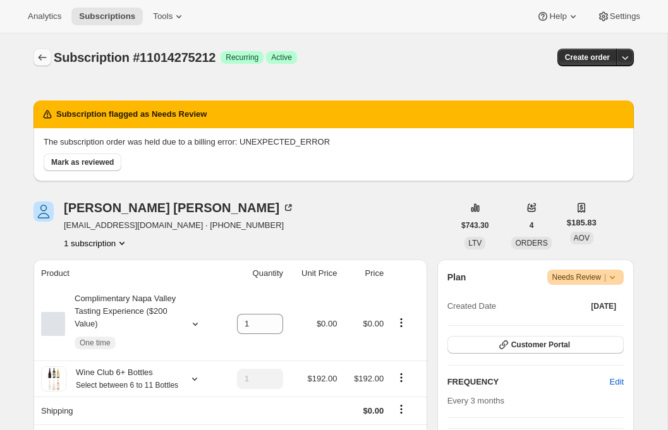
click at [37, 56] on icon "Subscriptions" at bounding box center [42, 57] width 13 height 13
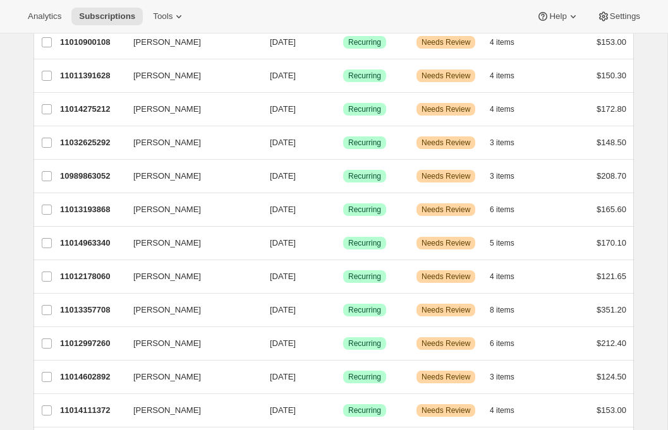
scroll to position [568, 0]
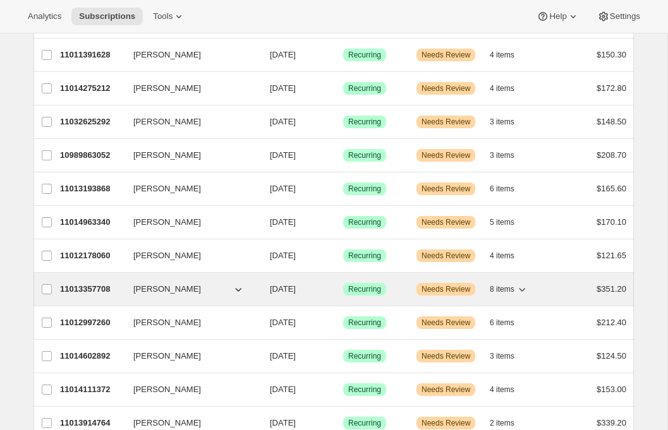
click at [87, 291] on p "11013357708" at bounding box center [91, 289] width 63 height 13
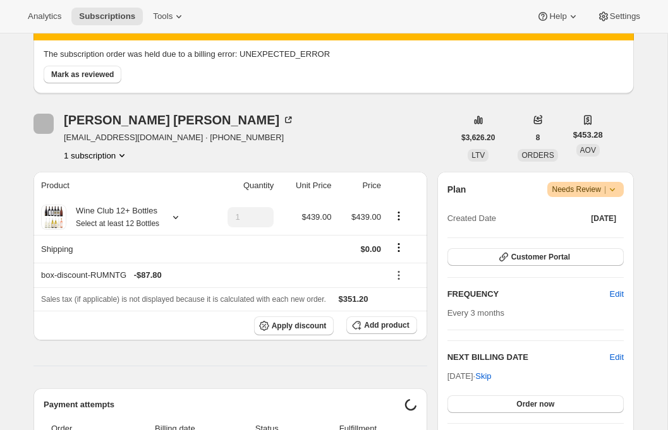
scroll to position [249, 0]
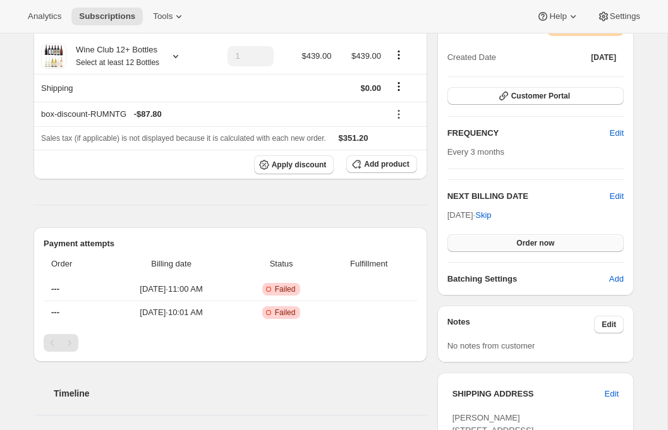
click at [517, 250] on button "Order now" at bounding box center [535, 243] width 176 height 18
click at [517, 250] on button "Click to confirm" at bounding box center [535, 243] width 176 height 18
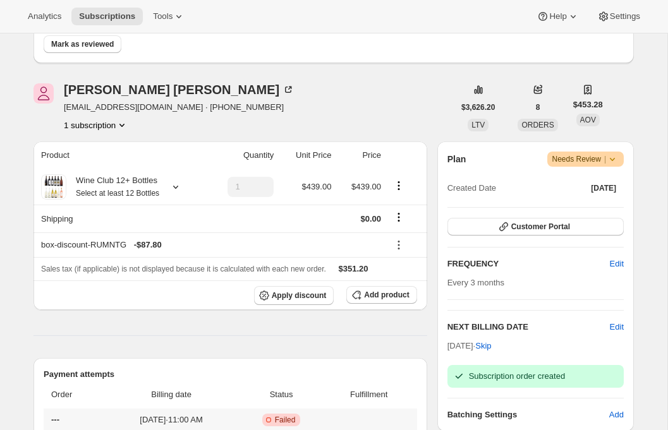
scroll to position [0, 0]
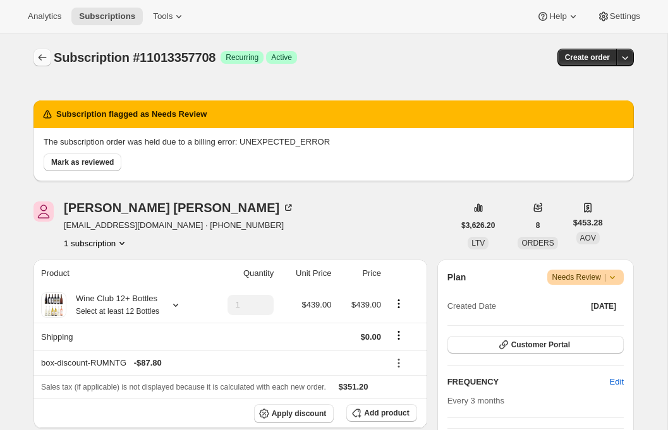
click at [36, 57] on icon "Subscriptions" at bounding box center [42, 57] width 13 height 13
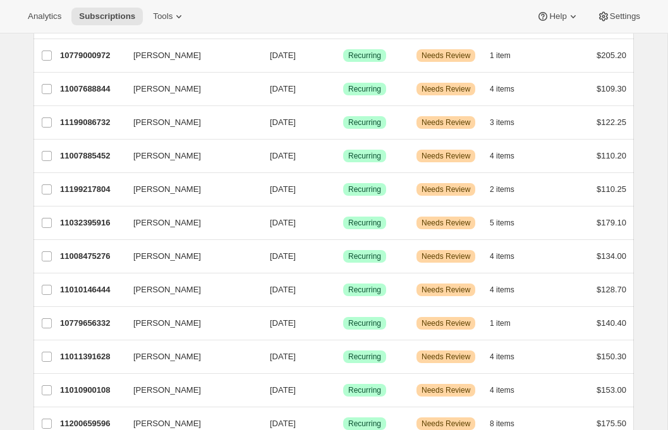
scroll to position [486, 0]
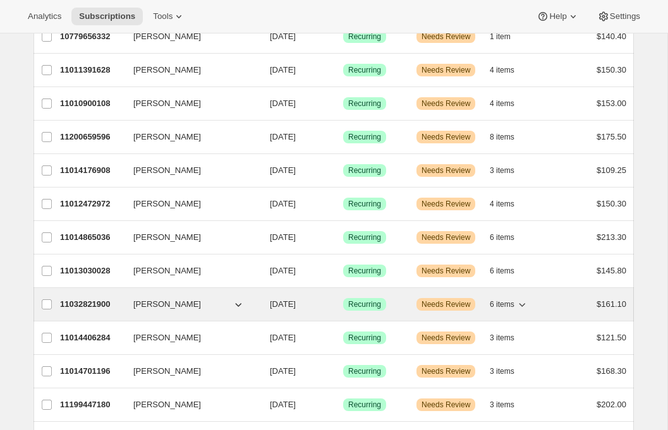
click at [72, 309] on p "11032821900" at bounding box center [91, 304] width 63 height 13
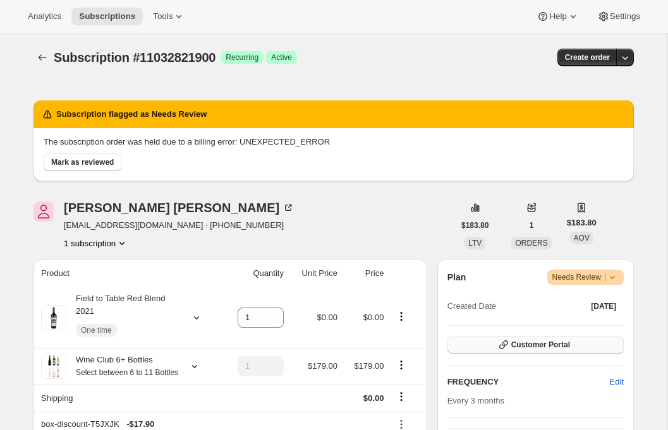
scroll to position [253, 0]
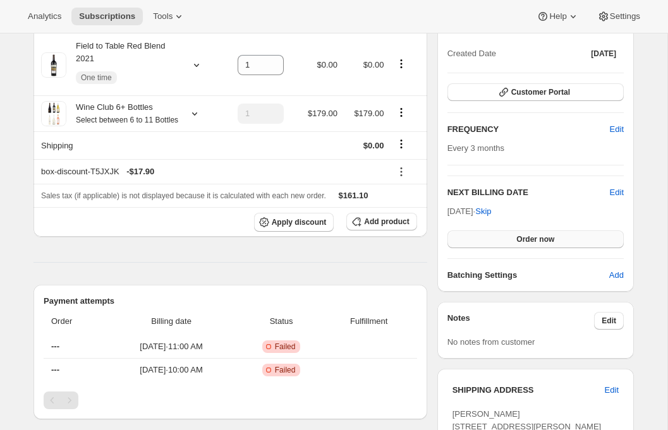
click at [523, 245] on button "Order now" at bounding box center [535, 240] width 176 height 18
click at [523, 245] on button "Click to confirm" at bounding box center [535, 240] width 176 height 18
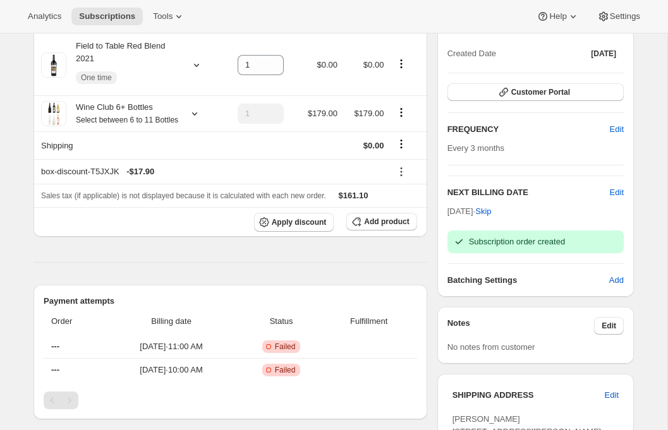
scroll to position [0, 0]
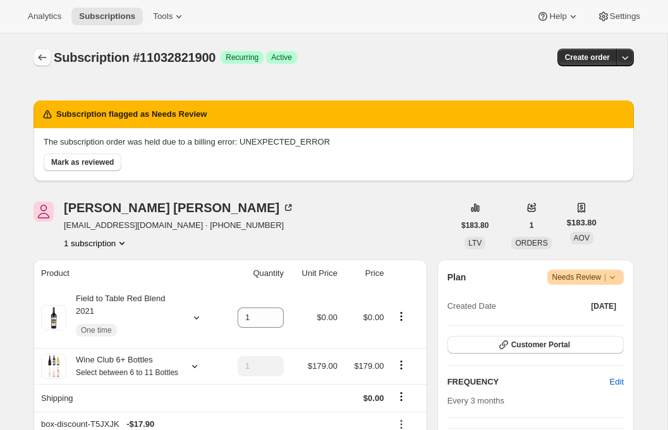
click at [42, 53] on icon "Subscriptions" at bounding box center [42, 57] width 13 height 13
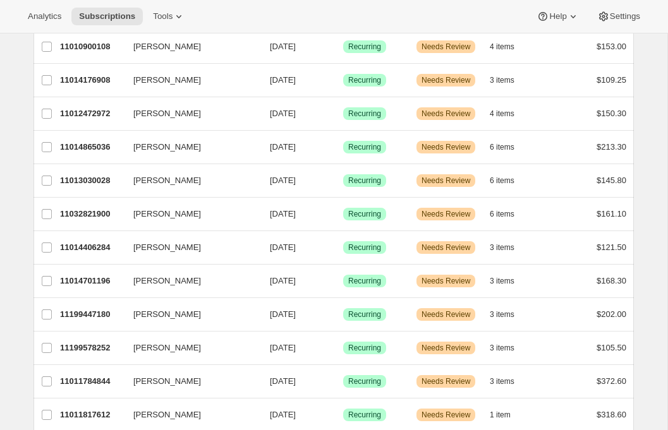
scroll to position [746, 0]
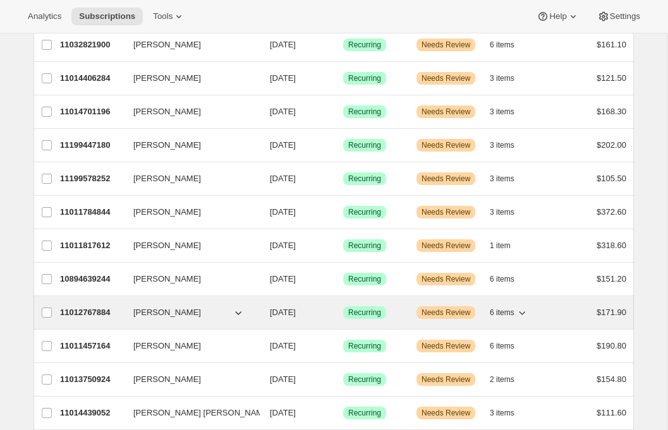
click at [65, 311] on p "11012767884" at bounding box center [91, 312] width 63 height 13
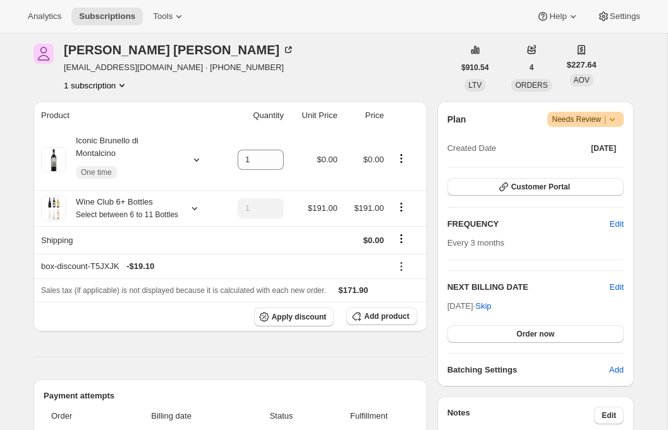
scroll to position [349, 0]
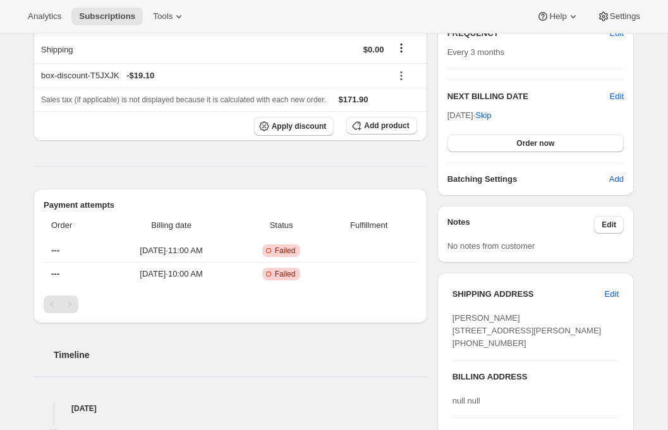
click at [515, 152] on div "Plan Warning Needs Review | Created Date [DATE] Customer Portal FREQUENCY Edit …" at bounding box center [535, 53] width 176 height 265
click at [515, 143] on button "Order now" at bounding box center [535, 144] width 176 height 18
click at [515, 143] on span "Click to confirm" at bounding box center [535, 143] width 57 height 10
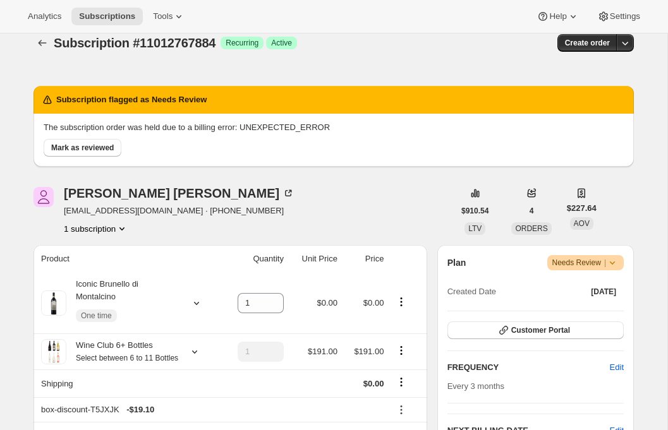
scroll to position [0, 0]
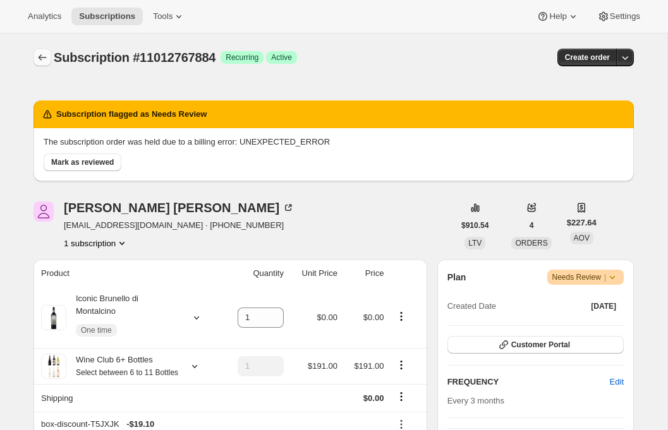
click at [42, 56] on icon "Subscriptions" at bounding box center [42, 57] width 13 height 13
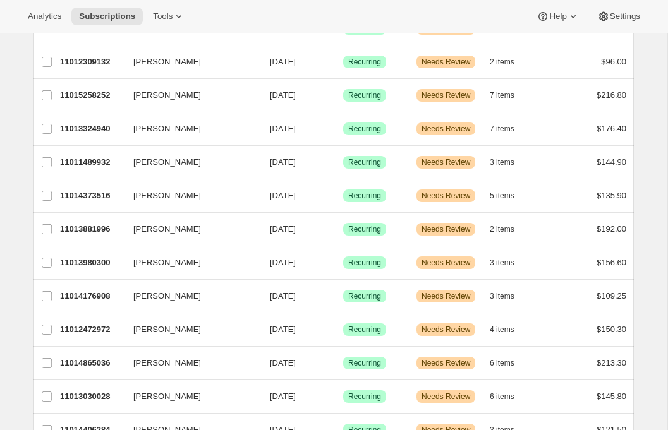
scroll to position [1364, 0]
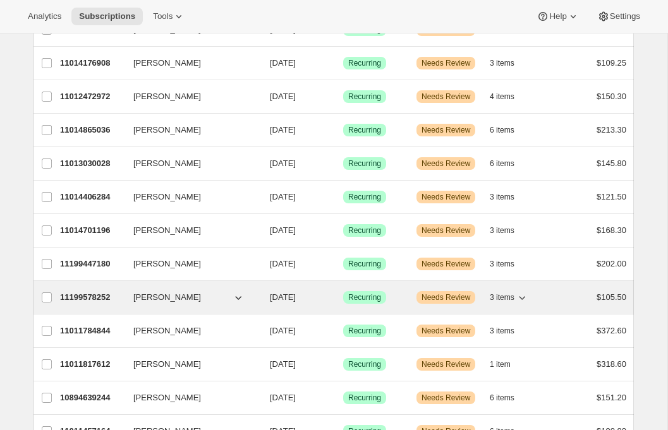
click at [85, 296] on p "11199578252" at bounding box center [91, 297] width 63 height 13
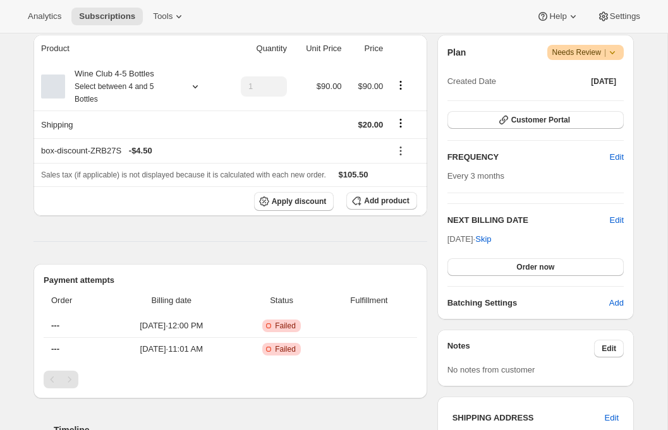
scroll to position [341, 0]
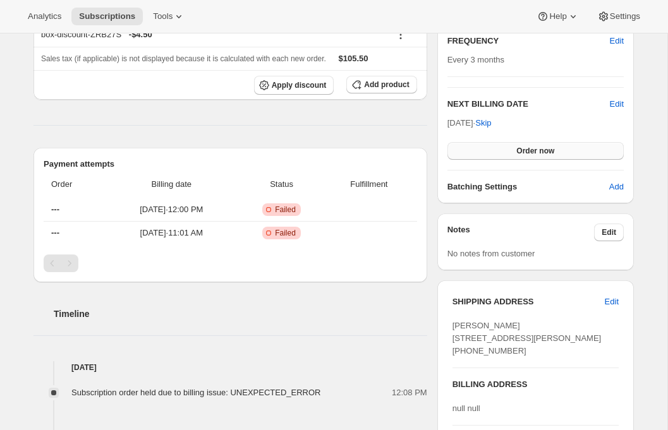
click at [520, 147] on span "Order now" at bounding box center [535, 151] width 38 height 10
click at [520, 147] on span "Click to confirm" at bounding box center [535, 151] width 57 height 10
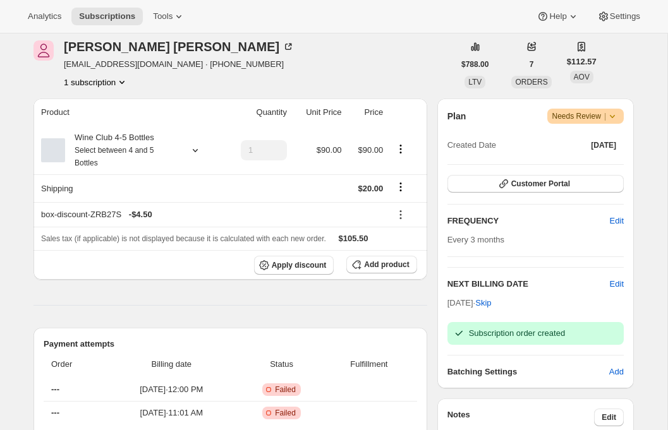
scroll to position [0, 0]
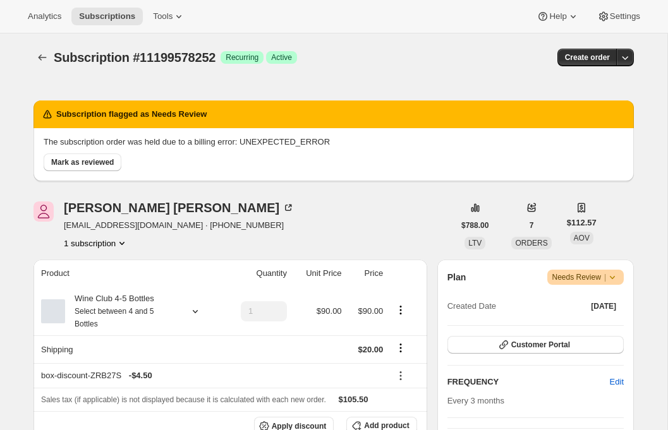
click at [55, 51] on span "Subscription #11199578252" at bounding box center [135, 58] width 162 height 14
click at [39, 53] on icon "Subscriptions" at bounding box center [42, 57] width 13 height 13
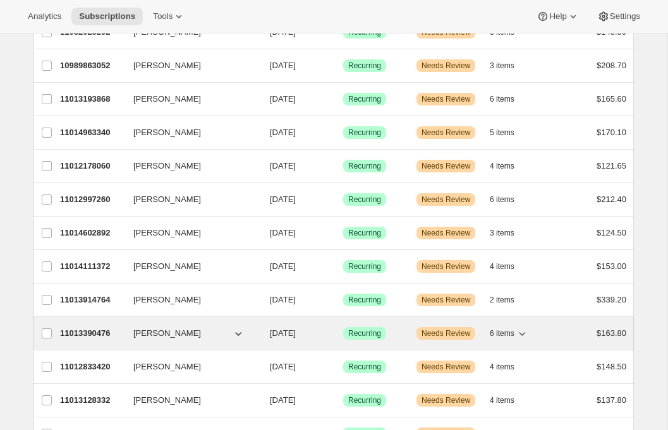
click at [80, 333] on p "11013390476" at bounding box center [91, 333] width 63 height 13
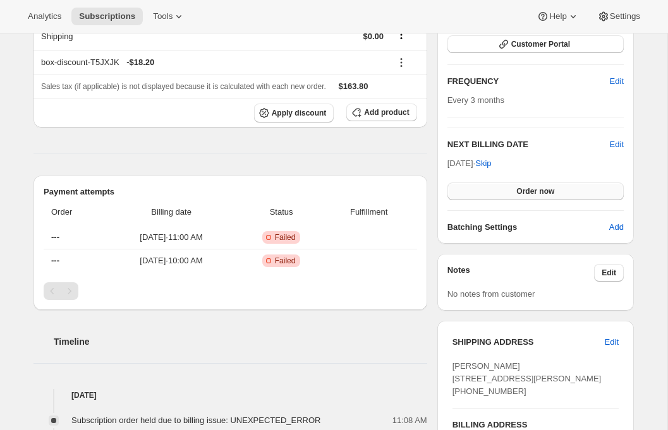
click at [511, 186] on button "Order now" at bounding box center [535, 192] width 176 height 18
click at [507, 192] on span "Click to confirm" at bounding box center [535, 191] width 57 height 10
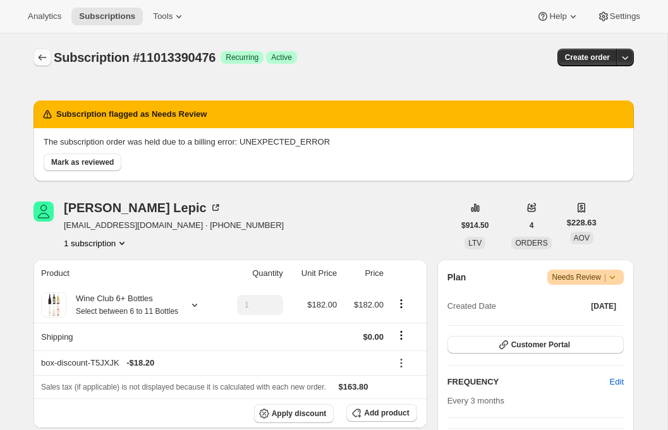
click at [34, 59] on button "Subscriptions" at bounding box center [42, 58] width 18 height 18
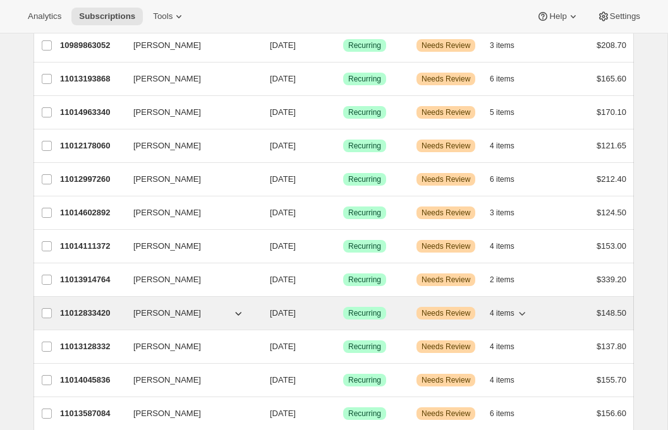
click at [78, 309] on p "11012833420" at bounding box center [91, 313] width 63 height 13
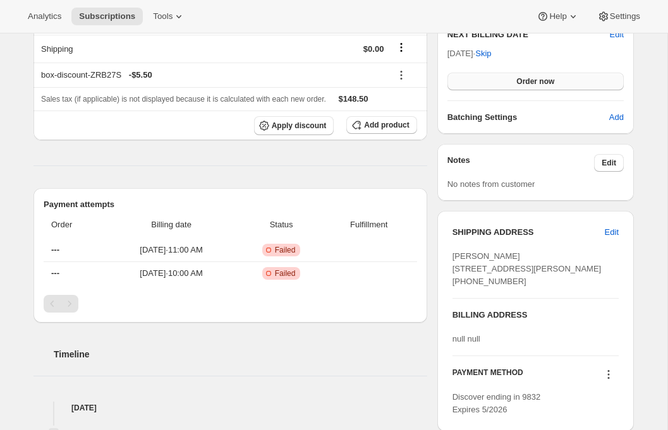
click at [536, 76] on button "Order now" at bounding box center [535, 82] width 176 height 18
click at [532, 83] on span "Click to confirm" at bounding box center [535, 81] width 57 height 10
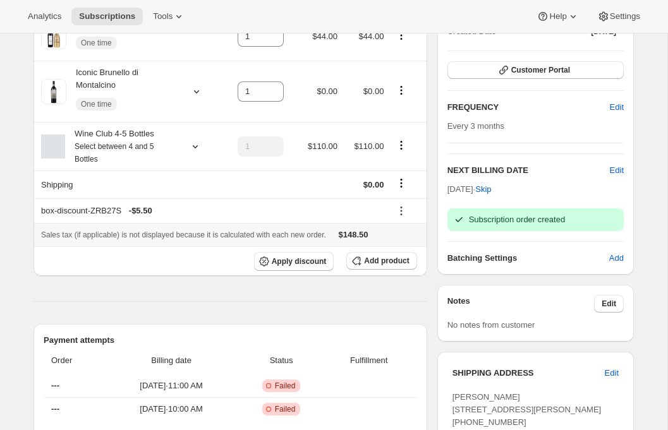
scroll to position [36, 0]
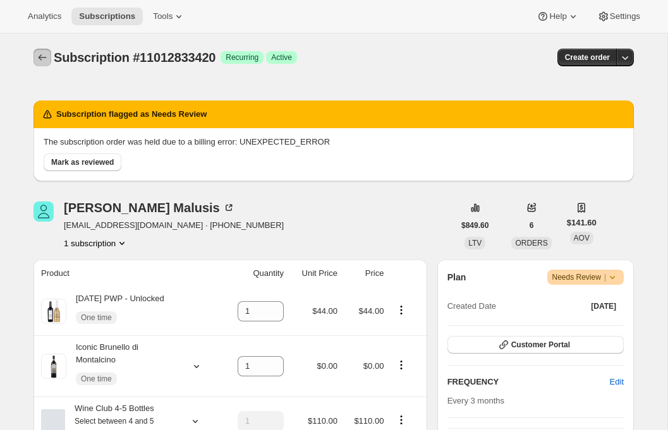
click at [44, 52] on icon "Subscriptions" at bounding box center [42, 57] width 13 height 13
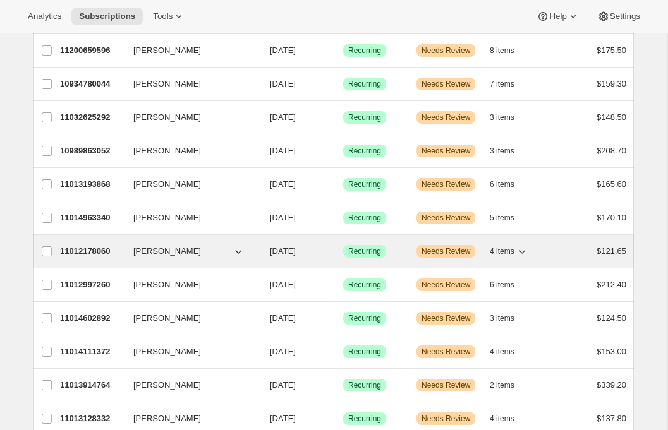
click at [80, 252] on p "11012178060" at bounding box center [91, 251] width 63 height 13
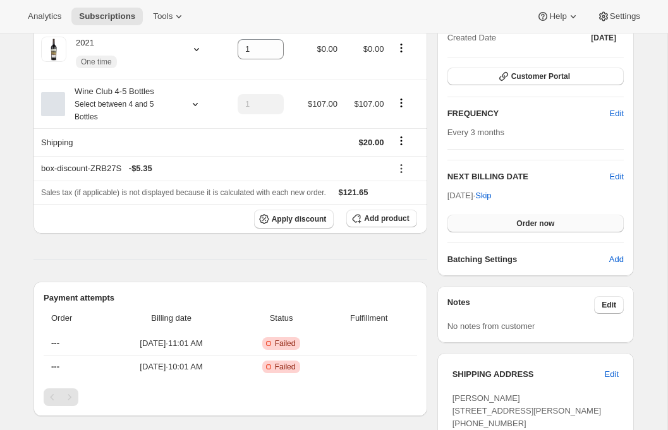
click at [538, 228] on button "Order now" at bounding box center [535, 224] width 176 height 18
click at [531, 226] on span "Click to confirm" at bounding box center [535, 224] width 57 height 10
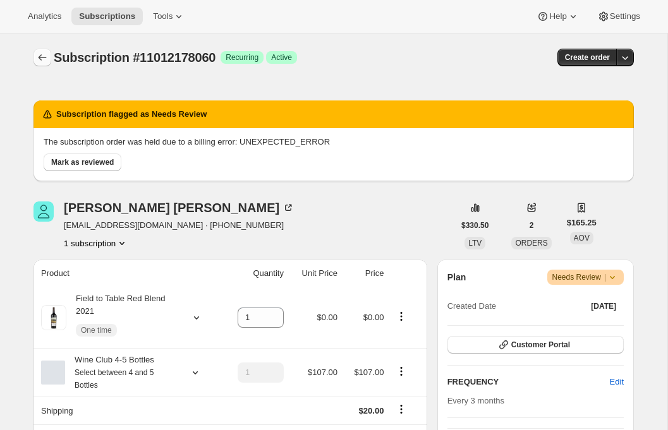
click at [39, 59] on icon "Subscriptions" at bounding box center [42, 57] width 13 height 13
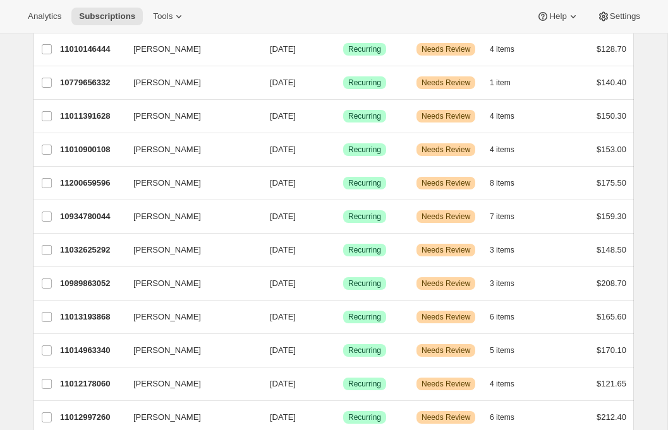
scroll to position [519, 0]
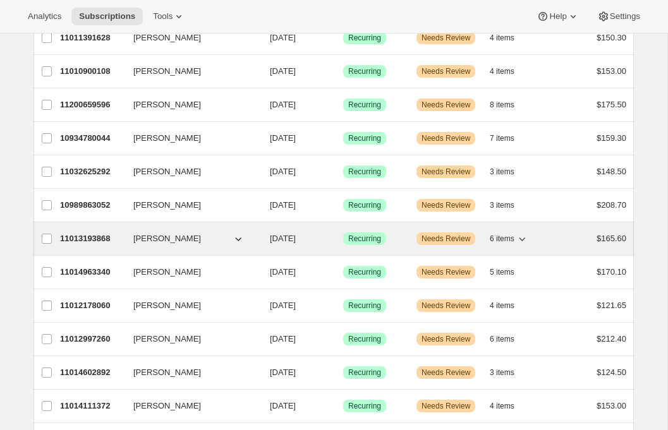
click at [97, 239] on p "11013193868" at bounding box center [91, 238] width 63 height 13
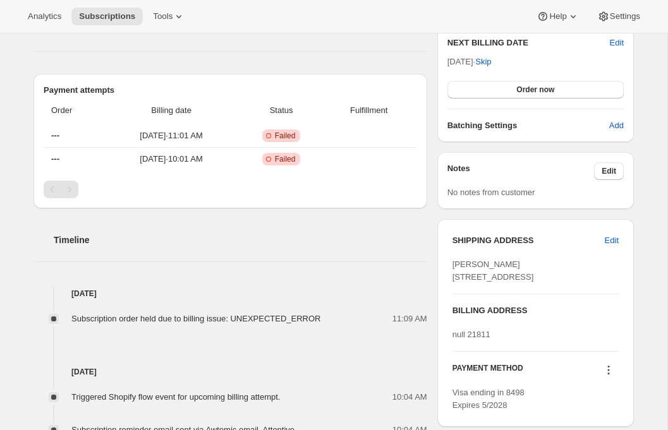
scroll to position [402, 0]
click at [534, 88] on span "Order now" at bounding box center [535, 90] width 38 height 10
click at [534, 88] on span "Click to confirm" at bounding box center [535, 90] width 57 height 10
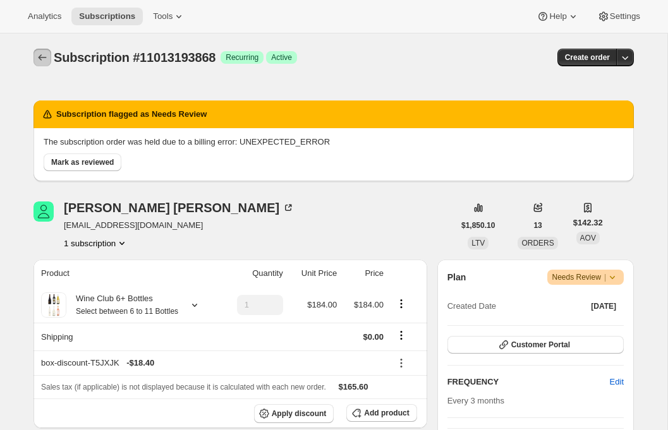
click at [40, 57] on icon "Subscriptions" at bounding box center [43, 57] width 8 height 6
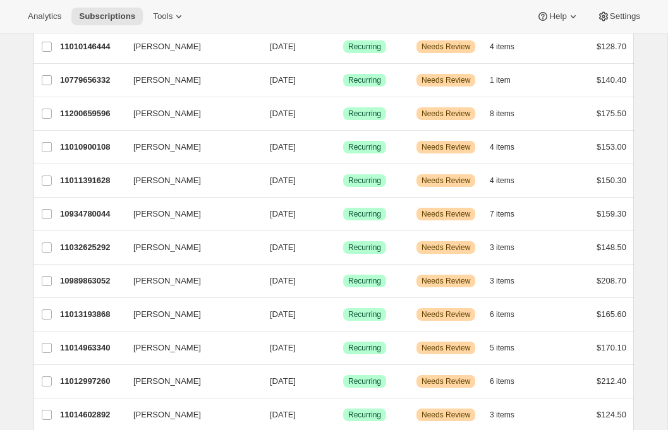
scroll to position [563, 0]
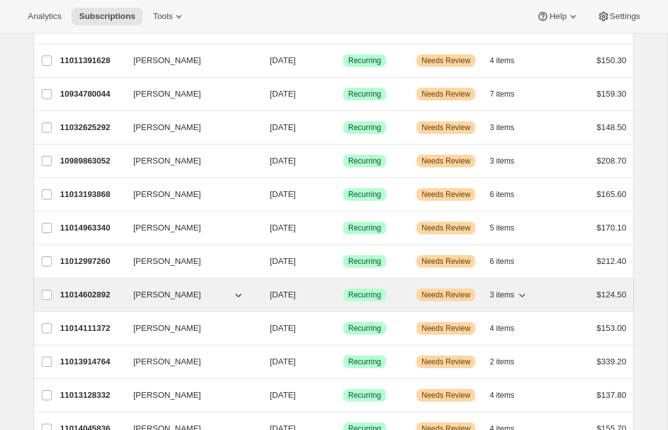
click at [79, 298] on p "11014602892" at bounding box center [91, 295] width 63 height 13
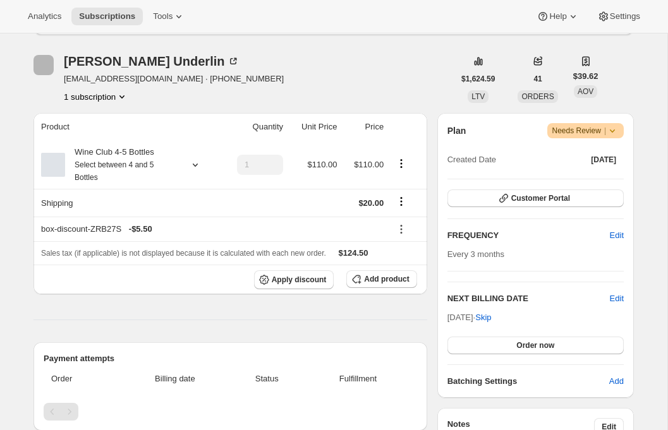
scroll to position [254, 0]
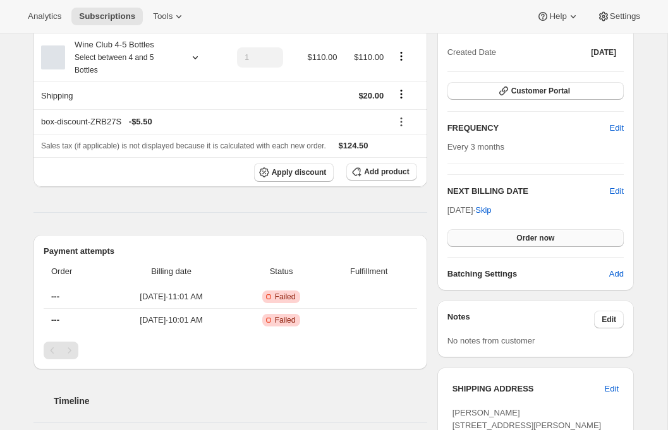
click at [544, 240] on span "Order now" at bounding box center [535, 238] width 38 height 10
click at [544, 240] on span "Click to confirm" at bounding box center [535, 238] width 57 height 10
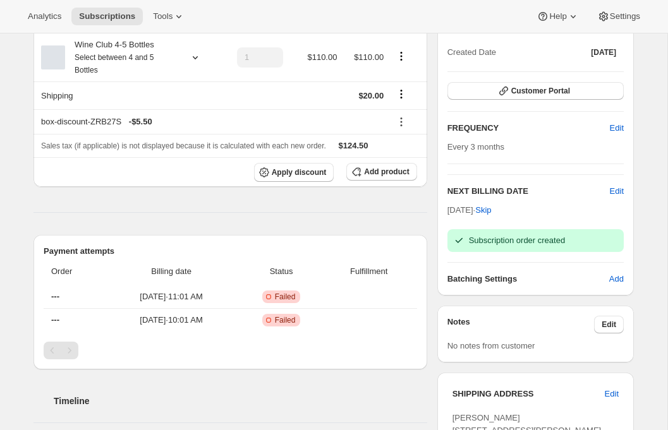
scroll to position [0, 0]
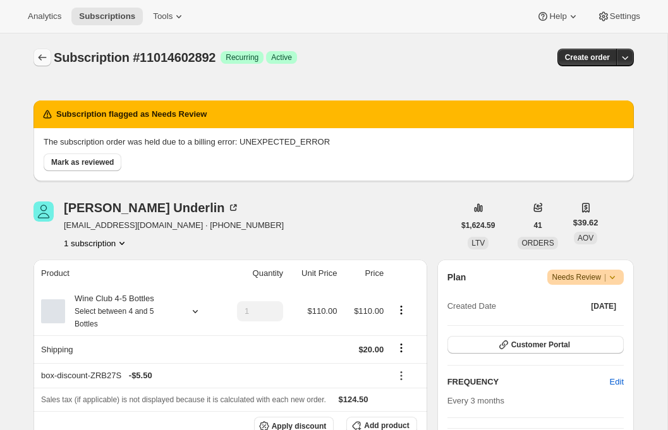
click at [42, 59] on icon "Subscriptions" at bounding box center [42, 57] width 13 height 13
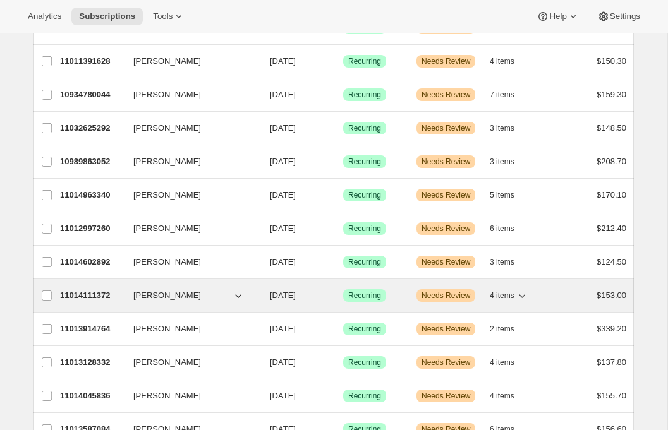
scroll to position [579, 0]
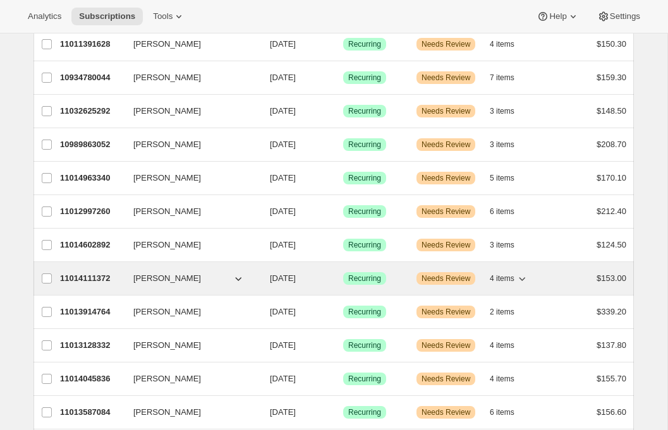
click at [72, 274] on p "11014111372" at bounding box center [91, 278] width 63 height 13
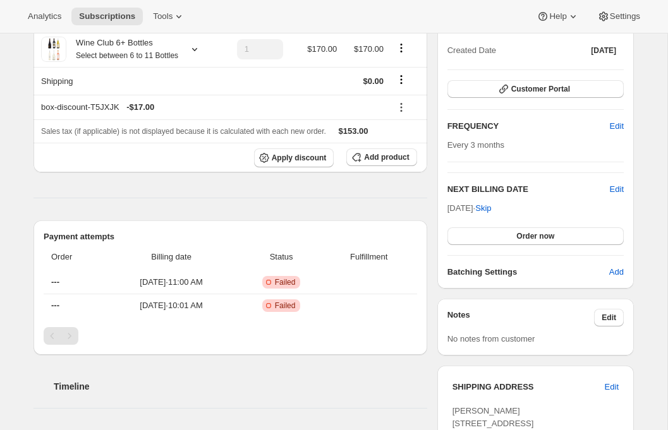
scroll to position [315, 0]
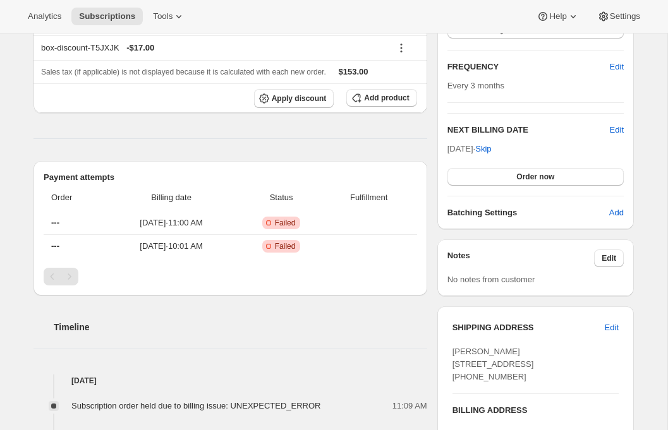
click at [521, 188] on div "Plan Warning Needs Review | Created Date [DATE] Customer Portal FREQUENCY Edit …" at bounding box center [535, 87] width 176 height 265
click at [521, 179] on span "Order now" at bounding box center [535, 177] width 38 height 10
click at [518, 181] on button "Click to confirm" at bounding box center [535, 177] width 176 height 18
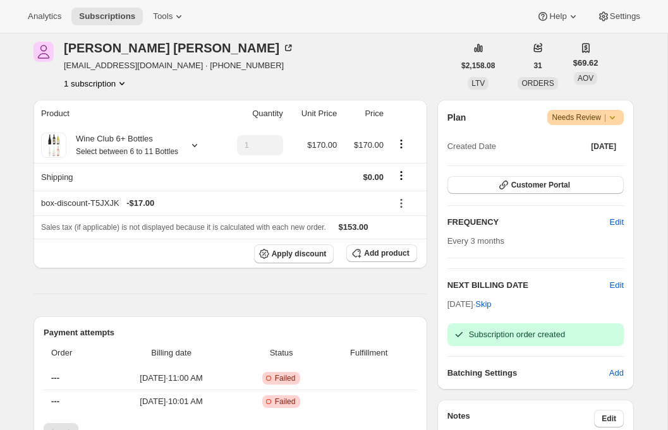
scroll to position [0, 0]
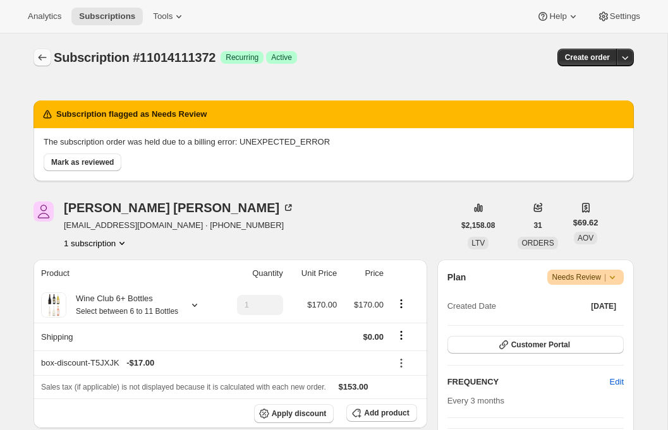
click at [37, 57] on icon "Subscriptions" at bounding box center [42, 57] width 13 height 13
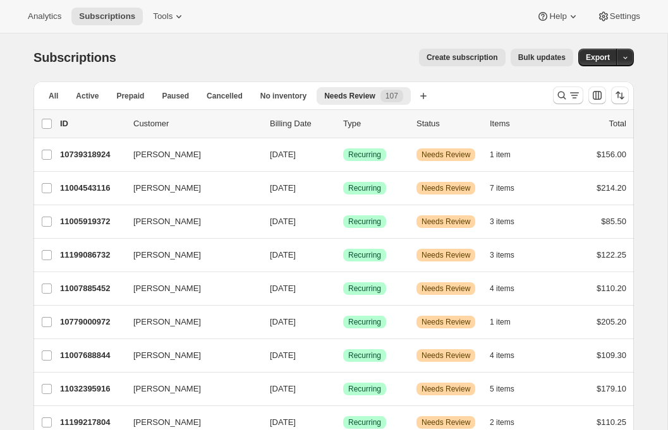
scroll to position [425, 0]
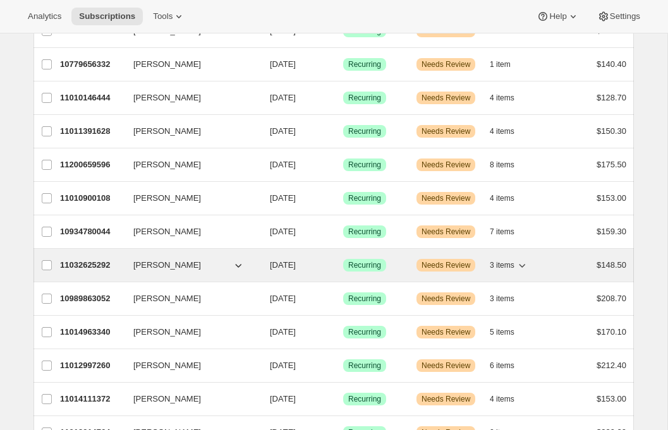
click at [88, 262] on p "11032625292" at bounding box center [91, 265] width 63 height 13
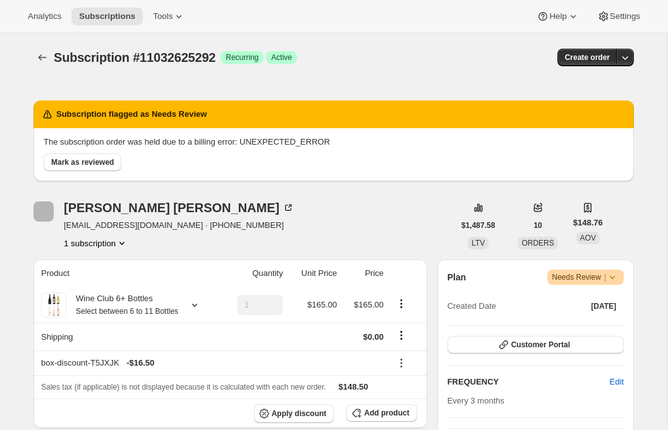
scroll to position [177, 0]
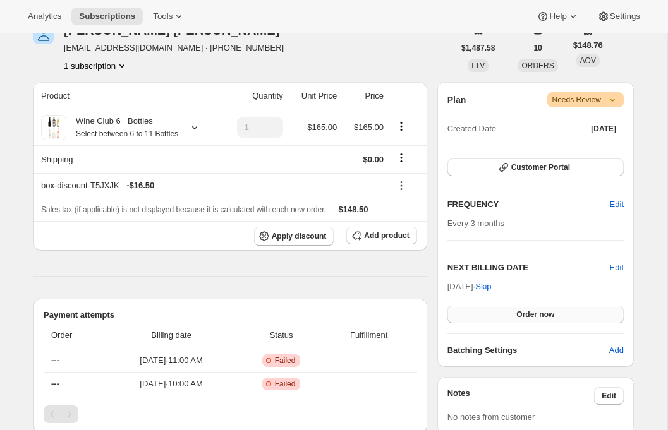
click at [533, 316] on span "Order now" at bounding box center [535, 315] width 38 height 10
click at [533, 316] on span "Click to confirm" at bounding box center [535, 315] width 57 height 10
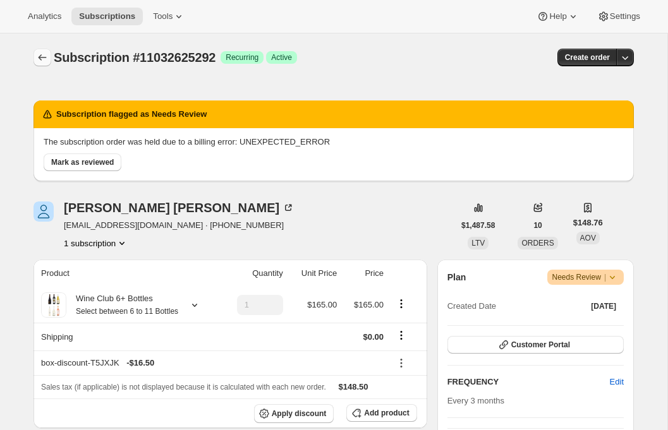
click at [37, 54] on icon "Subscriptions" at bounding box center [42, 57] width 13 height 13
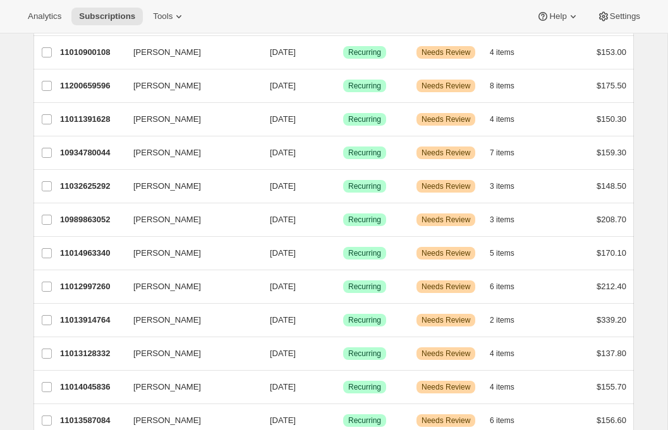
scroll to position [804, 0]
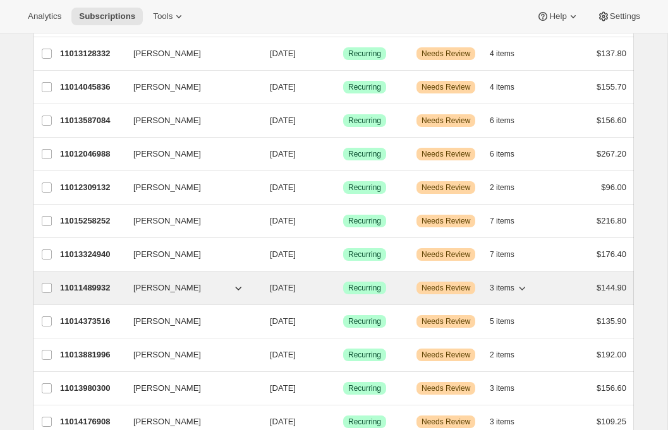
click at [85, 286] on p "11011489932" at bounding box center [91, 288] width 63 height 13
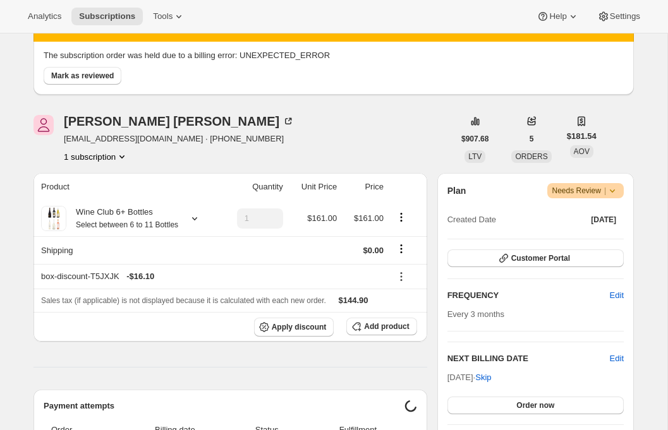
scroll to position [248, 0]
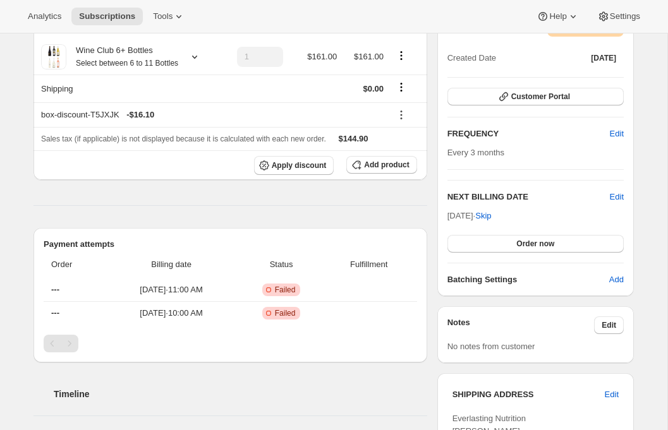
click at [524, 252] on div "Plan Warning Needs Review | Created Date [DATE] Customer Portal FREQUENCY Edit …" at bounding box center [535, 153] width 176 height 265
click at [524, 247] on span "Order now" at bounding box center [535, 244] width 38 height 10
click at [524, 247] on span "Click to confirm" at bounding box center [535, 244] width 57 height 10
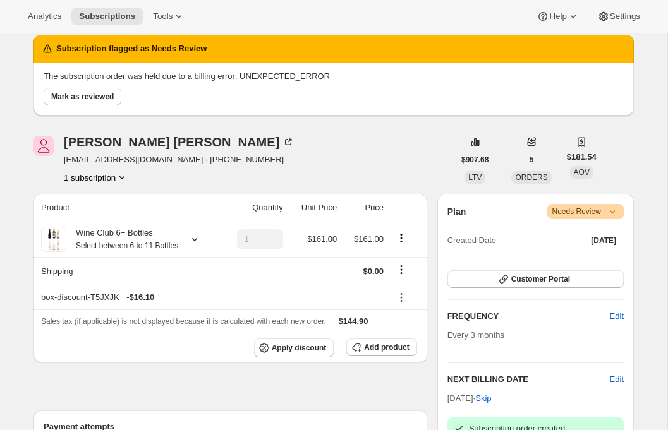
scroll to position [0, 0]
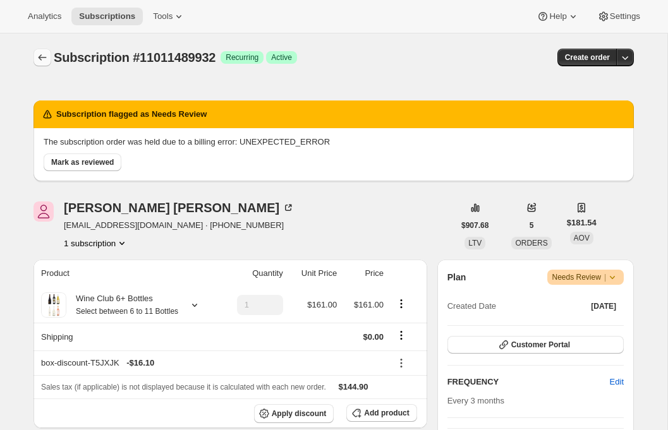
click at [44, 59] on icon "Subscriptions" at bounding box center [42, 57] width 13 height 13
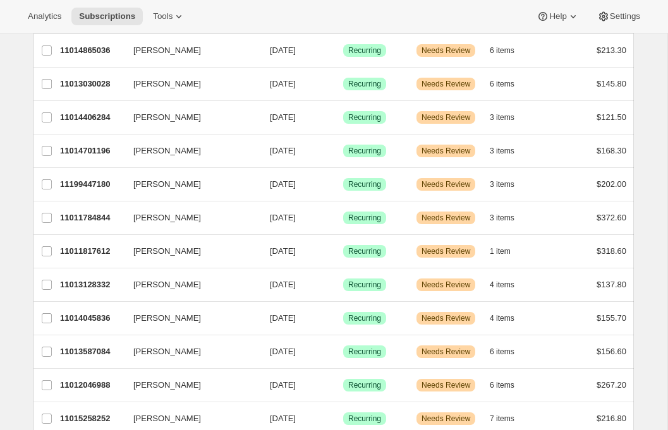
scroll to position [1447, 0]
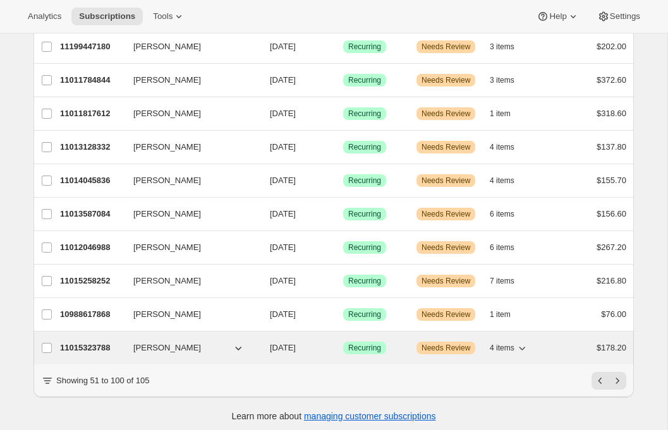
click at [87, 351] on p "11015323788" at bounding box center [91, 348] width 63 height 13
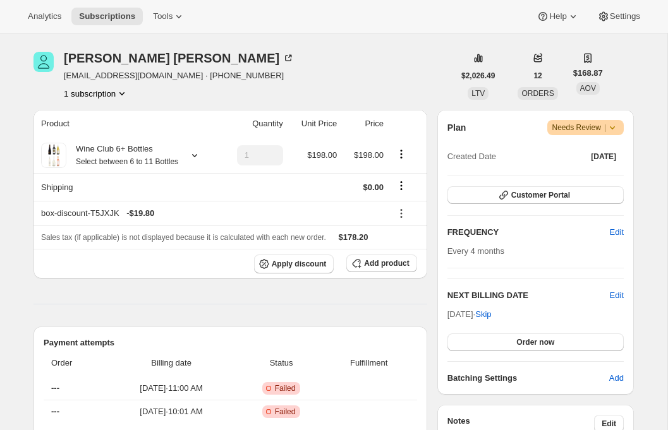
scroll to position [248, 0]
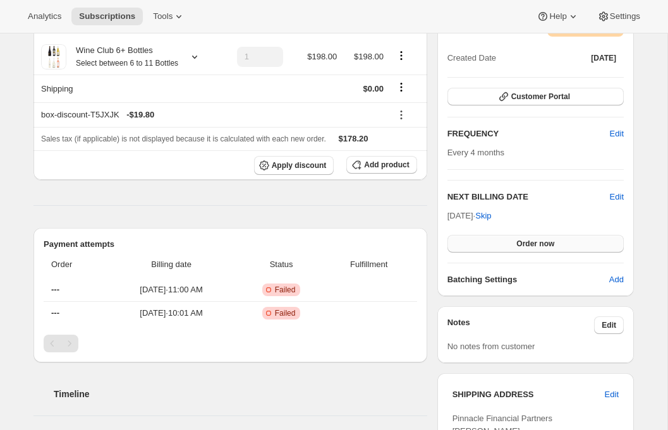
click at [510, 245] on button "Order now" at bounding box center [535, 244] width 176 height 18
click at [510, 245] on span "Click to confirm" at bounding box center [535, 244] width 57 height 10
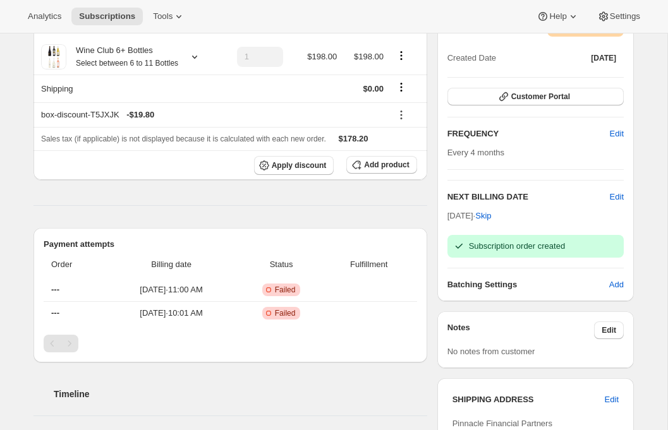
scroll to position [0, 0]
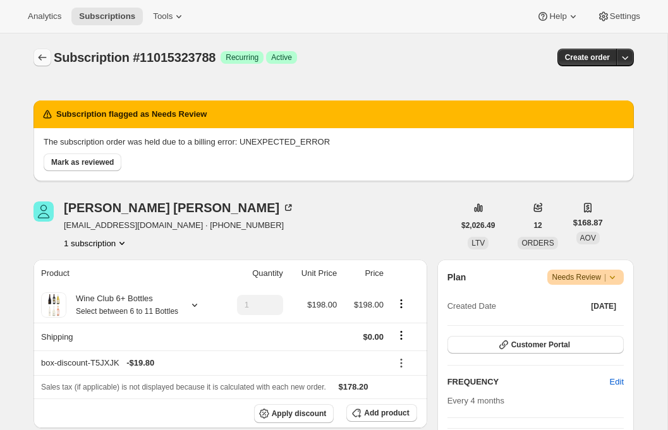
click at [36, 54] on icon "Subscriptions" at bounding box center [42, 57] width 13 height 13
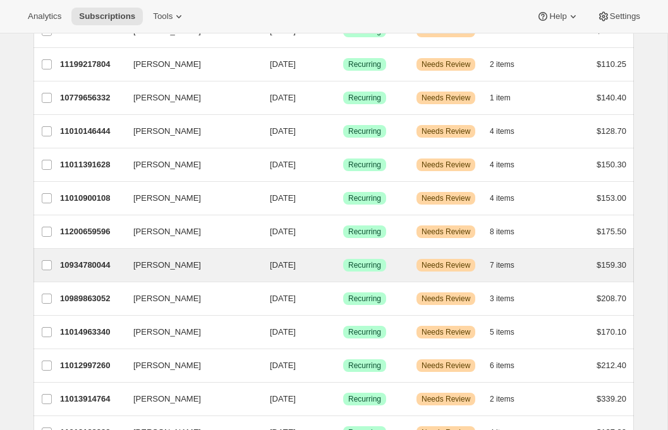
scroll to position [399, 0]
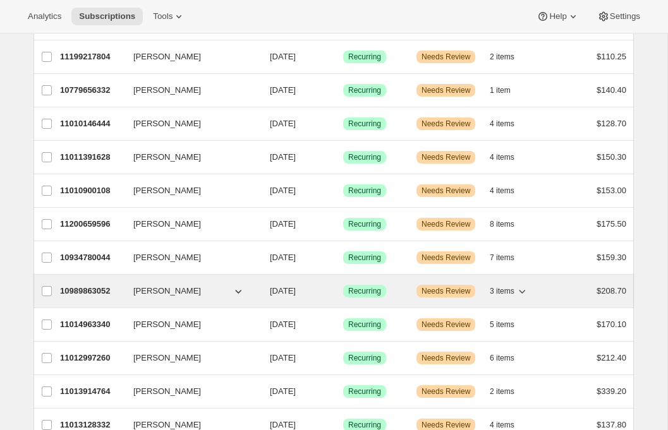
click at [92, 286] on p "10989863052" at bounding box center [91, 291] width 63 height 13
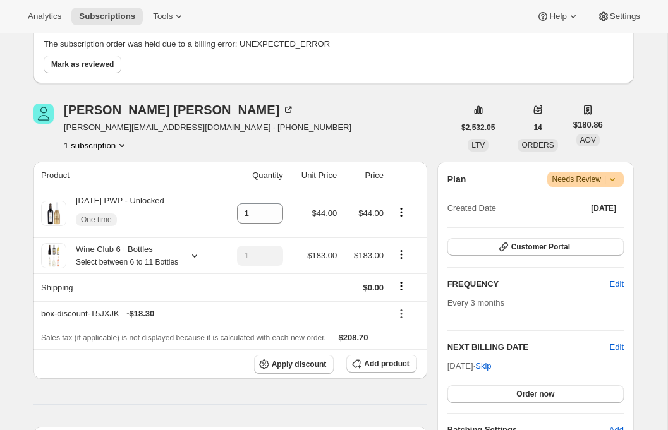
scroll to position [362, 0]
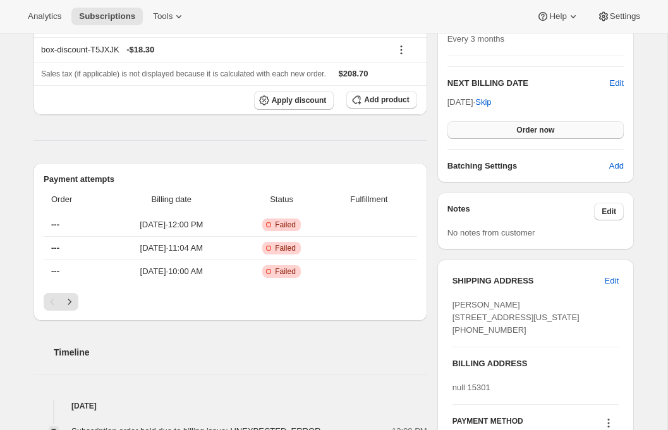
click at [508, 124] on button "Order now" at bounding box center [535, 130] width 176 height 18
click at [508, 126] on span "Click to confirm" at bounding box center [535, 130] width 57 height 10
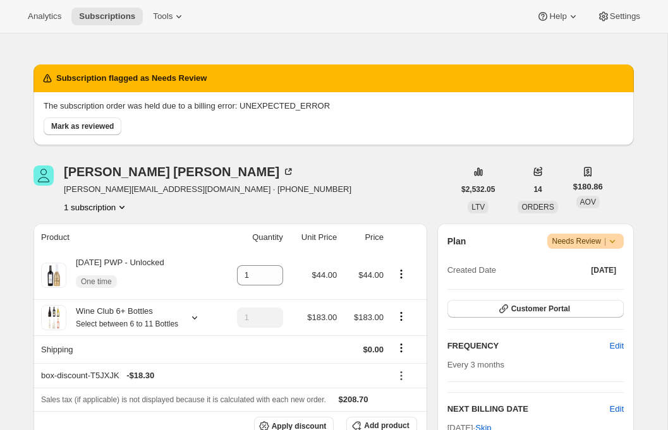
scroll to position [0, 0]
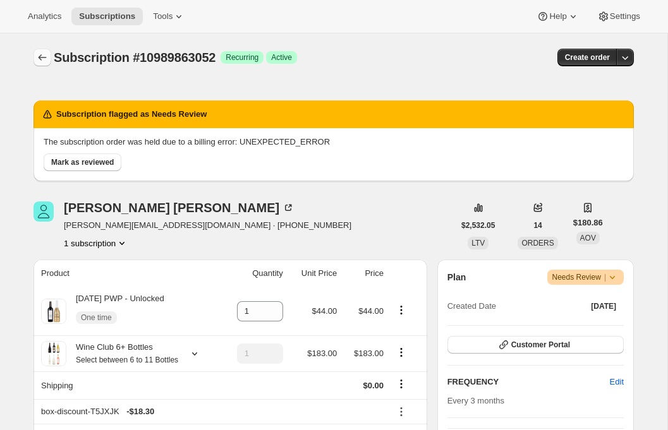
click at [45, 53] on icon "Subscriptions" at bounding box center [42, 57] width 13 height 13
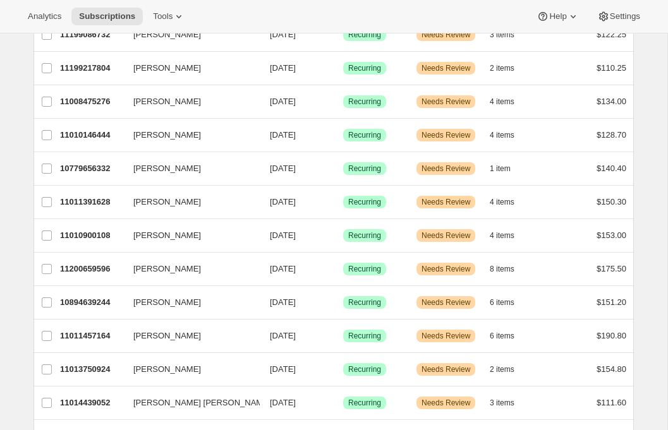
scroll to position [392, 0]
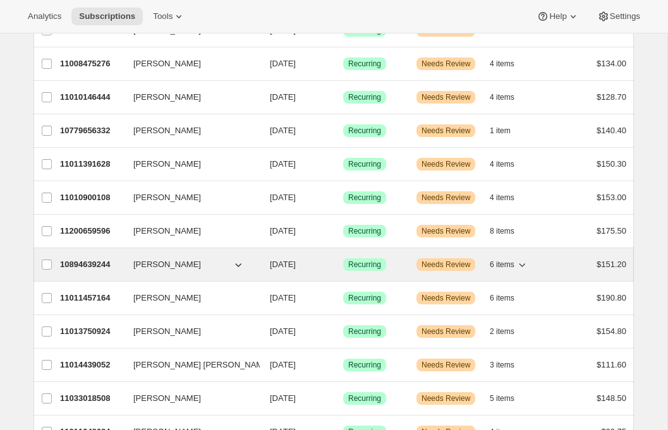
click at [91, 269] on p "10894639244" at bounding box center [91, 264] width 63 height 13
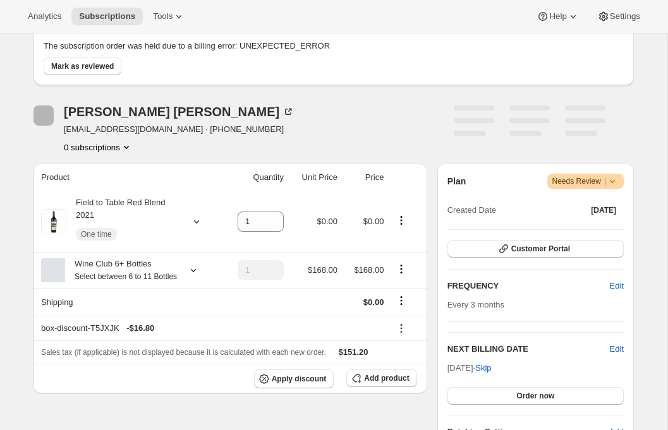
scroll to position [179, 0]
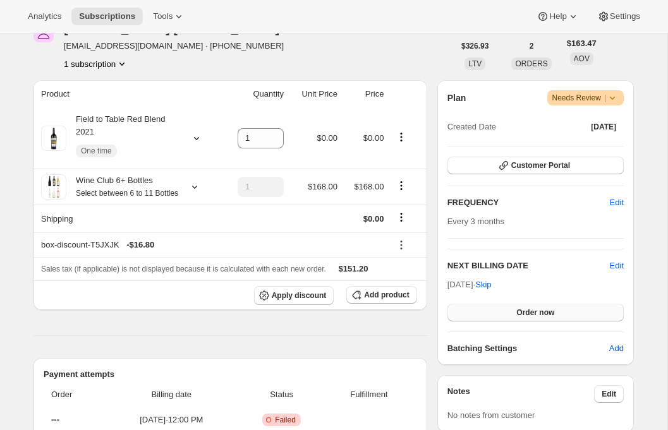
click at [512, 312] on button "Order now" at bounding box center [535, 313] width 176 height 18
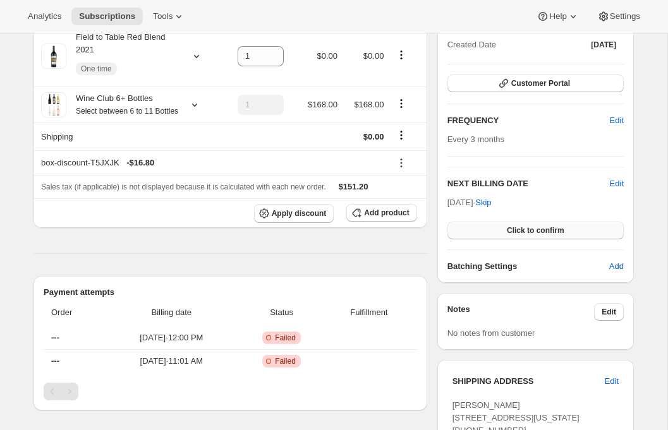
scroll to position [271, 0]
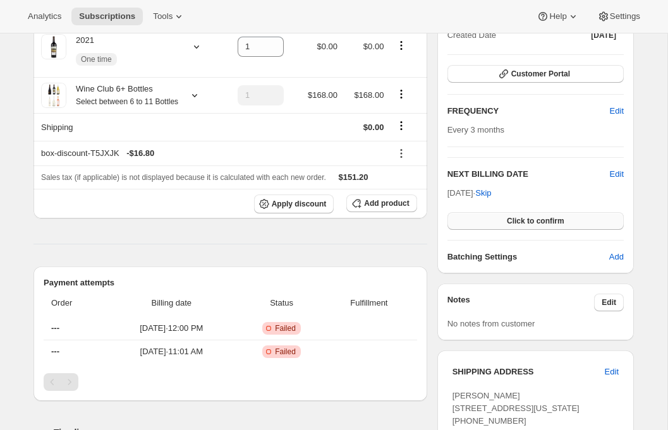
click at [496, 219] on button "Click to confirm" at bounding box center [535, 221] width 176 height 18
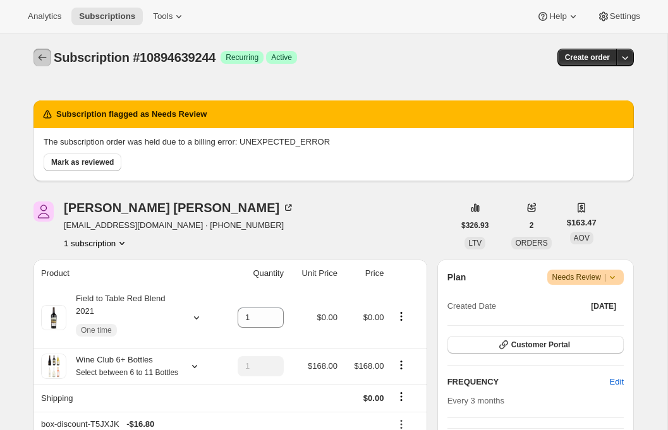
click at [38, 52] on icon "Subscriptions" at bounding box center [42, 57] width 13 height 13
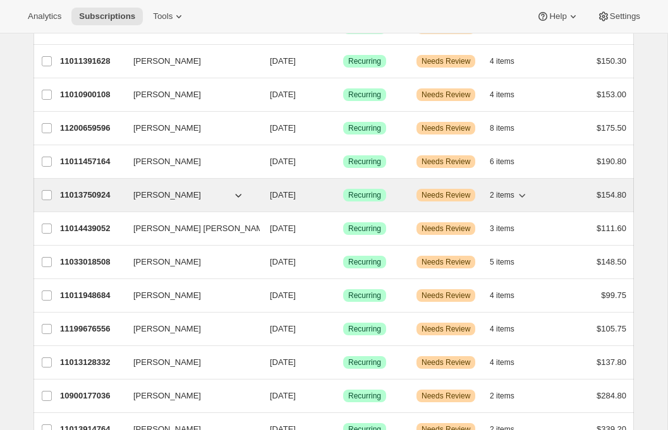
click at [128, 199] on div "11013750924 [PERSON_NAME] [DATE] Success Recurring Warning Needs Review 2 items…" at bounding box center [343, 195] width 566 height 18
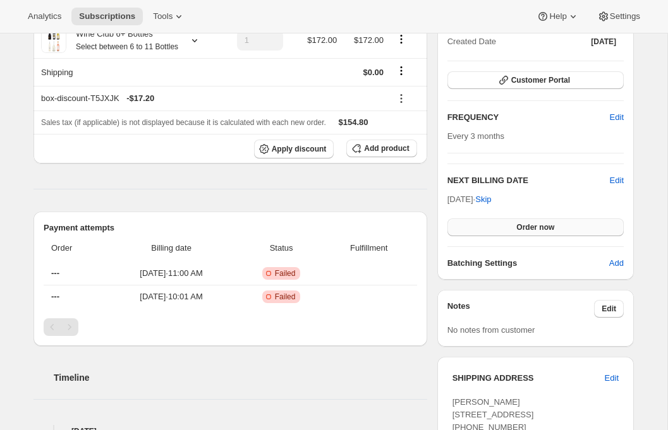
click at [500, 229] on button "Order now" at bounding box center [535, 228] width 176 height 18
click at [500, 231] on button "Click to confirm" at bounding box center [535, 228] width 176 height 18
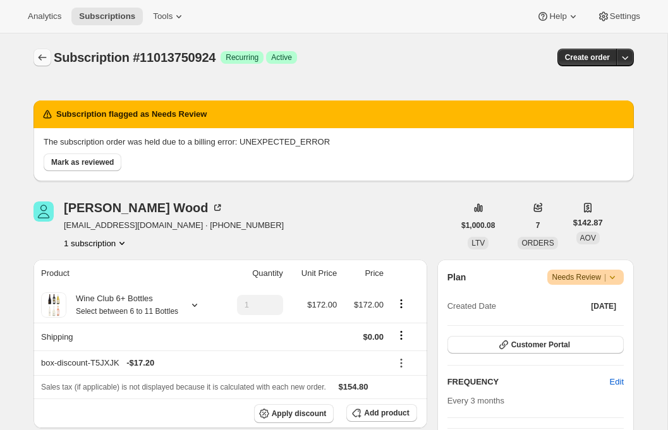
click at [47, 63] on icon "Subscriptions" at bounding box center [42, 57] width 13 height 13
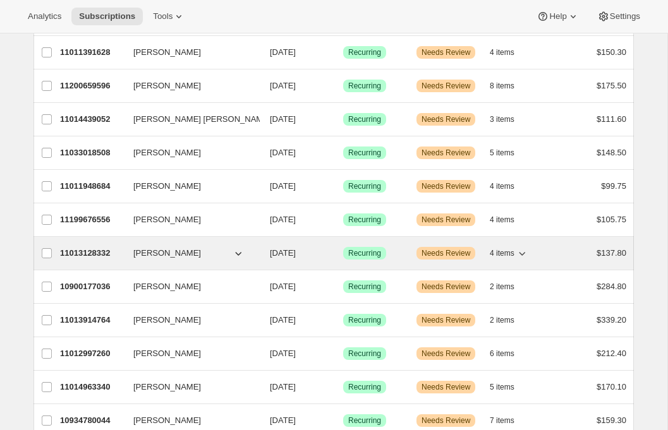
click at [95, 251] on p "11013128332" at bounding box center [91, 253] width 63 height 13
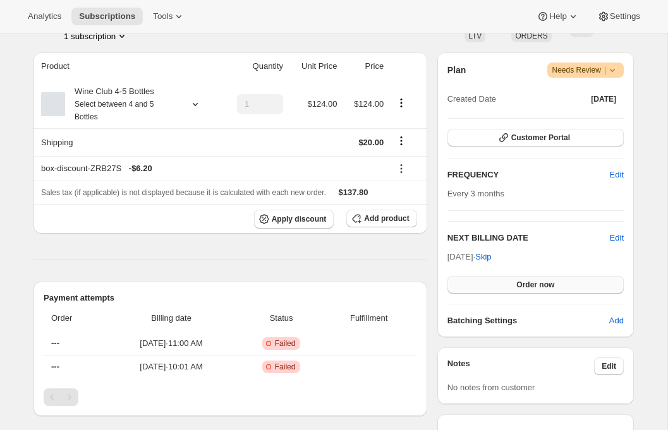
click at [484, 286] on button "Order now" at bounding box center [535, 285] width 176 height 18
click at [484, 286] on button "Click to confirm" at bounding box center [535, 285] width 176 height 18
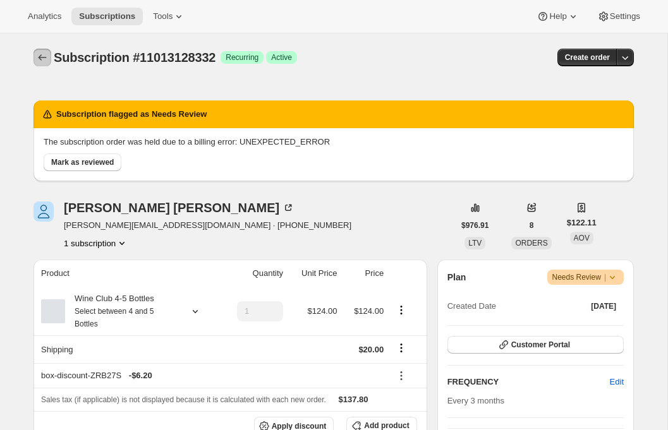
click at [36, 54] on icon "Subscriptions" at bounding box center [42, 57] width 13 height 13
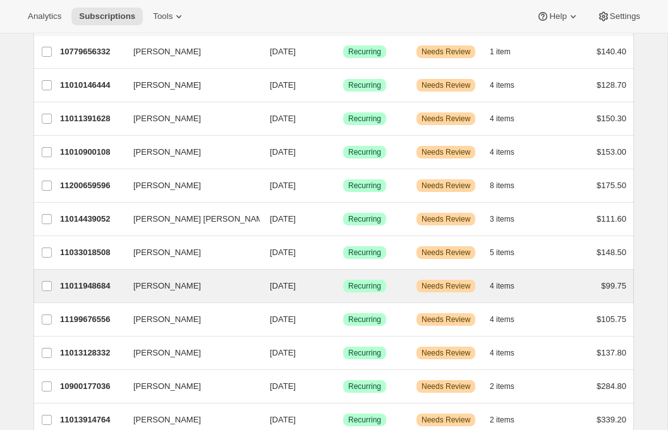
click at [94, 296] on div "[PERSON_NAME] 11011948684 [PERSON_NAME] [DATE] Success Recurring Warning Needs …" at bounding box center [333, 286] width 600 height 33
click at [83, 294] on div "11011948684 [PERSON_NAME] [DATE] Success Recurring Warning Needs Review 4 items…" at bounding box center [343, 286] width 566 height 18
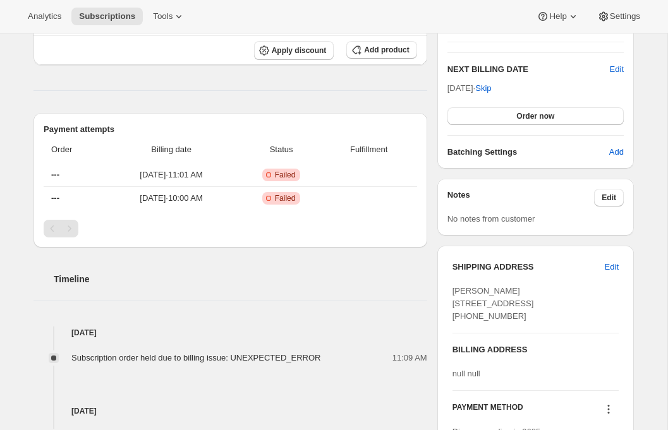
click at [515, 125] on div "Plan Warning Needs Review | Created Date [DATE] Customer Portal FREQUENCY Edit …" at bounding box center [535, 26] width 176 height 265
click at [515, 116] on button "Order now" at bounding box center [535, 116] width 176 height 18
click at [515, 116] on span "Click to confirm" at bounding box center [535, 116] width 57 height 10
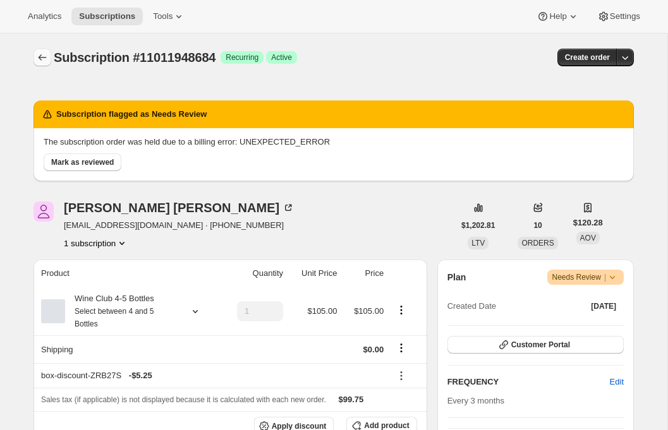
click at [41, 57] on icon "Subscriptions" at bounding box center [43, 57] width 8 height 6
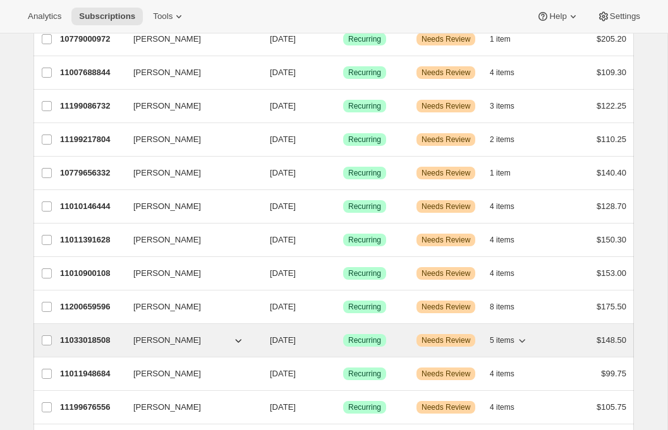
click at [91, 348] on div "11033018508 [PERSON_NAME] [DATE] Success Recurring Warning Needs Review 5 items…" at bounding box center [343, 341] width 566 height 18
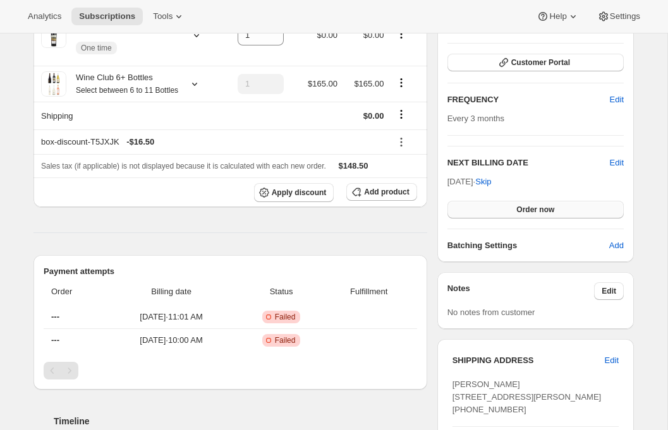
click at [504, 207] on button "Order now" at bounding box center [535, 210] width 176 height 18
click at [504, 207] on button "Click to confirm" at bounding box center [535, 210] width 176 height 18
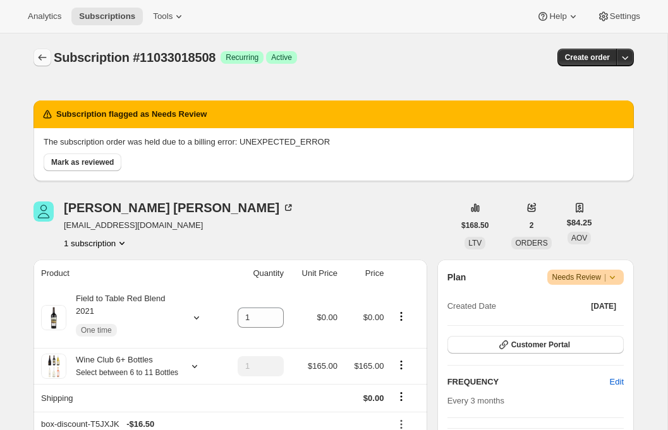
click at [44, 52] on icon "Subscriptions" at bounding box center [42, 57] width 13 height 13
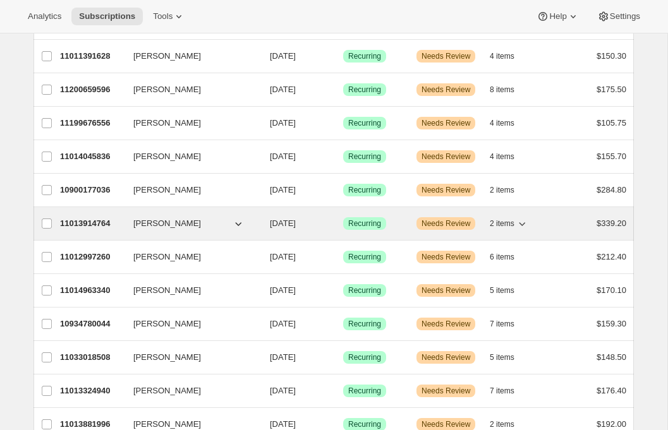
click at [90, 229] on p "11013914764" at bounding box center [91, 223] width 63 height 13
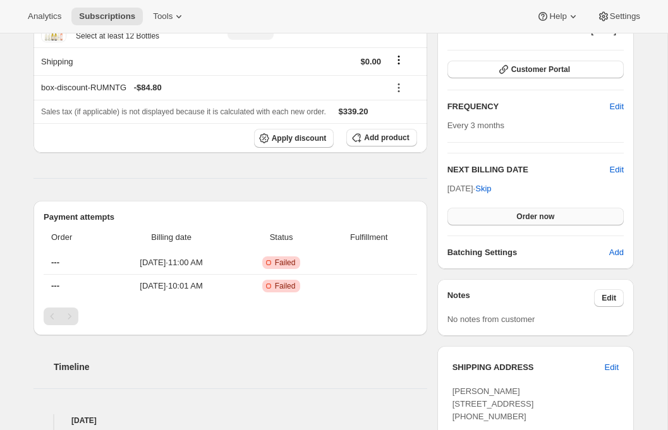
click at [505, 214] on button "Order now" at bounding box center [535, 217] width 176 height 18
click at [505, 214] on button "Click to confirm" at bounding box center [535, 217] width 176 height 18
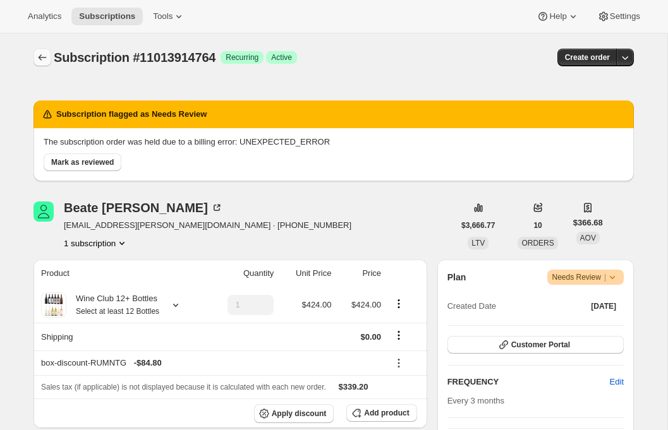
click at [40, 54] on icon "Subscriptions" at bounding box center [42, 57] width 13 height 13
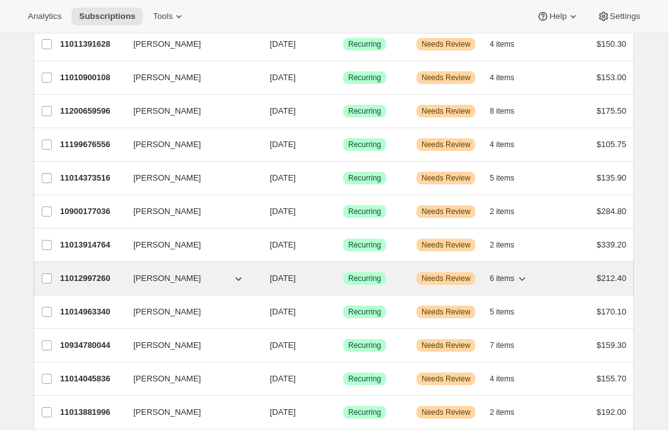
click at [92, 280] on p "11012997260" at bounding box center [91, 278] width 63 height 13
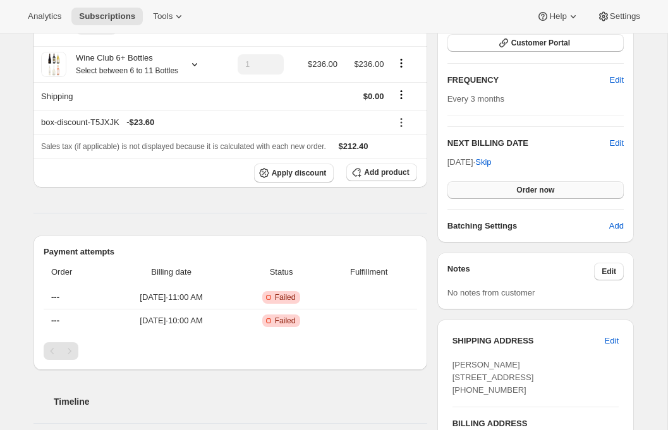
click at [514, 188] on button "Order now" at bounding box center [535, 190] width 176 height 18
click at [514, 188] on span "Click to confirm" at bounding box center [535, 190] width 57 height 10
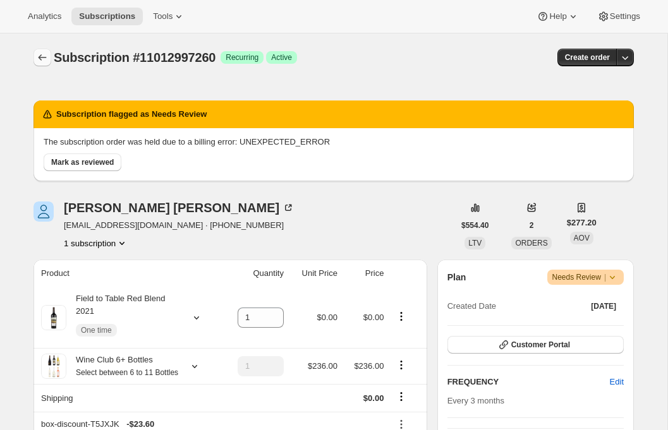
click at [40, 56] on icon "Subscriptions" at bounding box center [43, 57] width 8 height 6
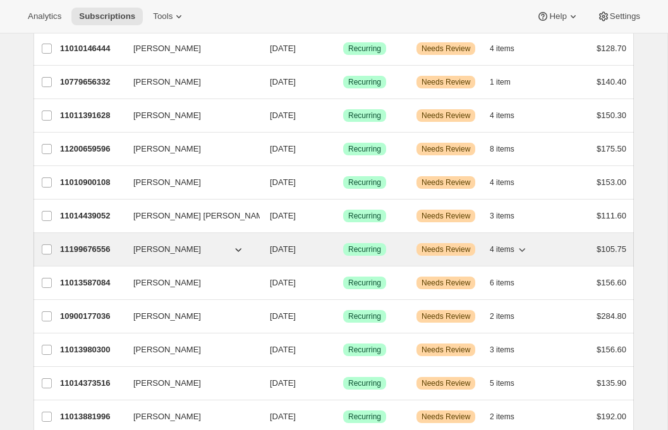
click at [75, 253] on p "11199676556" at bounding box center [91, 249] width 63 height 13
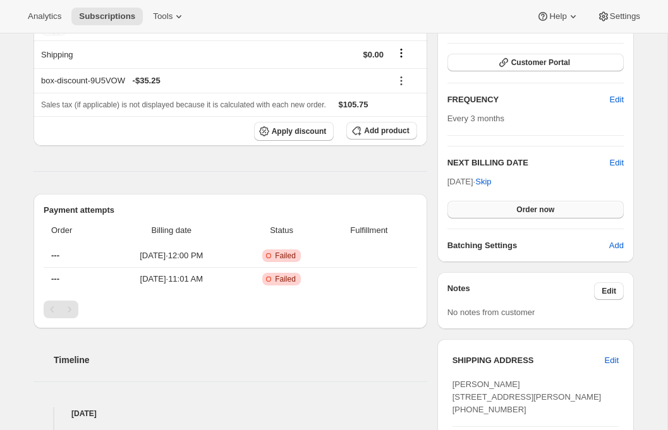
click at [508, 206] on button "Order now" at bounding box center [535, 210] width 176 height 18
click at [508, 206] on span "Click to confirm" at bounding box center [535, 210] width 57 height 10
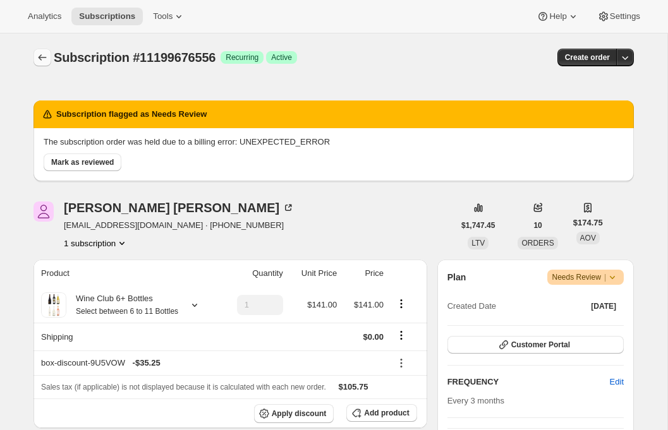
click at [37, 56] on icon "Subscriptions" at bounding box center [42, 57] width 13 height 13
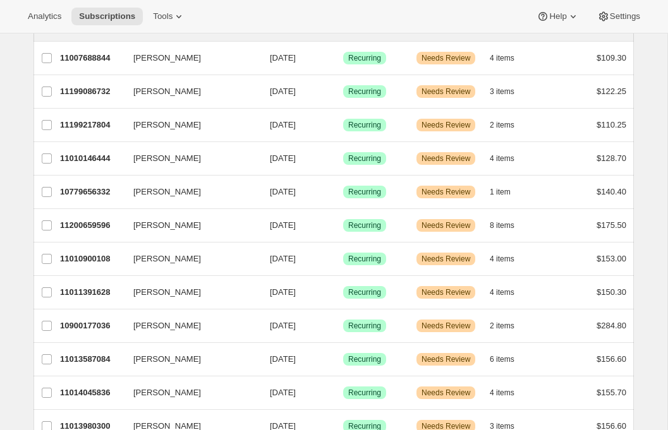
scroll to position [409, 0]
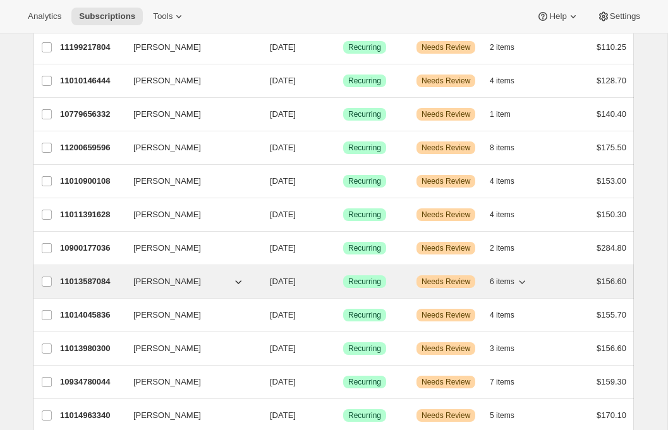
click at [93, 284] on p "11013587084" at bounding box center [91, 281] width 63 height 13
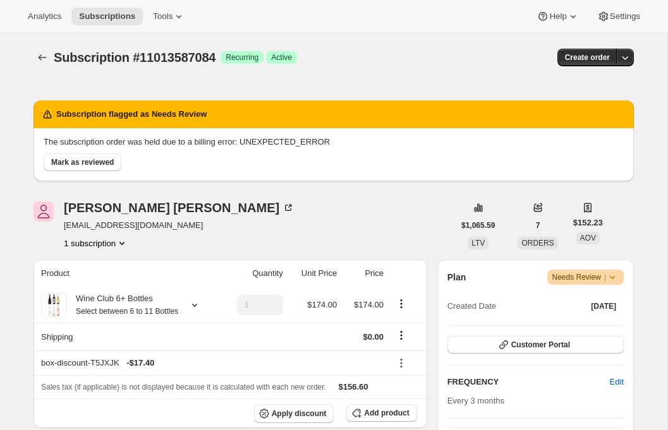
scroll to position [216, 0]
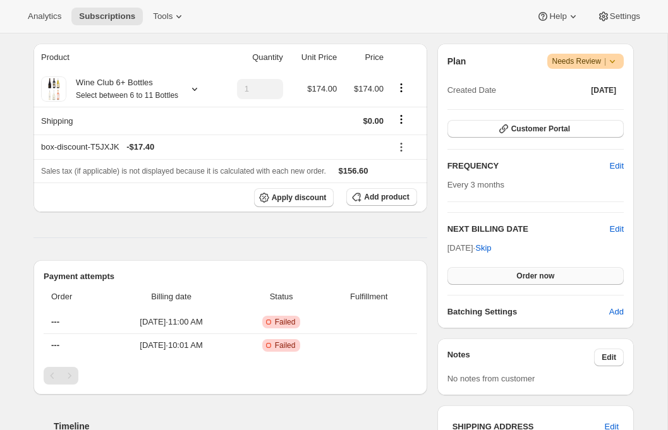
click at [511, 273] on button "Order now" at bounding box center [535, 276] width 176 height 18
click at [503, 268] on button "Click to confirm" at bounding box center [535, 276] width 176 height 18
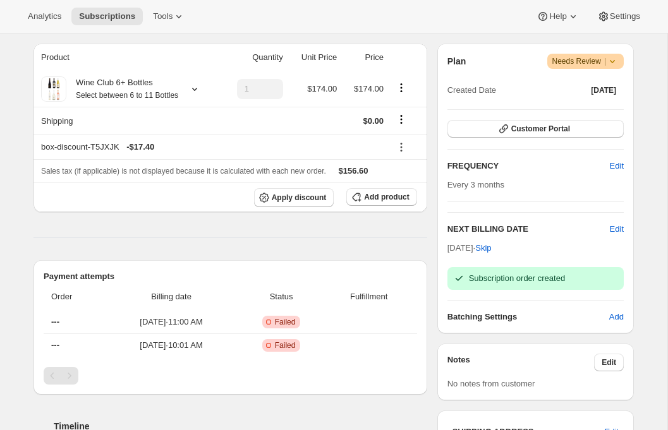
scroll to position [0, 0]
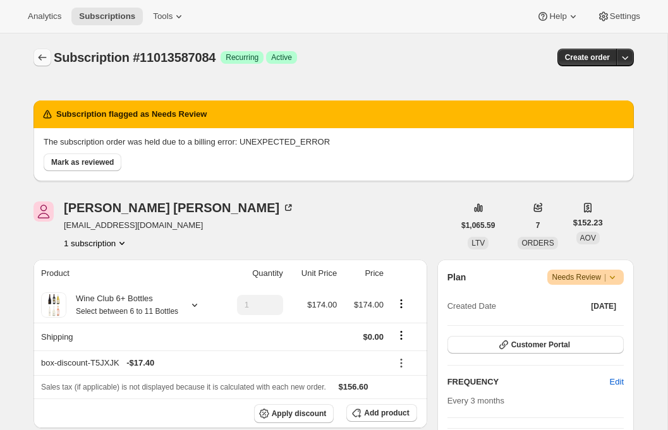
click at [39, 57] on icon "Subscriptions" at bounding box center [43, 57] width 8 height 6
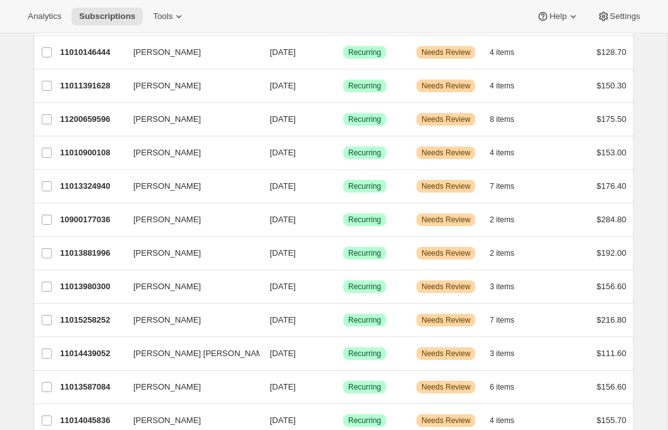
scroll to position [502, 0]
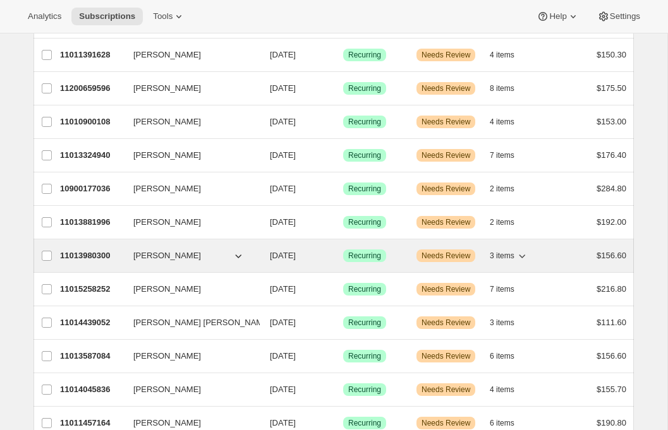
click at [90, 256] on p "11013980300" at bounding box center [91, 255] width 63 height 13
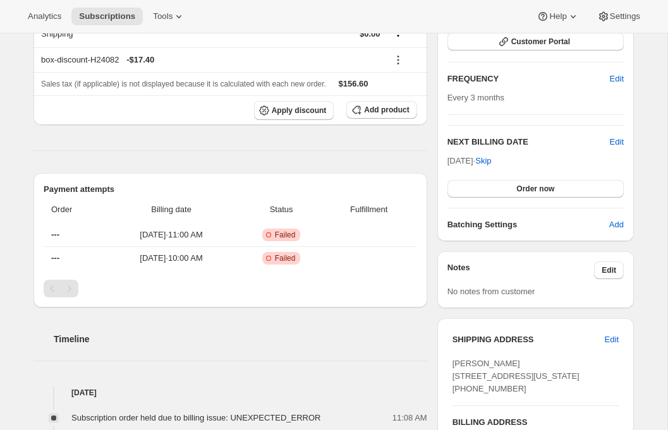
scroll to position [298, 0]
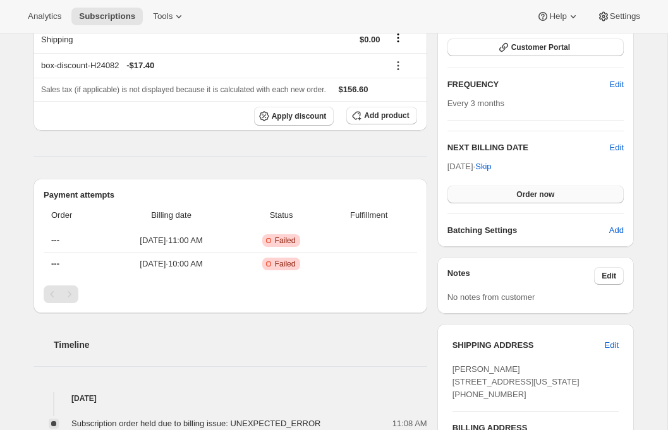
click at [517, 193] on span "Order now" at bounding box center [535, 194] width 38 height 10
click at [517, 193] on span "Click to confirm" at bounding box center [535, 194] width 57 height 10
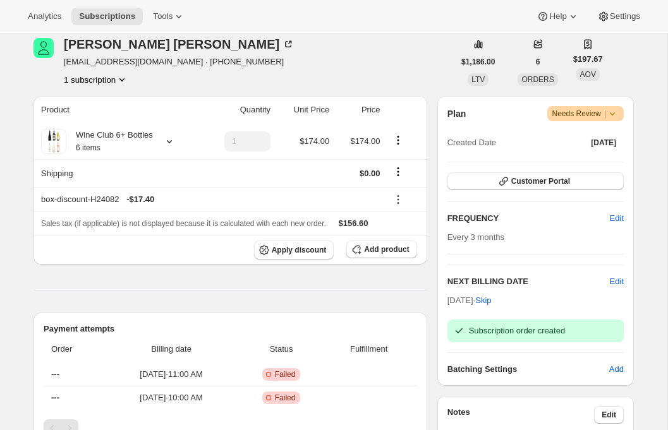
scroll to position [0, 0]
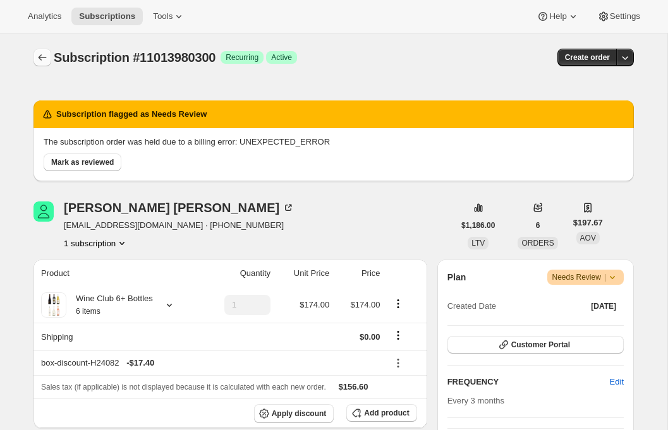
click at [42, 52] on icon "Subscriptions" at bounding box center [42, 57] width 13 height 13
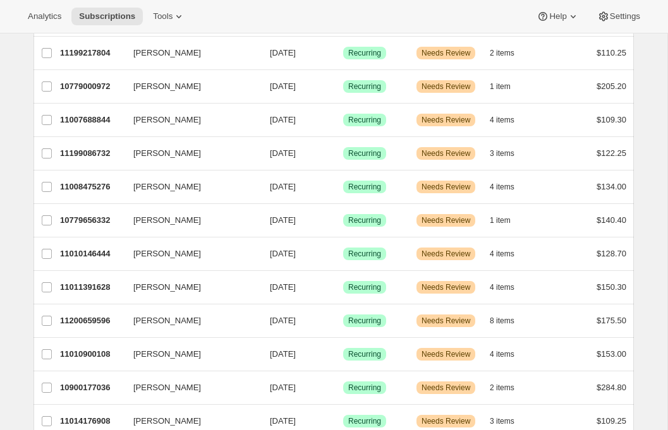
scroll to position [411, 0]
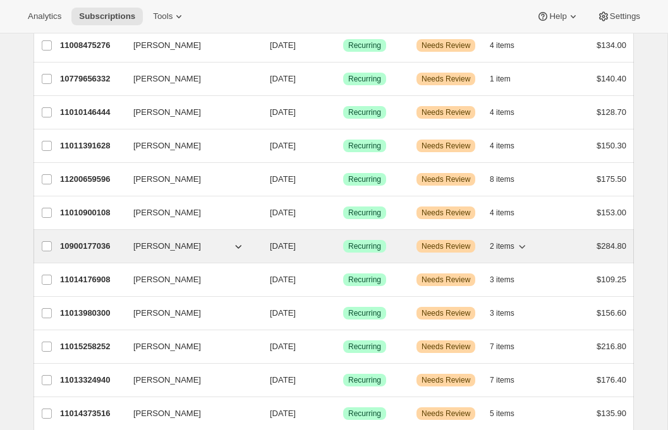
click at [85, 241] on p "10900177036" at bounding box center [91, 246] width 63 height 13
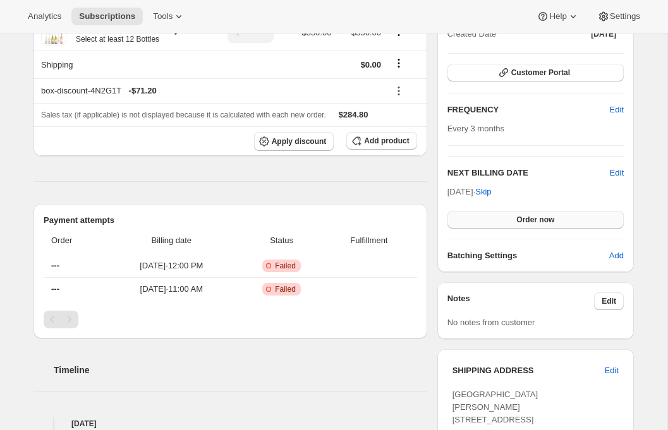
click at [517, 216] on span "Order now" at bounding box center [535, 220] width 38 height 10
click at [517, 216] on span "Click to confirm" at bounding box center [535, 220] width 57 height 10
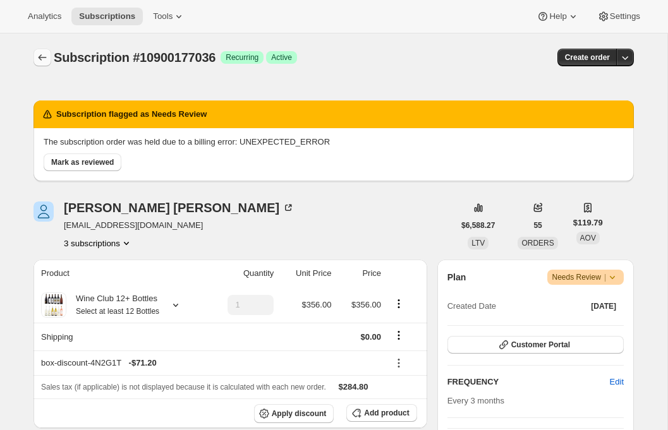
click at [38, 53] on icon "Subscriptions" at bounding box center [42, 57] width 13 height 13
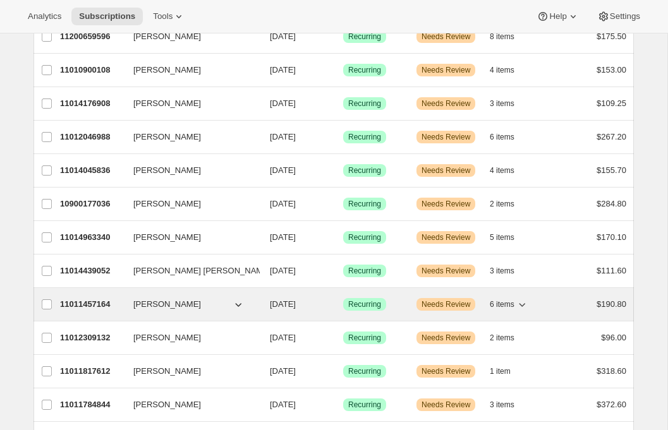
click at [61, 303] on p "11011457164" at bounding box center [91, 304] width 63 height 13
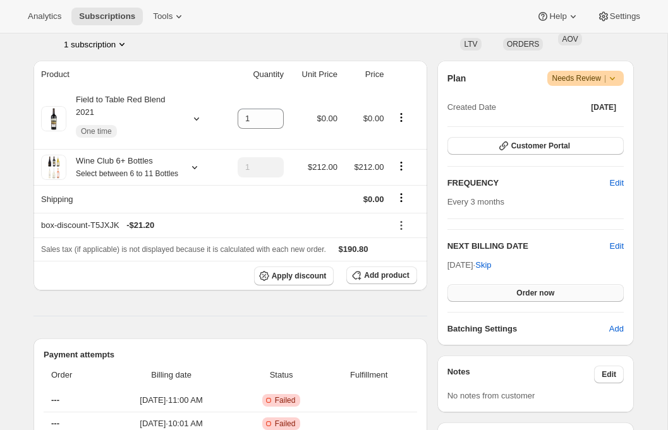
click at [500, 289] on button "Order now" at bounding box center [535, 293] width 176 height 18
click at [500, 289] on button "Click to confirm" at bounding box center [535, 293] width 176 height 18
